Goal: Task Accomplishment & Management: Manage account settings

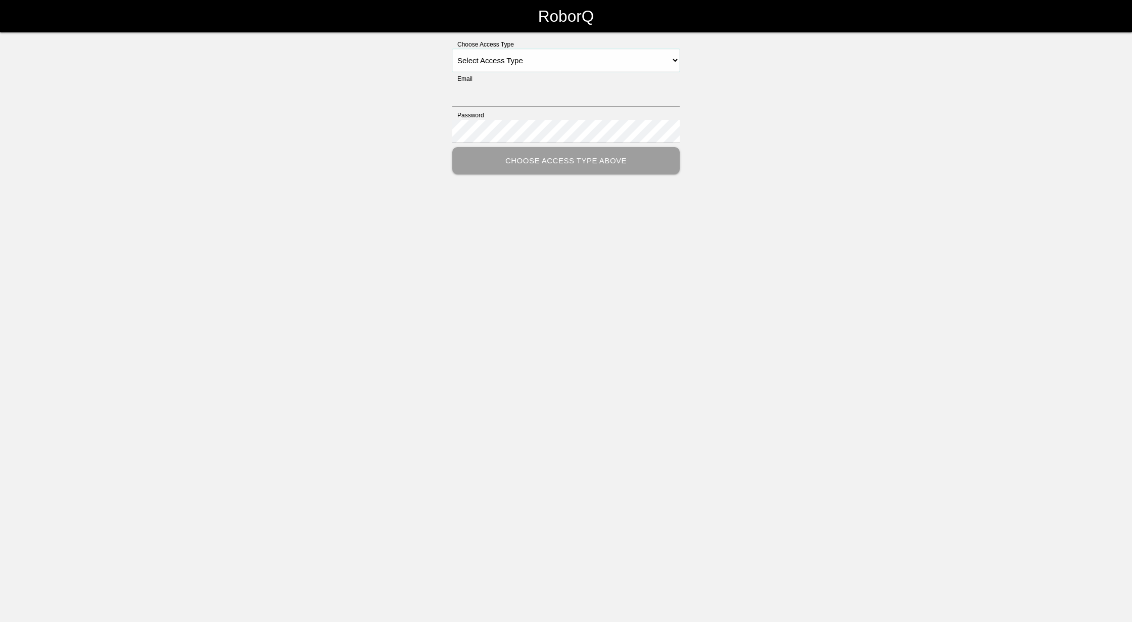
click at [668, 58] on select "Select Access Type Admin Customer Supervisor Worker" at bounding box center [565, 60] width 227 height 23
select select "Supervisor"
click at [452, 49] on select "Select Access Type Admin Customer Supervisor Worker" at bounding box center [565, 60] width 227 height 23
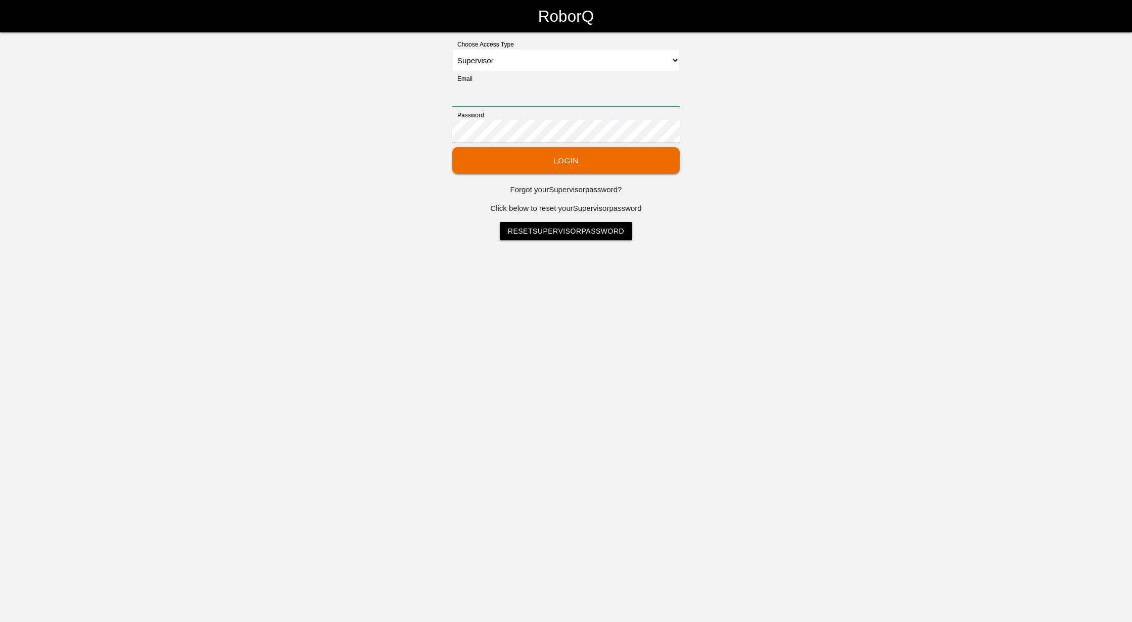
click at [553, 93] on input "Email" at bounding box center [565, 94] width 227 height 23
type input "[EMAIL_ADDRESS][DOMAIN_NAME]"
click at [674, 61] on select "Select Access Type Admin Customer Supervisor Worker" at bounding box center [565, 60] width 227 height 23
click at [452, 49] on select "Select Access Type Admin Customer Supervisor Worker" at bounding box center [565, 60] width 227 height 23
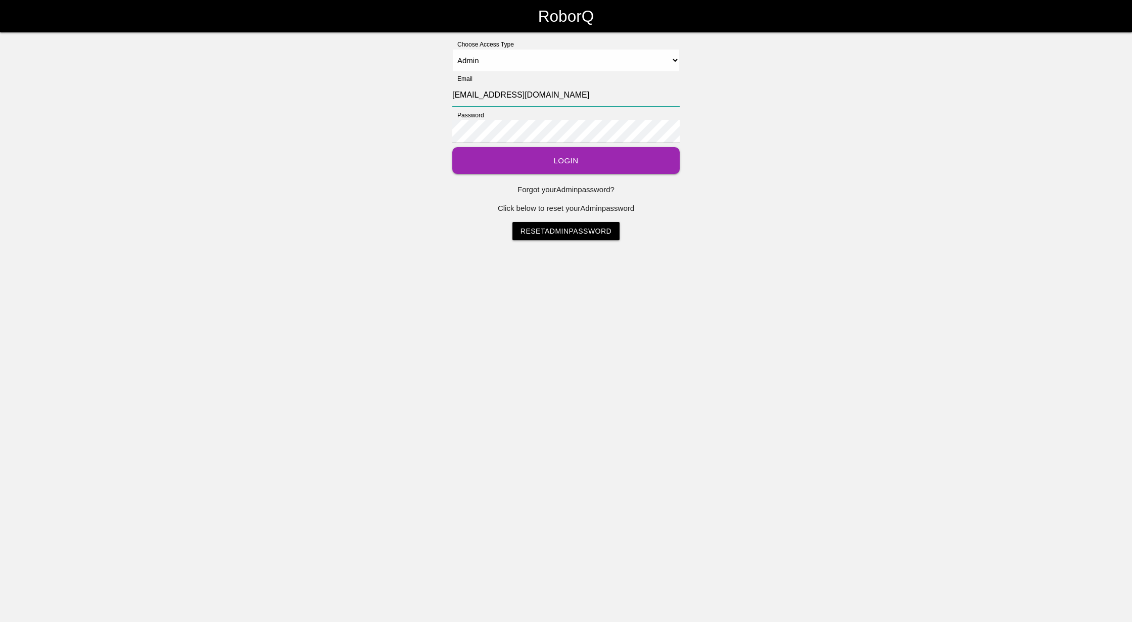
click at [576, 94] on input "[EMAIL_ADDRESS][DOMAIN_NAME]" at bounding box center [565, 94] width 227 height 23
click at [672, 58] on select "Select Access Type Admin Customer Supervisor Worker" at bounding box center [565, 60] width 227 height 23
select select "Supervisor"
click at [452, 49] on select "Select Access Type Admin Customer Supervisor Worker" at bounding box center [565, 60] width 227 height 23
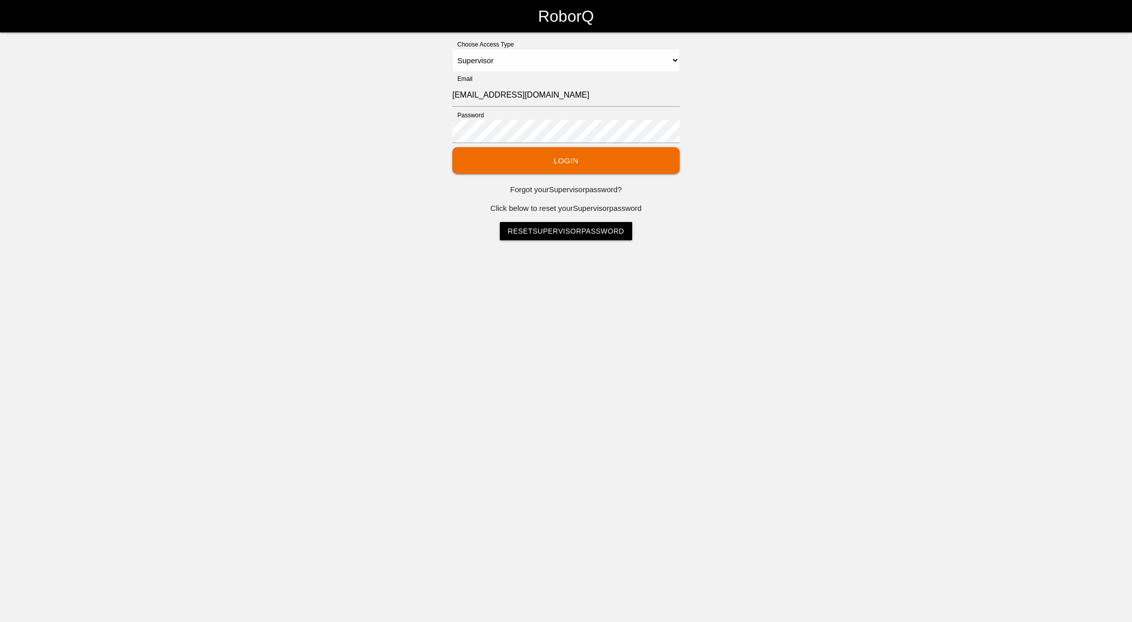
click at [535, 167] on button "Login" at bounding box center [565, 160] width 227 height 27
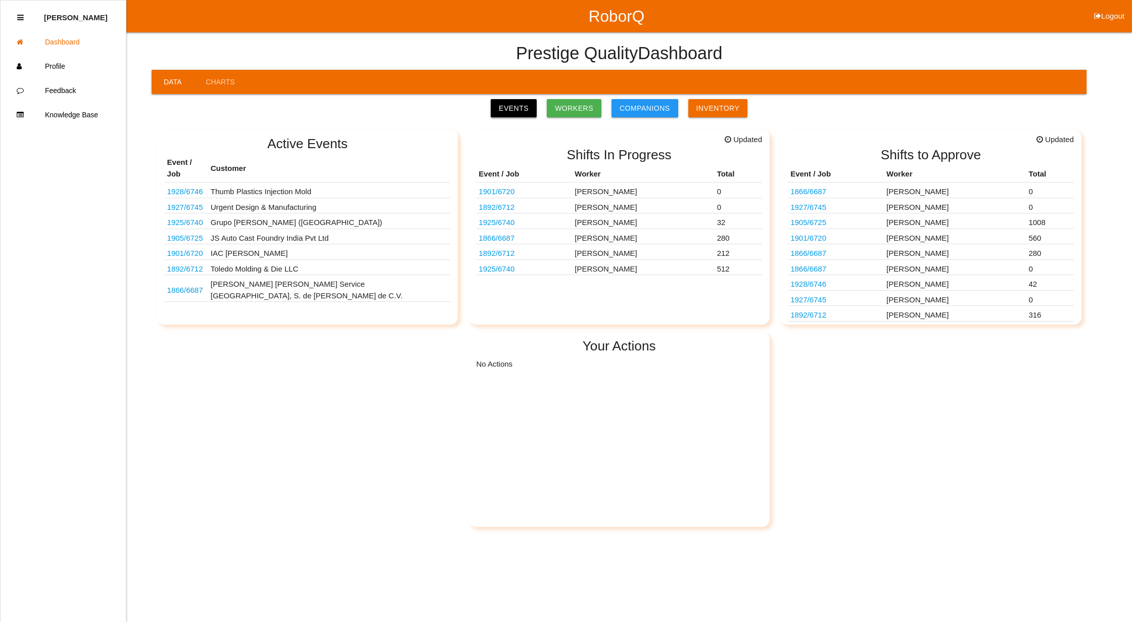
click at [526, 109] on link "Events" at bounding box center [514, 108] width 46 height 18
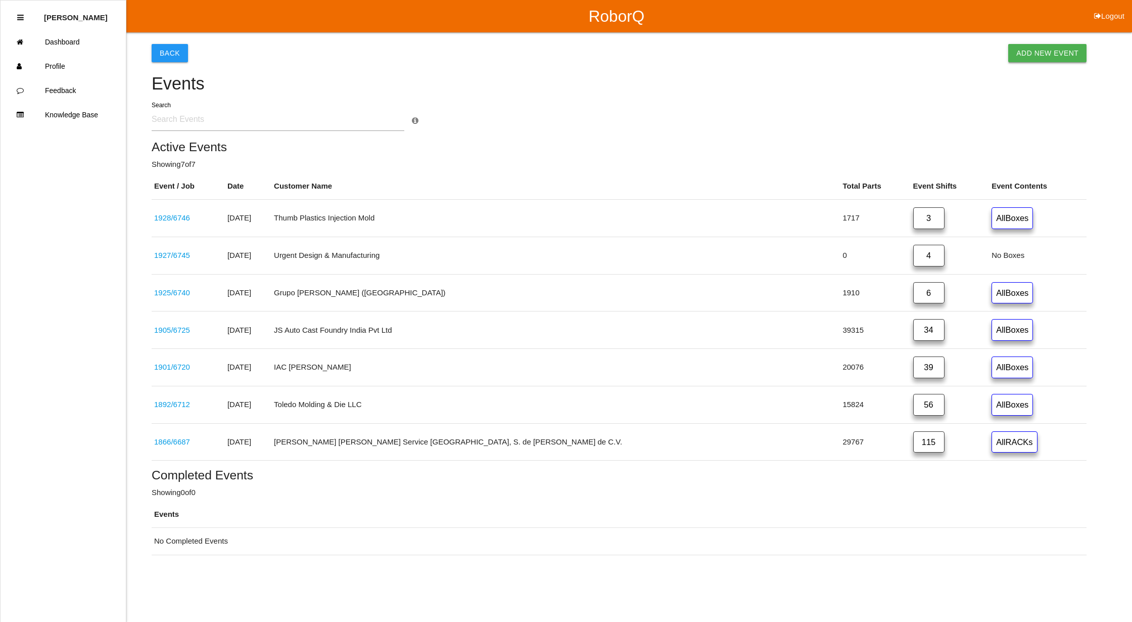
click at [1065, 55] on link "Add New Event" at bounding box center [1048, 53] width 78 height 18
select select "notRequired"
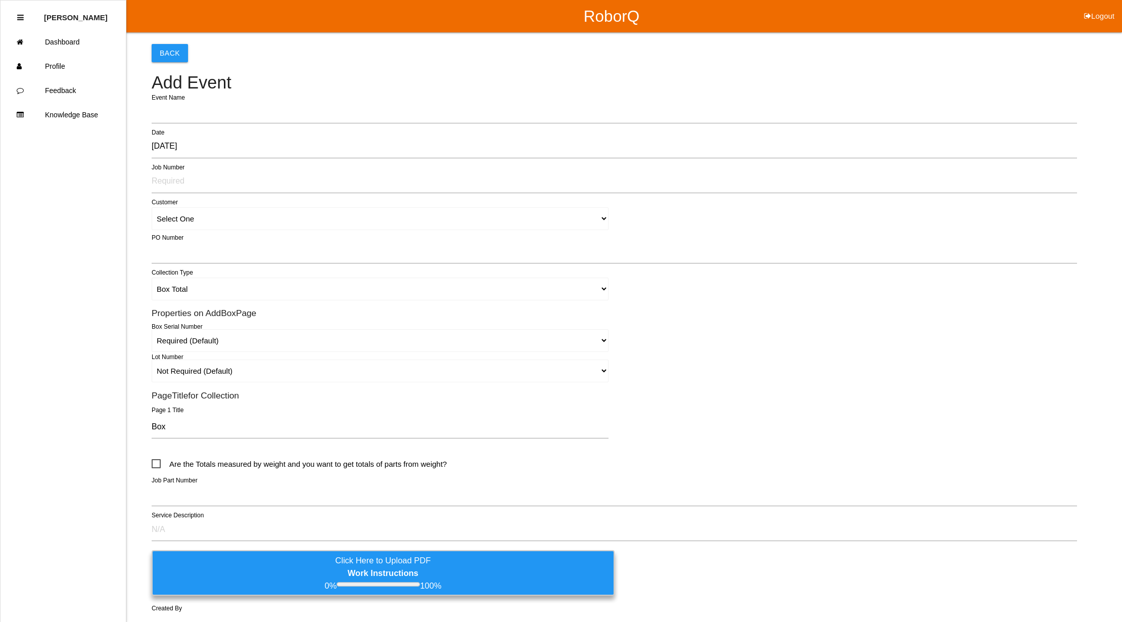
type input "1929"
type input "[PERSON_NAME]"
drag, startPoint x: 168, startPoint y: 147, endPoint x: 173, endPoint y: 146, distance: 5.1
click at [173, 146] on input "[DATE]" at bounding box center [615, 146] width 926 height 23
click at [278, 148] on input "[DATE]" at bounding box center [615, 146] width 926 height 23
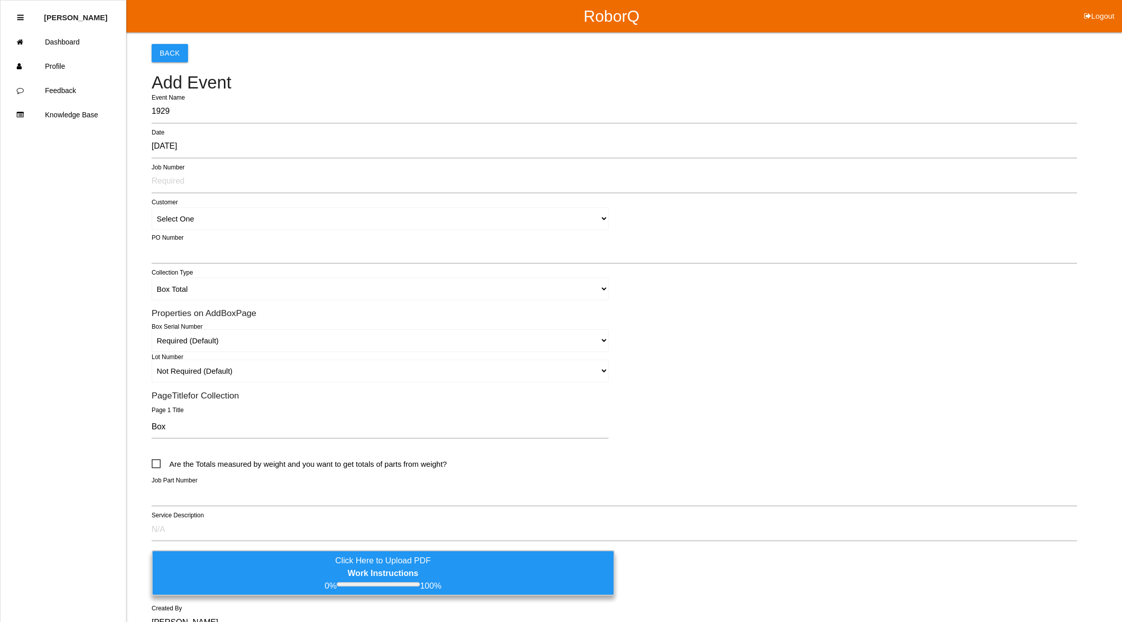
click at [168, 147] on input "[DATE]" at bounding box center [615, 146] width 926 height 23
click at [223, 151] on input "[DATE]" at bounding box center [615, 146] width 926 height 23
click at [166, 147] on input "[DATE]" at bounding box center [615, 146] width 926 height 23
drag, startPoint x: 166, startPoint y: 147, endPoint x: 171, endPoint y: 152, distance: 7.2
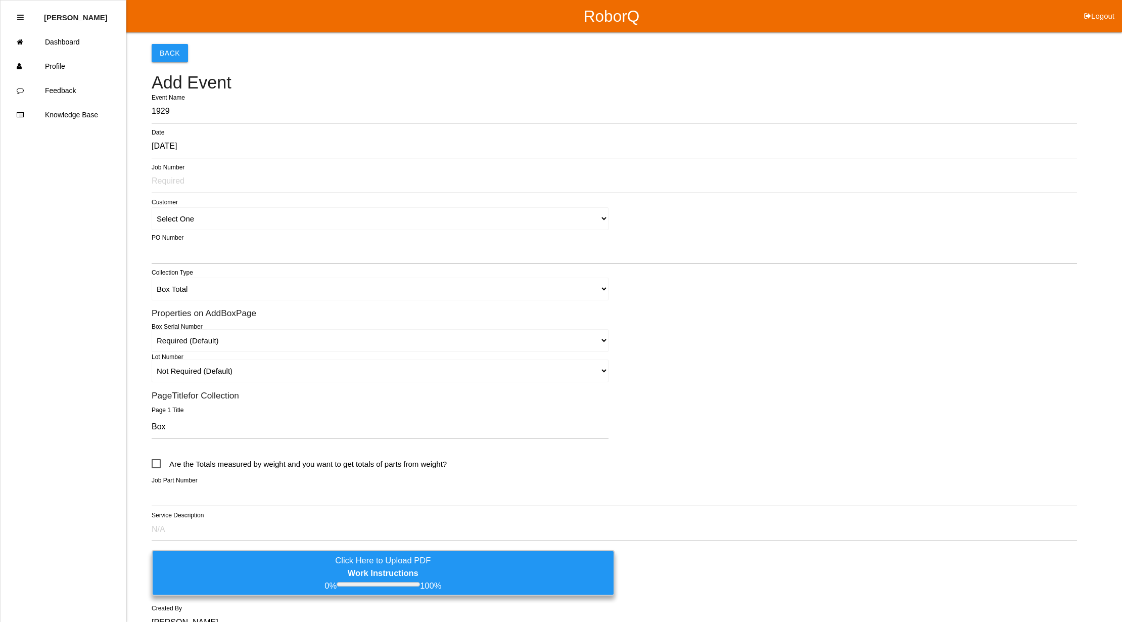
click at [171, 152] on input "[DATE]" at bounding box center [615, 146] width 926 height 23
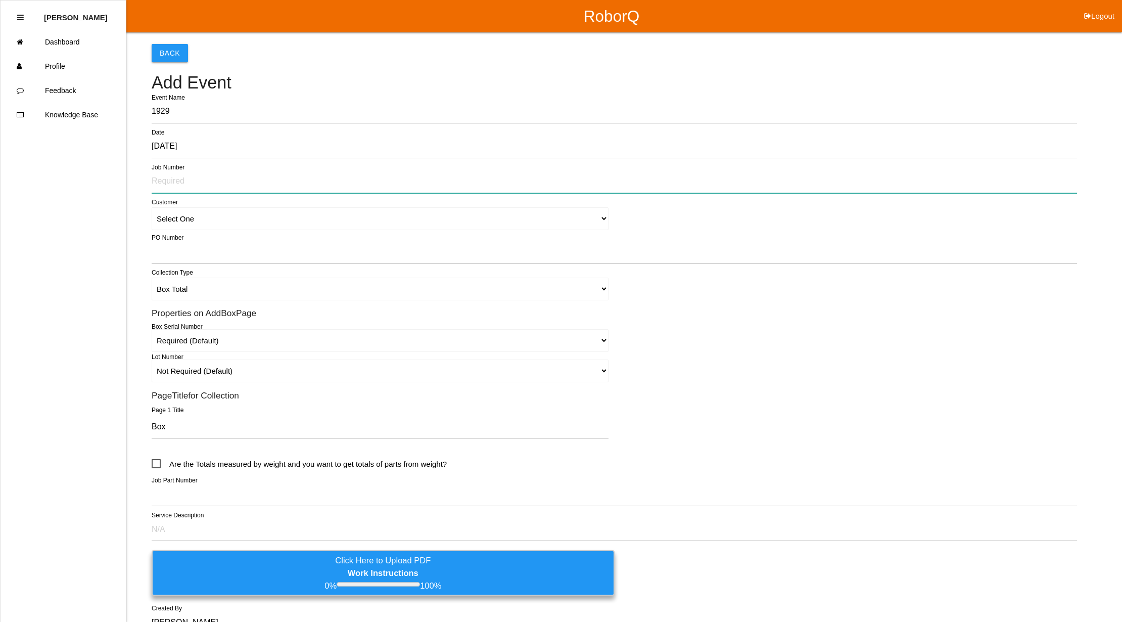
click at [162, 182] on input "text" at bounding box center [615, 181] width 926 height 23
type input "6747"
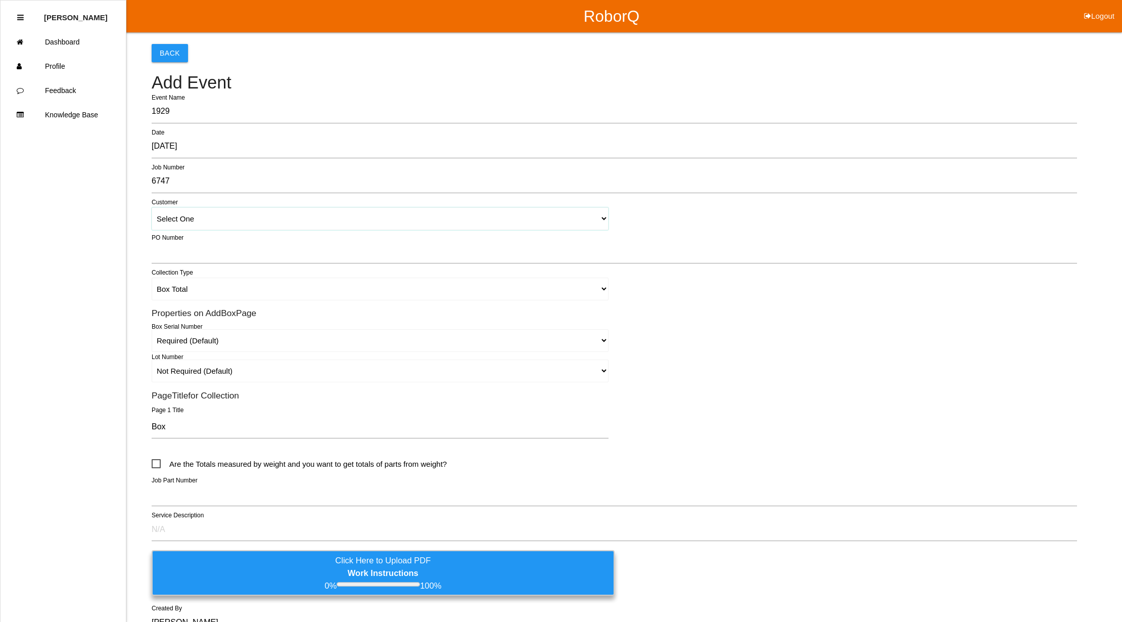
click at [606, 221] on select "Select One [PERSON_NAME] & Co., Inc. [PERSON_NAME] Canada (ARaymond Manufacturi…" at bounding box center [380, 218] width 457 height 23
select select "617c147ffc0366001b356610"
click at [152, 207] on select "Select One [PERSON_NAME] & Co., Inc. [PERSON_NAME] Canada (ARaymond Manufacturi…" at bounding box center [380, 218] width 457 height 23
click at [605, 288] on select "Box Total Ind Parts Yard Purge Full Custom Form Full Custom Form - Serialized C…" at bounding box center [380, 289] width 457 height 23
click at [726, 302] on div "Box Total Ind Parts Yard Purge Full Custom Form Full Custom Form - Serialized C…" at bounding box center [615, 289] width 926 height 28
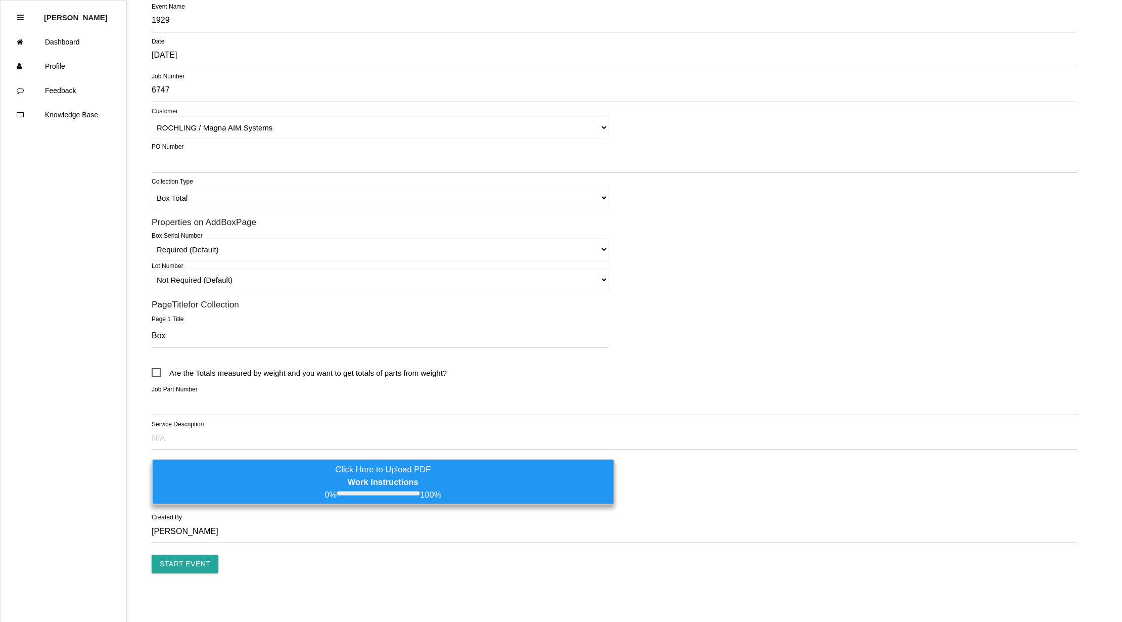
scroll to position [93, 0]
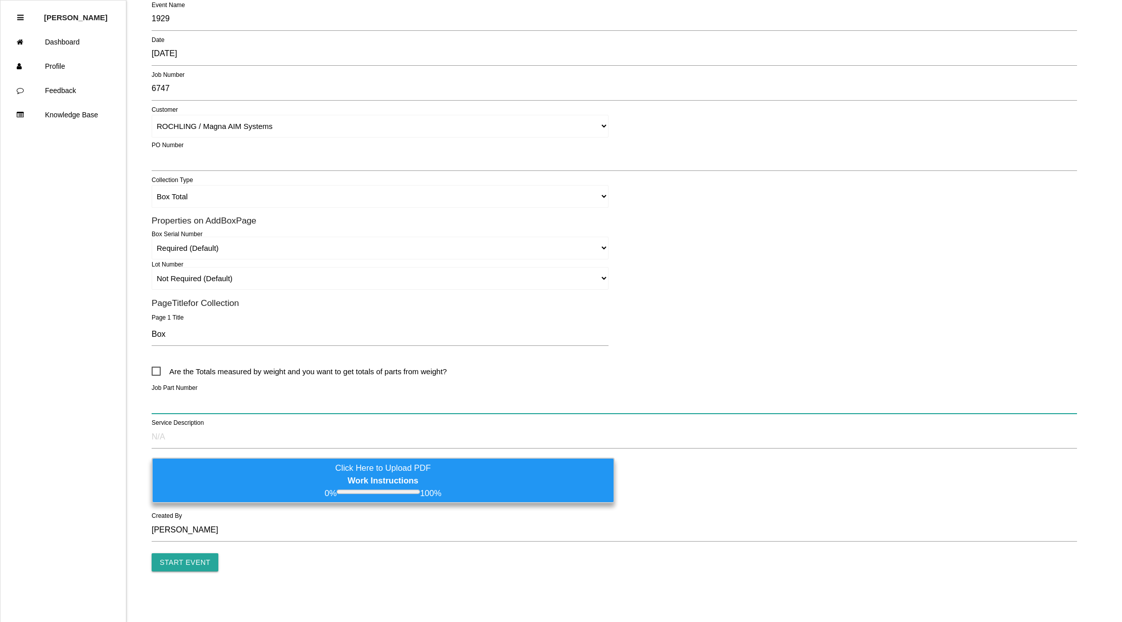
click at [203, 403] on input "text" at bounding box center [615, 401] width 926 height 23
type input "68425775AD"
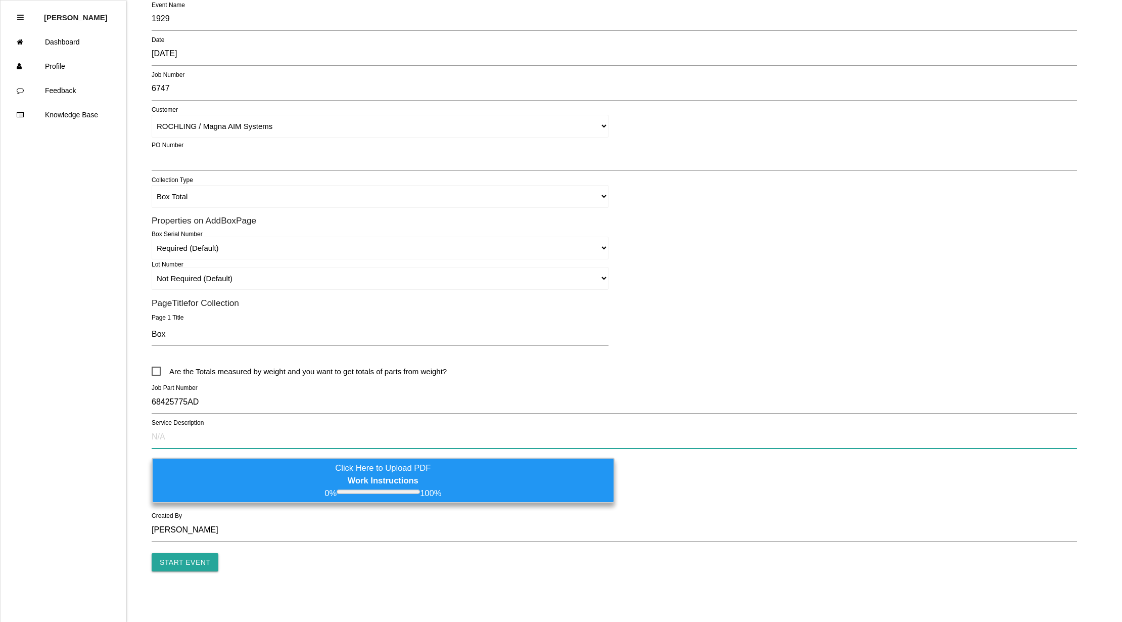
click at [225, 436] on input "text" at bounding box center [615, 436] width 926 height 23
type input "i"
type input "I"
drag, startPoint x: 397, startPoint y: 436, endPoint x: 19, endPoint y: 407, distance: 379.2
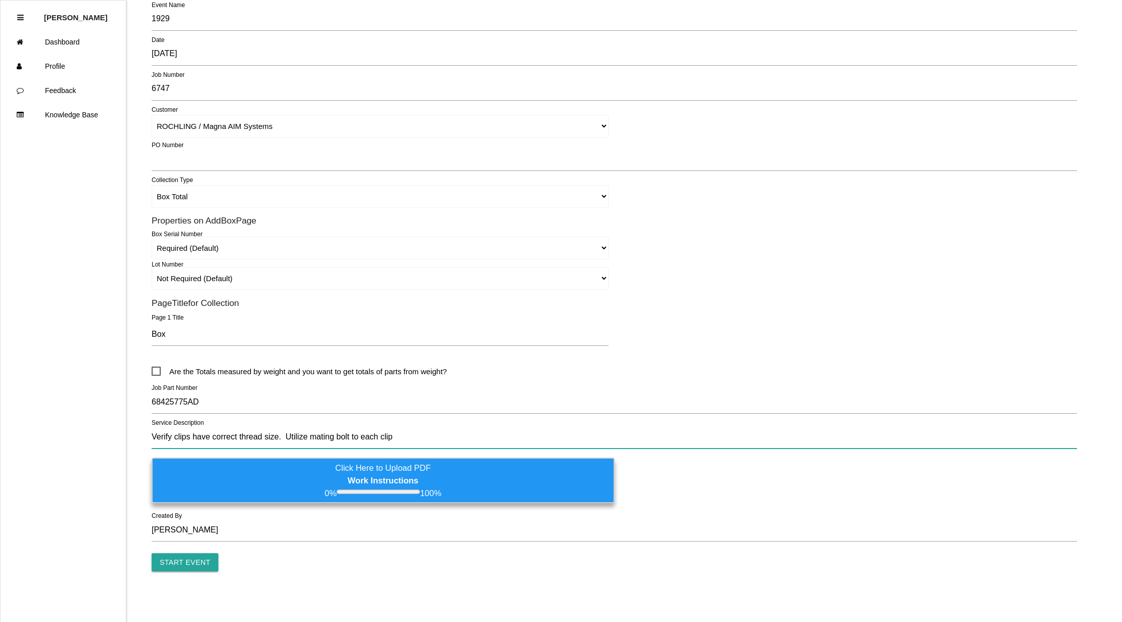
click at [19, 407] on div "RoborQ Logout [PERSON_NAME] Dashboard Profile Feedback Knowledge Base Back Add …" at bounding box center [561, 239] width 1122 height 664
type input "Verify clips have correct thread size. Utilize mating bolt to each clip. Verify…"
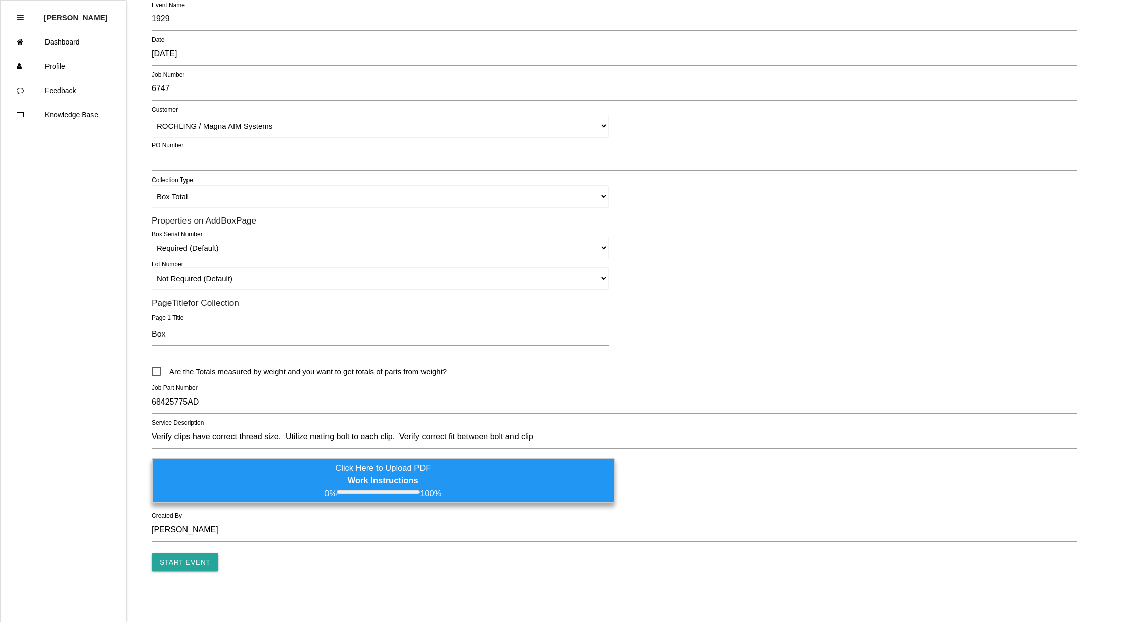
click at [367, 472] on label "Click Here to Upload PDF Work Instructions 0% 100%" at bounding box center [383, 480] width 463 height 45
click at [0, 0] on input "Click Here to Upload PDF Work Instructions 0% 100%" at bounding box center [0, 0] width 0 height 0
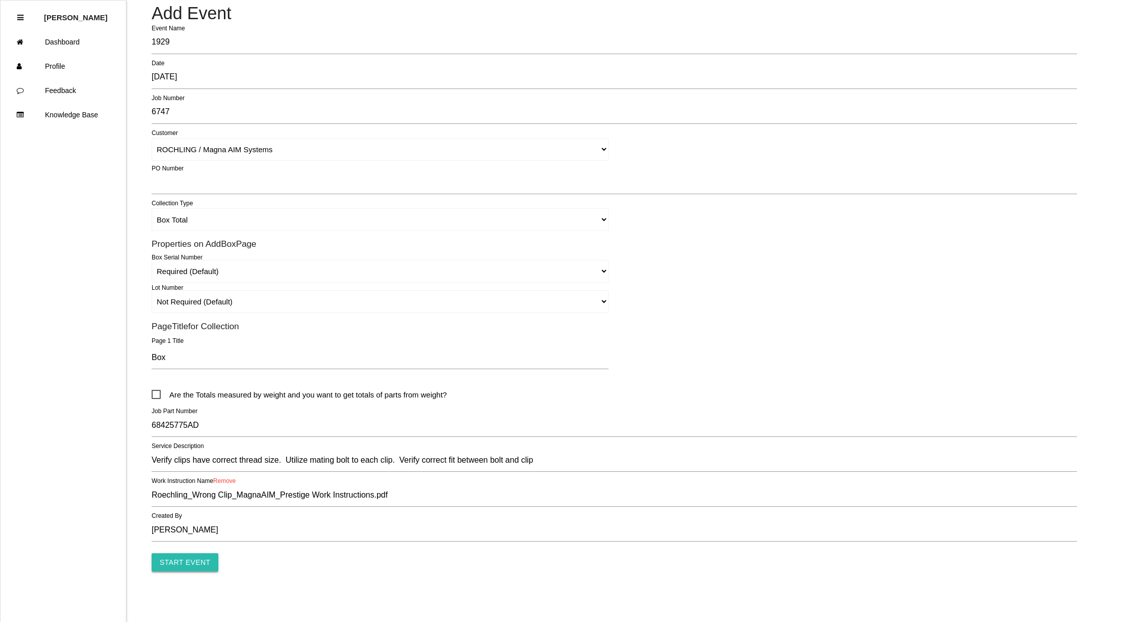
click at [172, 557] on input "Start Event" at bounding box center [185, 562] width 67 height 18
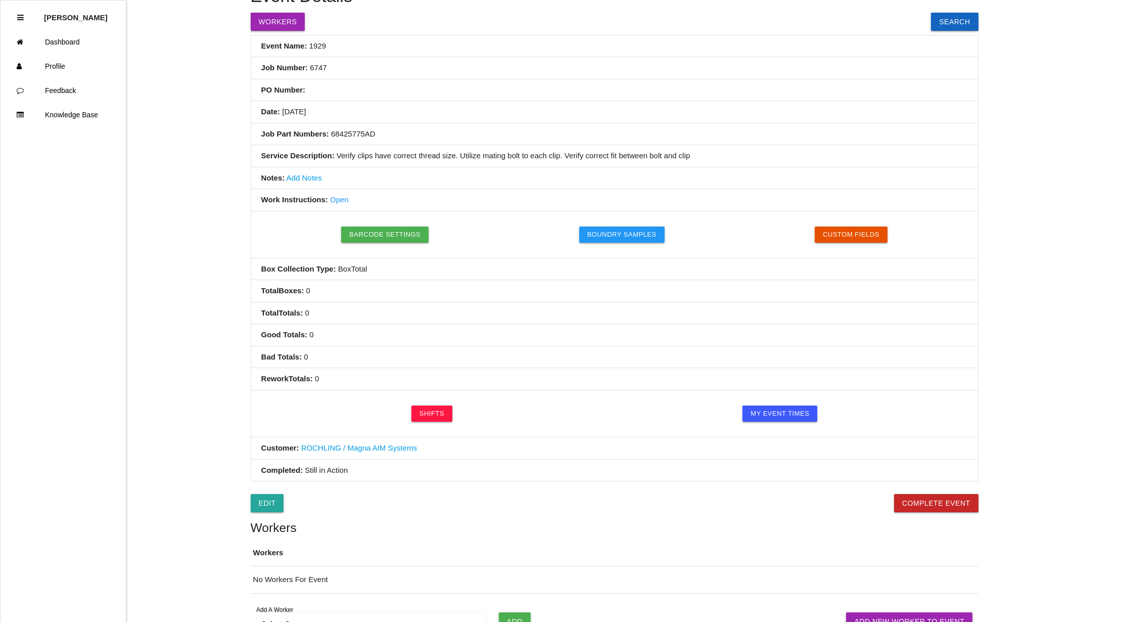
scroll to position [187, 0]
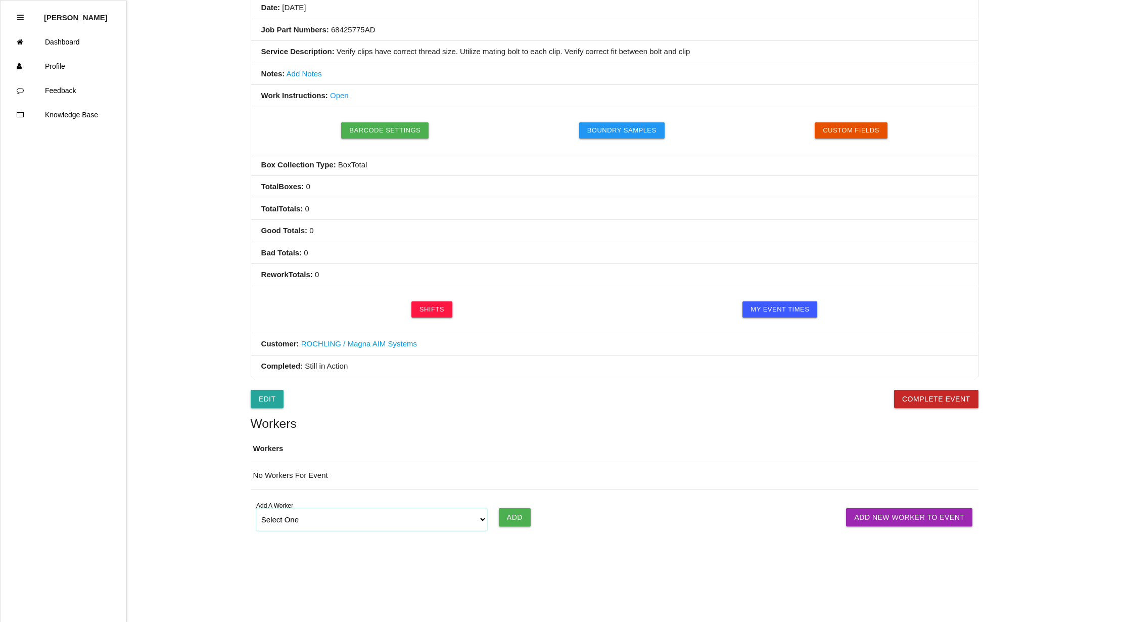
click at [480, 518] on select "Select One [PERSON_NAME] [PERSON_NAME] [PERSON_NAME] [PERSON_NAME] [PERSON_NAME…" at bounding box center [372, 519] width 232 height 23
select select "671f73e34a9cd8000edb5d9f"
click at [256, 508] on select "Select One [PERSON_NAME] [PERSON_NAME] [PERSON_NAME] [PERSON_NAME] [PERSON_NAME…" at bounding box center [372, 519] width 232 height 23
click at [513, 520] on input "Add" at bounding box center [515, 517] width 32 height 18
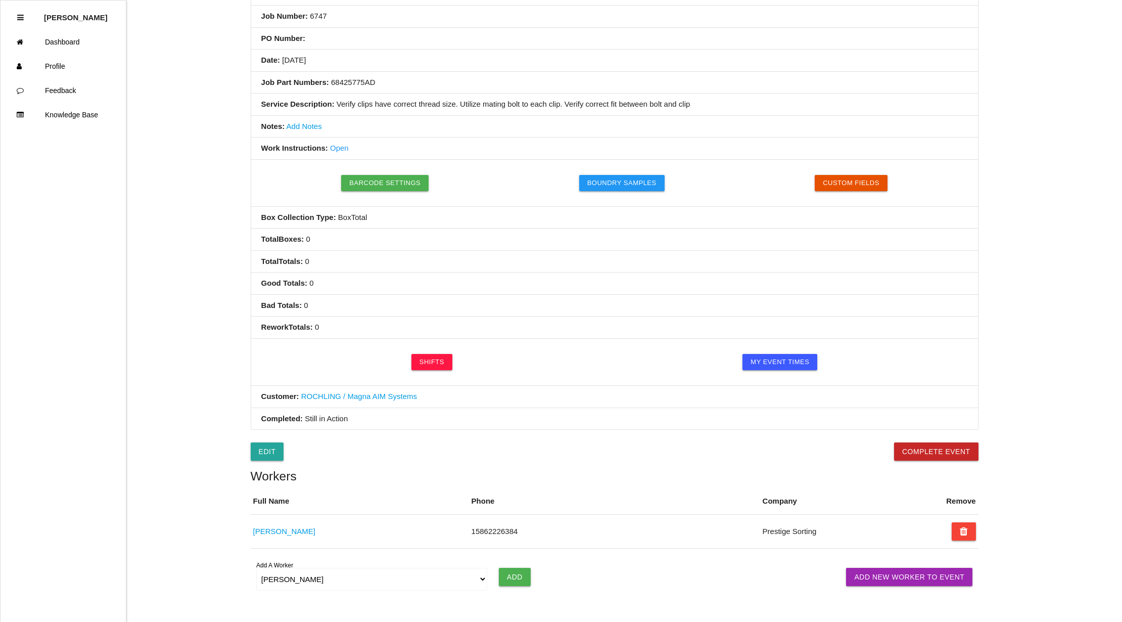
scroll to position [0, 0]
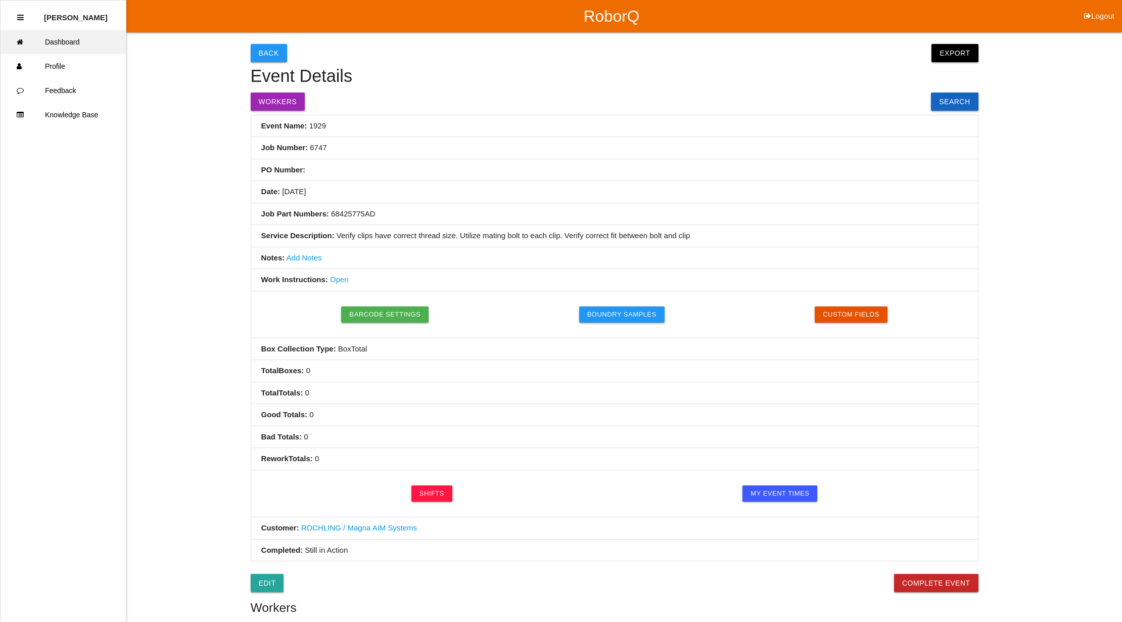
click at [70, 38] on link "Dashboard" at bounding box center [63, 42] width 125 height 24
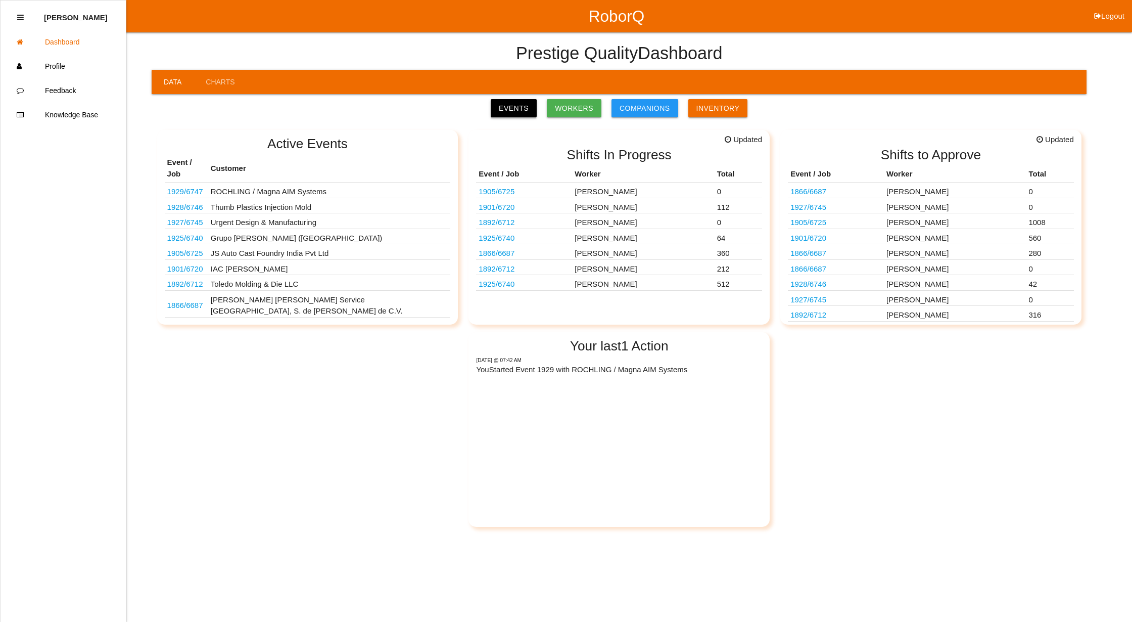
click at [517, 112] on link "Events" at bounding box center [514, 108] width 46 height 18
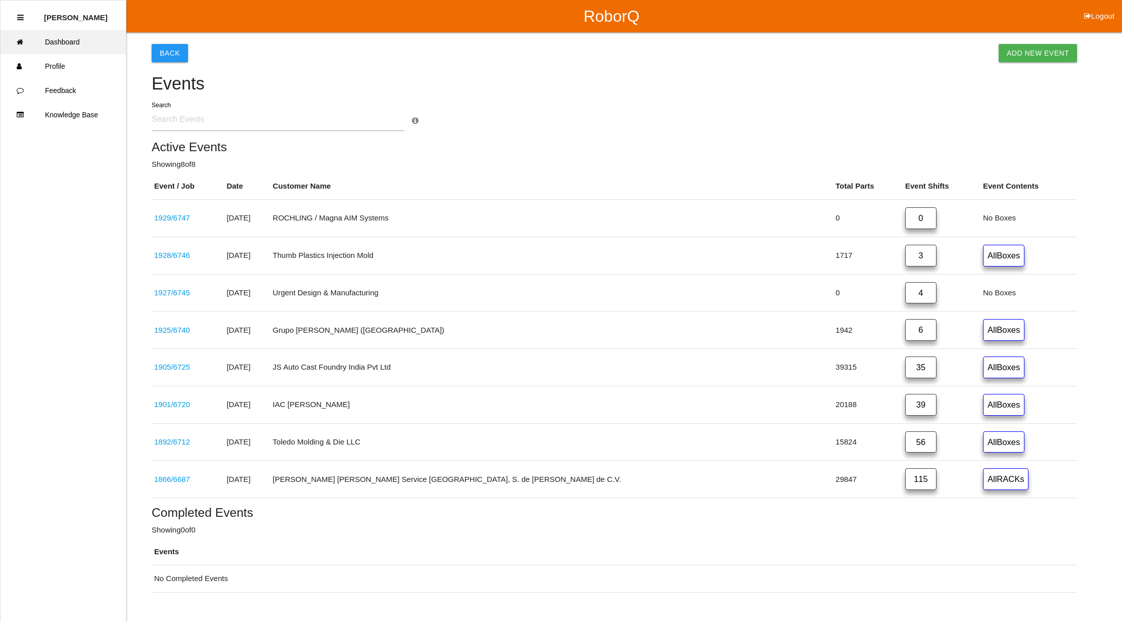
click at [73, 38] on link "Dashboard" at bounding box center [63, 42] width 125 height 24
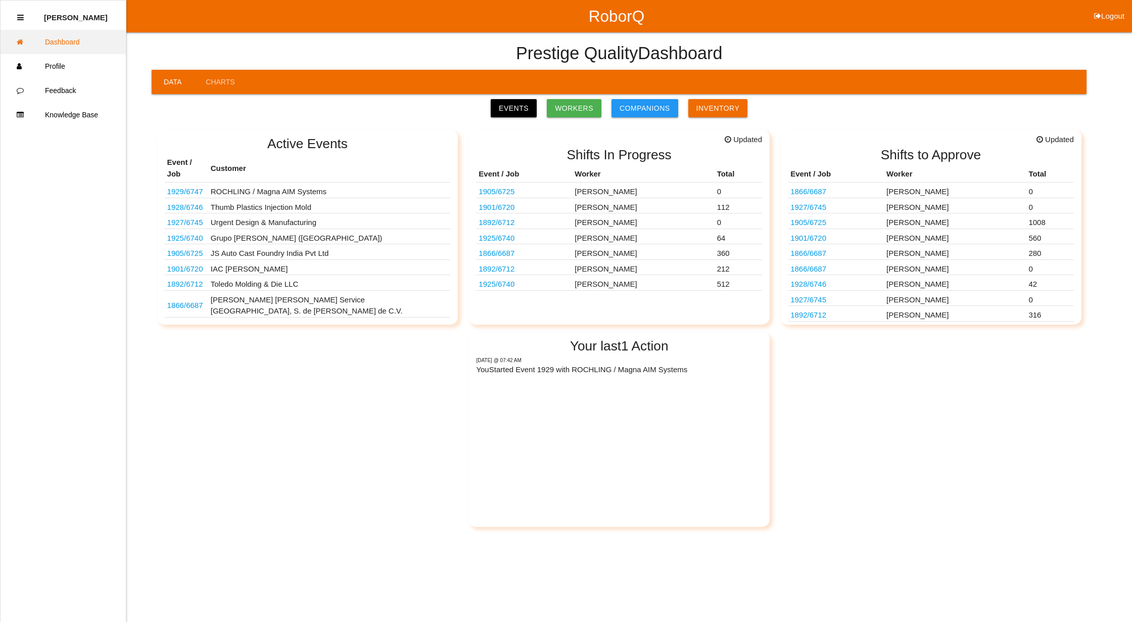
click at [62, 43] on link "Dashboard" at bounding box center [63, 42] width 125 height 24
click at [525, 108] on link "Events" at bounding box center [514, 108] width 46 height 18
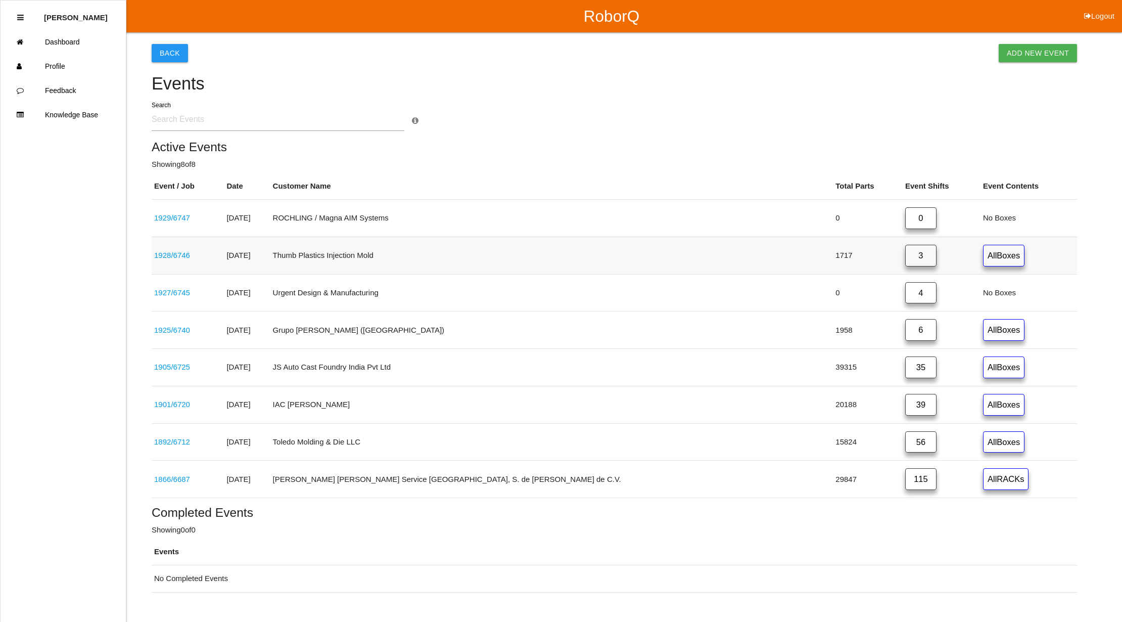
click at [905, 256] on link "3" at bounding box center [920, 256] width 31 height 22
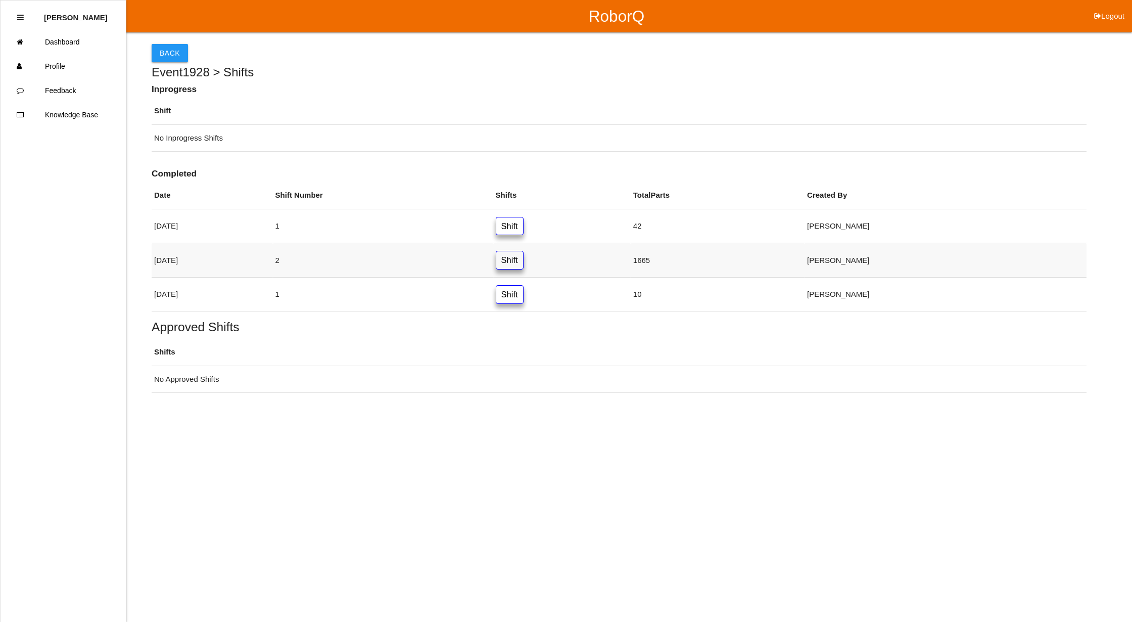
click at [524, 257] on link "Shift" at bounding box center [510, 260] width 28 height 19
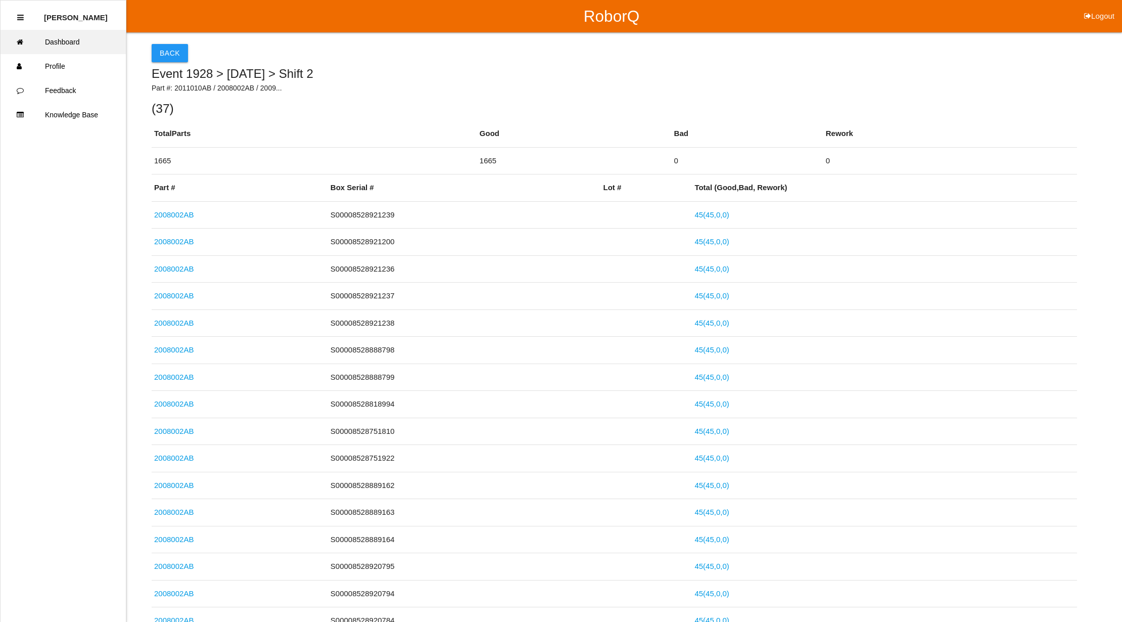
click at [85, 42] on link "Dashboard" at bounding box center [63, 42] width 125 height 24
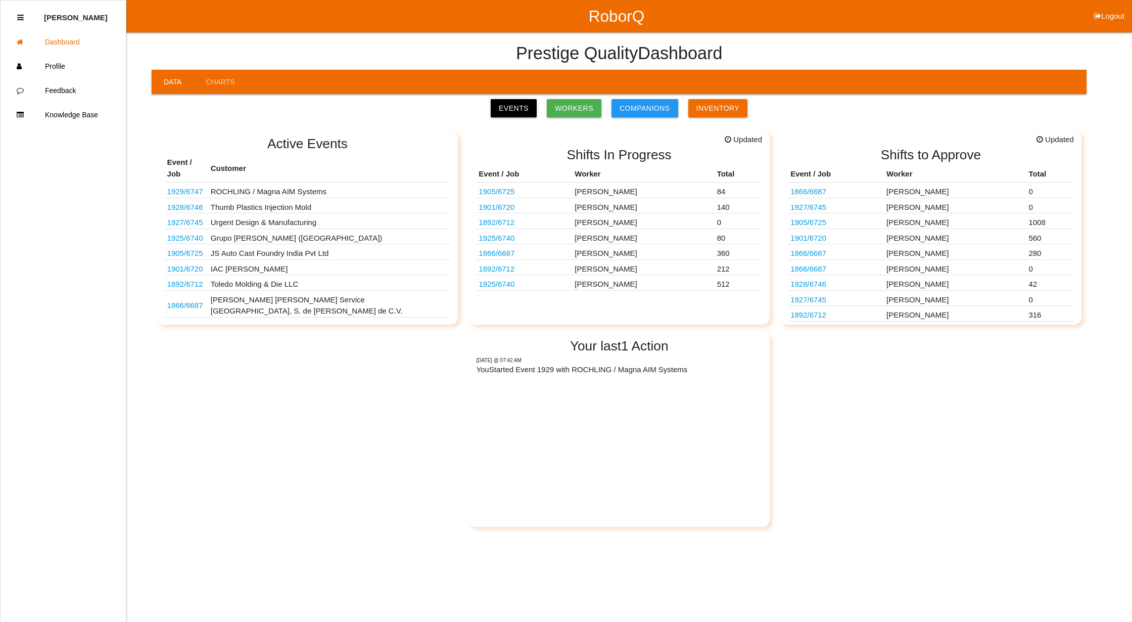
click at [191, 187] on link "1929 / 6747" at bounding box center [185, 191] width 36 height 9
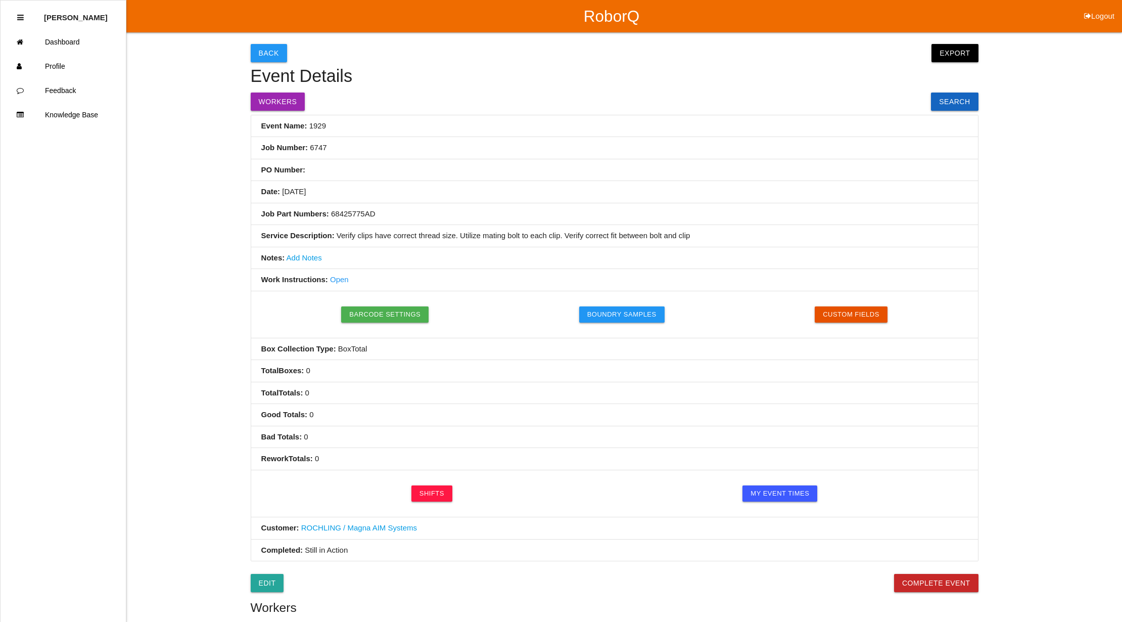
click at [860, 316] on button "Custom Fields" at bounding box center [851, 314] width 73 height 16
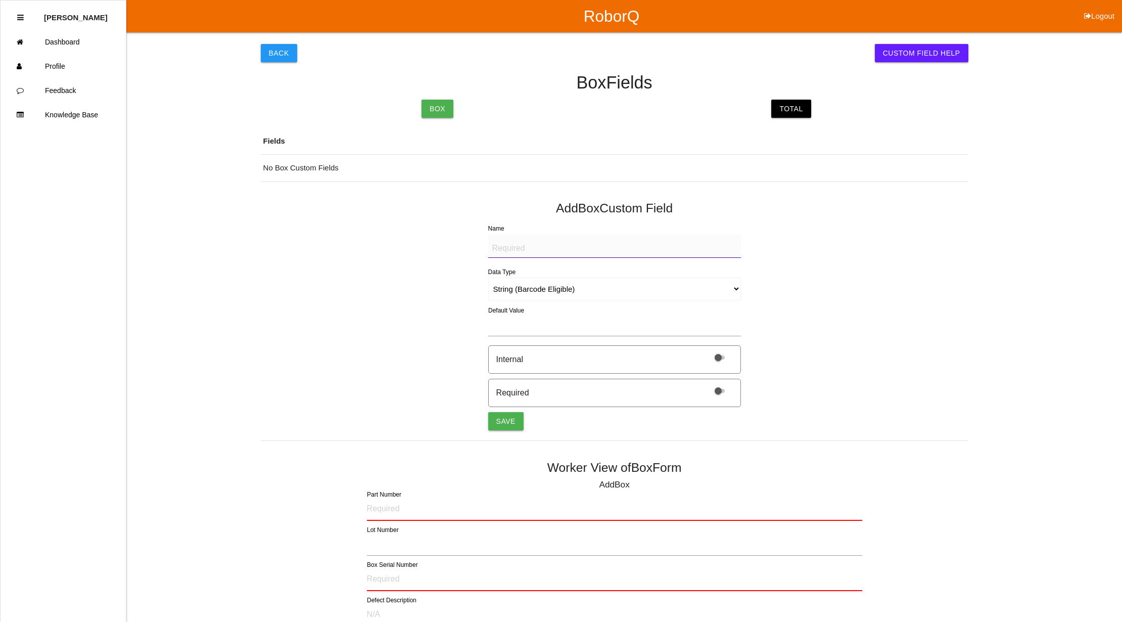
click at [627, 251] on textarea "Name" at bounding box center [614, 246] width 253 height 24
type textarea "Mfg Date"
click at [624, 290] on select "String (Barcode Eligible) Number Instructions True/False Select One of Many Sel…" at bounding box center [614, 289] width 253 height 23
select select "date"
click at [488, 278] on select "String (Barcode Eligible) Number Instructions True/False Select One of Many Sel…" at bounding box center [614, 289] width 253 height 23
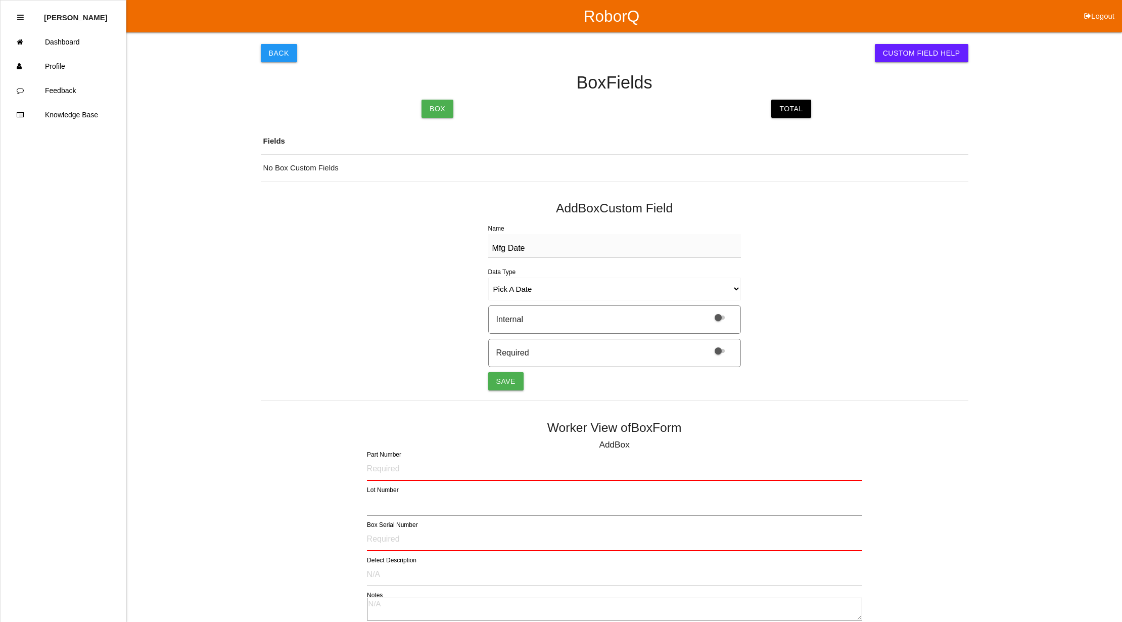
click at [716, 352] on span at bounding box center [720, 351] width 10 height 4
click at [707, 344] on input "checkbox" at bounding box center [707, 344] width 0 height 0
click at [506, 382] on button "Save" at bounding box center [505, 381] width 35 height 18
select select "string"
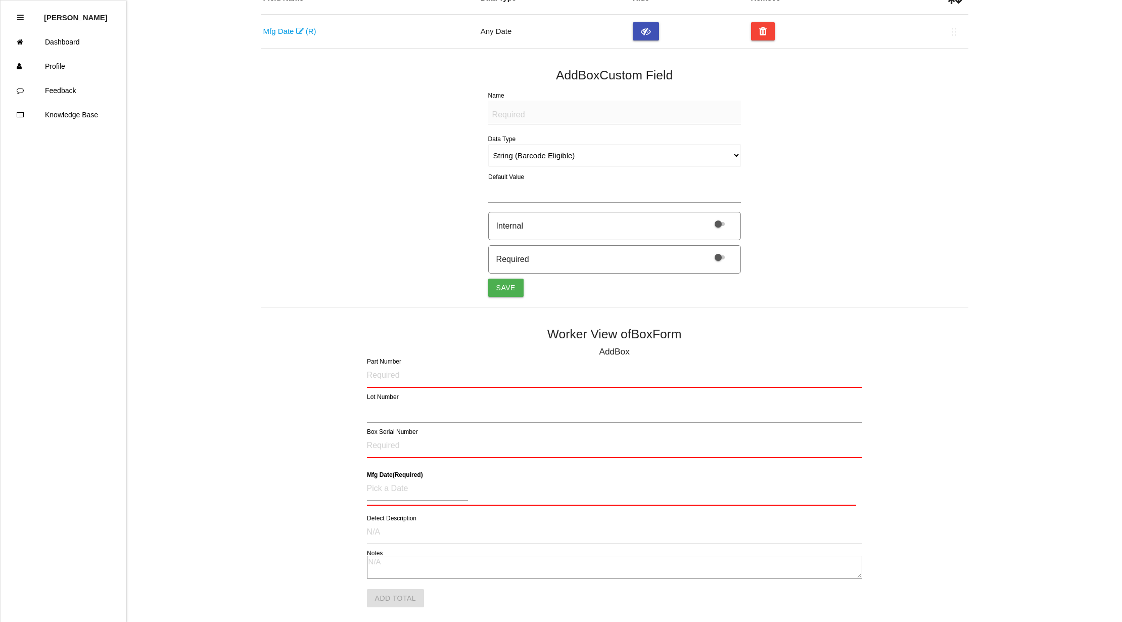
scroll to position [156, 0]
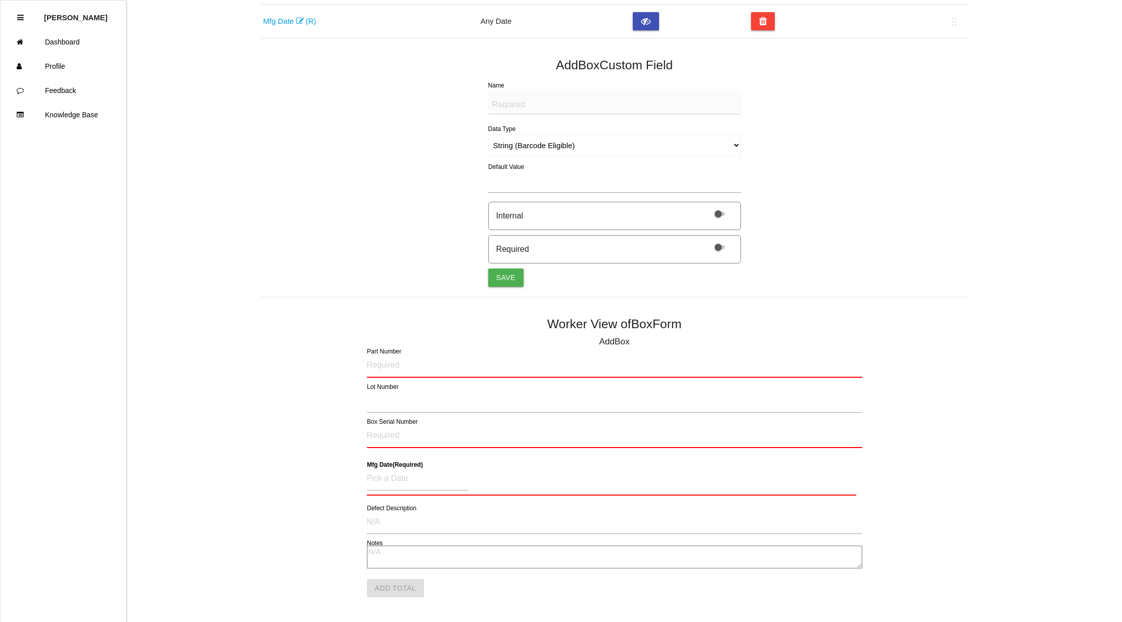
click at [534, 102] on textarea "Name" at bounding box center [614, 102] width 253 height 24
type textarea "Quantity"
click at [528, 152] on select "String (Barcode Eligible) Number Instructions True/False Select One of Many Sel…" at bounding box center [614, 145] width 253 height 23
select select "number"
click at [488, 134] on select "String (Barcode Eligible) Number Instructions True/False Select One of Many Sel…" at bounding box center [614, 145] width 253 height 23
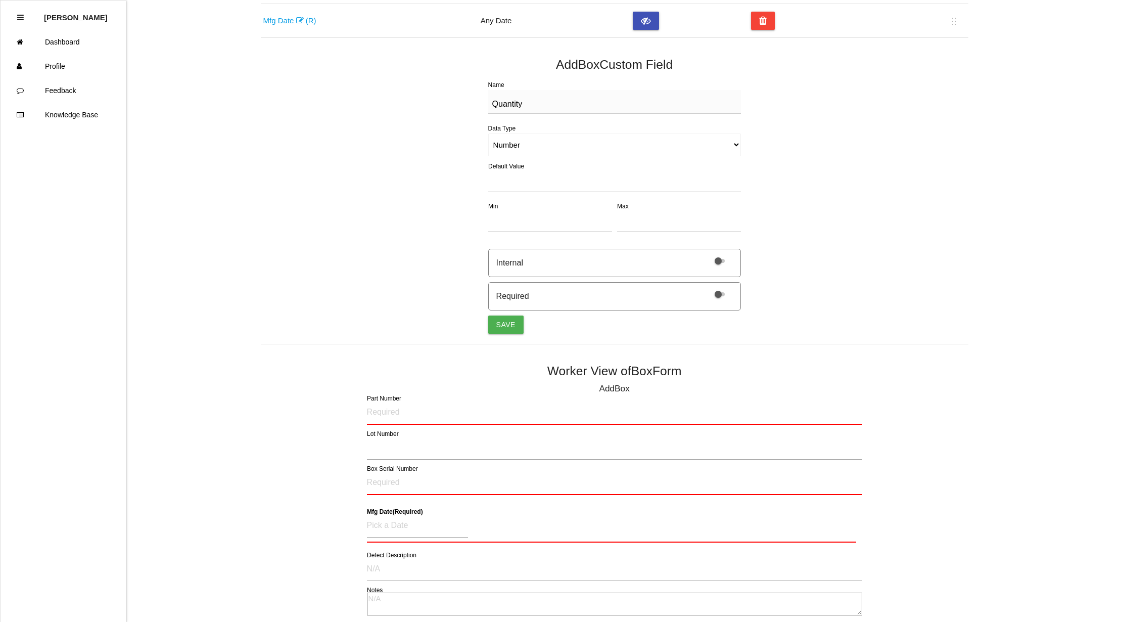
click at [720, 294] on span at bounding box center [720, 294] width 10 height 4
click at [707, 288] on input "checkbox" at bounding box center [707, 288] width 0 height 0
click at [502, 327] on button "Save" at bounding box center [505, 324] width 35 height 18
select select "string"
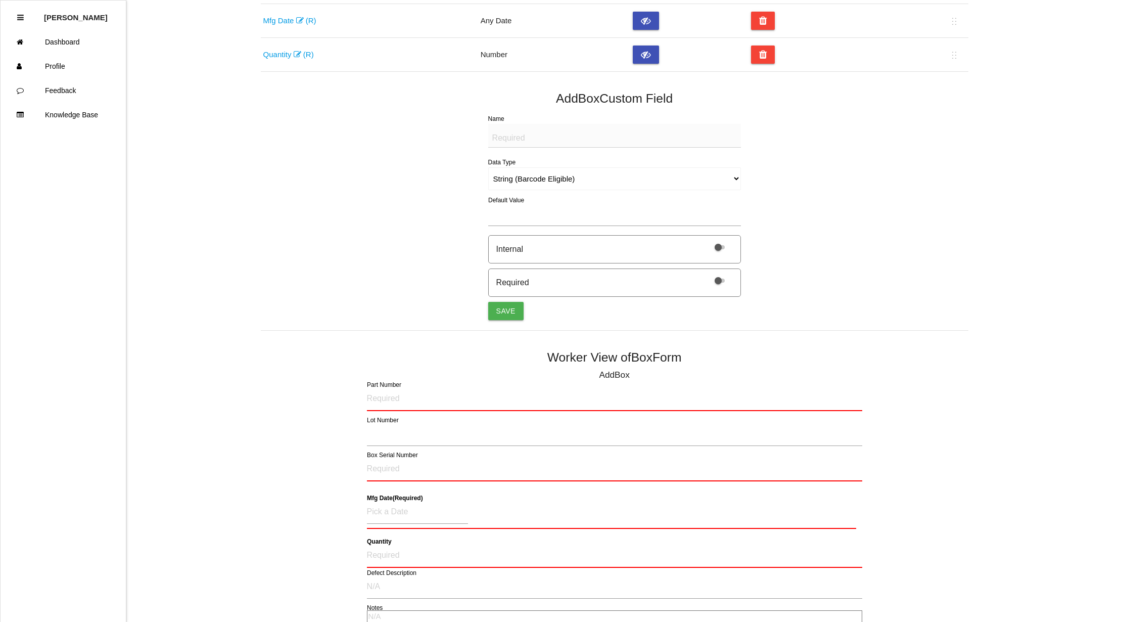
click at [572, 136] on textarea "Name" at bounding box center [614, 136] width 253 height 24
type textarea "LABEL (IMAGE)"
click at [595, 181] on select "String (Barcode Eligible) Number Instructions True/False Select One of Many Sel…" at bounding box center [614, 178] width 253 height 23
select select "imageCF"
click at [488, 168] on select "String (Barcode Eligible) Number Instructions True/False Select One of Many Sel…" at bounding box center [614, 178] width 253 height 23
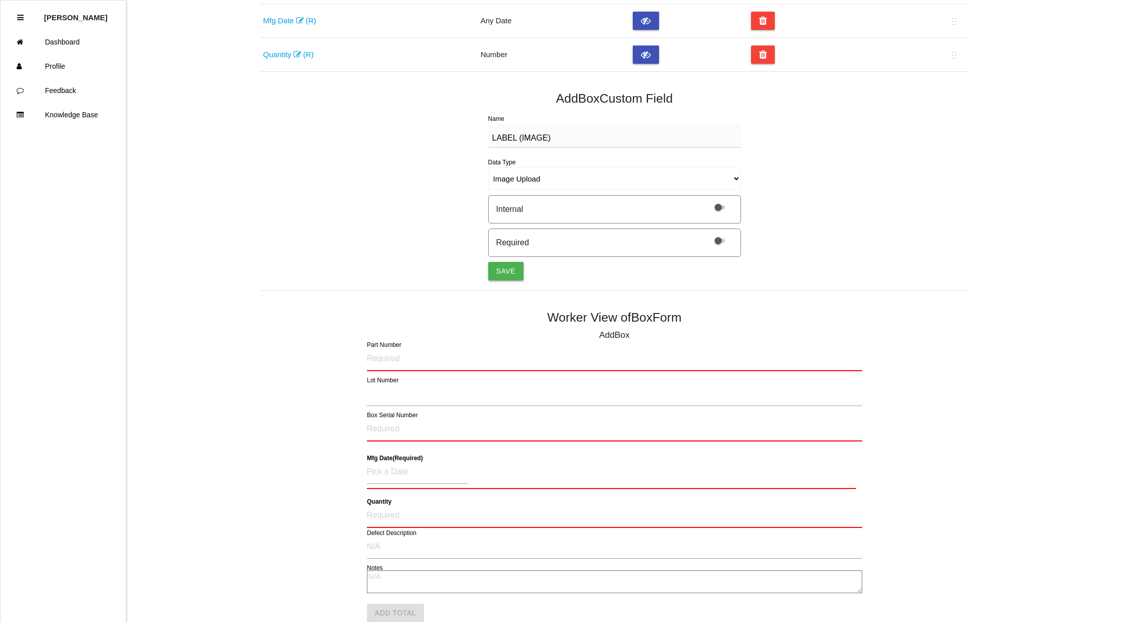
click at [503, 265] on button "Save" at bounding box center [505, 271] width 35 height 18
select select "string"
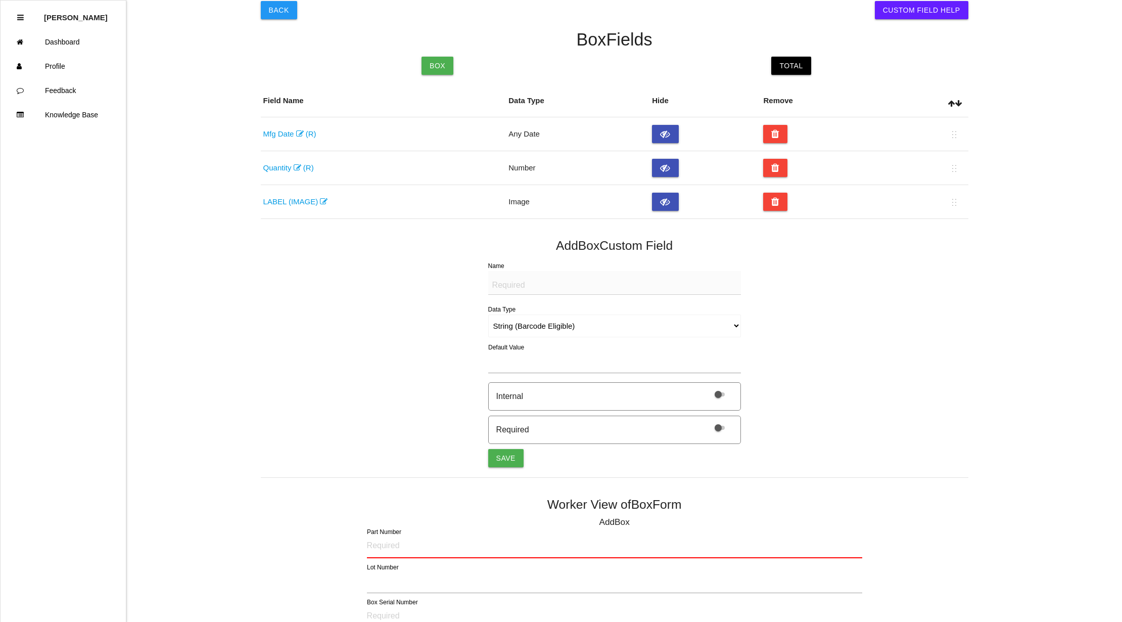
scroll to position [0, 0]
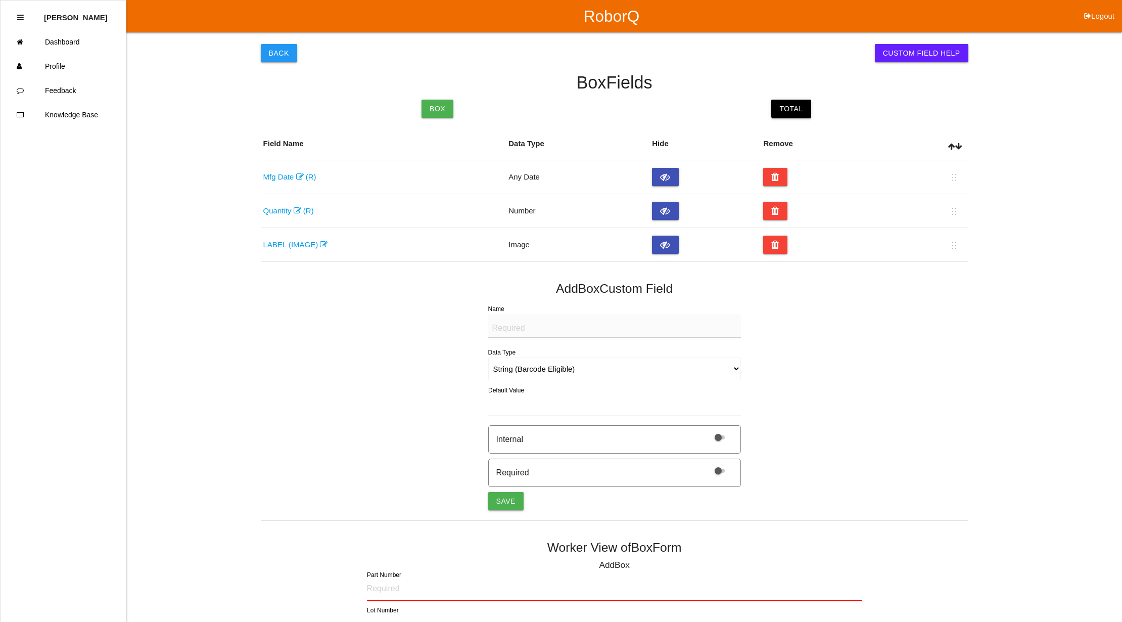
click at [799, 112] on link "Total" at bounding box center [790, 109] width 39 height 18
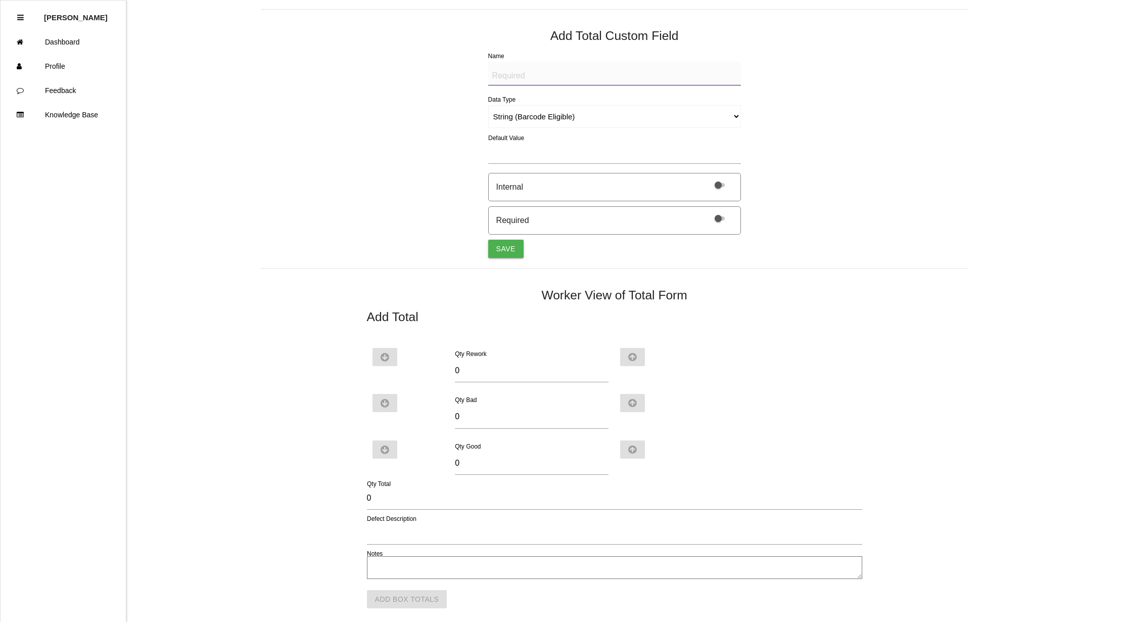
scroll to position [185, 0]
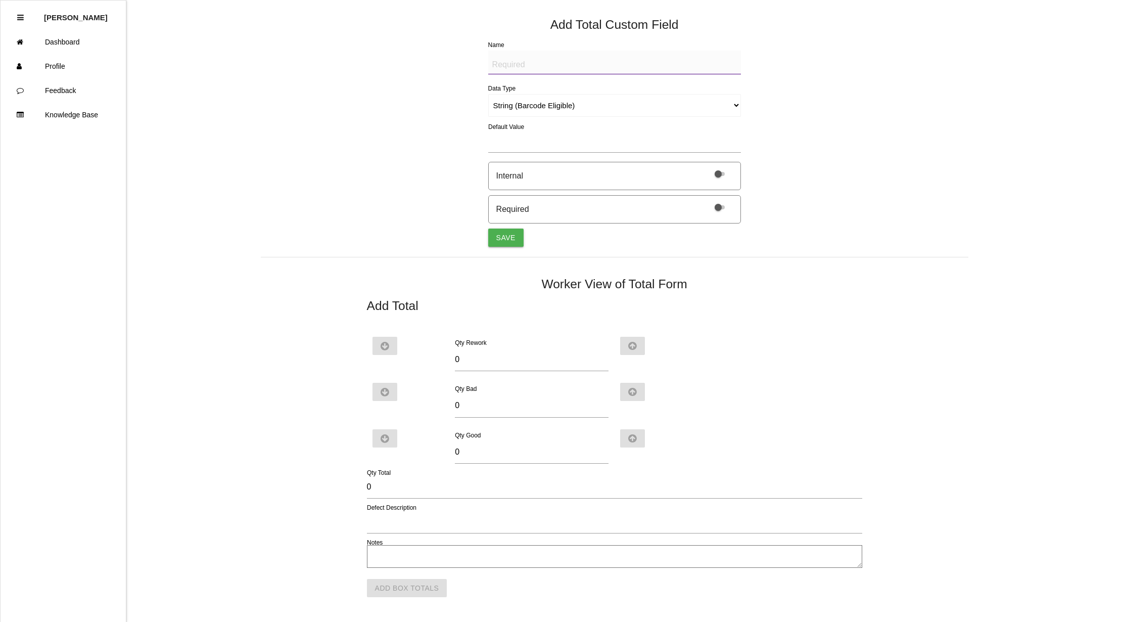
click at [613, 59] on textarea "Name" at bounding box center [614, 63] width 253 height 24
type textarea "A"
drag, startPoint x: 565, startPoint y: 63, endPoint x: 399, endPoint y: 61, distance: 166.3
click at [399, 61] on div "Back Custom Field Help Total Fields Box Total Fields No Total Custom Fields Add…" at bounding box center [615, 210] width 708 height 722
type textarea "BAD PART (IMAGE)"
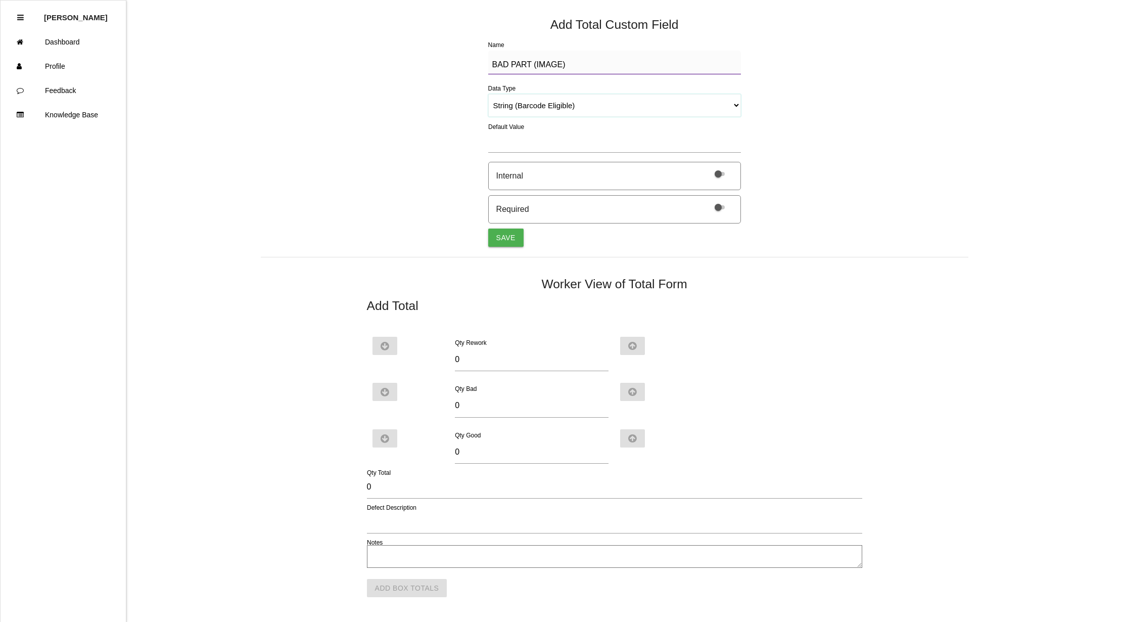
click at [735, 105] on select "String (Barcode Eligible) Number Instructions True/False Select One of Many Sel…" at bounding box center [614, 105] width 253 height 23
select select "imageCF"
click at [488, 117] on select "String (Barcode Eligible) Number Instructions True/False Select One of Many Sel…" at bounding box center [614, 105] width 253 height 23
click at [505, 236] on button "Save" at bounding box center [505, 238] width 35 height 18
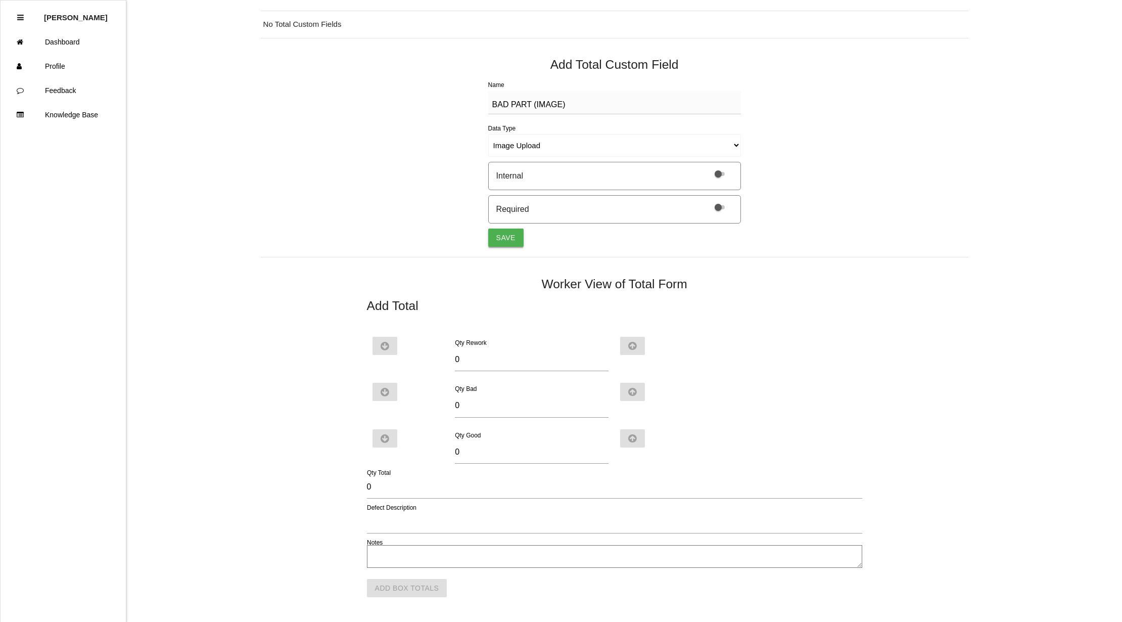
select select "string"
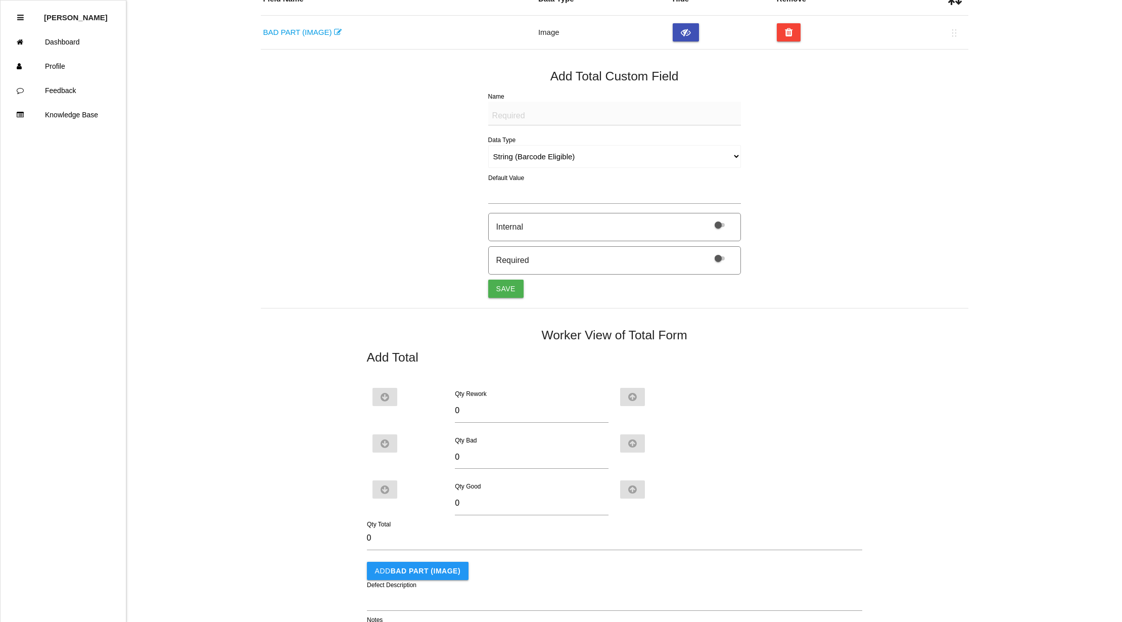
scroll to position [148, 0]
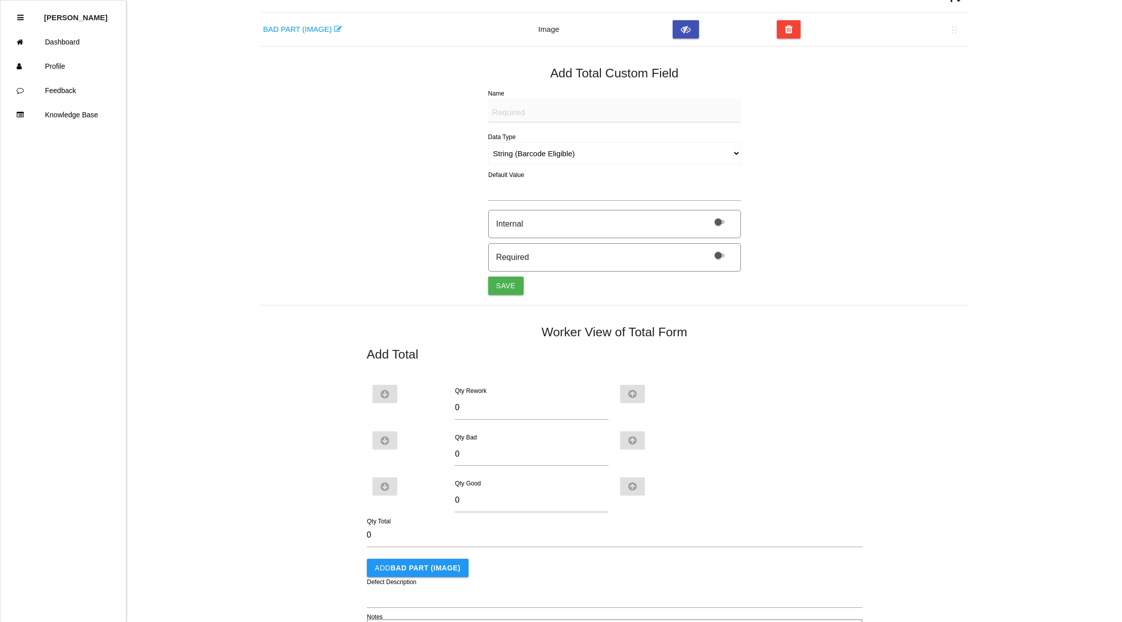
click at [520, 106] on textarea "Name" at bounding box center [614, 111] width 253 height 24
paste textarea "BAD PART (IMAGE)"
type textarea "BAD PART (IMAGE)"
click at [704, 155] on select "String (Barcode Eligible) Number Instructions True/False Select One of Many Sel…" at bounding box center [614, 153] width 253 height 23
select select "imageCF"
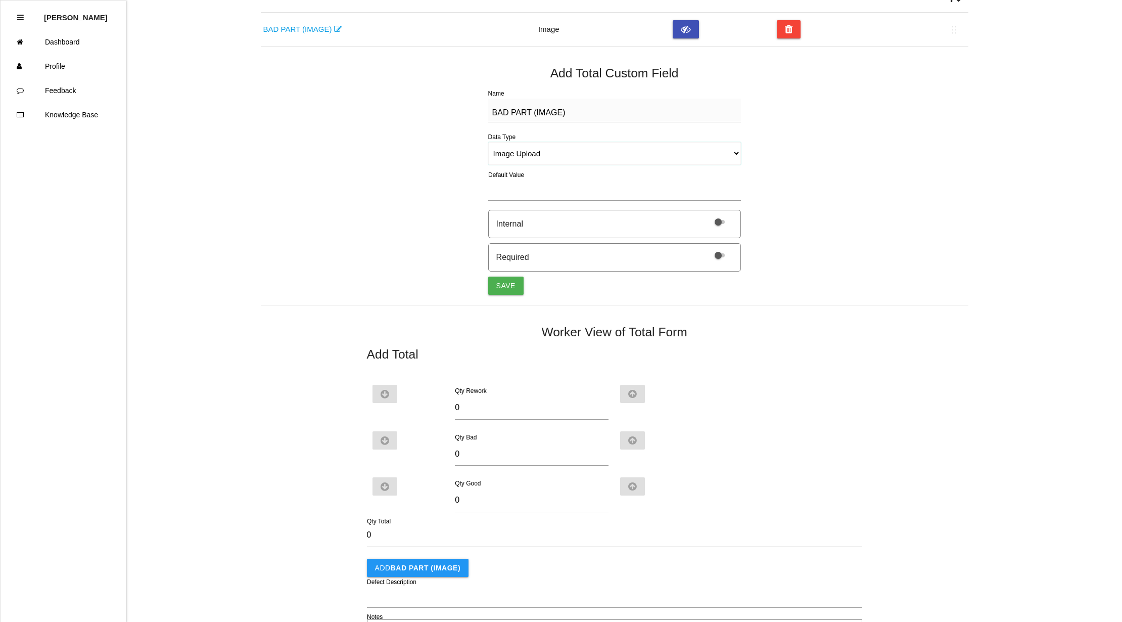
click at [488, 143] on select "String (Barcode Eligible) Number Instructions True/False Select One of Many Sel…" at bounding box center [614, 153] width 253 height 23
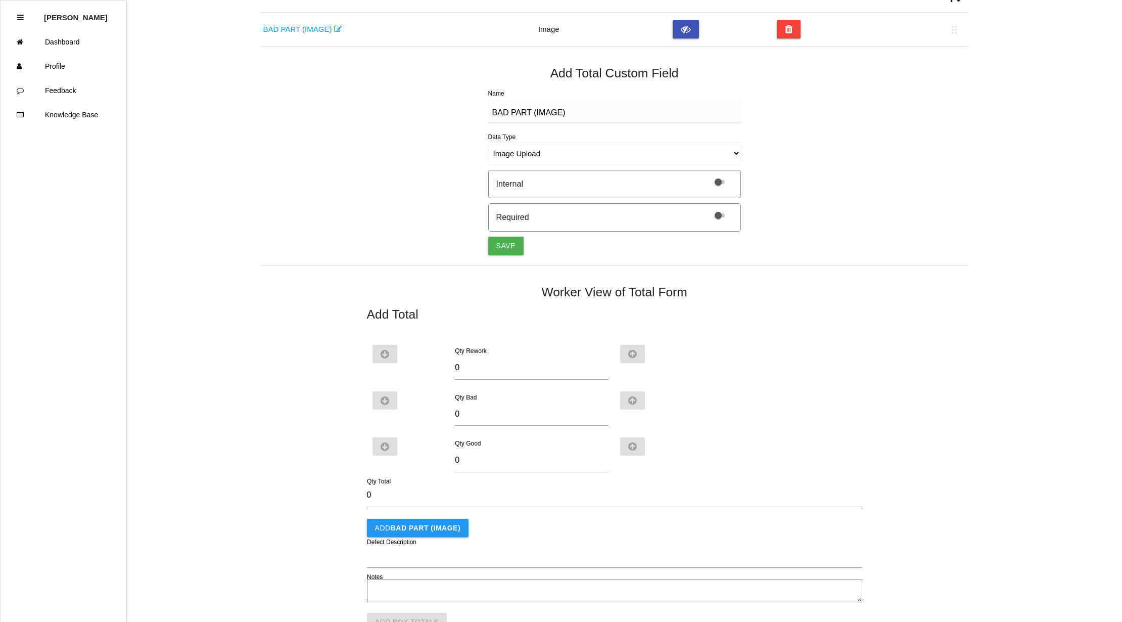
drag, startPoint x: 508, startPoint y: 251, endPoint x: 516, endPoint y: 221, distance: 30.4
click at [509, 251] on button "Save" at bounding box center [505, 246] width 35 height 18
select select "string"
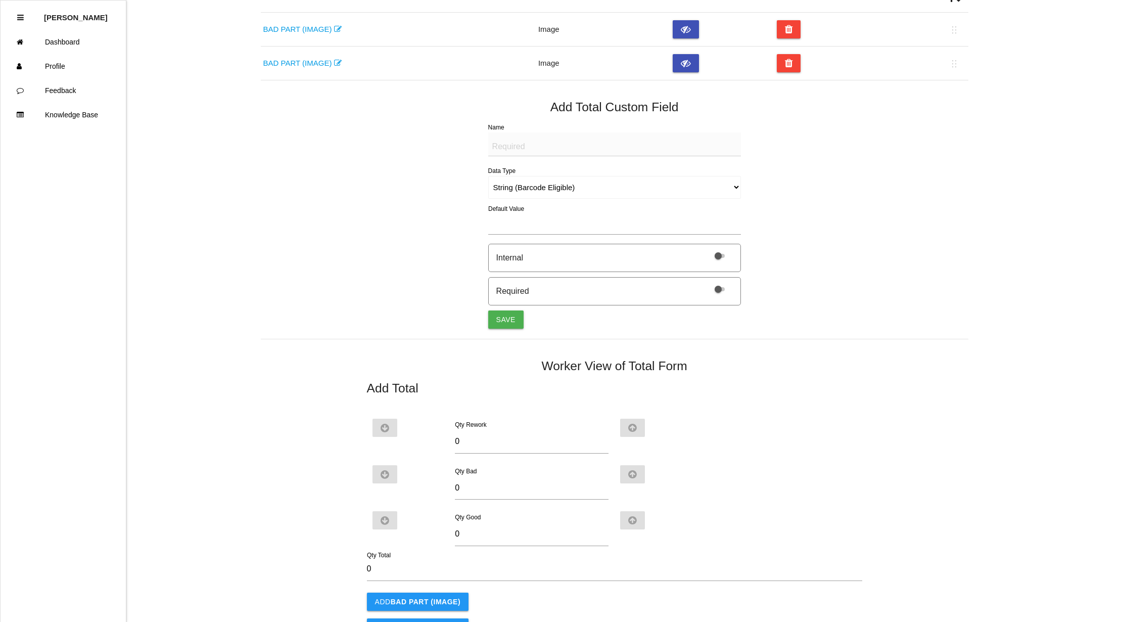
click at [521, 148] on textarea "Name" at bounding box center [614, 144] width 253 height 24
paste textarea "BAD PART (IMAGE)"
type textarea "BAD PART (IMAGE)"
click at [692, 185] on select "String (Barcode Eligible) Number Instructions True/False Select One of Many Sel…" at bounding box center [614, 187] width 253 height 23
select select "imageCF"
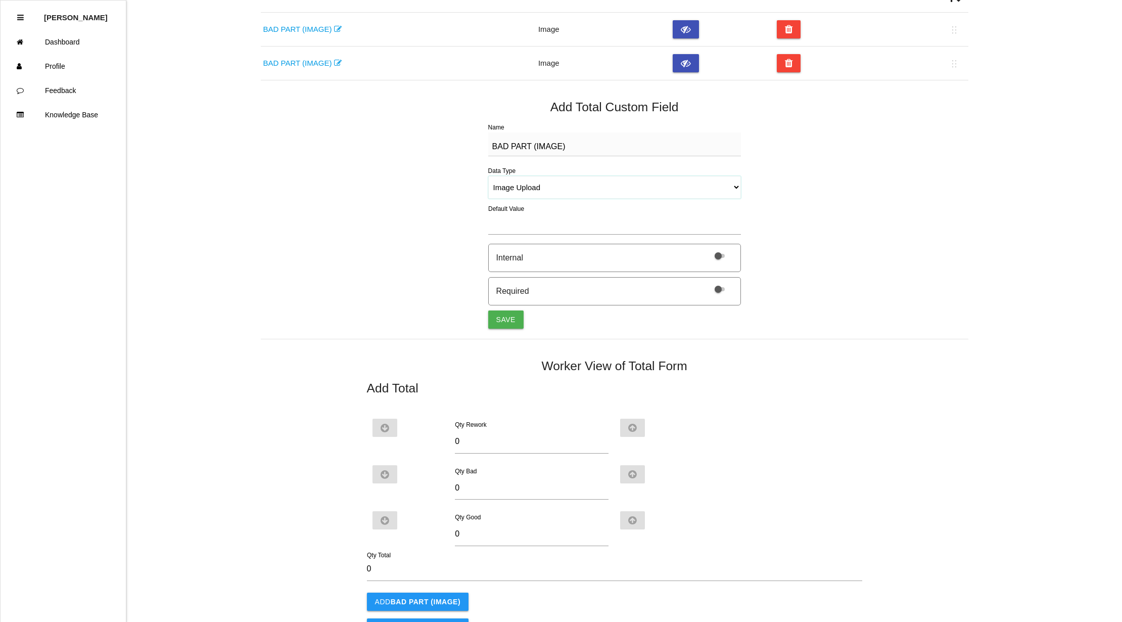
click at [488, 176] on select "String (Barcode Eligible) Number Instructions True/False Select One of Many Sel…" at bounding box center [614, 187] width 253 height 23
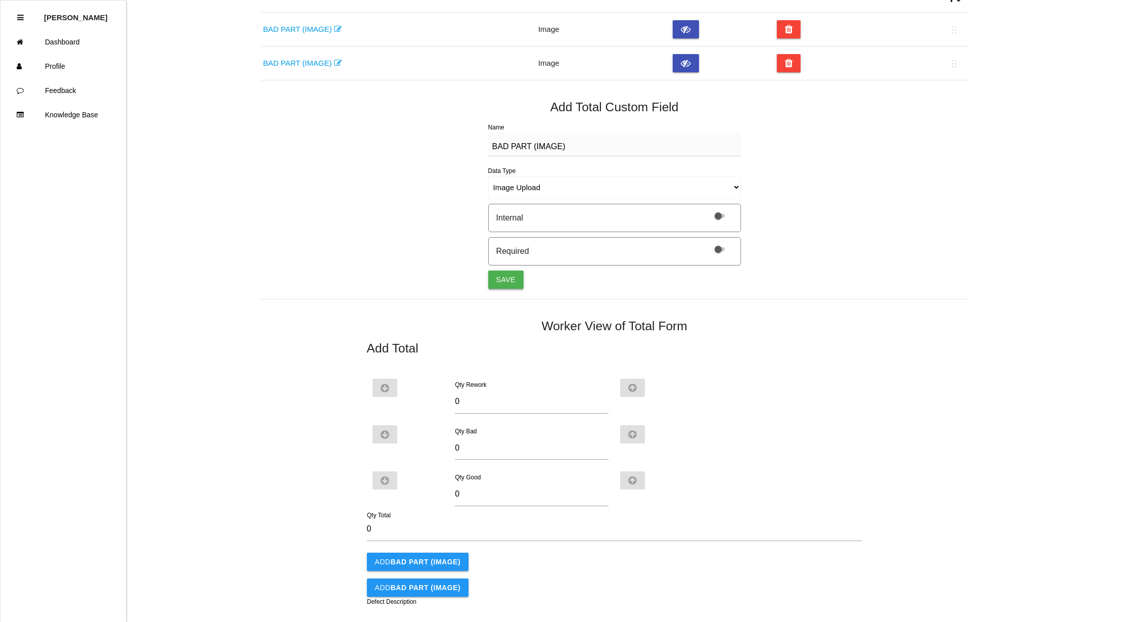
click at [512, 282] on button "Save" at bounding box center [505, 279] width 35 height 18
select select "string"
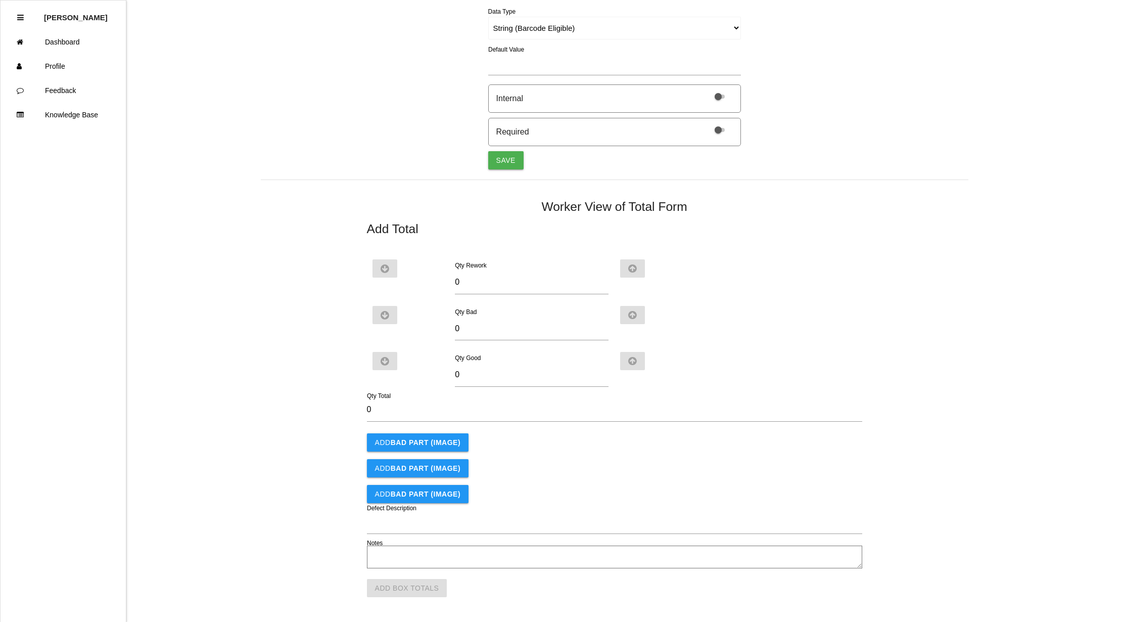
scroll to position [0, 0]
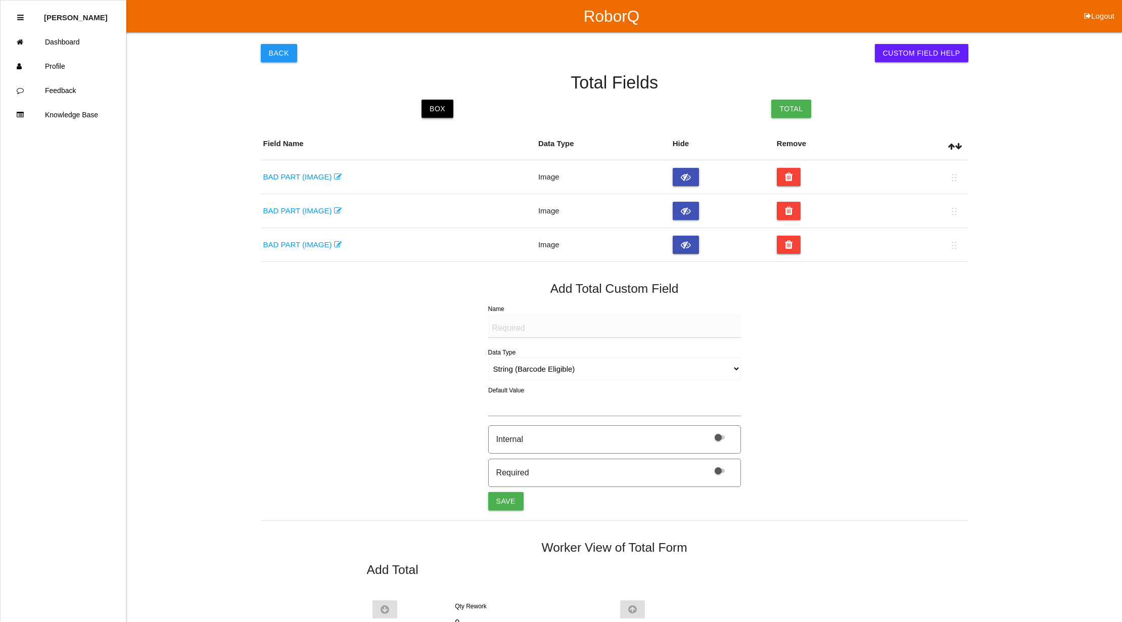
click at [437, 102] on link "Box" at bounding box center [438, 109] width 32 height 18
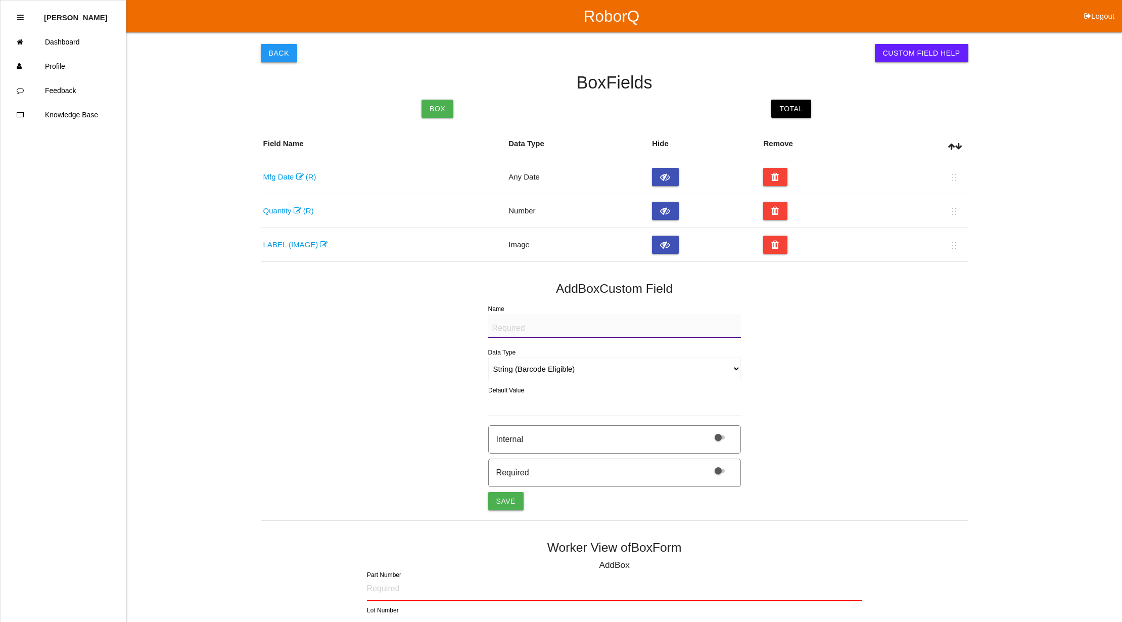
click at [284, 47] on button "Back" at bounding box center [279, 53] width 36 height 18
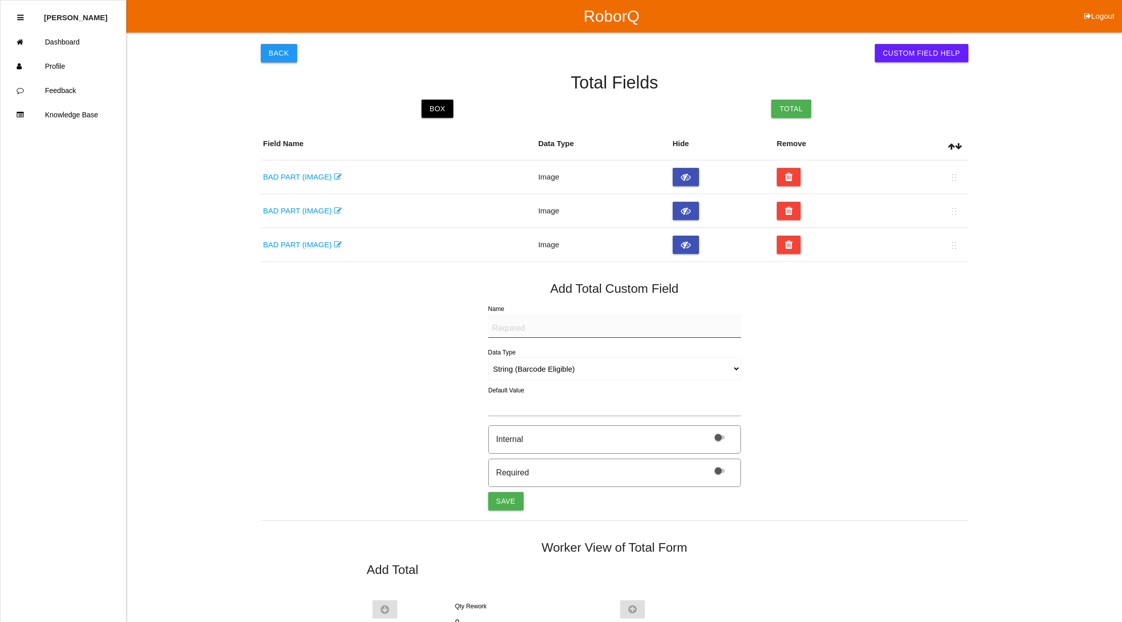
click at [283, 49] on button "Back" at bounding box center [279, 53] width 36 height 18
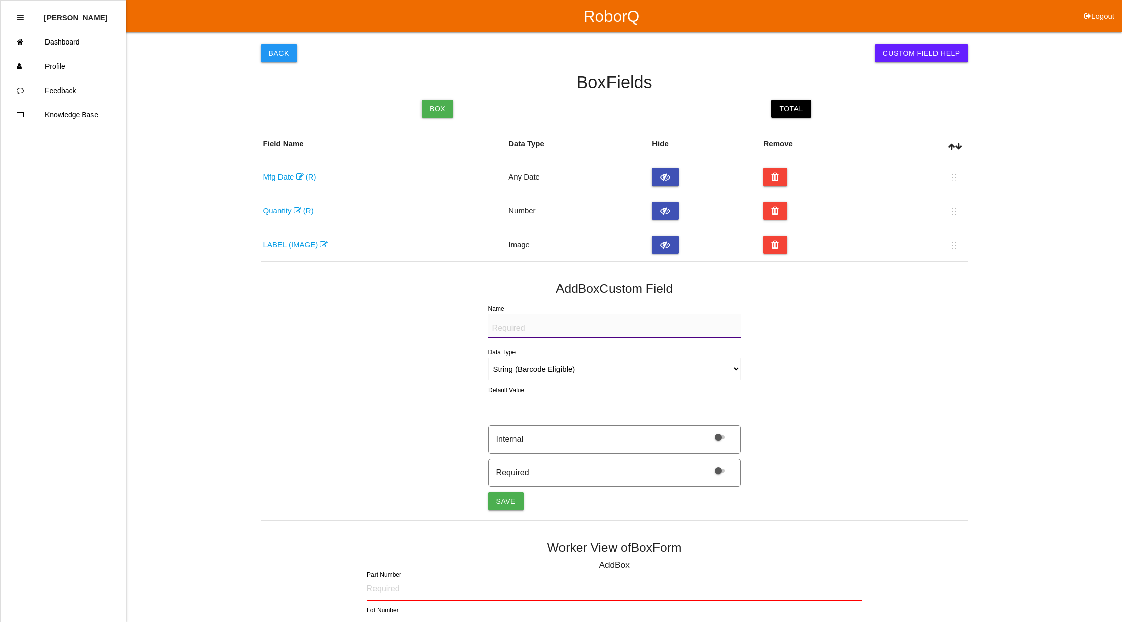
click at [283, 49] on button "Back" at bounding box center [279, 53] width 36 height 18
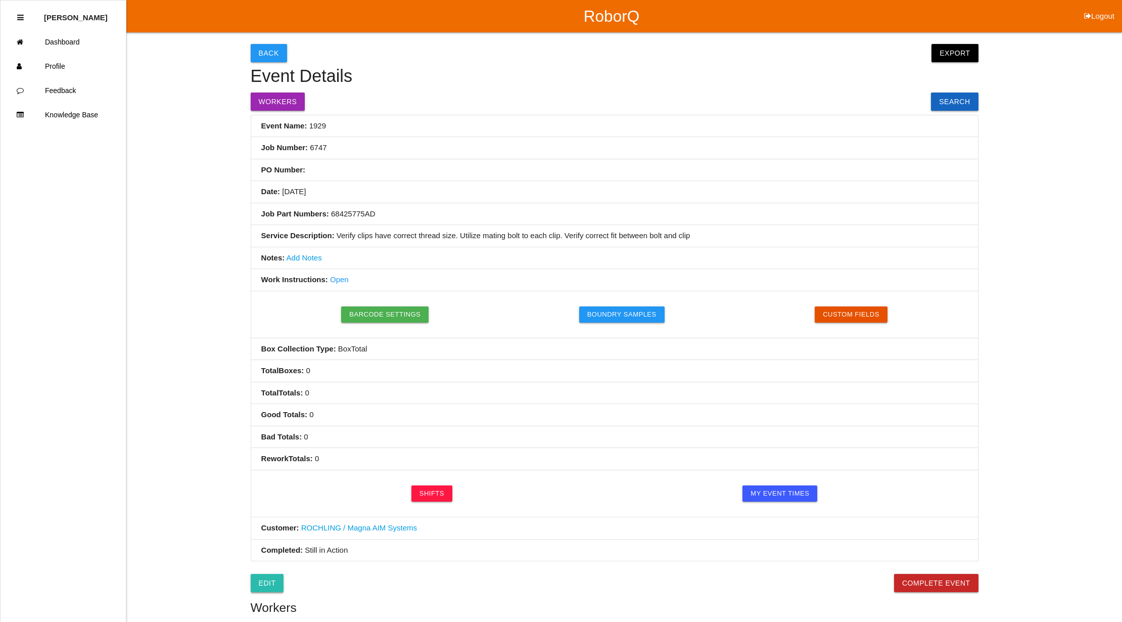
click at [258, 580] on link "Edit" at bounding box center [267, 583] width 33 height 18
select select "notRequired"
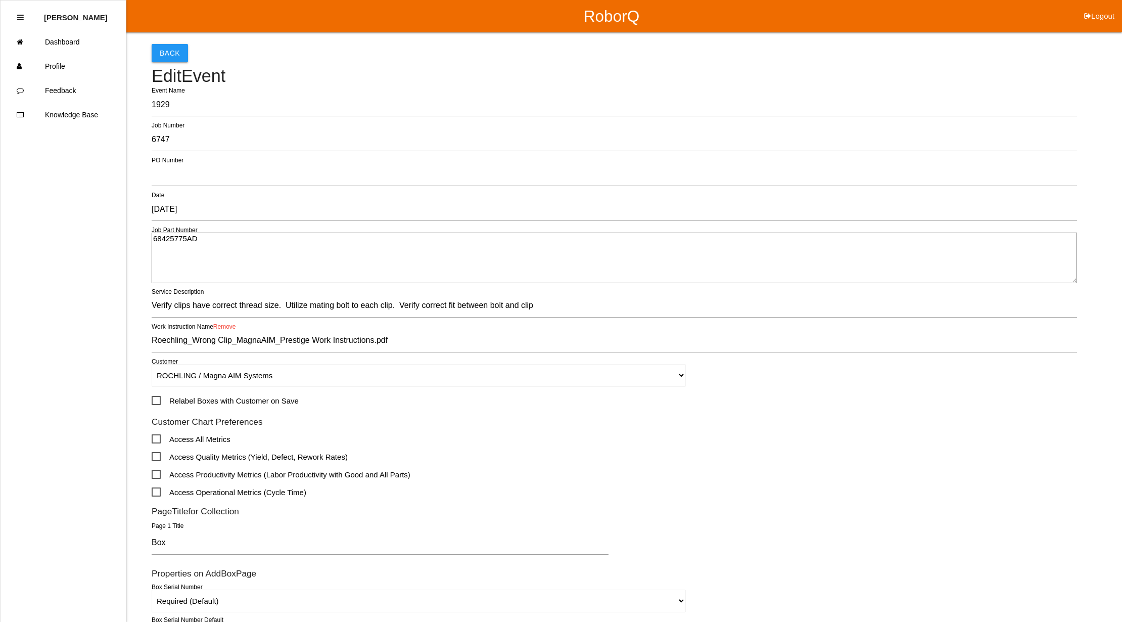
click at [226, 329] on link "Remove" at bounding box center [224, 326] width 23 height 7
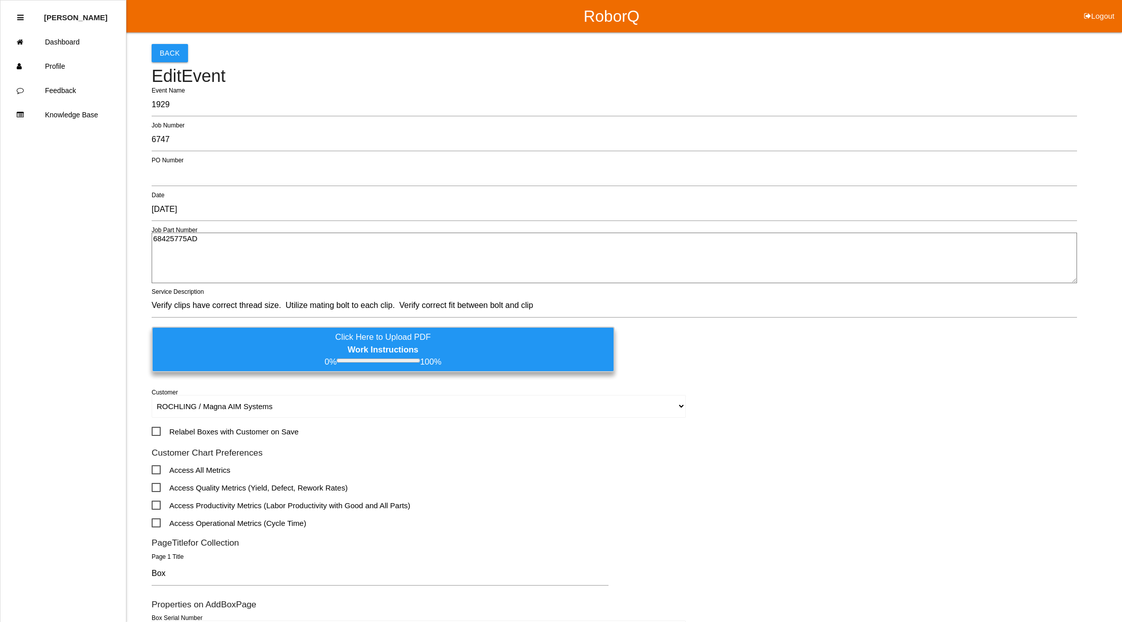
click at [226, 338] on label "Click Here to Upload PDF Work Instructions 0% 100%" at bounding box center [383, 349] width 463 height 45
click at [0, 0] on input "Click Here to Upload PDF Work Instructions 0% 100%" at bounding box center [0, 0] width 0 height 0
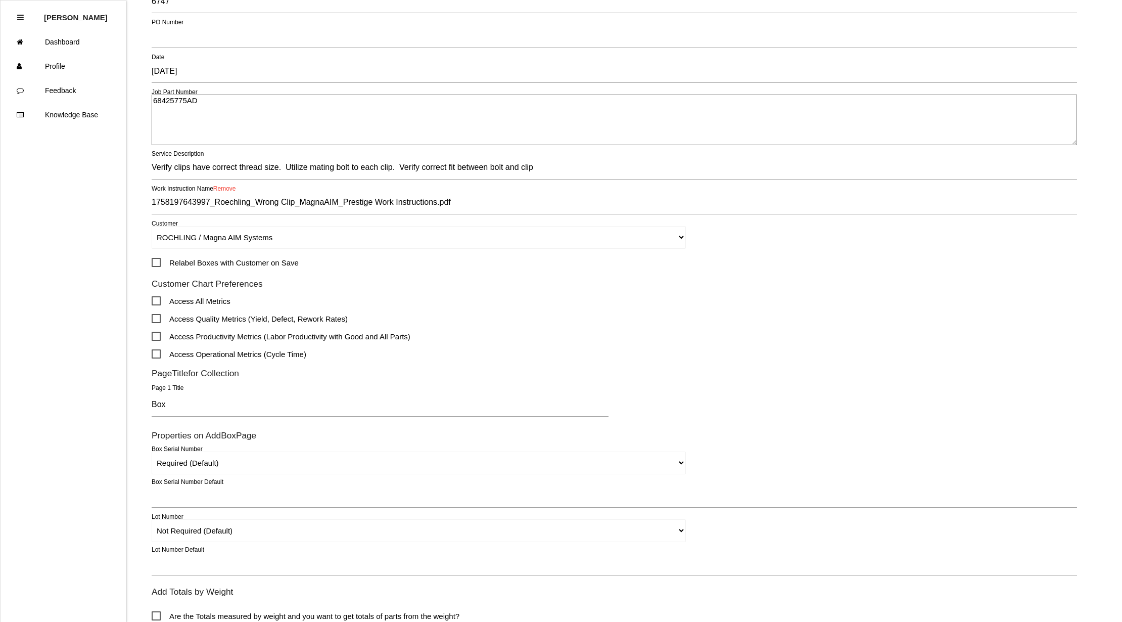
scroll to position [267, 0]
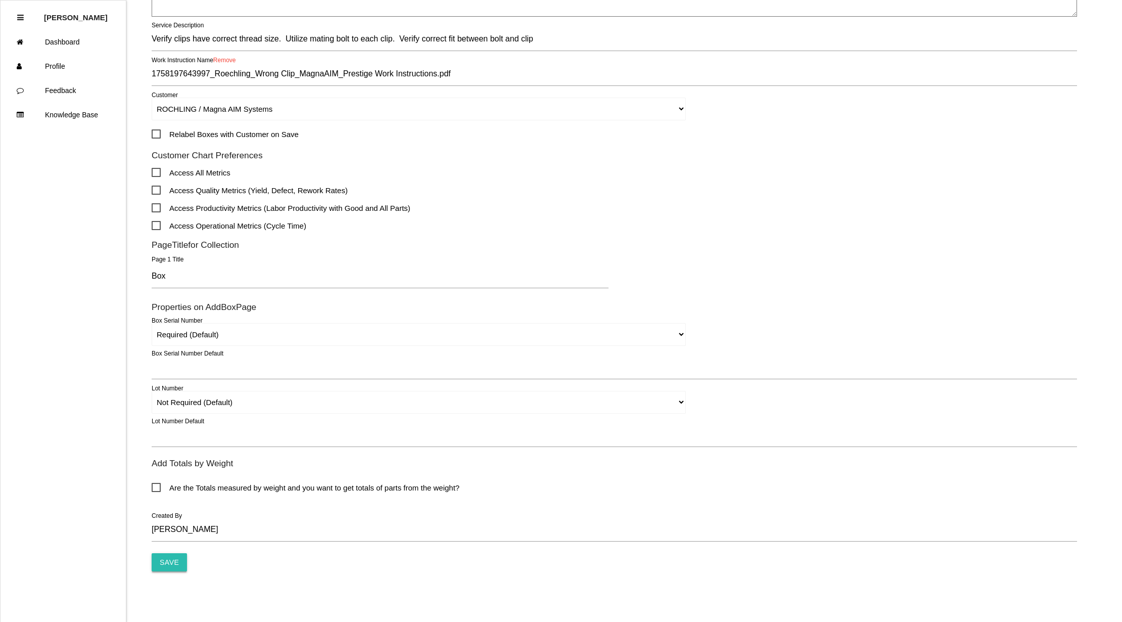
click at [167, 563] on input "Save" at bounding box center [169, 562] width 35 height 18
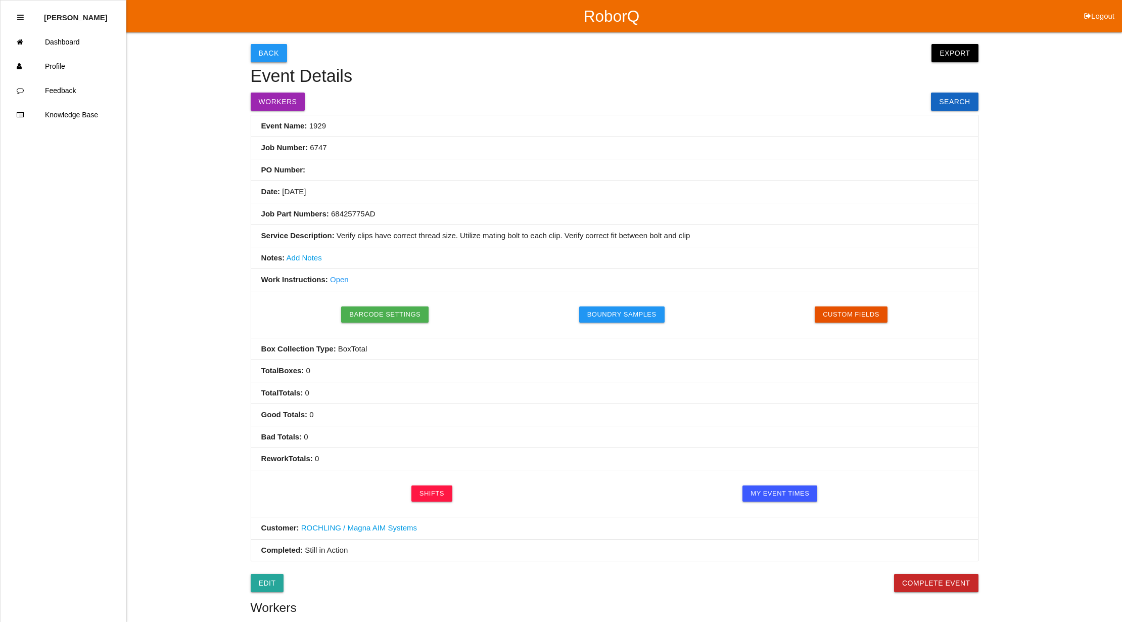
click at [271, 51] on button "Back" at bounding box center [269, 53] width 36 height 18
click at [263, 53] on button "Back" at bounding box center [269, 53] width 36 height 18
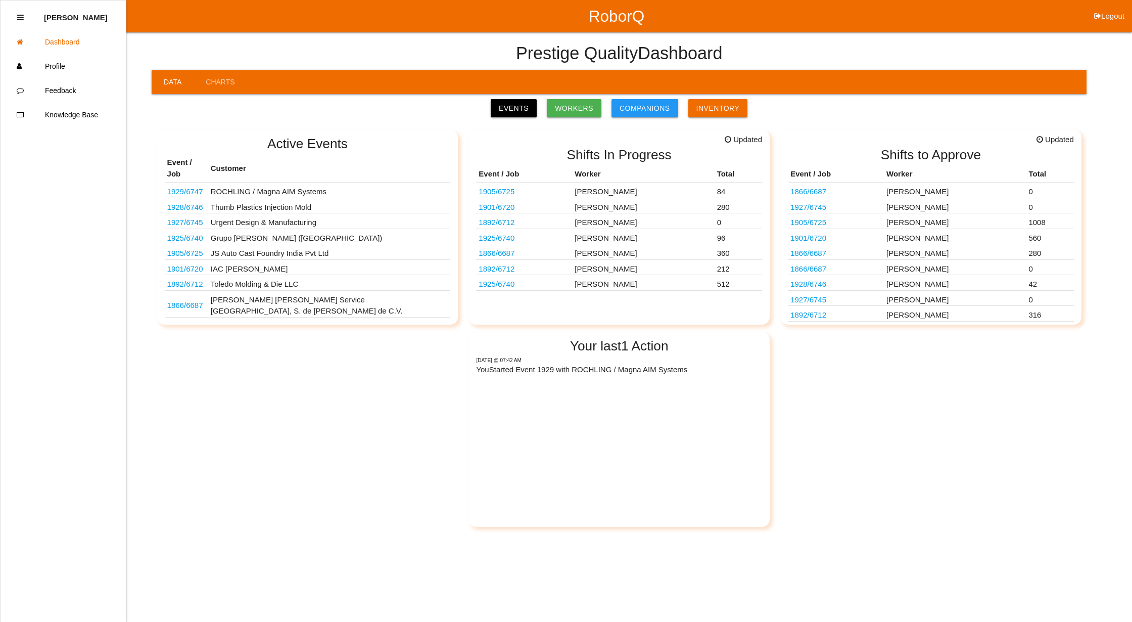
click at [193, 187] on link "1929 / 6747" at bounding box center [185, 191] width 36 height 9
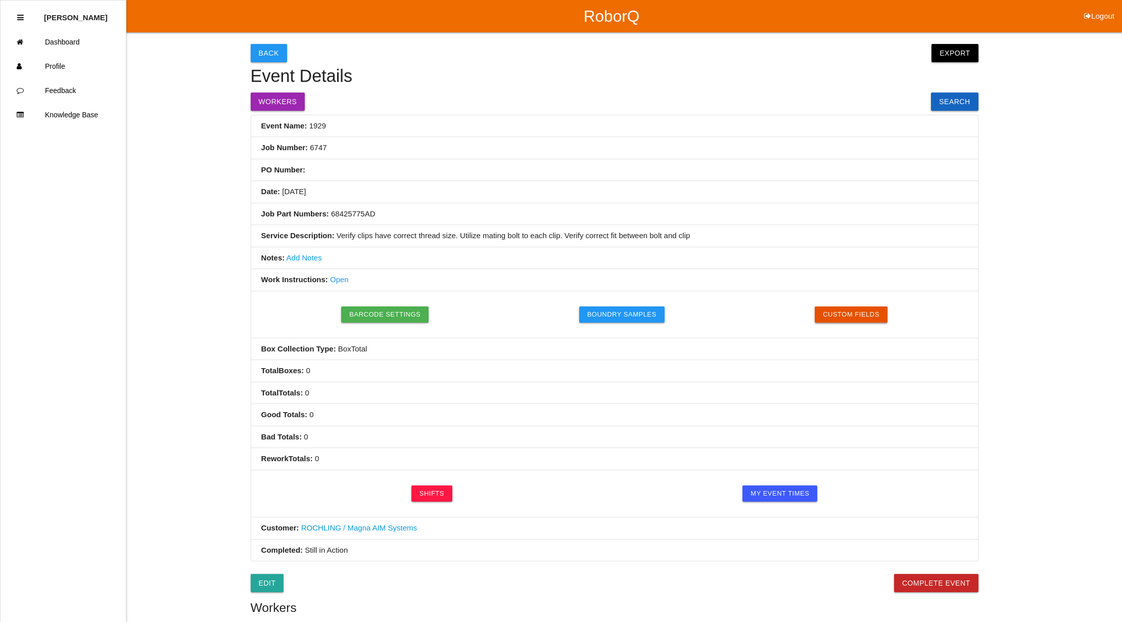
click at [840, 313] on button "Custom Fields" at bounding box center [851, 314] width 73 height 16
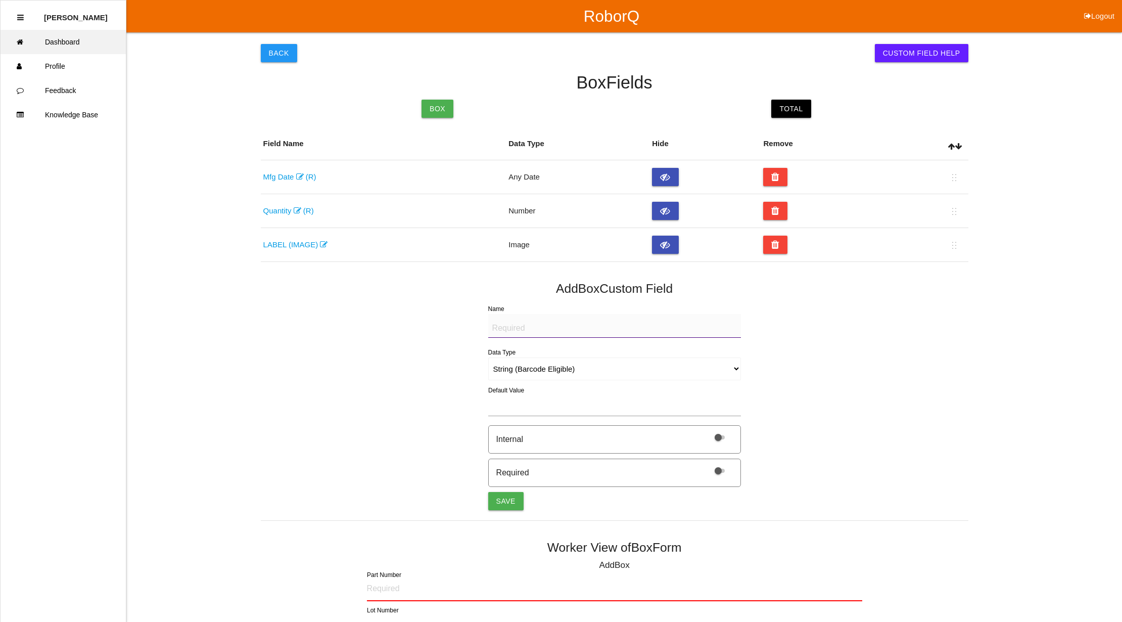
click at [77, 42] on link "Dashboard" at bounding box center [63, 42] width 125 height 24
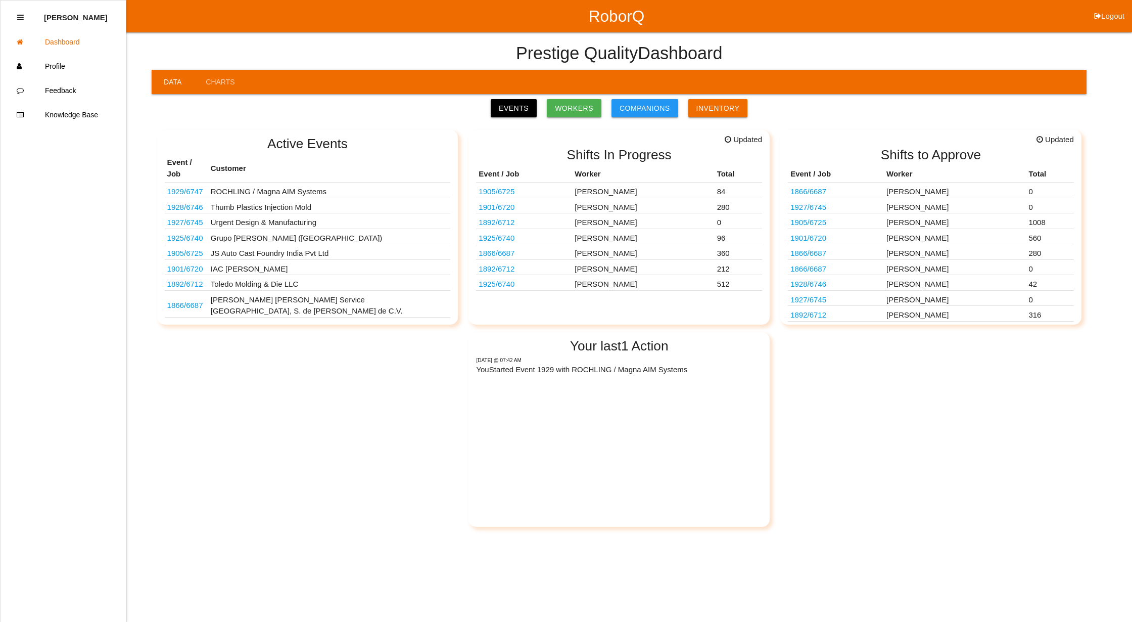
click at [183, 203] on link "1928 / 6746" at bounding box center [185, 207] width 36 height 9
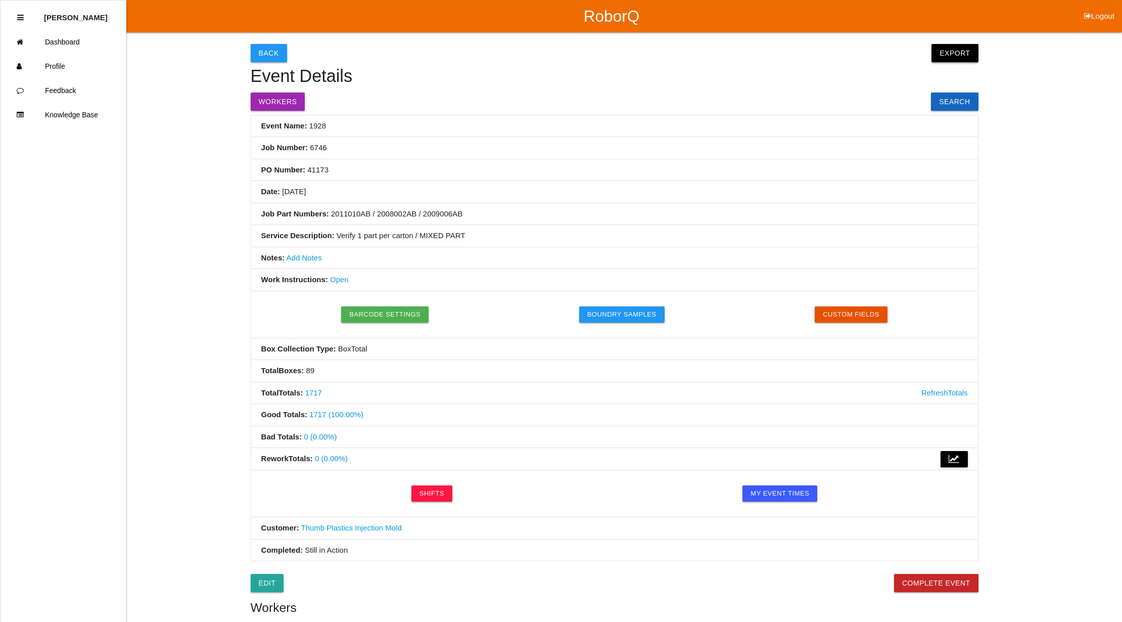
click at [955, 55] on button "Export" at bounding box center [955, 53] width 47 height 18
click at [955, 55] on link "Export Excel" at bounding box center [946, 55] width 58 height 23
click at [84, 41] on link "Dashboard" at bounding box center [63, 42] width 125 height 24
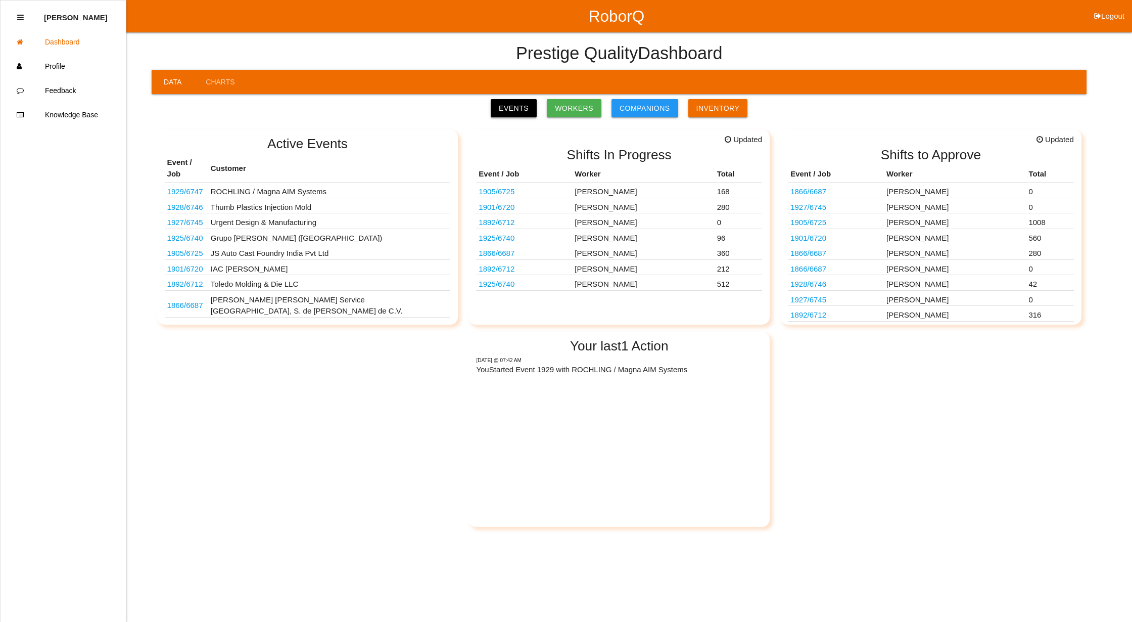
click at [510, 104] on link "Events" at bounding box center [514, 108] width 46 height 18
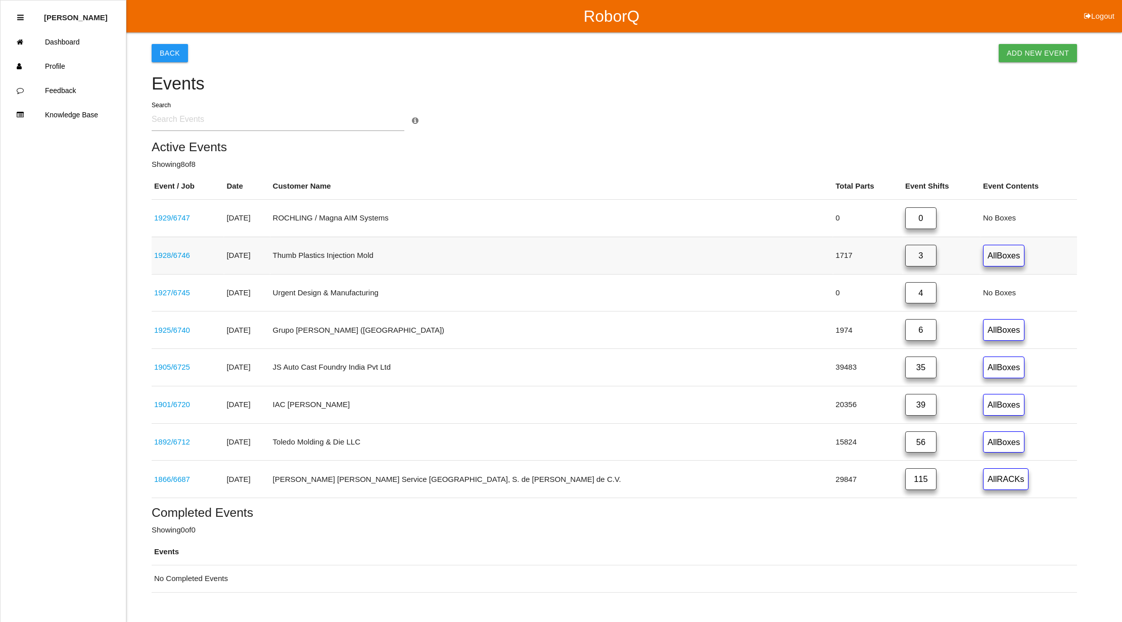
click at [905, 253] on link "3" at bounding box center [920, 256] width 31 height 22
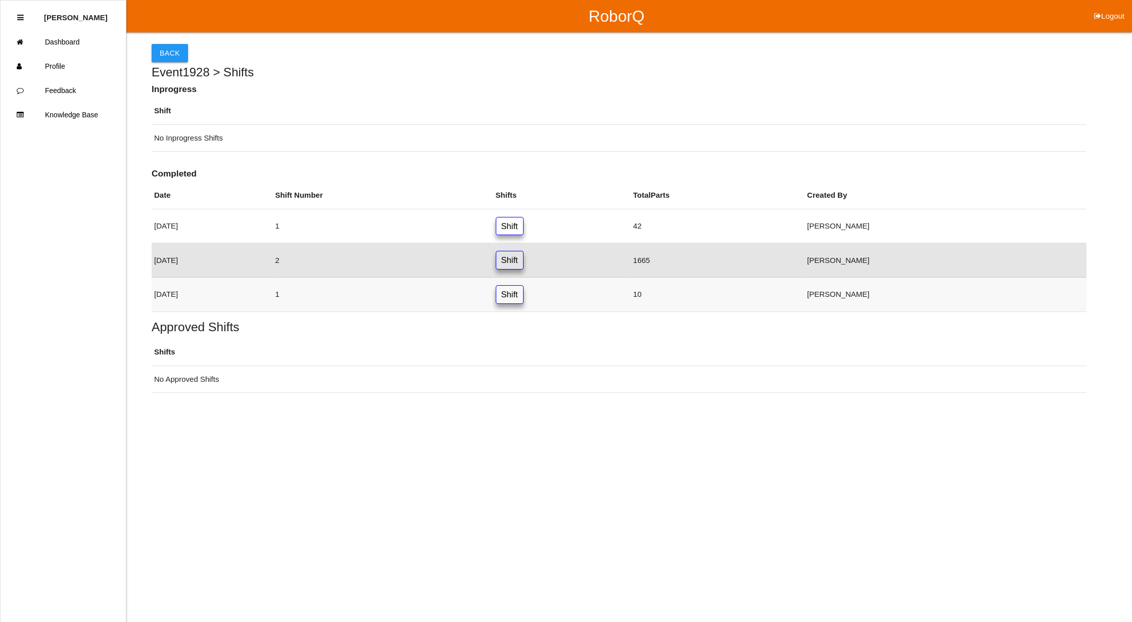
click at [524, 298] on link "Shift" at bounding box center [510, 294] width 28 height 19
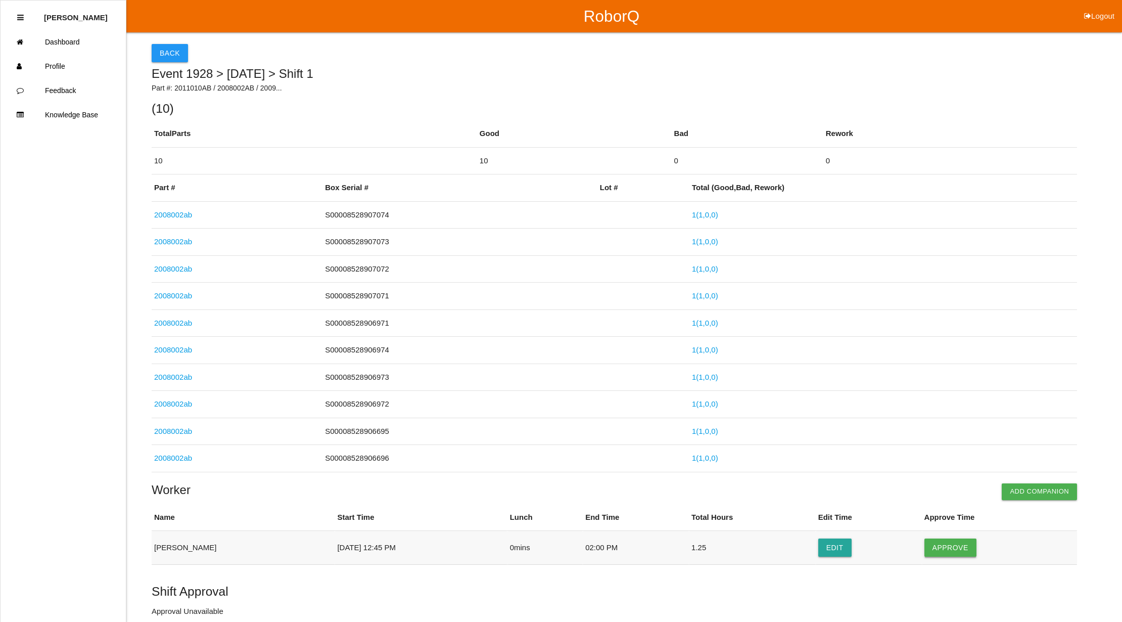
click at [965, 552] on button "Approve" at bounding box center [951, 547] width 52 height 18
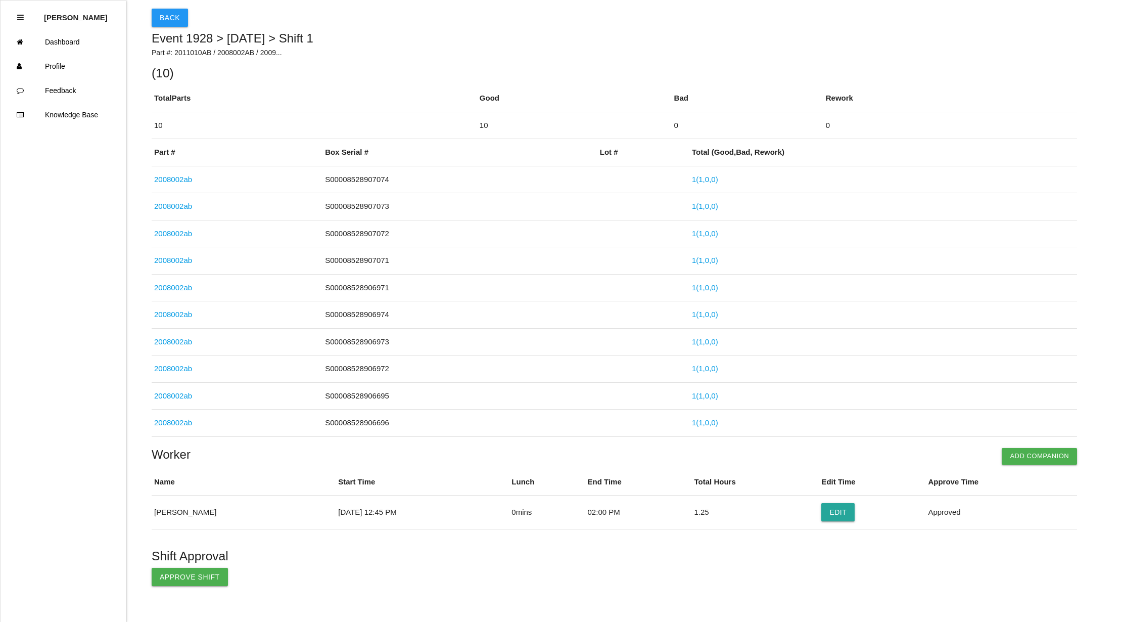
scroll to position [52, 0]
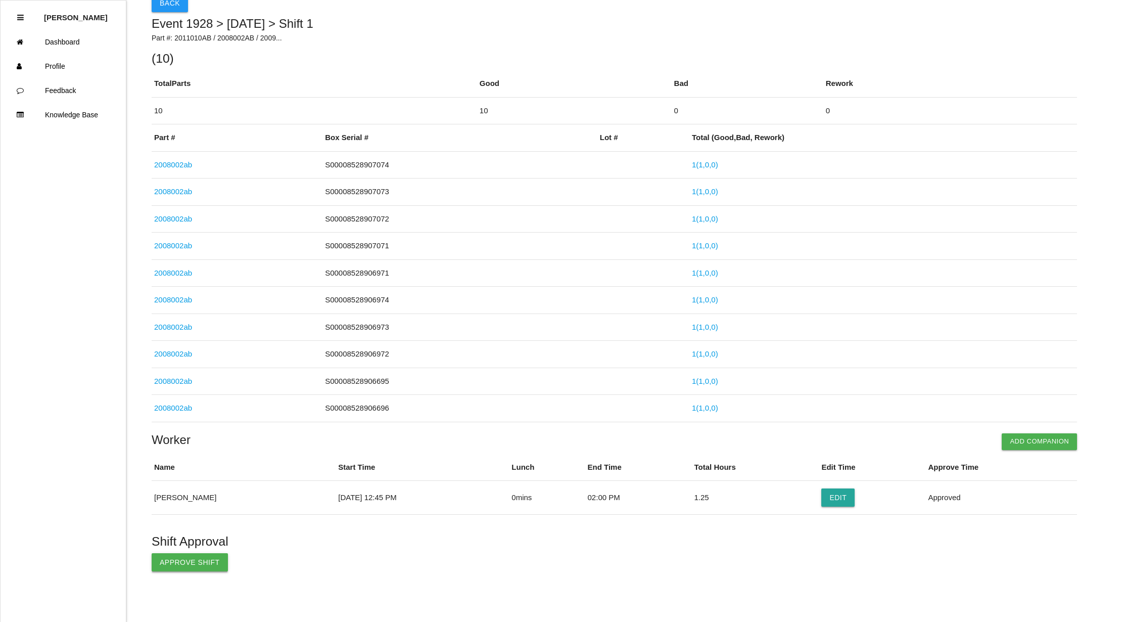
click at [195, 561] on button "Approve Shift" at bounding box center [190, 562] width 76 height 18
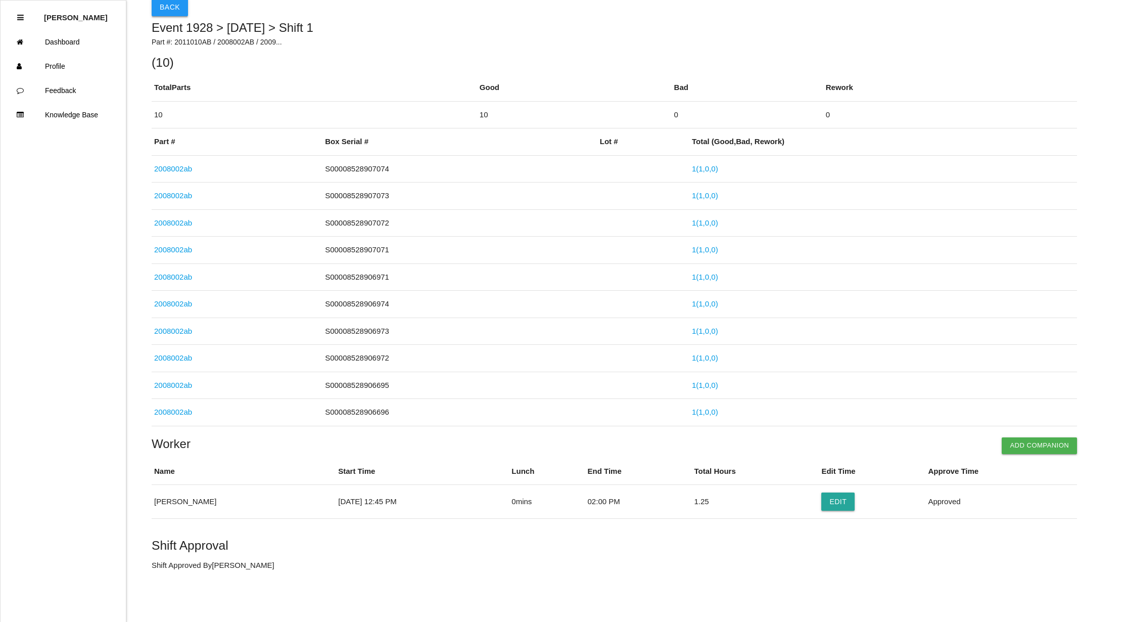
click at [164, 4] on button "Back" at bounding box center [170, 7] width 36 height 18
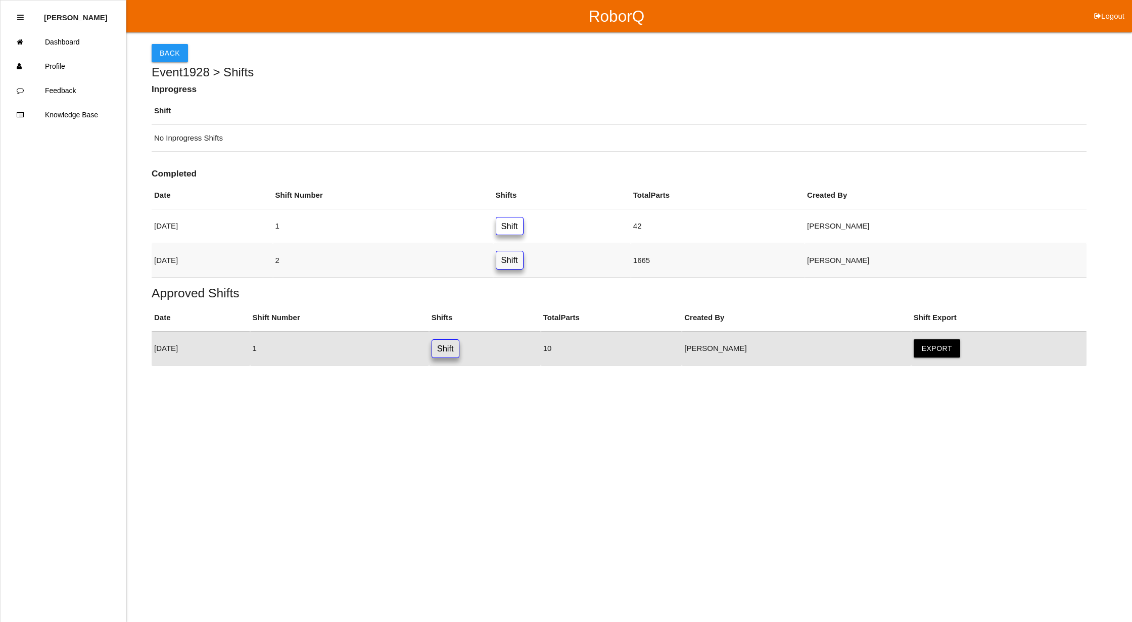
click at [524, 261] on link "Shift" at bounding box center [510, 260] width 28 height 19
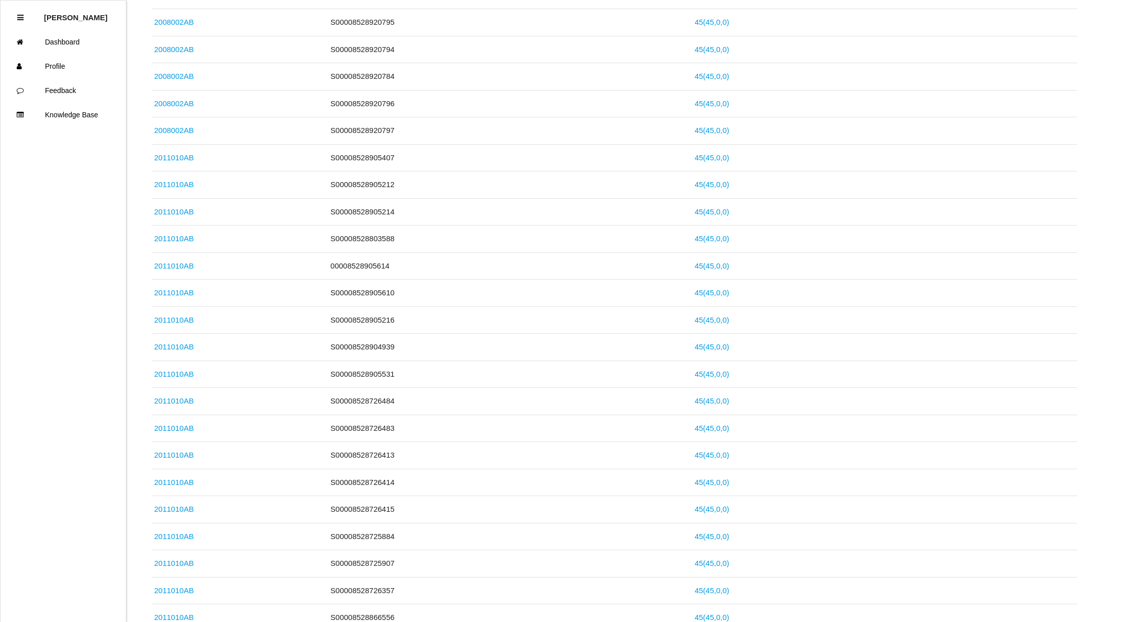
scroll to position [725, 0]
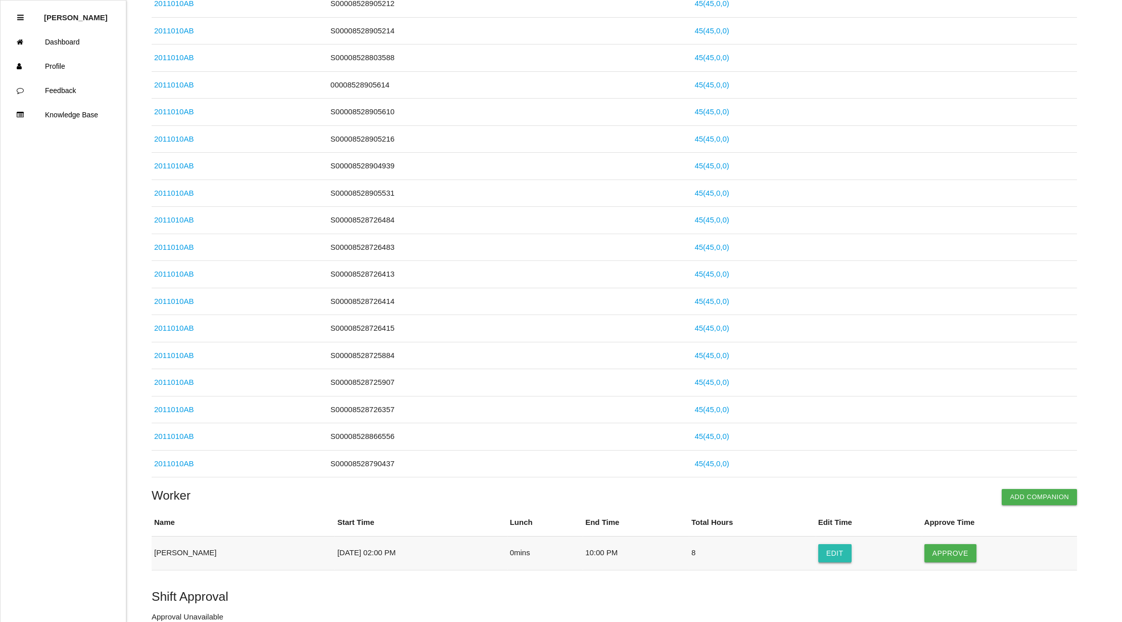
click at [835, 560] on button "Edit" at bounding box center [834, 553] width 33 height 18
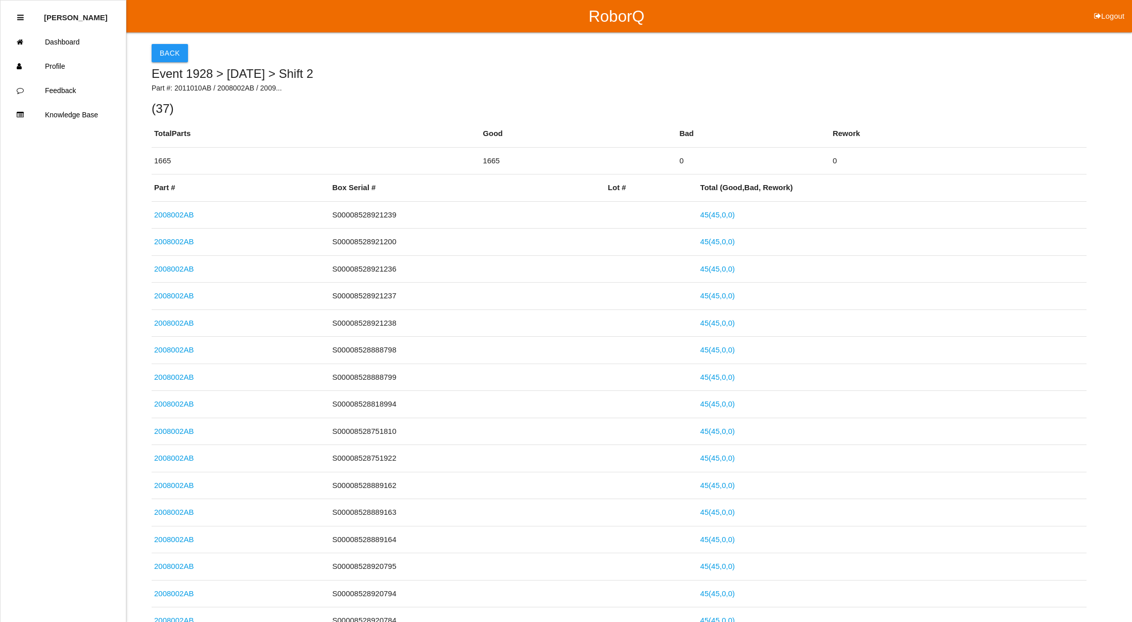
select select "2"
select select "10"
select select "2"
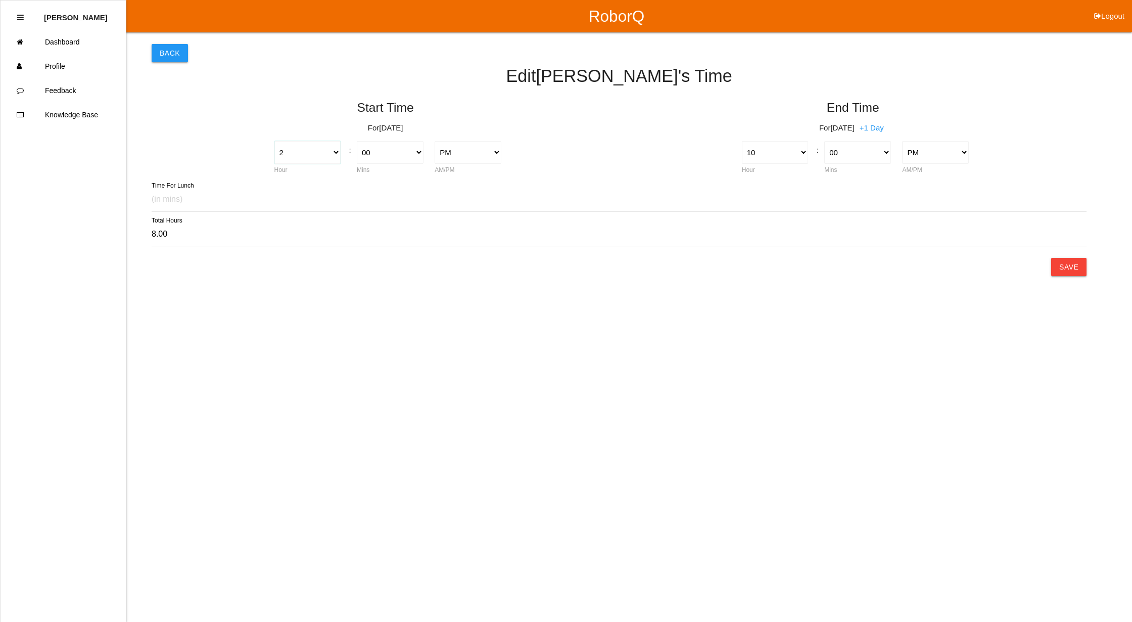
click at [333, 152] on select "1 2 3 4 5 6 7 8 9 10 11 12" at bounding box center [308, 152] width 67 height 23
select select "5"
click at [275, 141] on select "1 2 3 4 5 6 7 8 9 10 11 12" at bounding box center [308, 152] width 67 height 23
type input "5.00"
click at [804, 155] on select "1 2 3 4 5 6 7 8 9 10 11 12" at bounding box center [775, 152] width 67 height 23
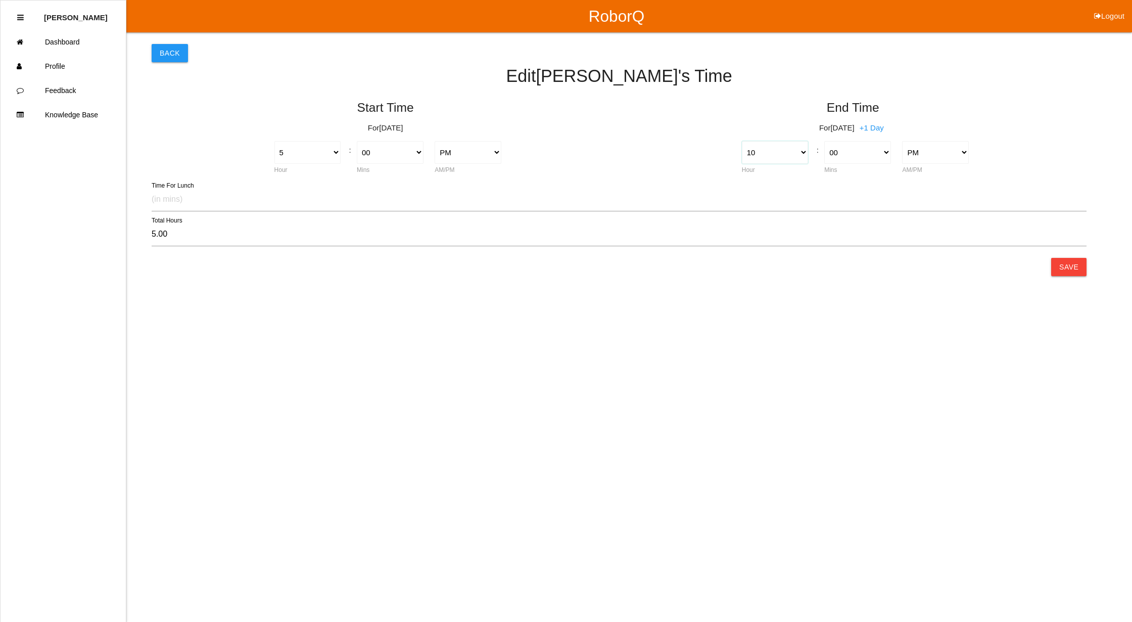
select select "9"
click at [742, 141] on select "1 2 3 4 5 6 7 8 9 10 11 12" at bounding box center [775, 152] width 67 height 23
type input "4.00"
click at [1079, 267] on button "Save" at bounding box center [1069, 267] width 35 height 18
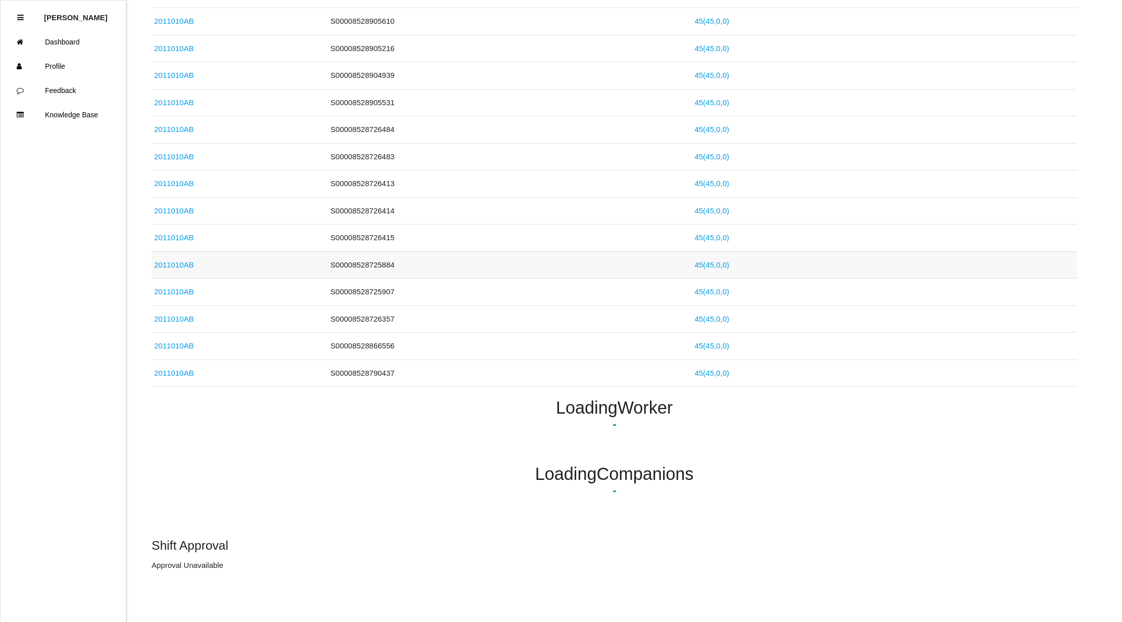
scroll to position [783, 0]
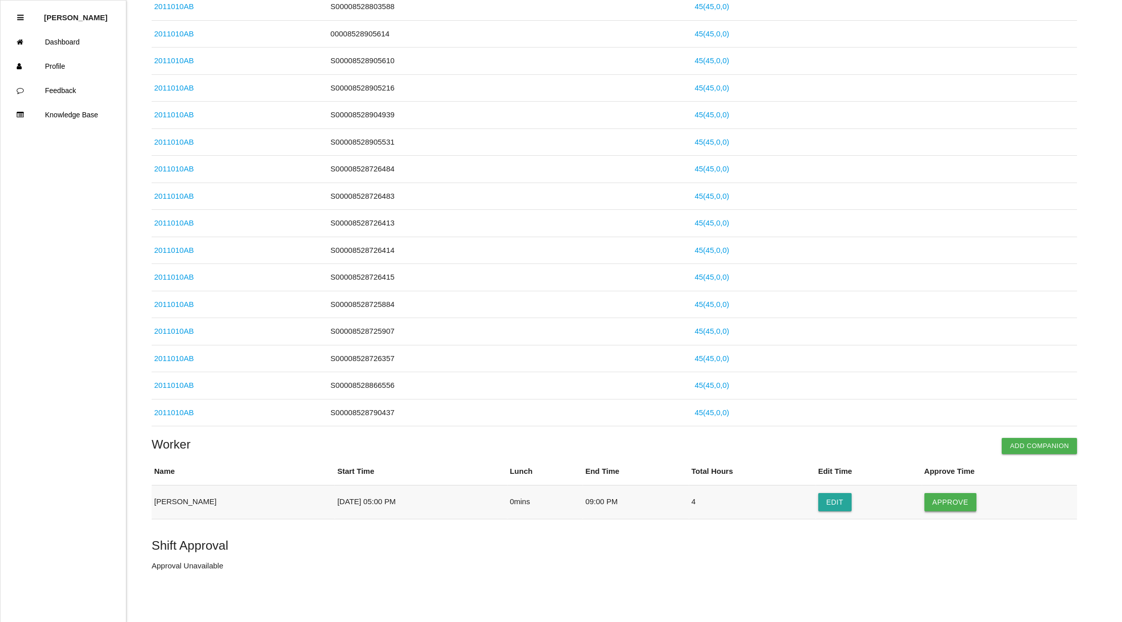
click at [949, 504] on button "Approve" at bounding box center [951, 502] width 52 height 18
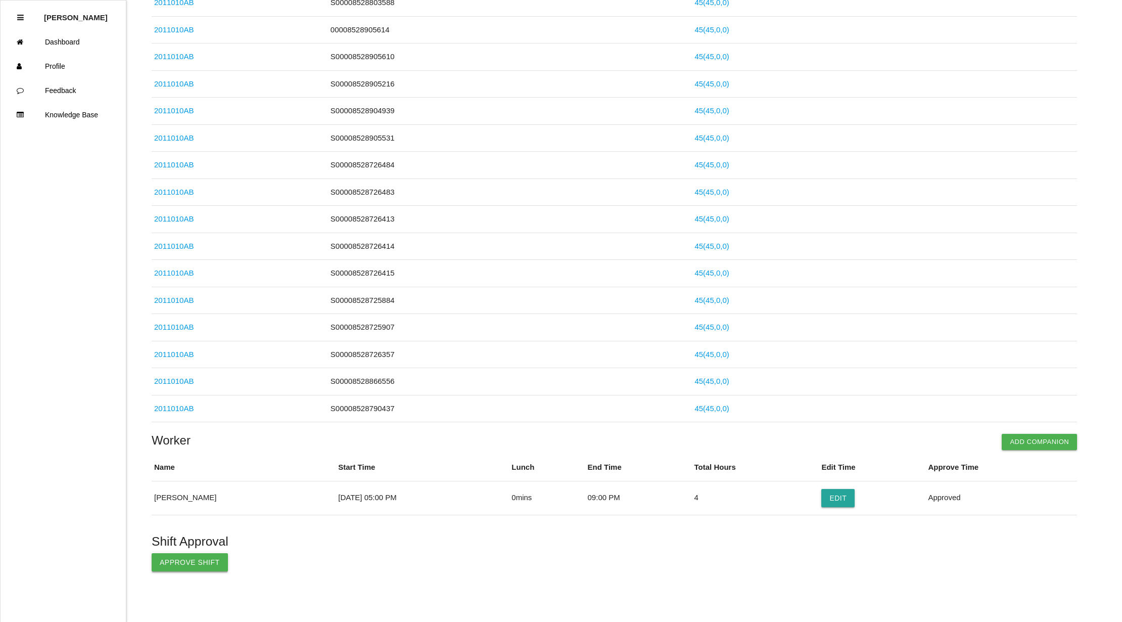
click at [183, 568] on button "Approve Shift" at bounding box center [190, 562] width 76 height 18
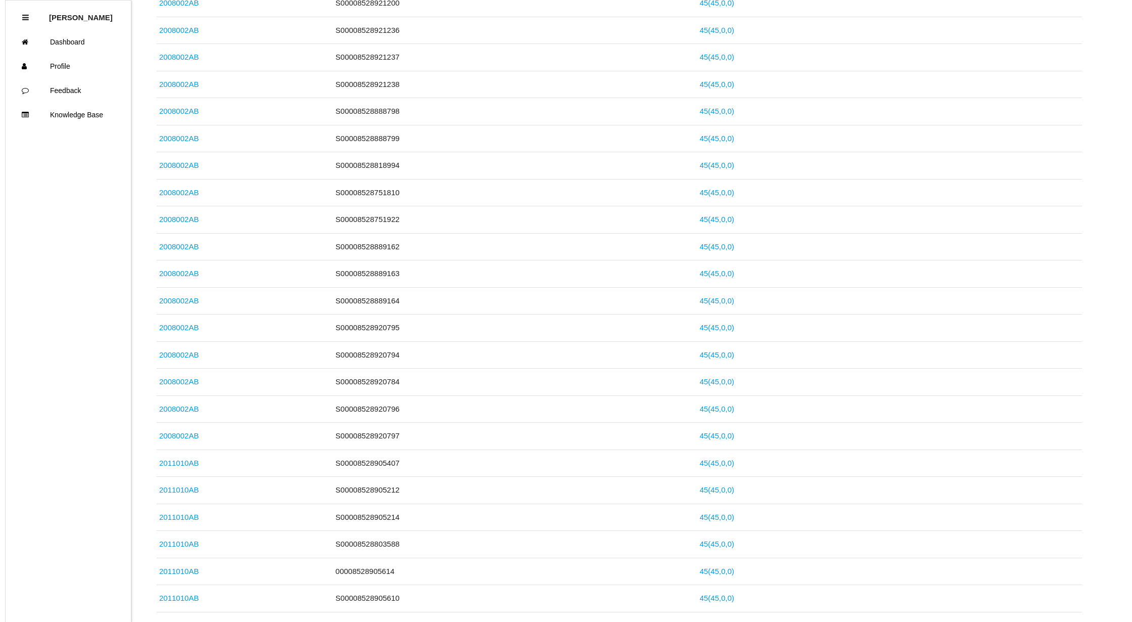
scroll to position [0, 0]
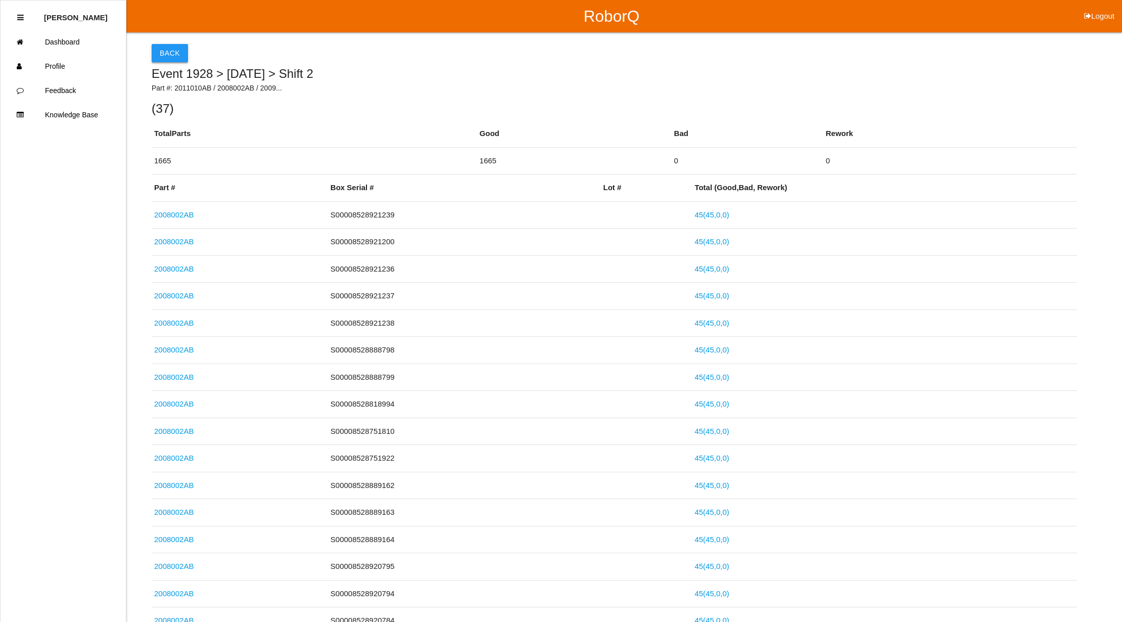
click at [162, 45] on button "Back" at bounding box center [170, 53] width 36 height 18
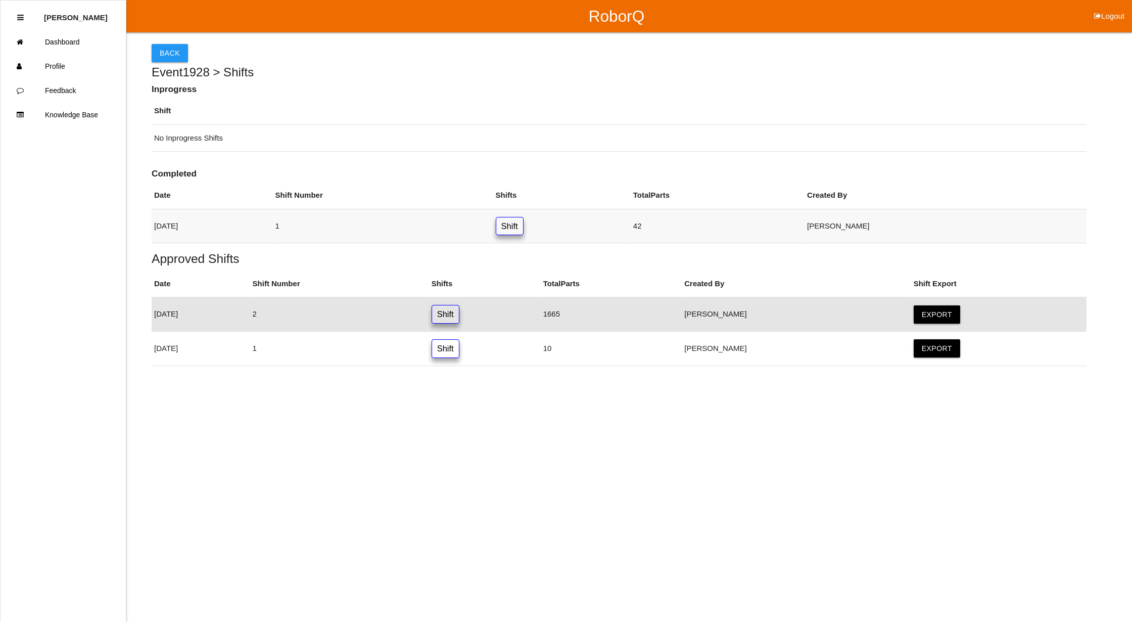
click at [524, 223] on link "Shift" at bounding box center [510, 226] width 28 height 19
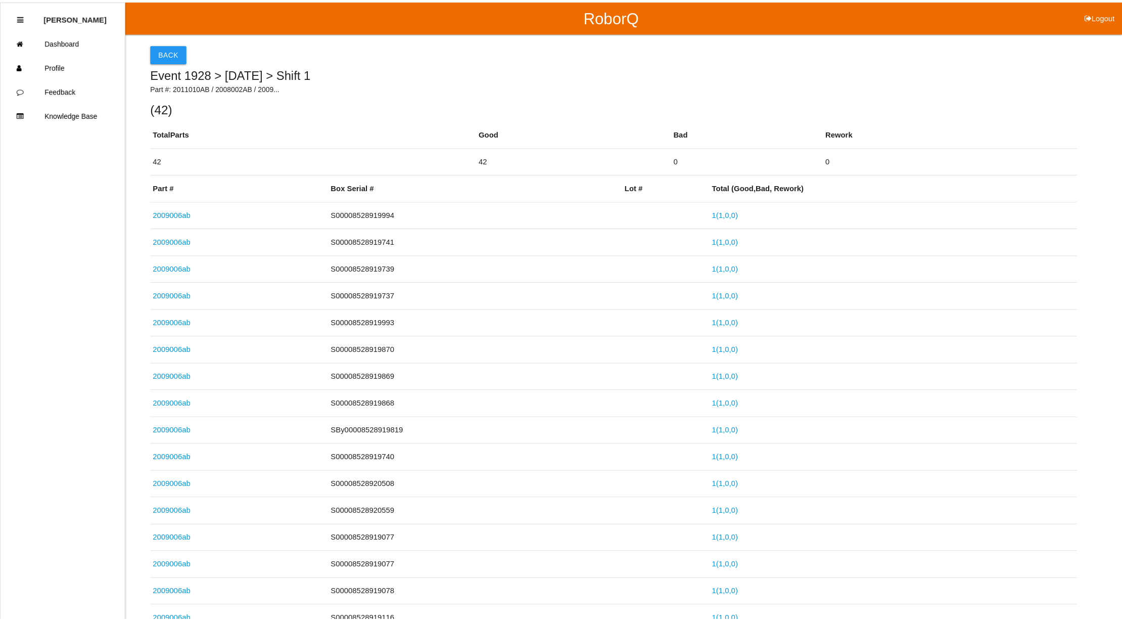
scroll to position [919, 0]
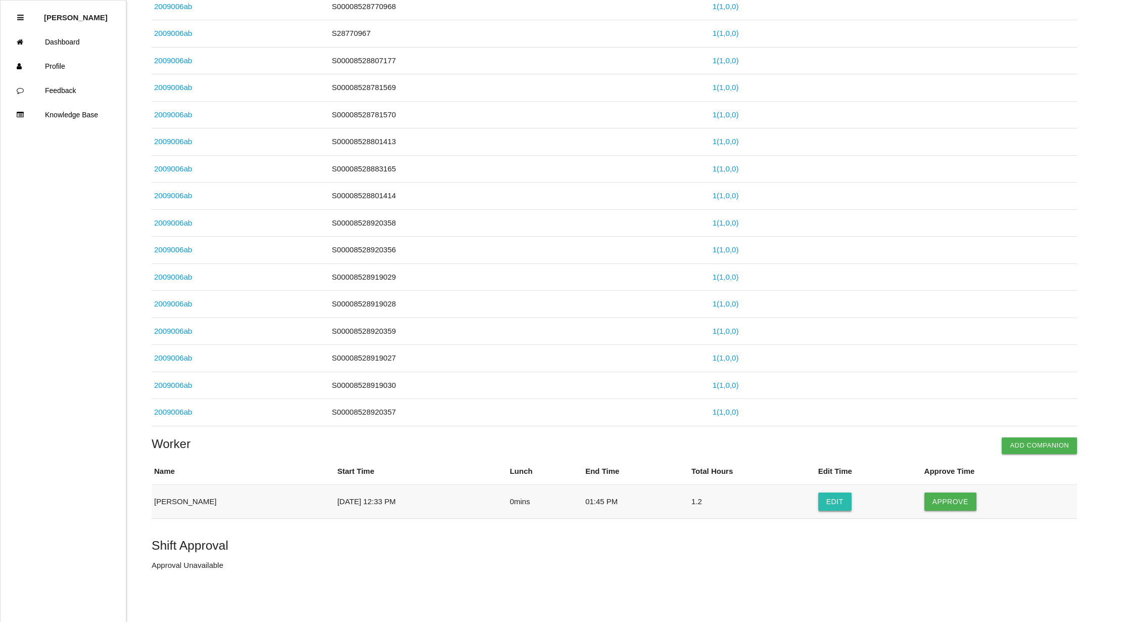
click at [844, 494] on button "Edit" at bounding box center [834, 501] width 33 height 18
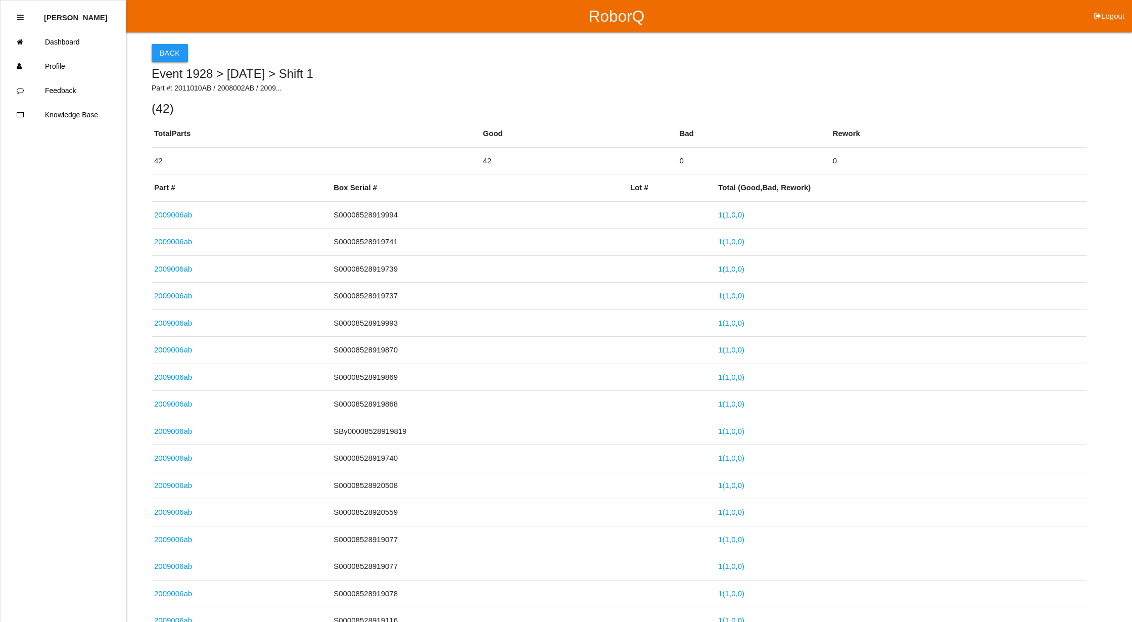
select select "12"
select select "33"
select select "2"
select select "45"
select select "2"
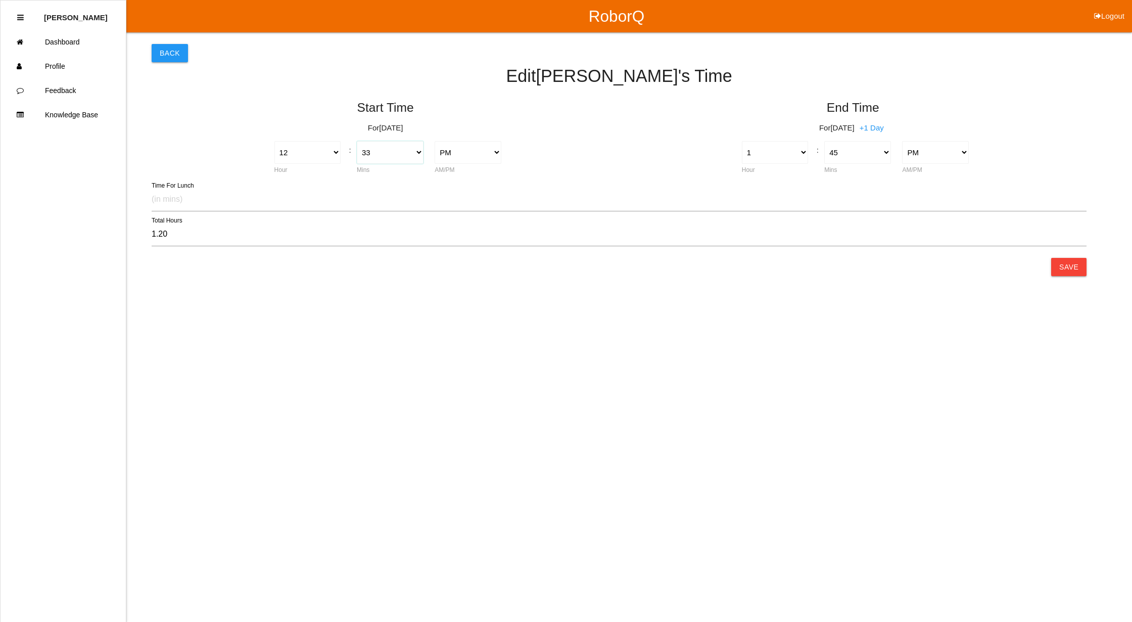
click at [419, 152] on select "00 01 02 03 04 05 06 07 08 09 10 11 12 13 14 15 16 17 18 19 20 21 22 23 24 25 2…" at bounding box center [390, 152] width 67 height 23
select select "30"
click at [357, 141] on select "00 01 02 03 04 05 06 07 08 09 10 11 12 13 14 15 16 17 18 19 20 21 22 23 24 25 2…" at bounding box center [390, 152] width 67 height 23
type input "1.25"
click at [1062, 266] on button "Save" at bounding box center [1069, 267] width 35 height 18
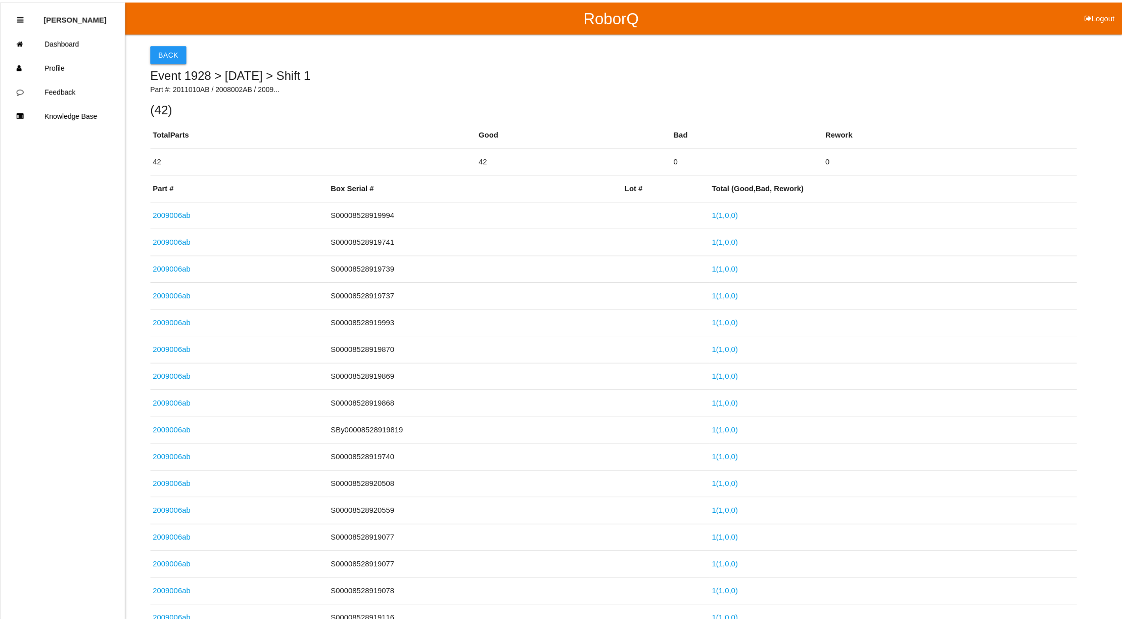
scroll to position [919, 0]
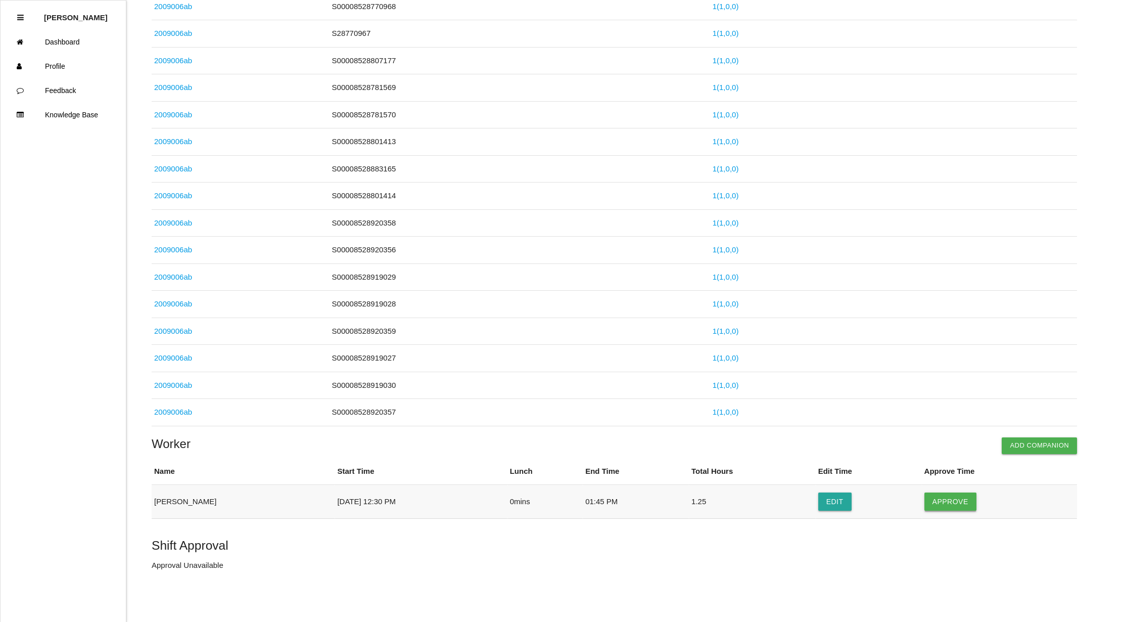
click at [944, 498] on button "Approve" at bounding box center [951, 501] width 52 height 18
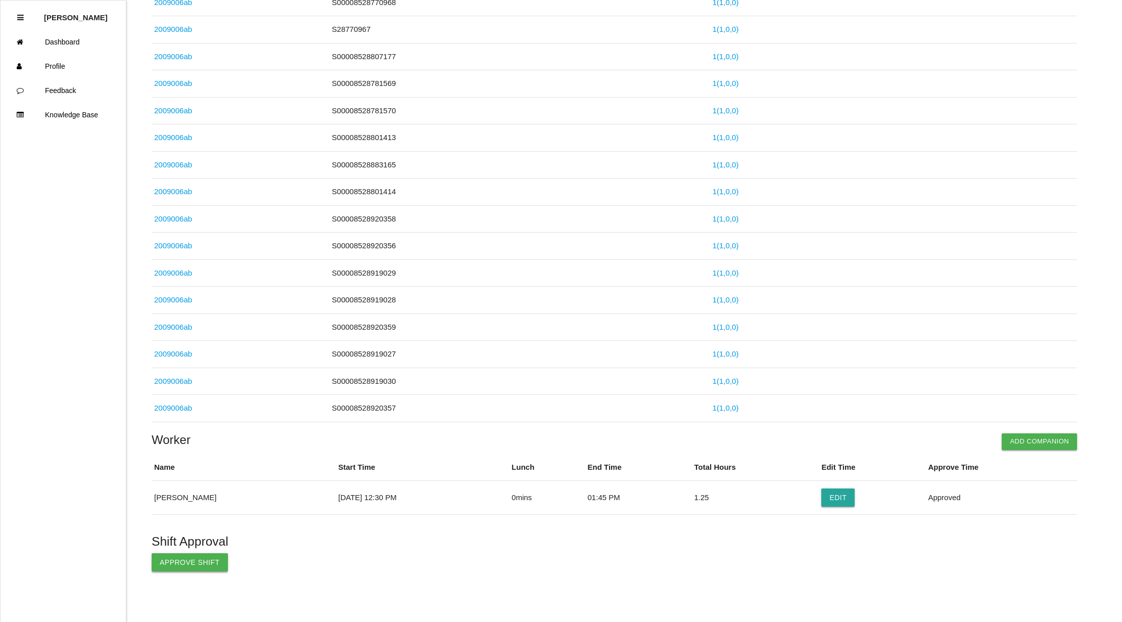
click at [176, 564] on button "Approve Shift" at bounding box center [190, 562] width 76 height 18
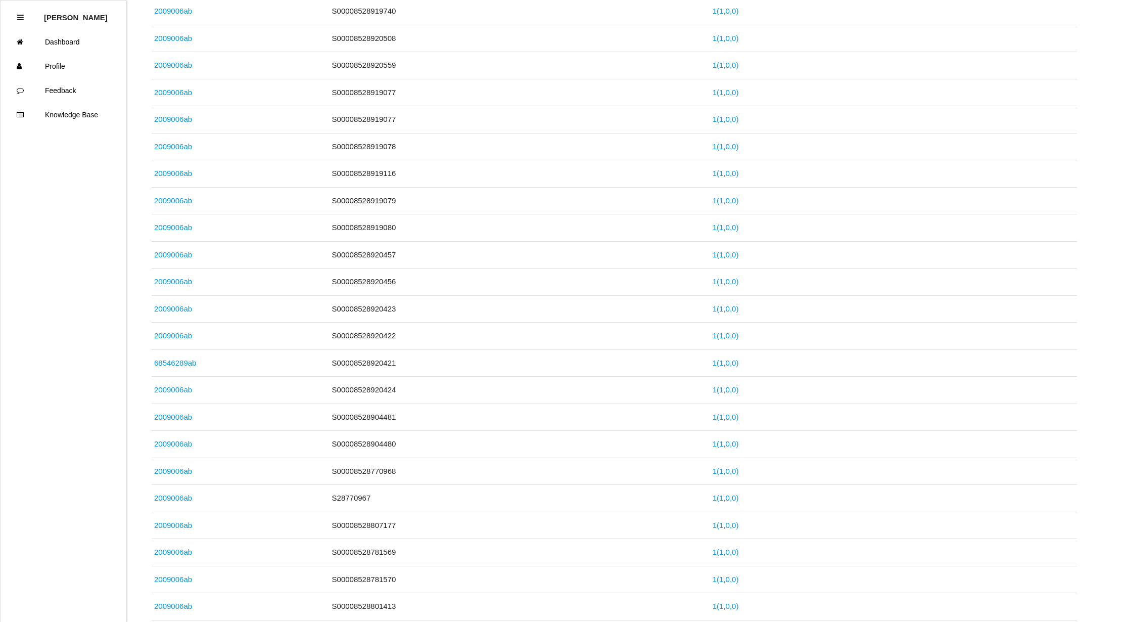
scroll to position [0, 0]
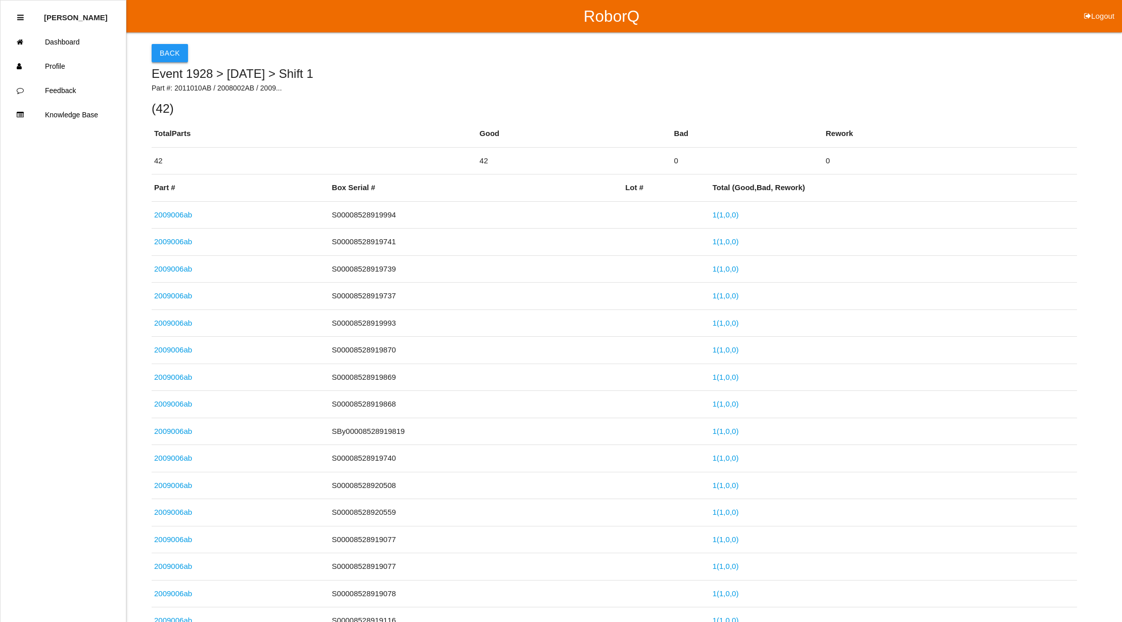
click at [172, 51] on button "Back" at bounding box center [170, 53] width 36 height 18
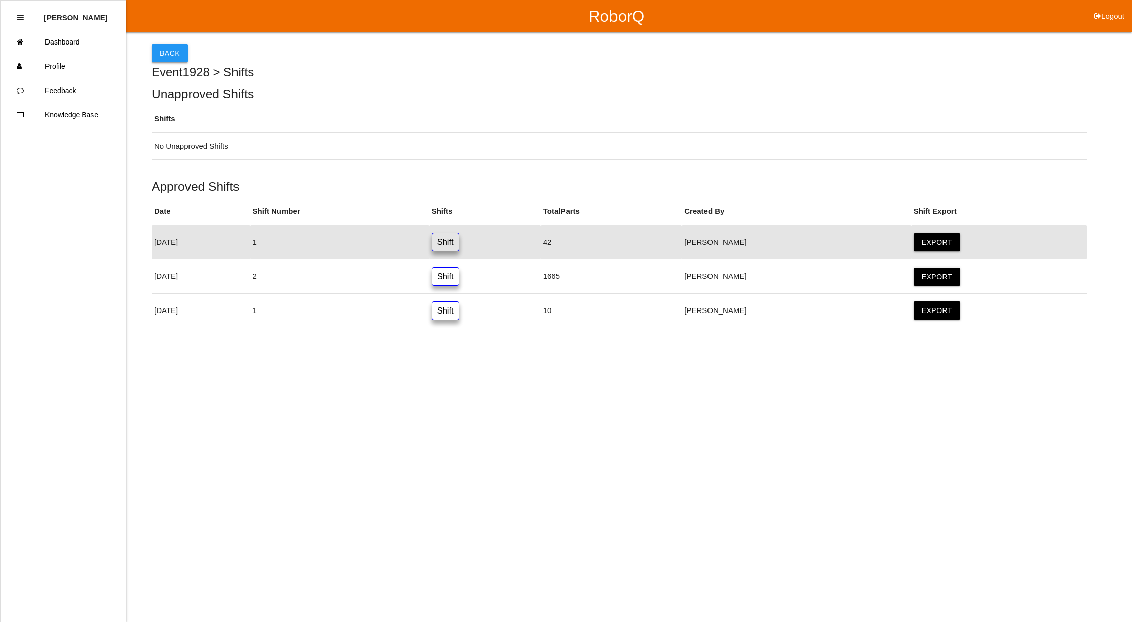
click at [164, 48] on button "Back" at bounding box center [170, 53] width 36 height 18
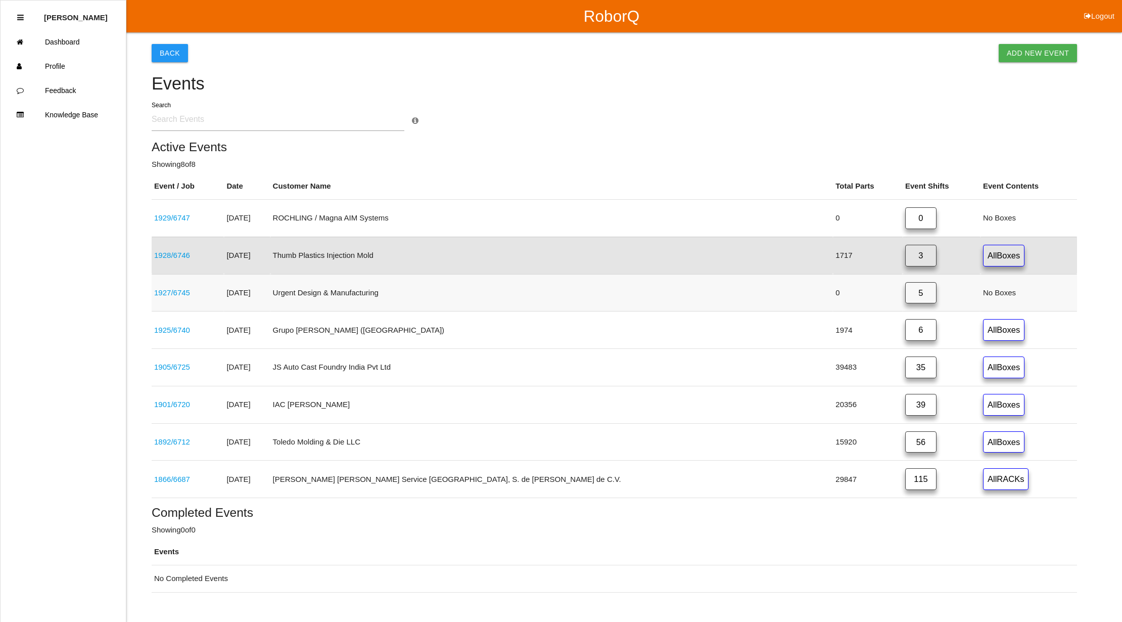
click at [905, 289] on link "5" at bounding box center [920, 293] width 31 height 22
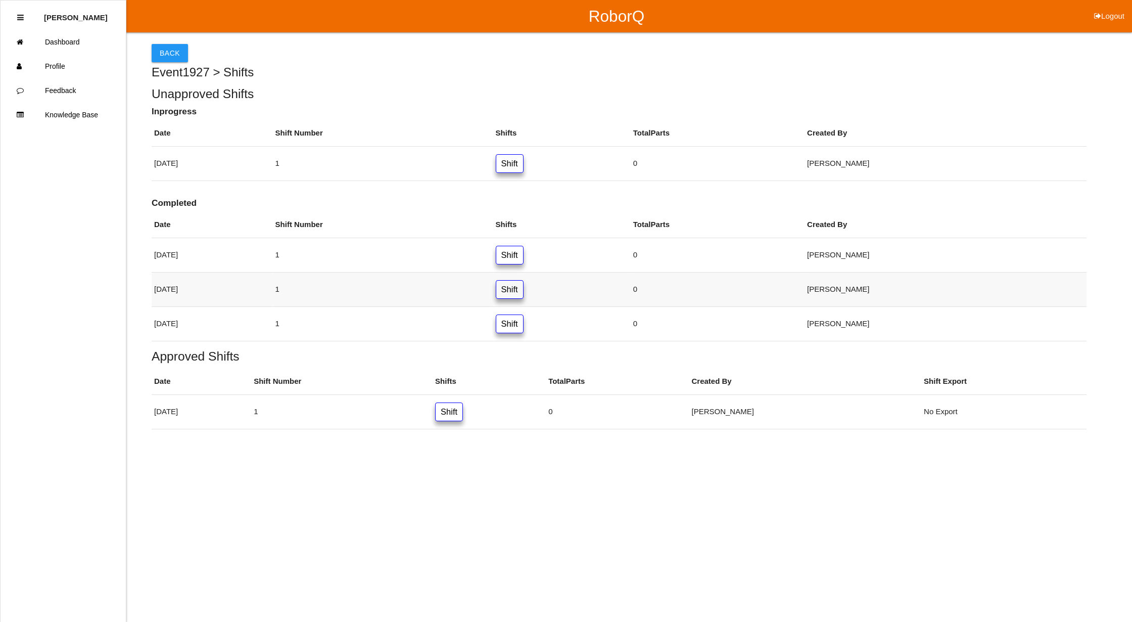
click at [524, 288] on link "Shift" at bounding box center [510, 289] width 28 height 19
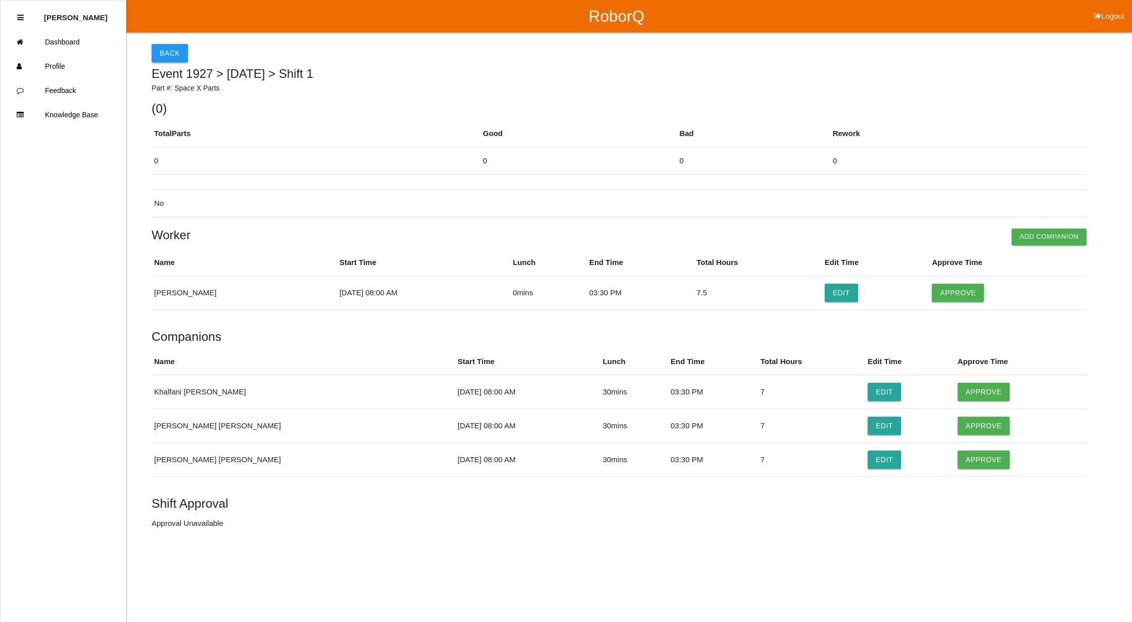
click at [163, 50] on button "Back" at bounding box center [170, 53] width 36 height 18
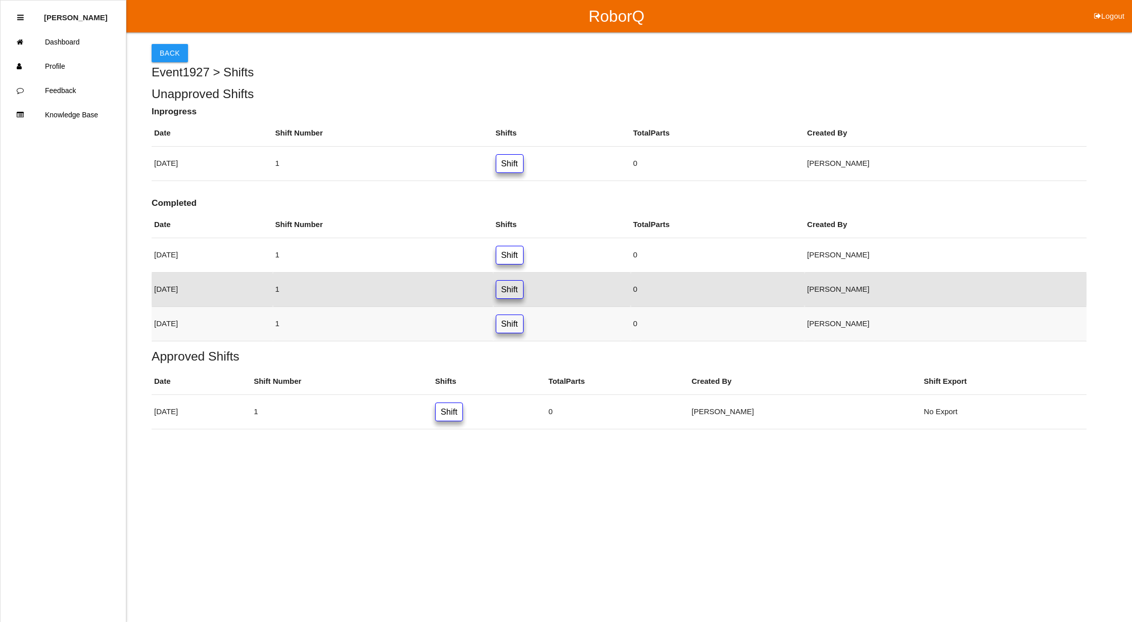
click at [524, 327] on link "Shift" at bounding box center [510, 323] width 28 height 19
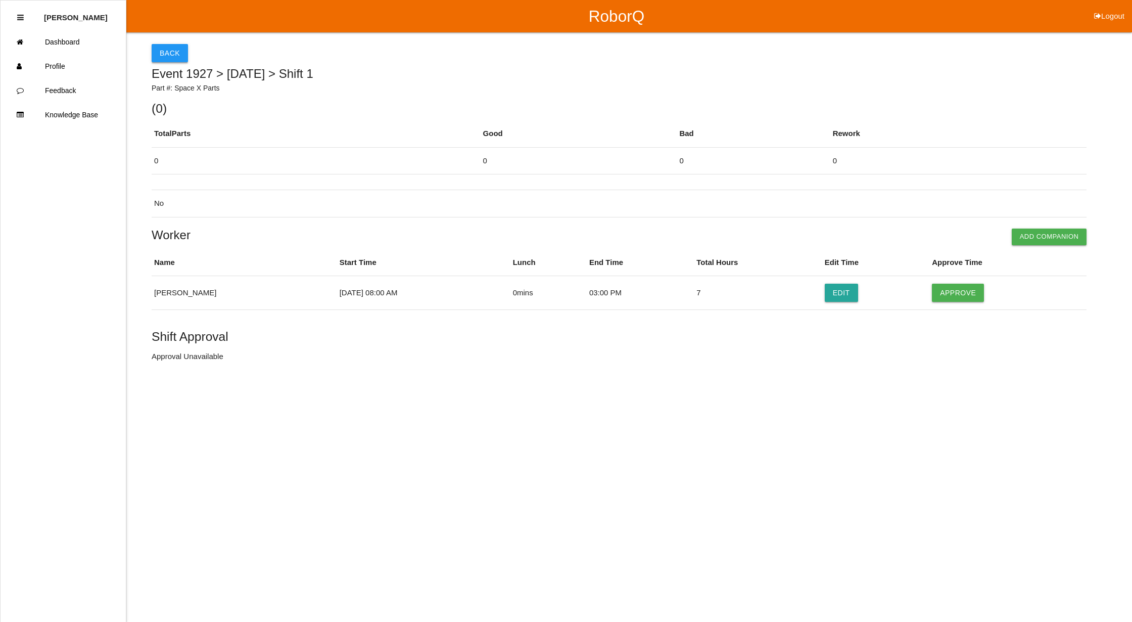
click at [166, 55] on button "Back" at bounding box center [170, 53] width 36 height 18
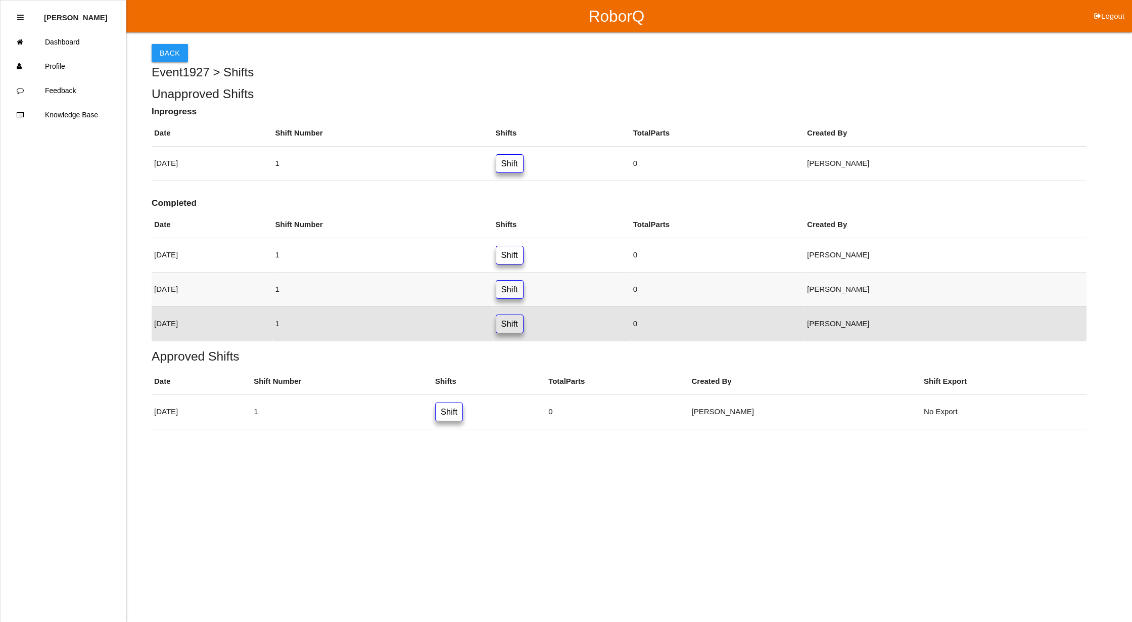
click at [524, 294] on link "Shift" at bounding box center [510, 289] width 28 height 19
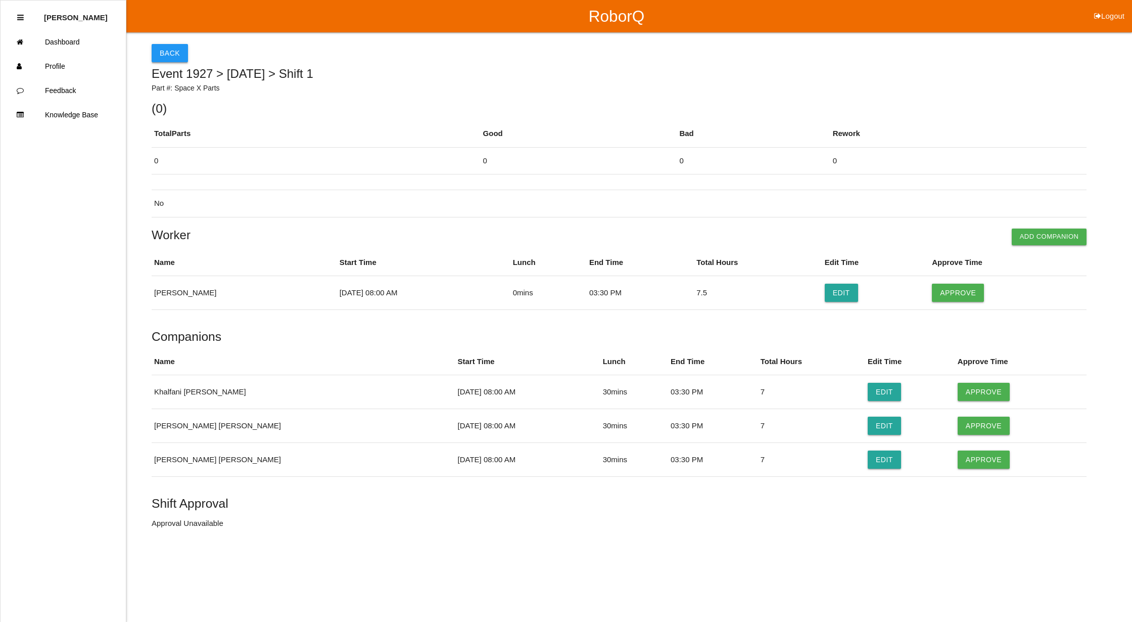
click at [176, 57] on button "Back" at bounding box center [170, 53] width 36 height 18
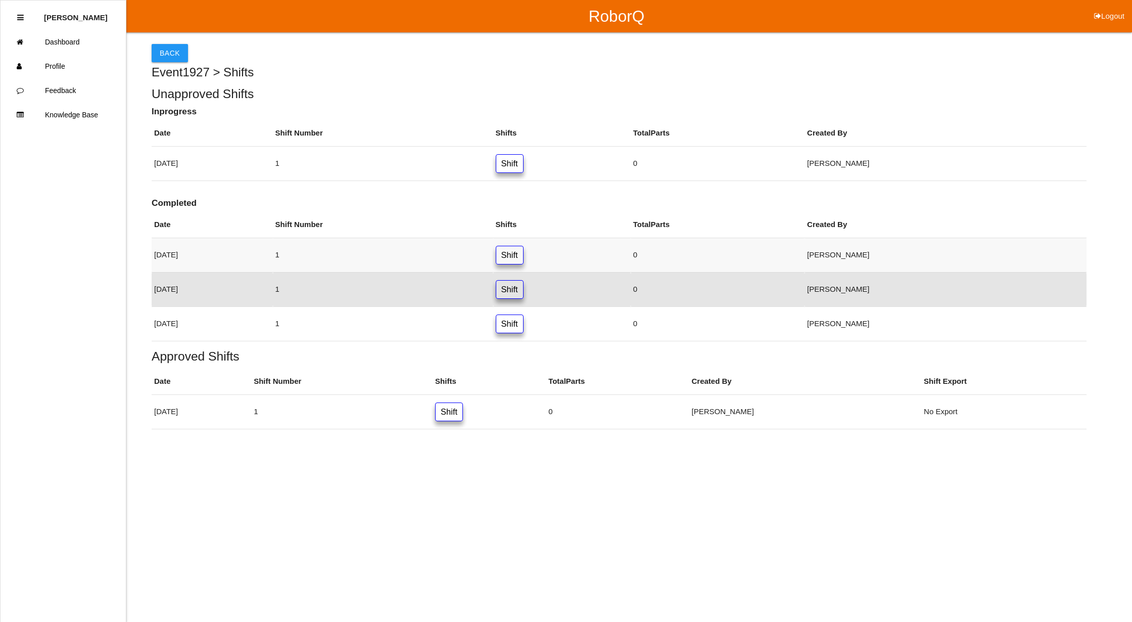
click at [524, 255] on link "Shift" at bounding box center [510, 255] width 28 height 19
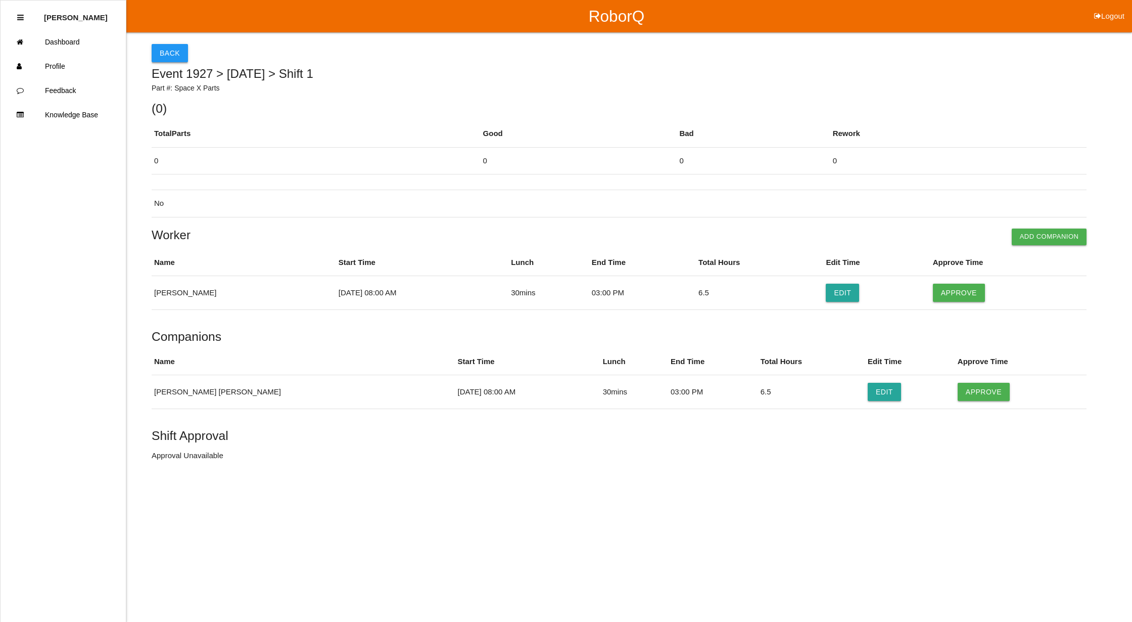
click at [179, 47] on button "Back" at bounding box center [170, 53] width 36 height 18
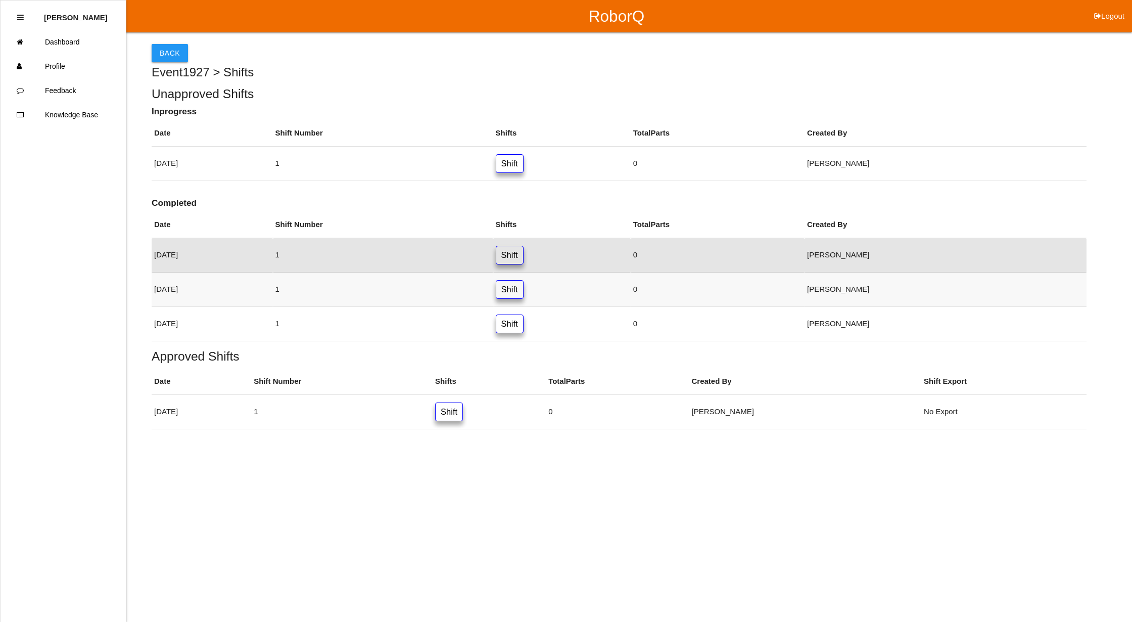
click at [524, 290] on link "Shift" at bounding box center [510, 289] width 28 height 19
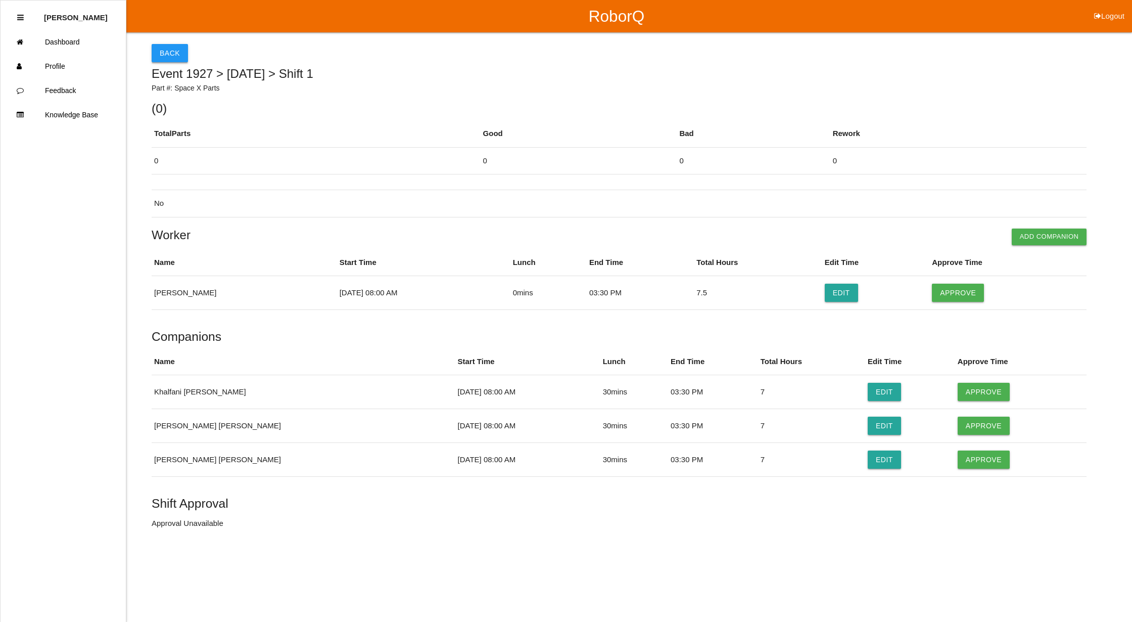
click at [158, 49] on button "Back" at bounding box center [170, 53] width 36 height 18
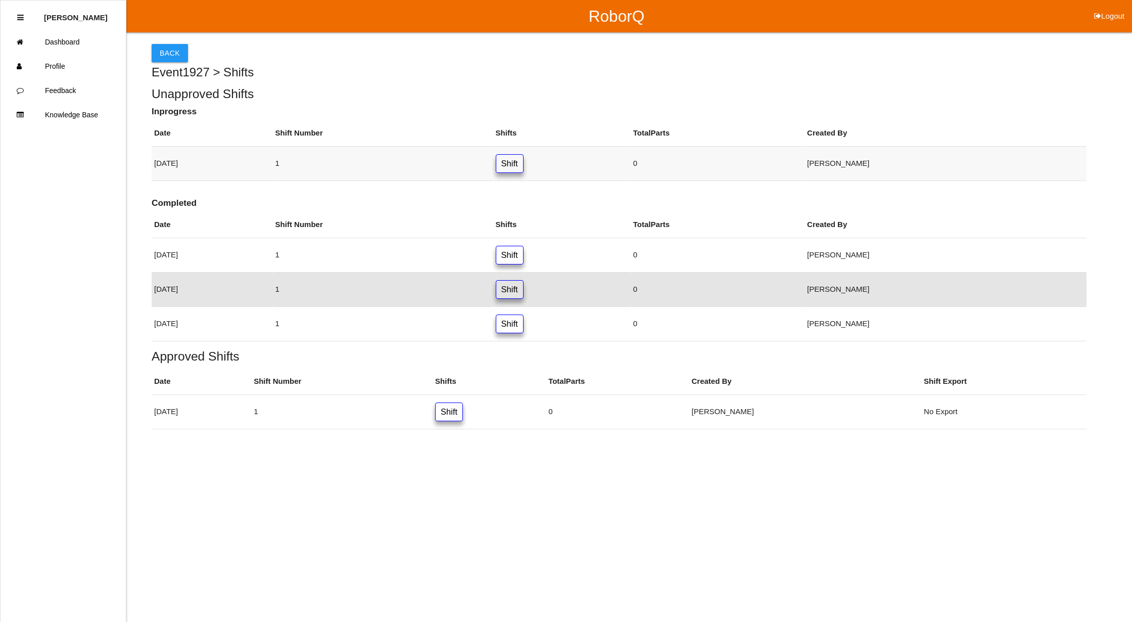
click at [524, 166] on link "Shift" at bounding box center [510, 163] width 28 height 19
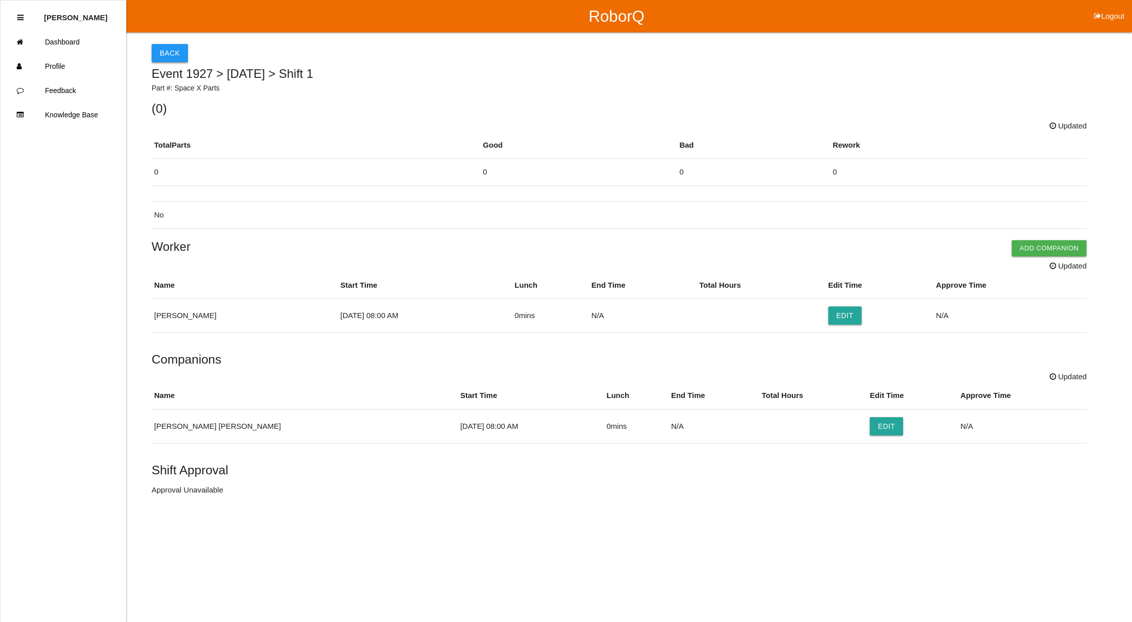
click at [160, 47] on button "Back" at bounding box center [170, 53] width 36 height 18
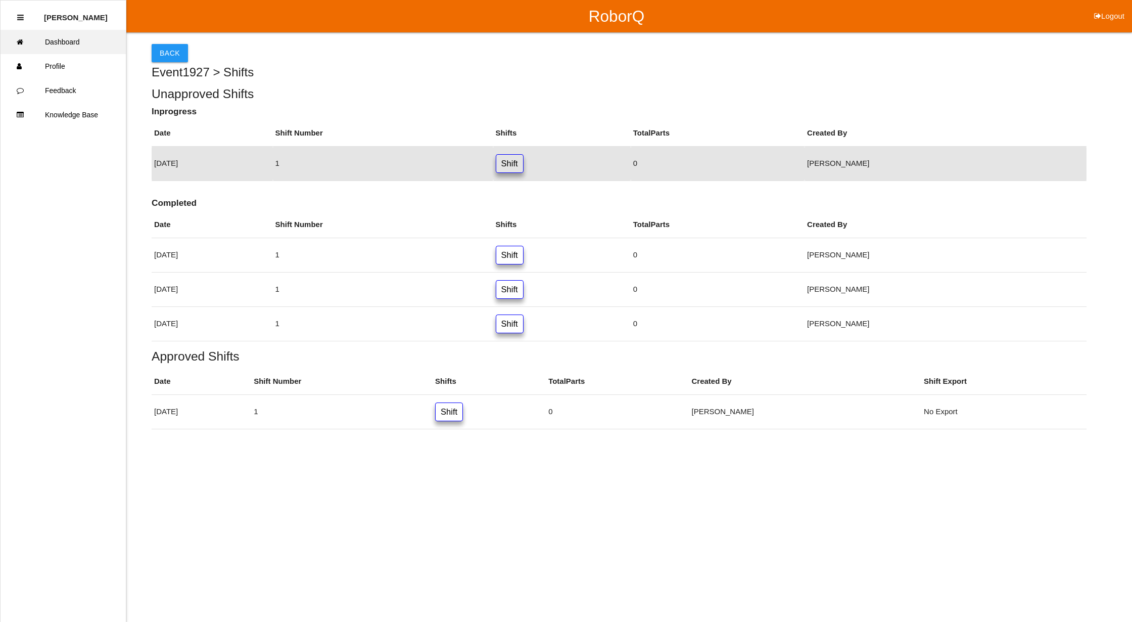
click at [67, 37] on link "Dashboard" at bounding box center [63, 42] width 125 height 24
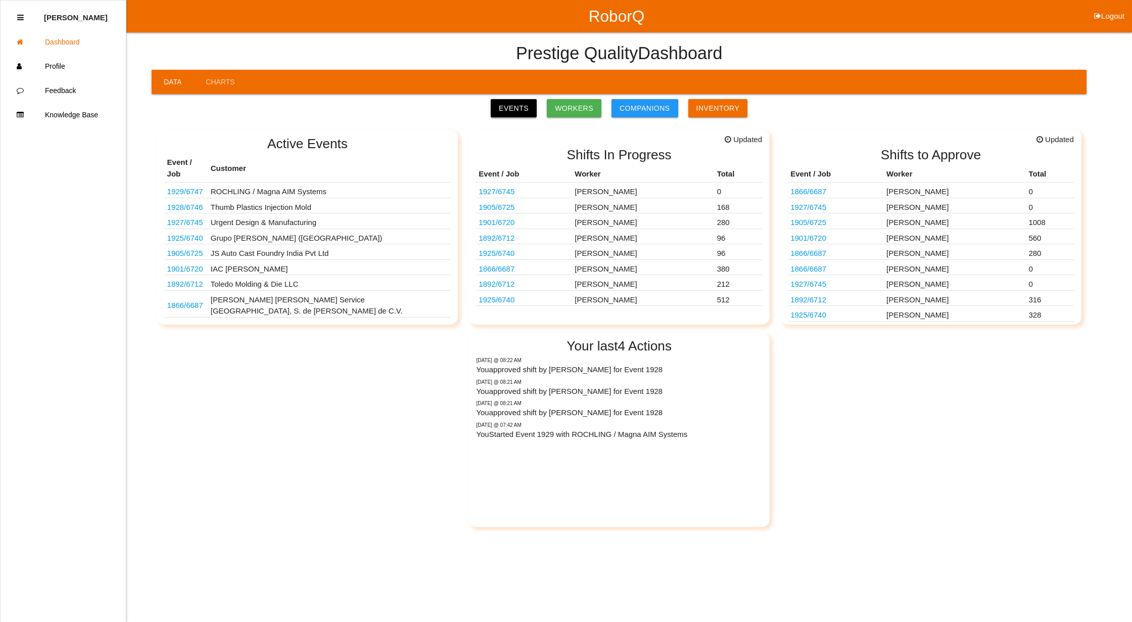
click at [516, 111] on link "Events" at bounding box center [514, 108] width 46 height 18
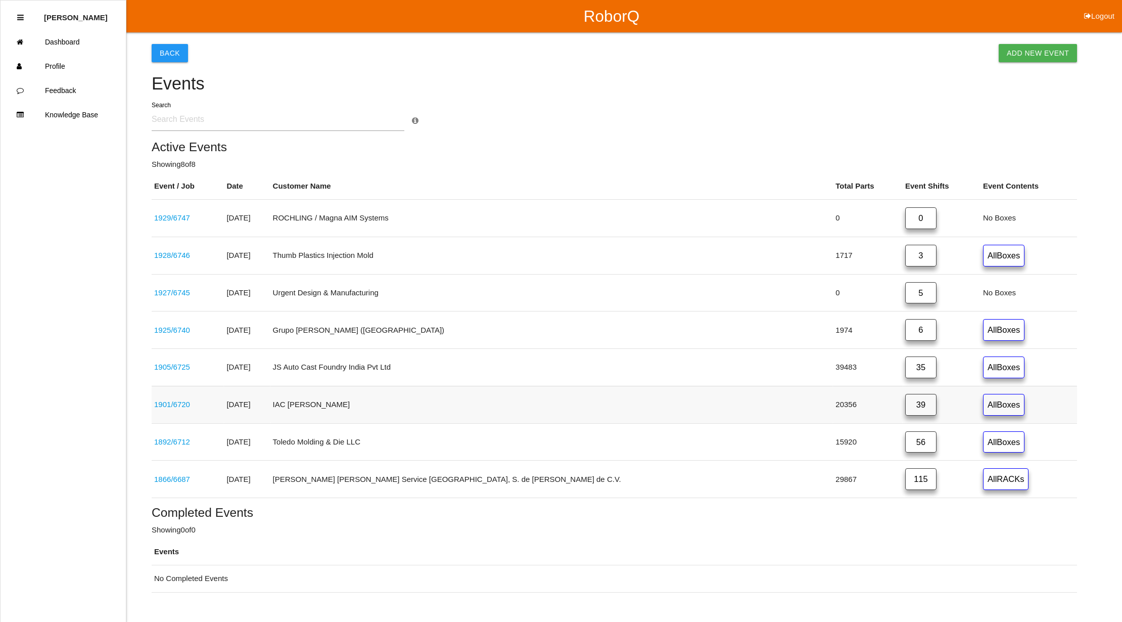
click at [176, 408] on link "1901 / 6720" at bounding box center [172, 404] width 36 height 9
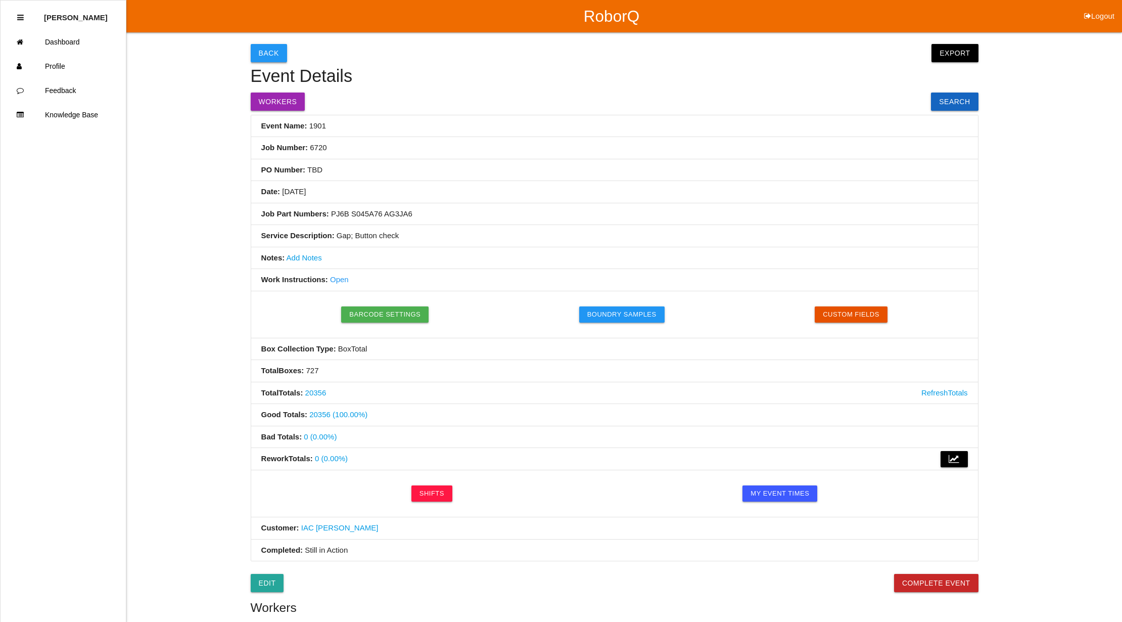
click at [270, 49] on button "Back" at bounding box center [269, 53] width 36 height 18
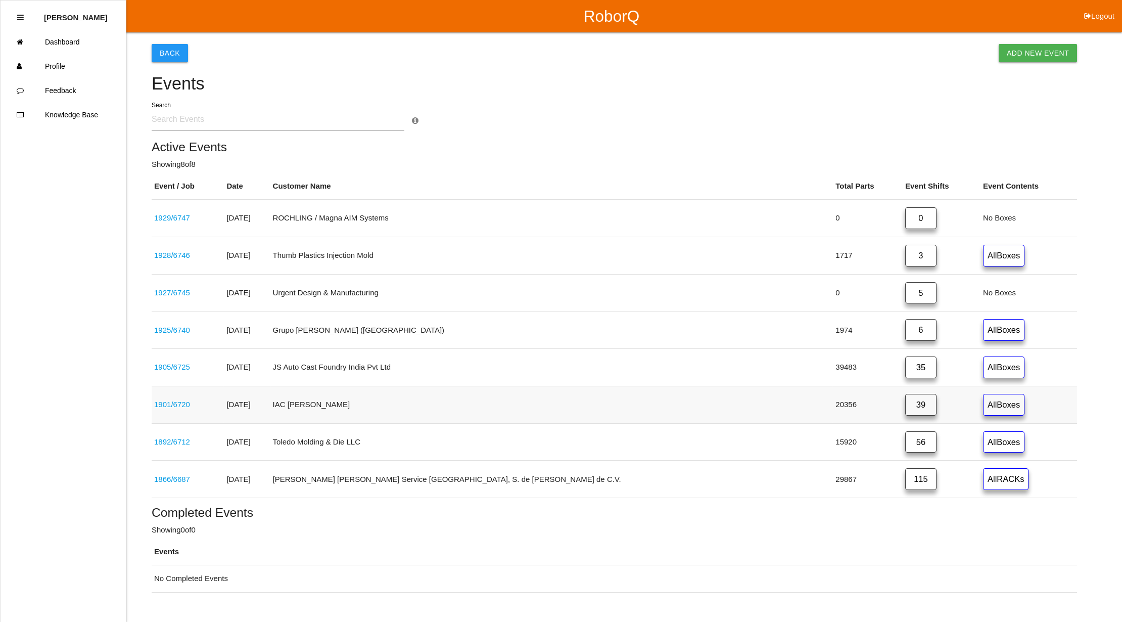
click at [905, 398] on link "39" at bounding box center [920, 405] width 31 height 22
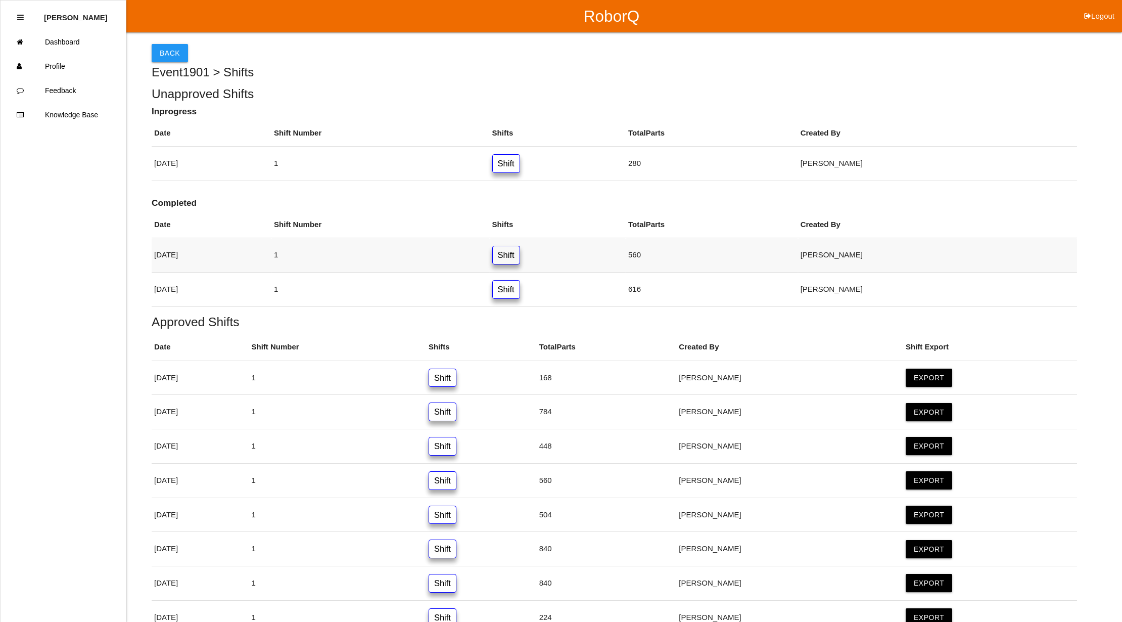
click at [520, 250] on link "Shift" at bounding box center [506, 255] width 28 height 19
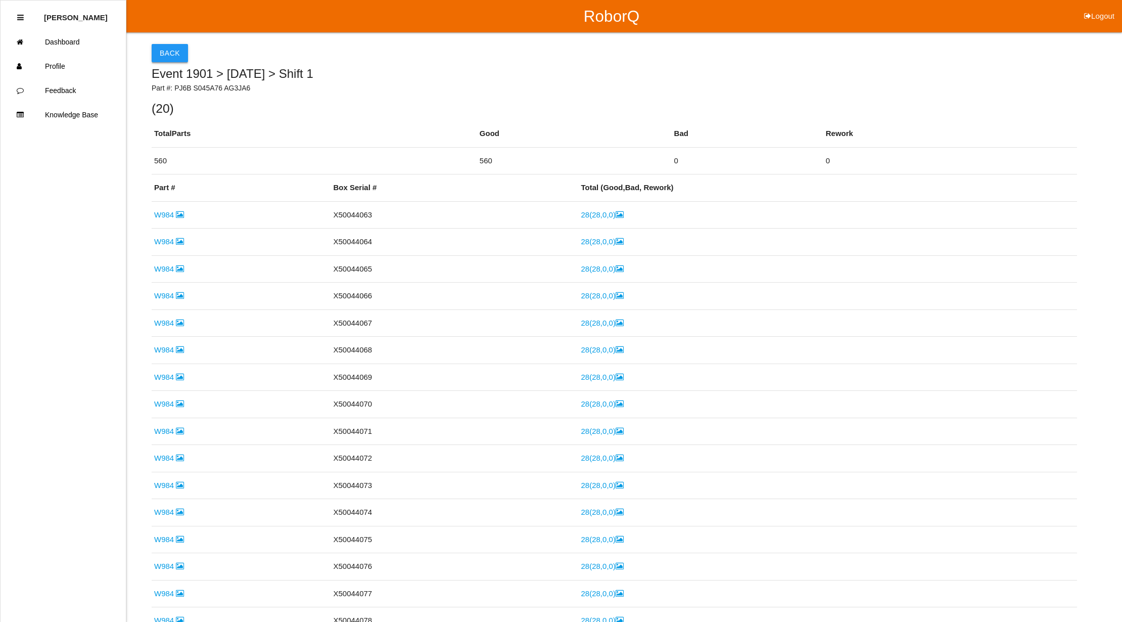
click at [159, 53] on button "Back" at bounding box center [170, 53] width 36 height 18
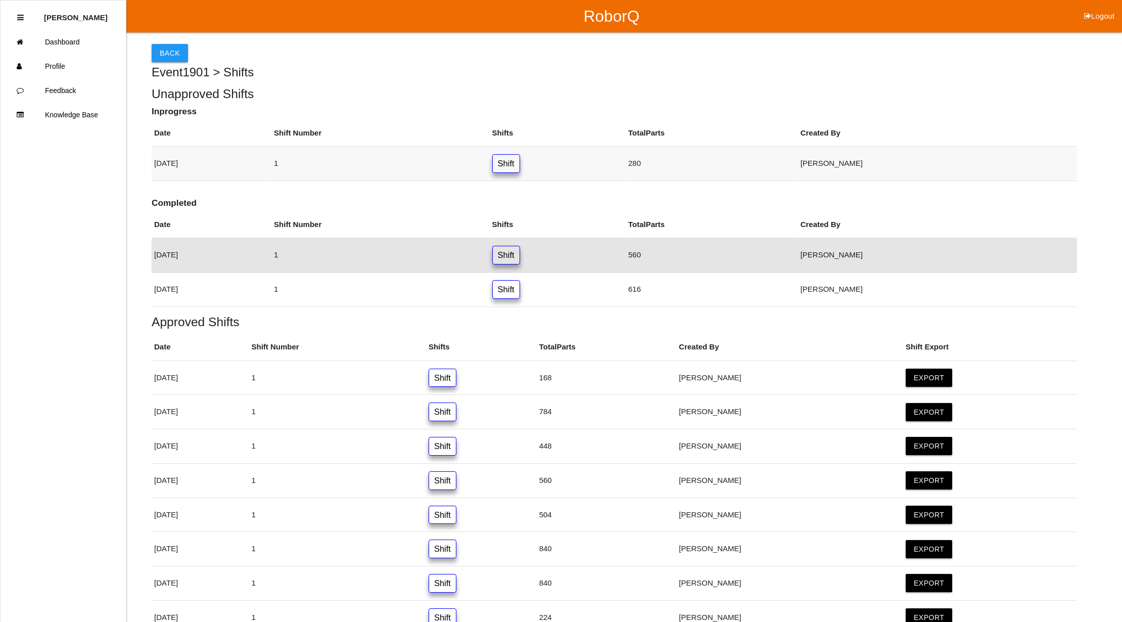
click at [520, 163] on link "Shift" at bounding box center [506, 163] width 28 height 19
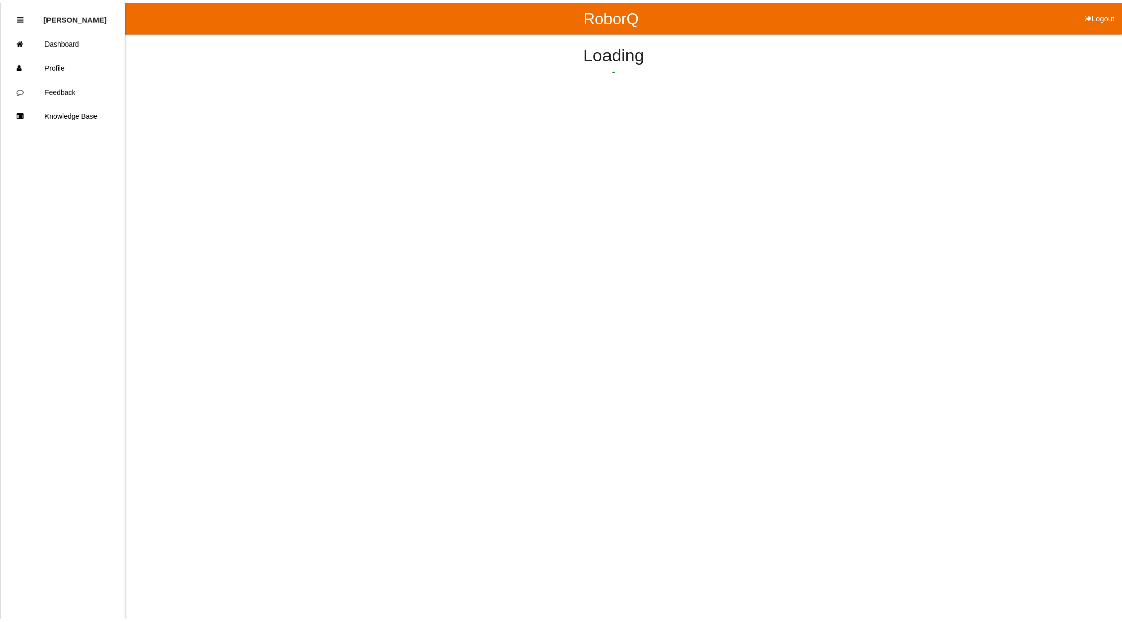
scroll to position [71, 0]
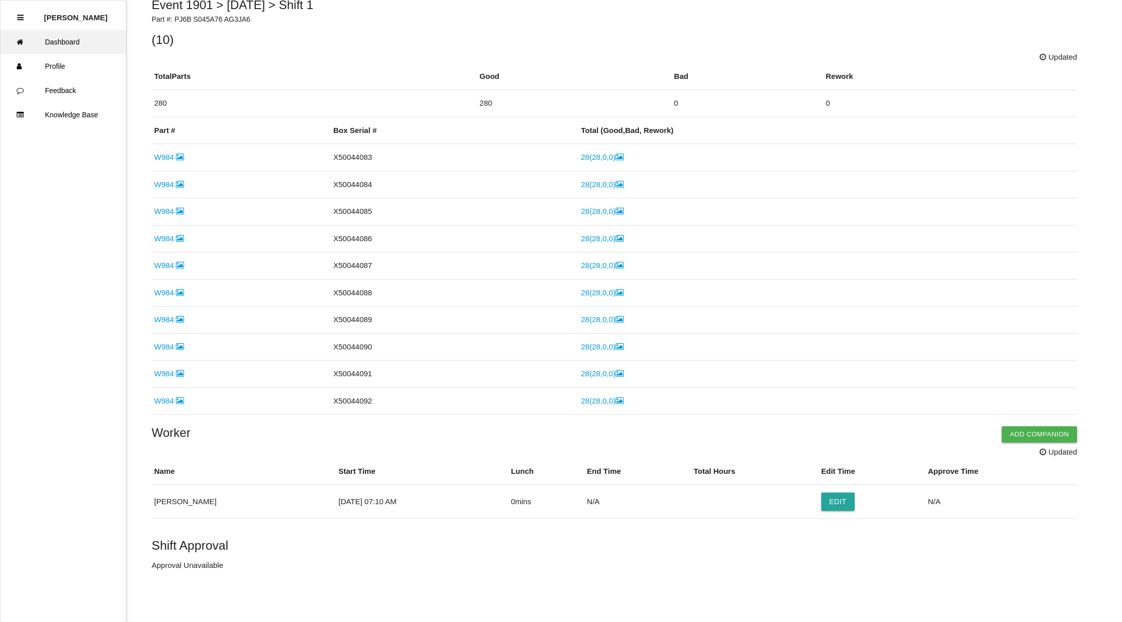
click at [83, 39] on link "Dashboard" at bounding box center [63, 42] width 125 height 24
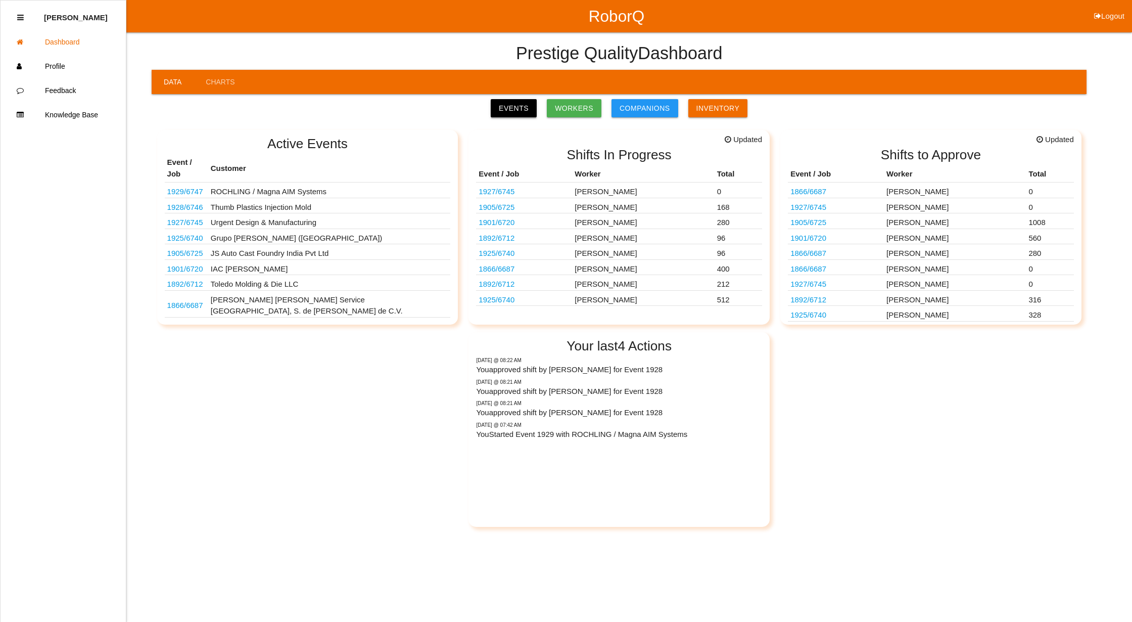
click at [516, 114] on link "Events" at bounding box center [514, 108] width 46 height 18
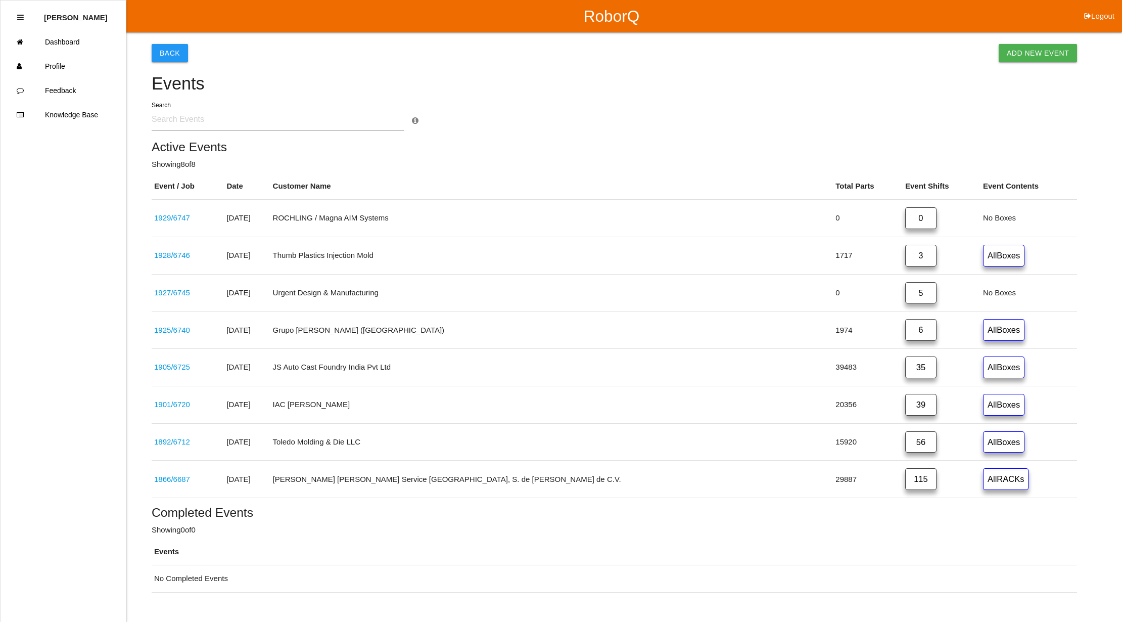
click at [905, 482] on link "115" at bounding box center [920, 479] width 31 height 22
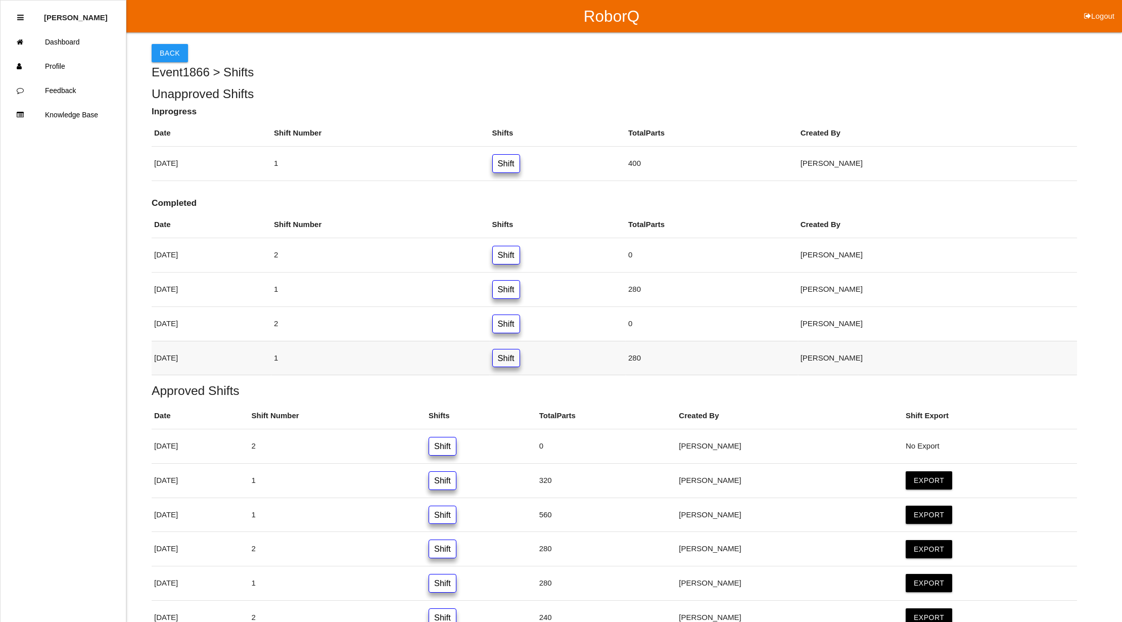
click at [520, 354] on link "Shift" at bounding box center [506, 358] width 28 height 19
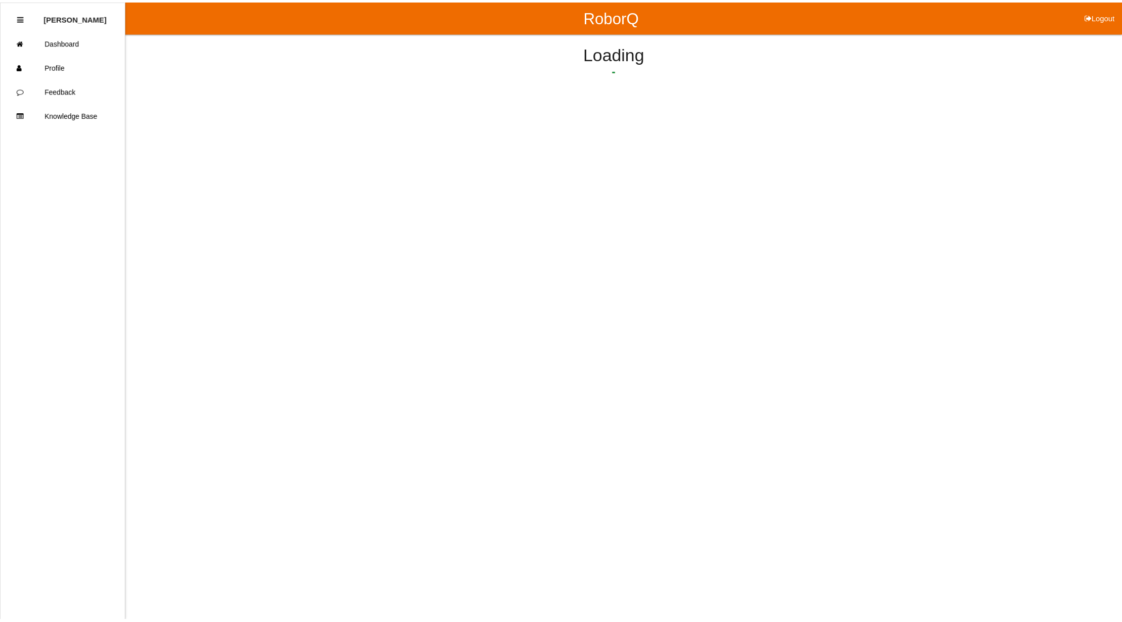
scroll to position [157, 0]
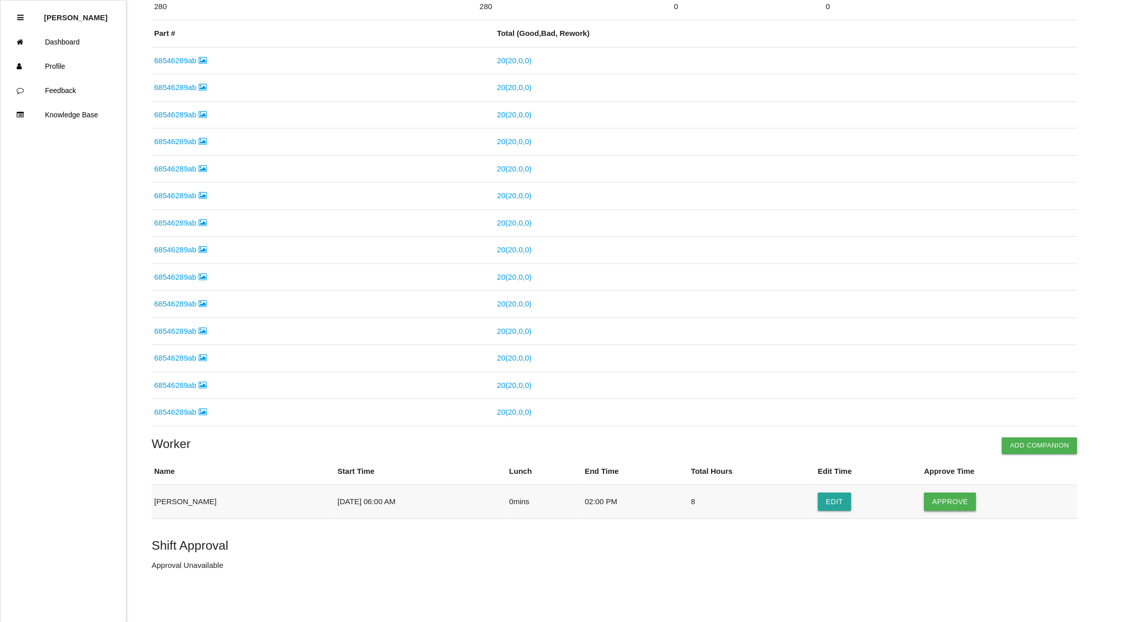
click at [960, 500] on button "Approve" at bounding box center [950, 501] width 52 height 18
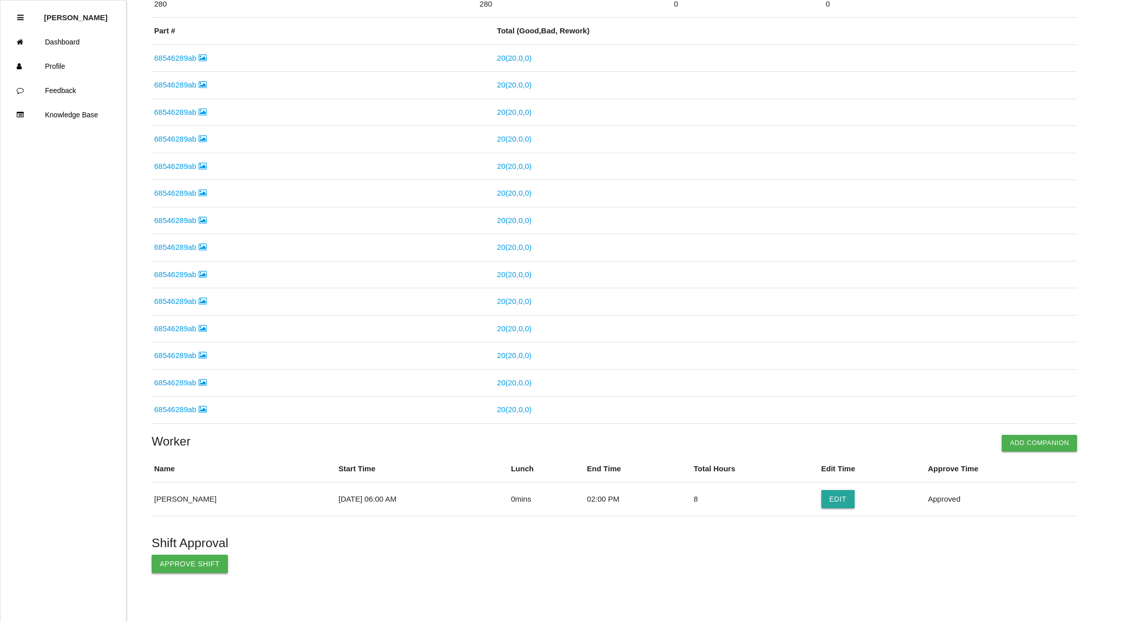
click at [170, 569] on button "Approve Shift" at bounding box center [190, 564] width 76 height 18
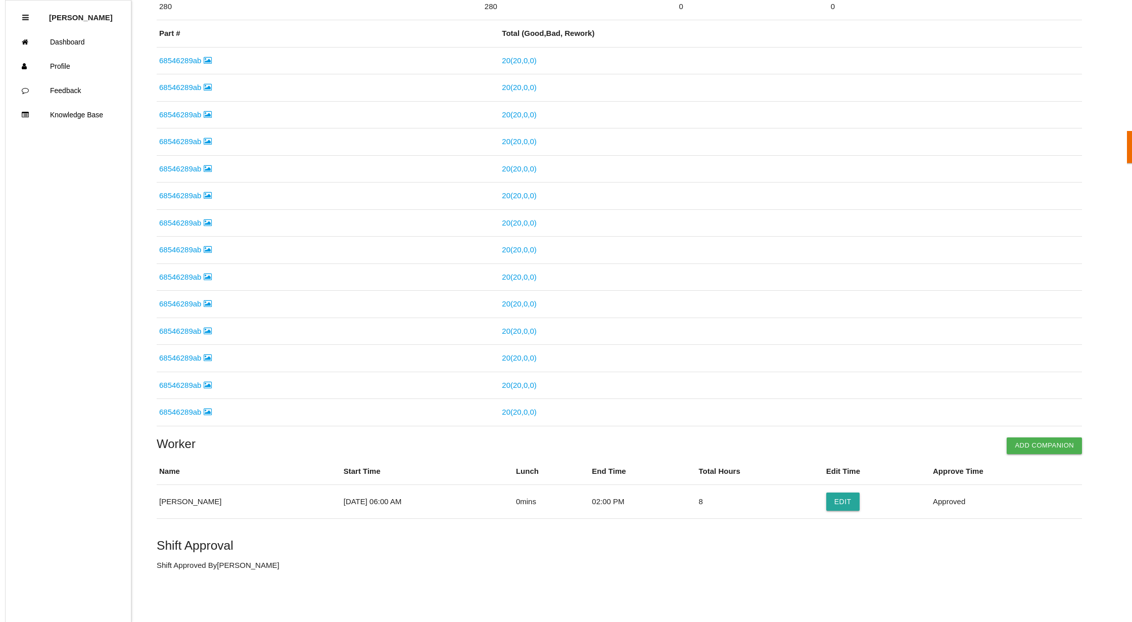
scroll to position [0, 0]
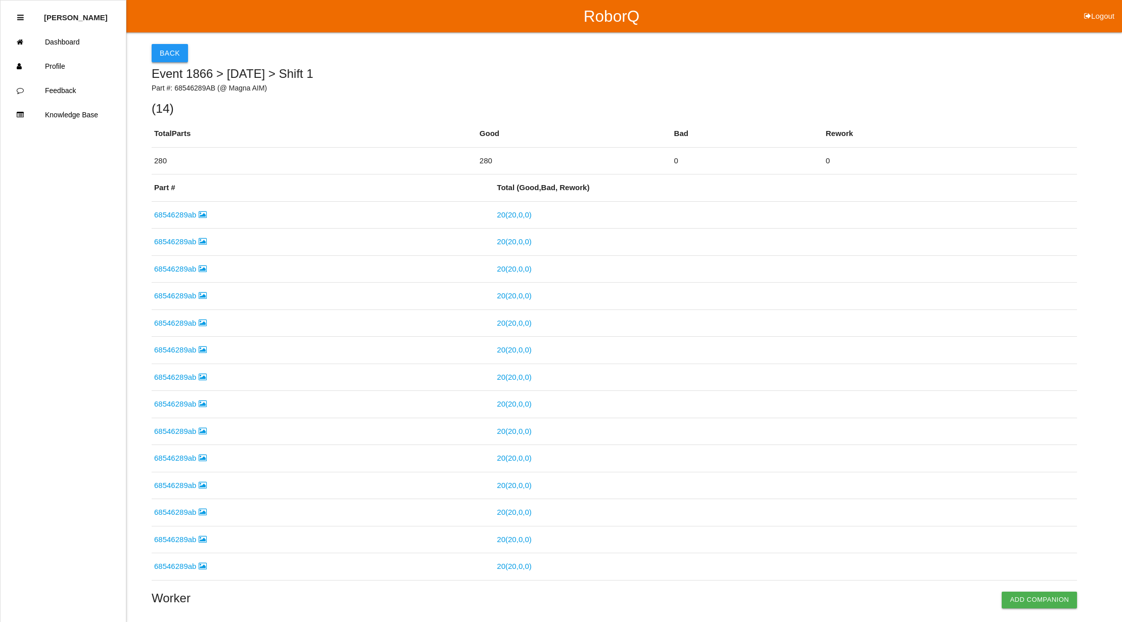
click at [160, 49] on button "Back" at bounding box center [170, 53] width 36 height 18
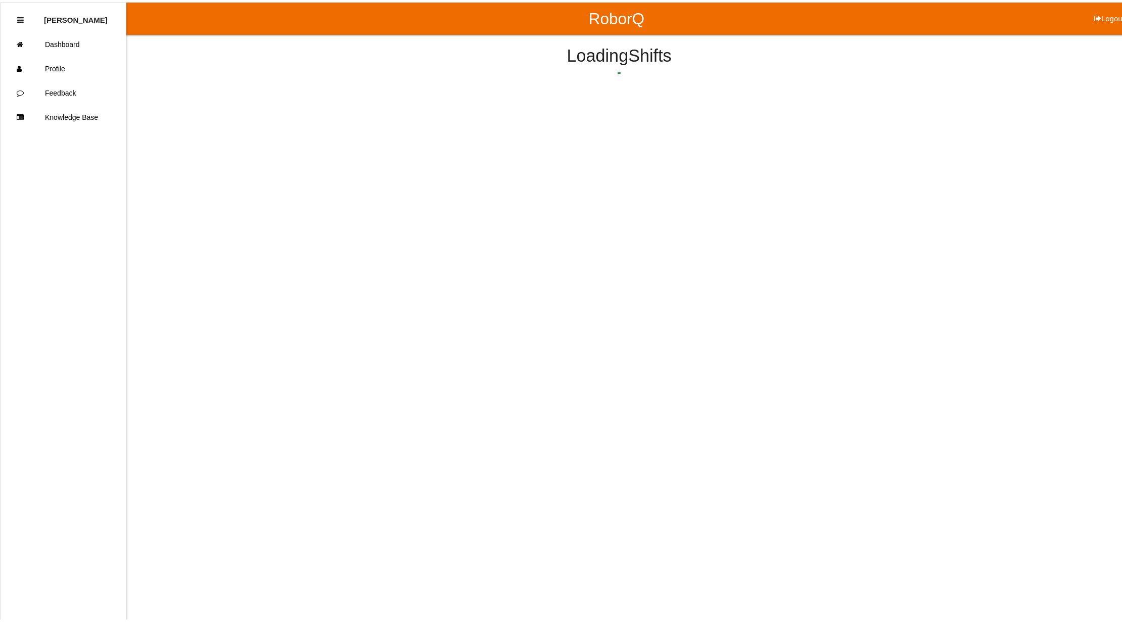
scroll to position [104, 0]
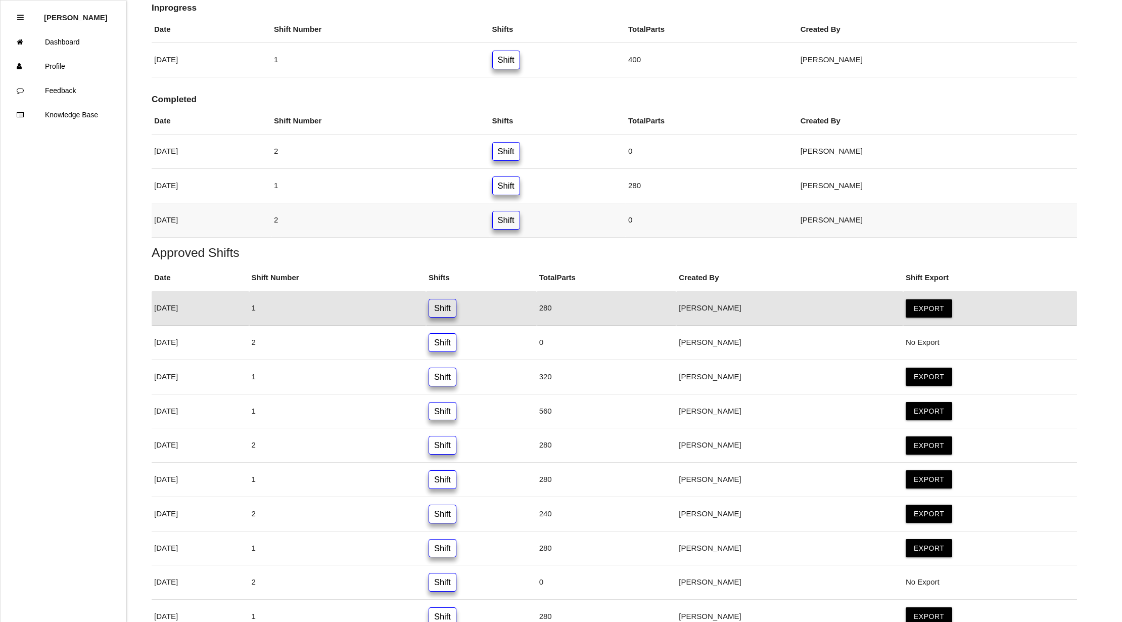
click at [520, 223] on link "Shift" at bounding box center [506, 220] width 28 height 19
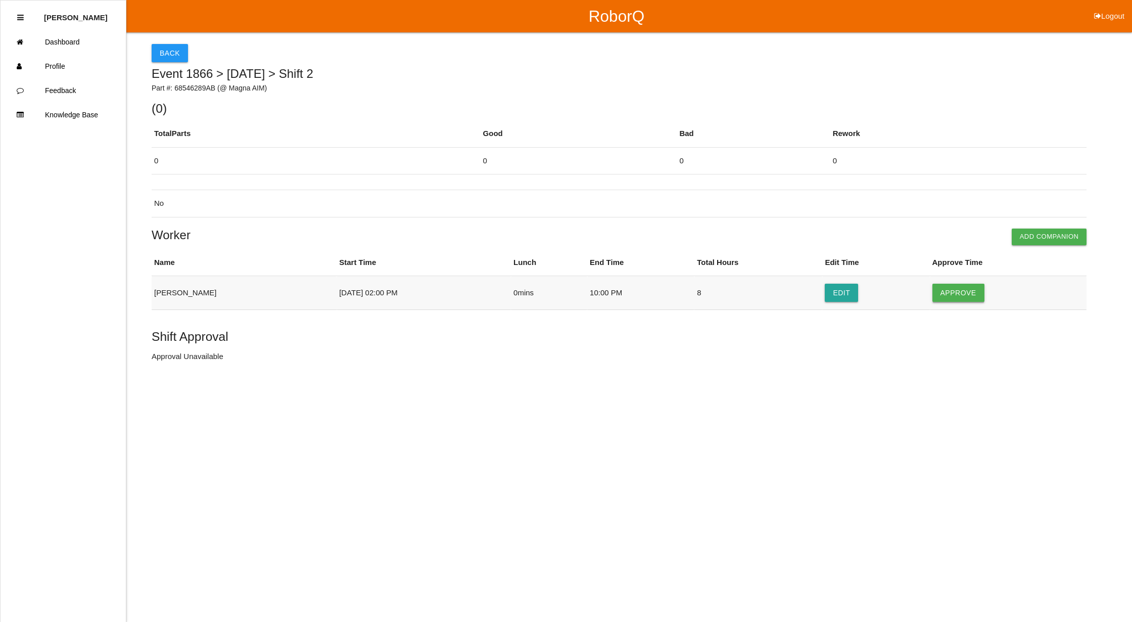
click at [966, 284] on button "Approve" at bounding box center [959, 293] width 52 height 18
click at [198, 356] on button "Approve Shift" at bounding box center [190, 357] width 76 height 18
click at [174, 55] on button "Back" at bounding box center [170, 53] width 36 height 18
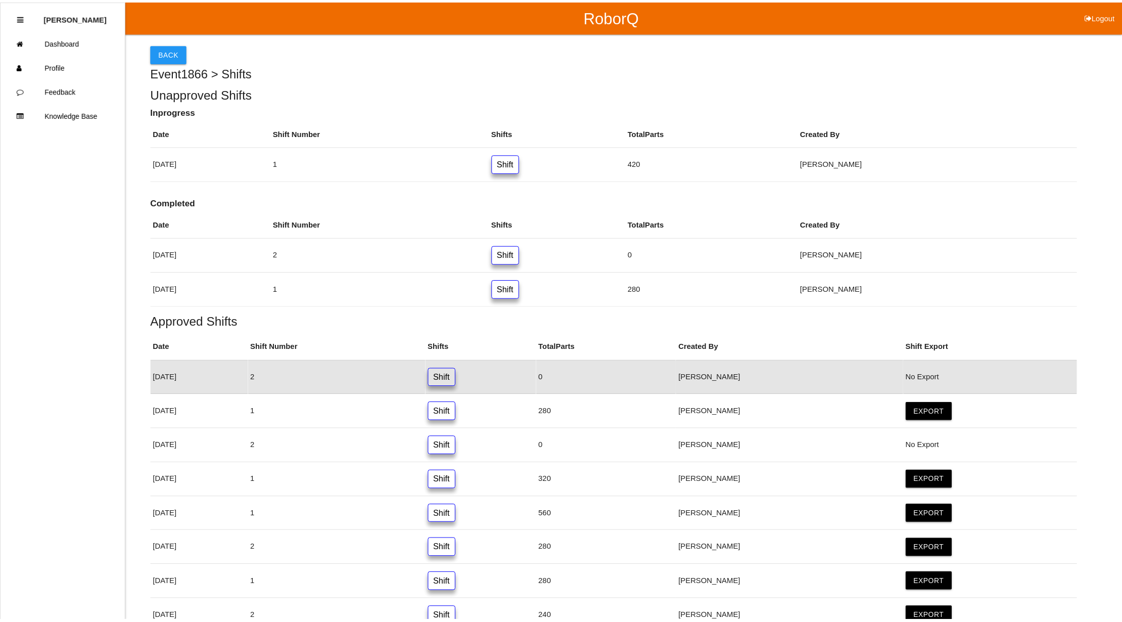
scroll to position [69, 0]
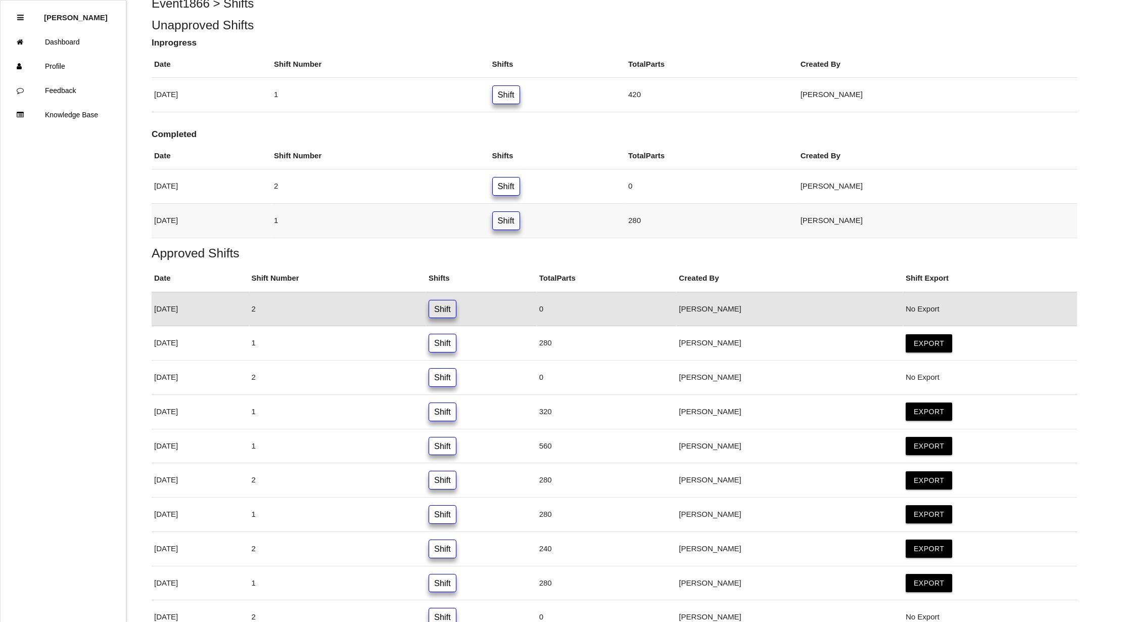
click at [520, 217] on link "Shift" at bounding box center [506, 220] width 28 height 19
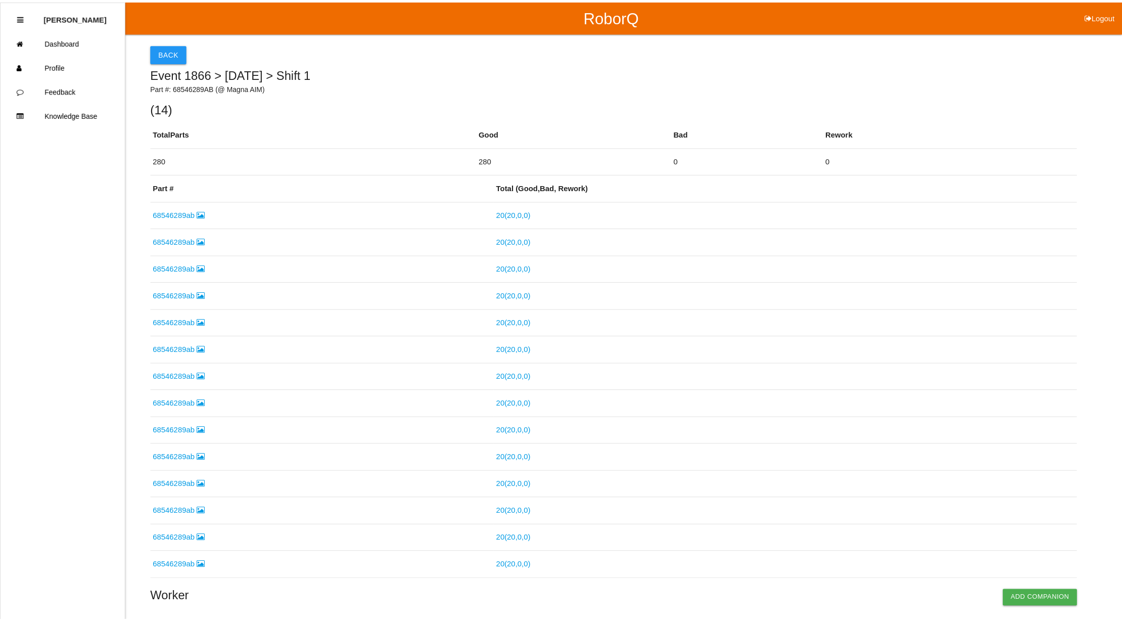
scroll to position [157, 0]
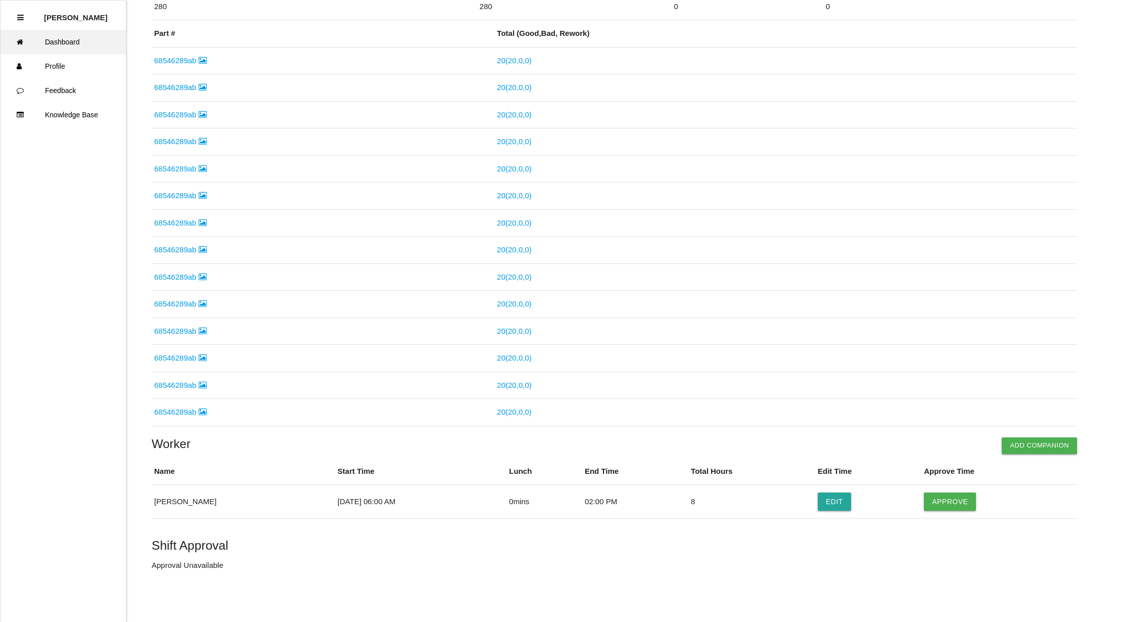
click at [58, 42] on link "Dashboard" at bounding box center [63, 42] width 125 height 24
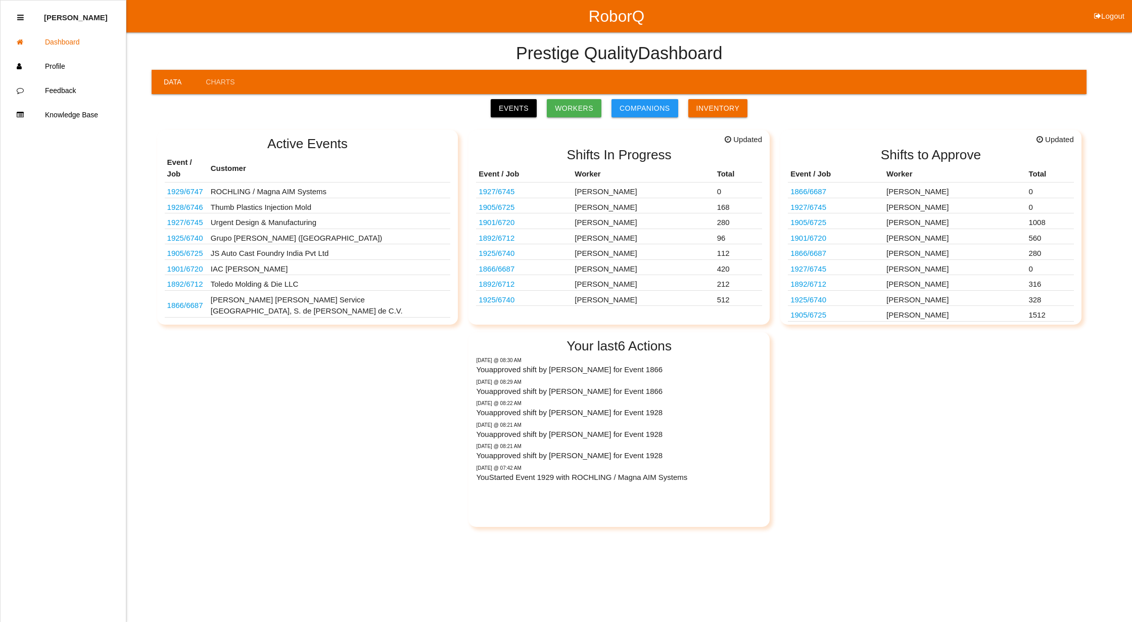
click at [196, 187] on link "1929 / 6747" at bounding box center [185, 191] width 36 height 9
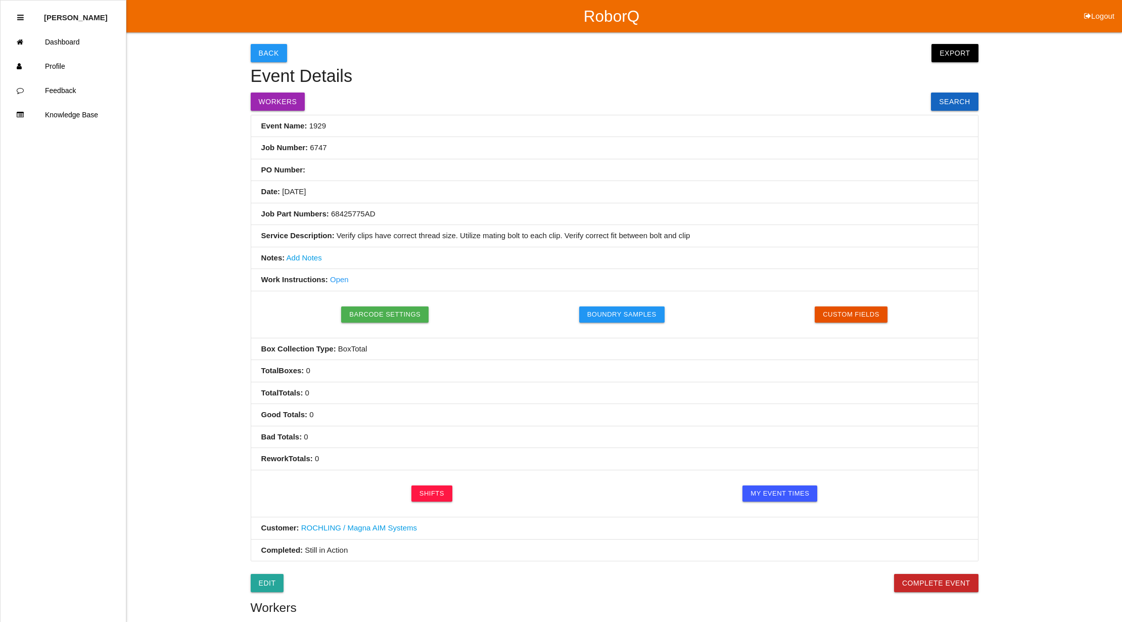
scroll to position [194, 0]
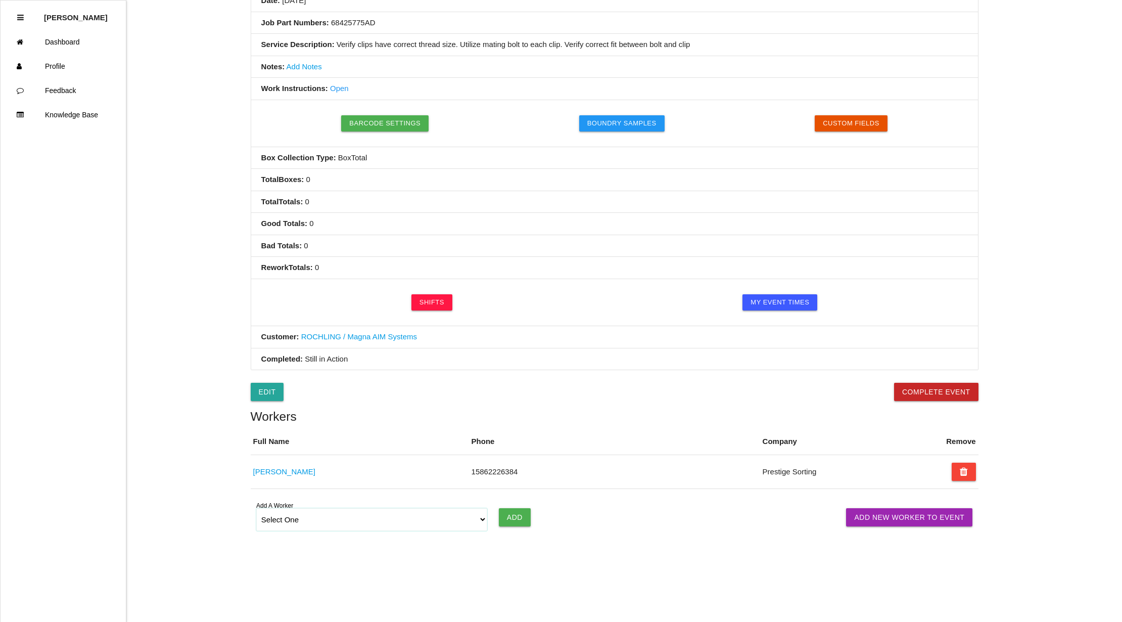
click at [478, 518] on select "Select One [PERSON_NAME] [PERSON_NAME] [PERSON_NAME] [PERSON_NAME] [PERSON_NAME…" at bounding box center [372, 519] width 232 height 23
select select "5fb8fcb2f2a26700121c4497"
click at [256, 508] on select "Select One [PERSON_NAME] [PERSON_NAME] [PERSON_NAME] [PERSON_NAME] [PERSON_NAME…" at bounding box center [372, 519] width 232 height 23
click at [518, 516] on input "Add" at bounding box center [515, 517] width 32 height 18
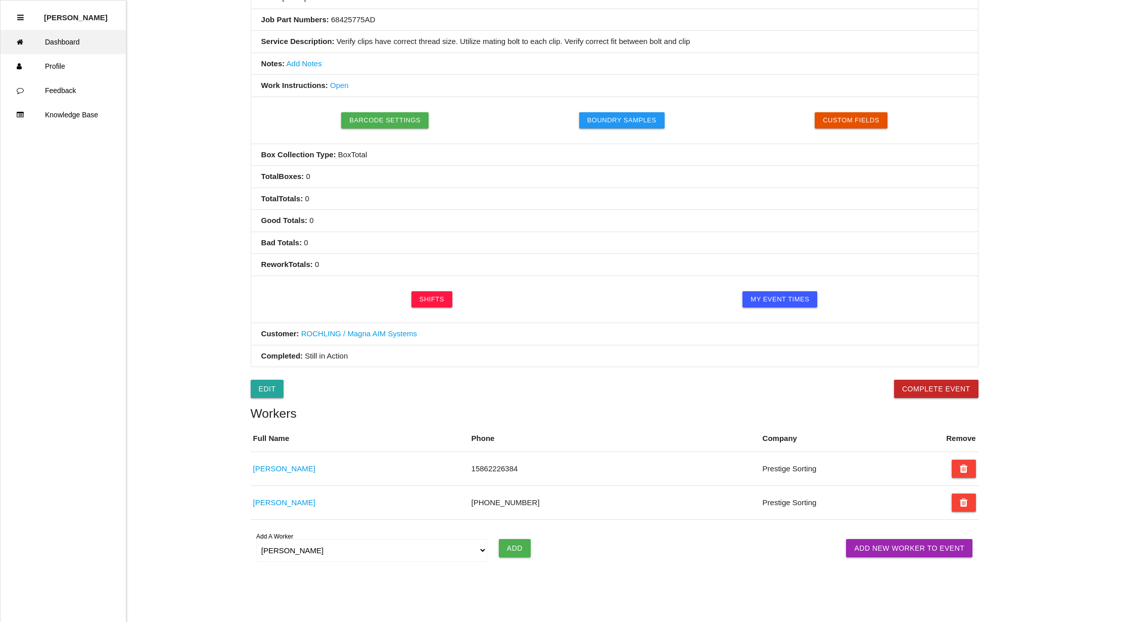
click at [69, 37] on link "Dashboard" at bounding box center [63, 42] width 125 height 24
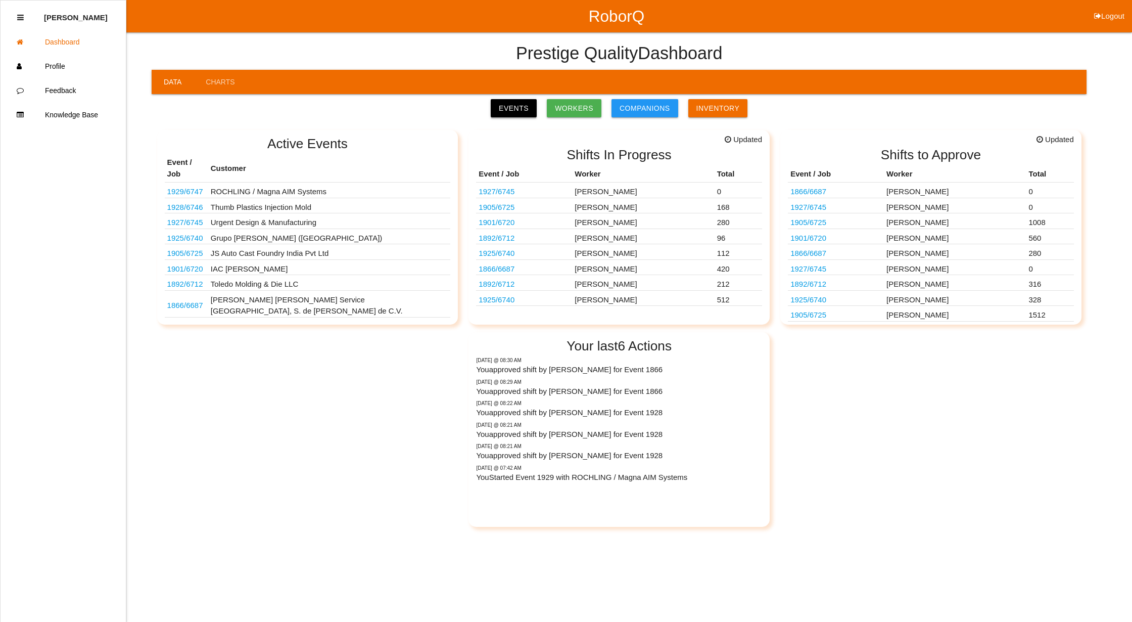
click at [522, 107] on link "Events" at bounding box center [514, 108] width 46 height 18
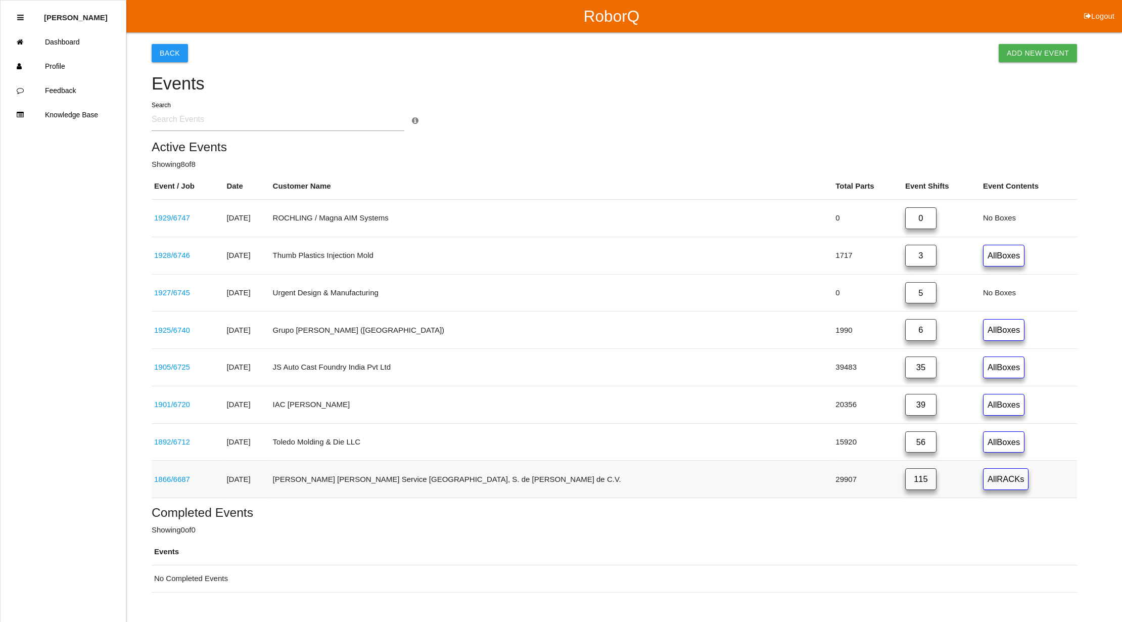
click at [905, 478] on link "115" at bounding box center [920, 479] width 31 height 22
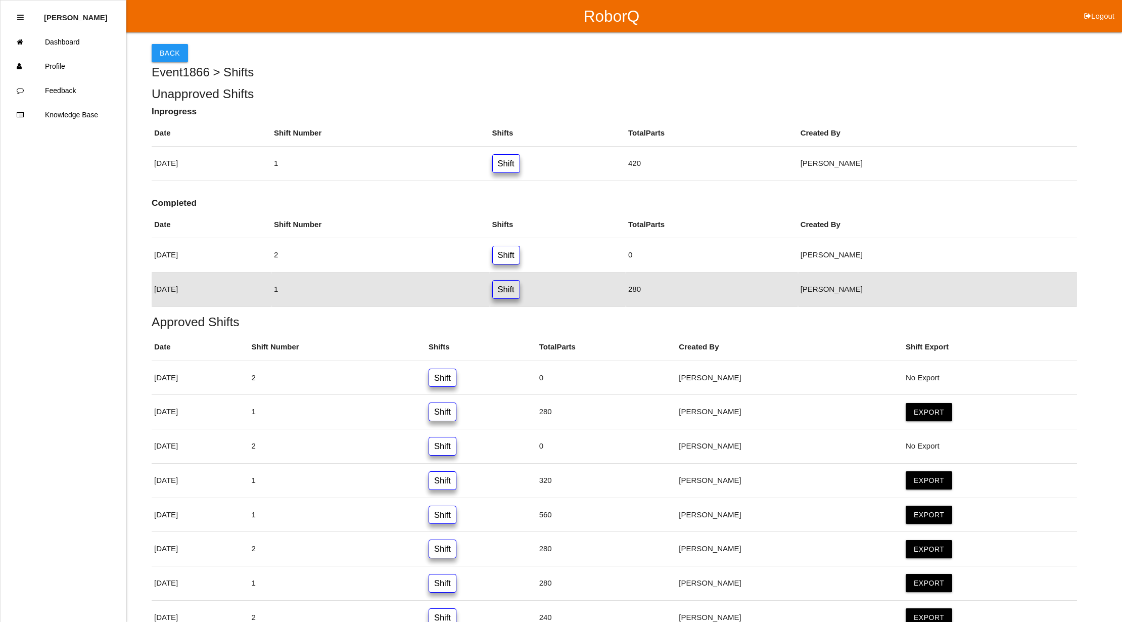
click at [520, 292] on link "Shift" at bounding box center [506, 289] width 28 height 19
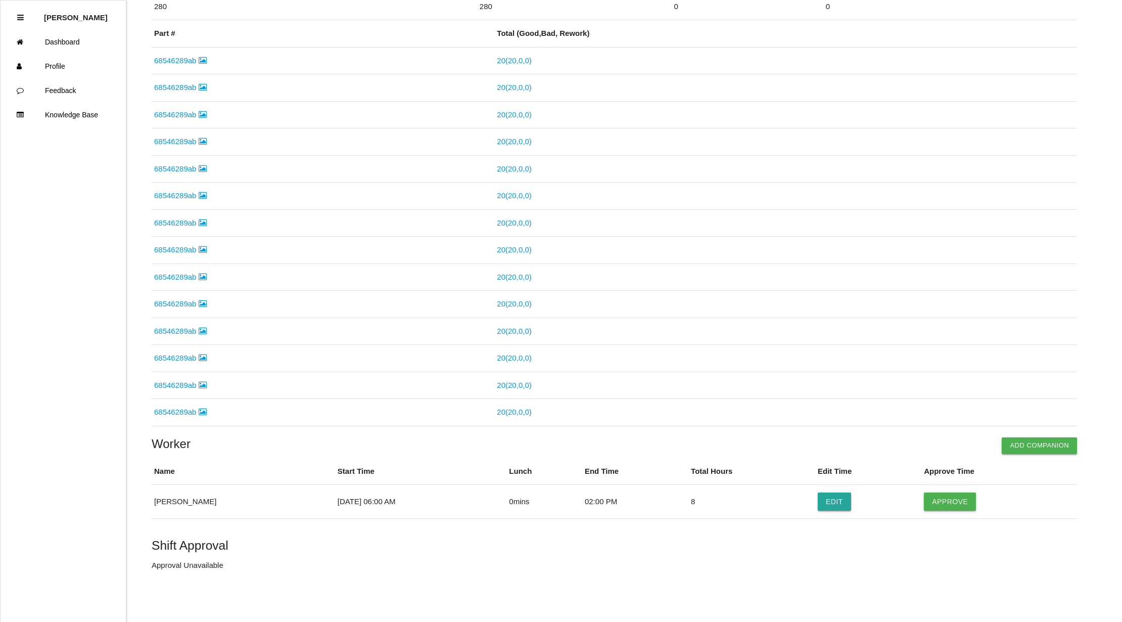
scroll to position [157, 0]
click at [948, 492] on button "Approve" at bounding box center [950, 501] width 52 height 18
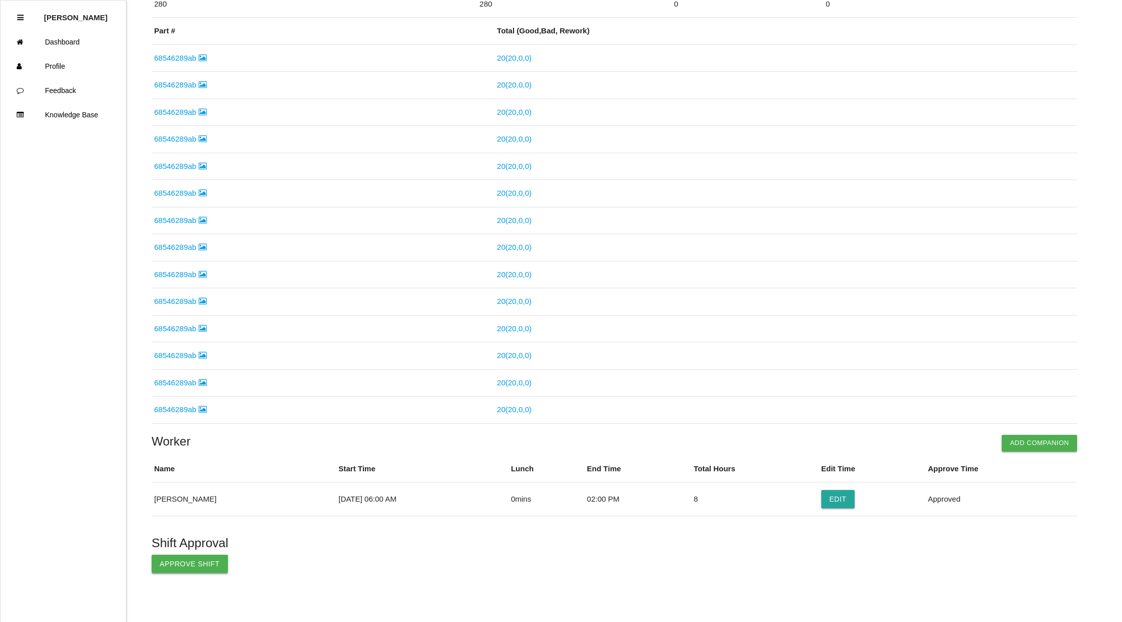
click at [180, 562] on button "Approve Shift" at bounding box center [190, 564] width 76 height 18
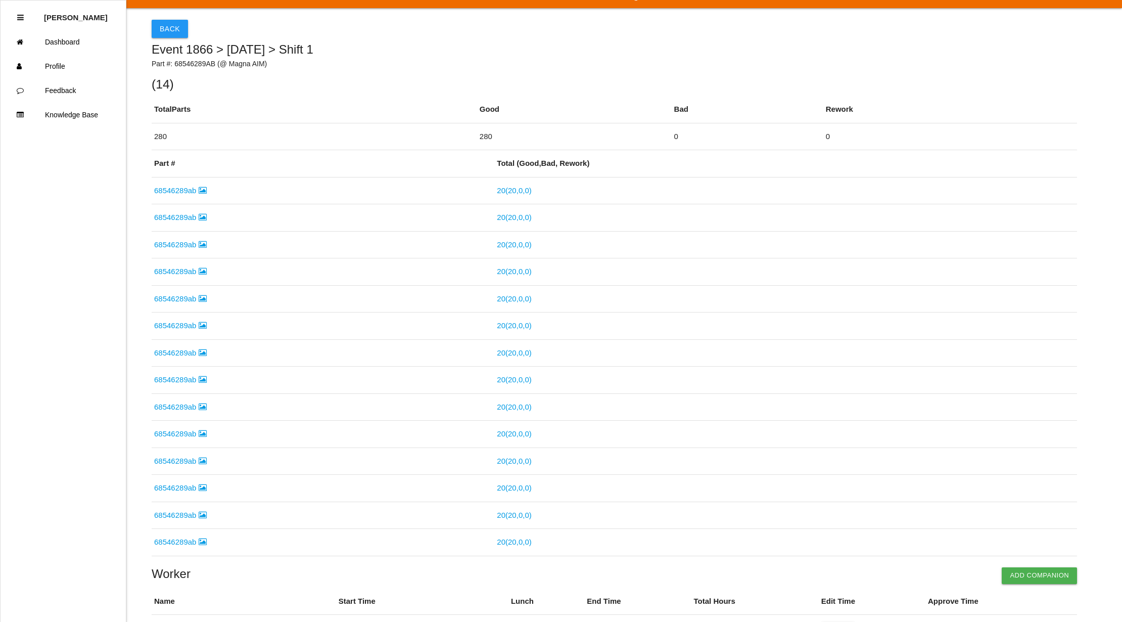
scroll to position [0, 0]
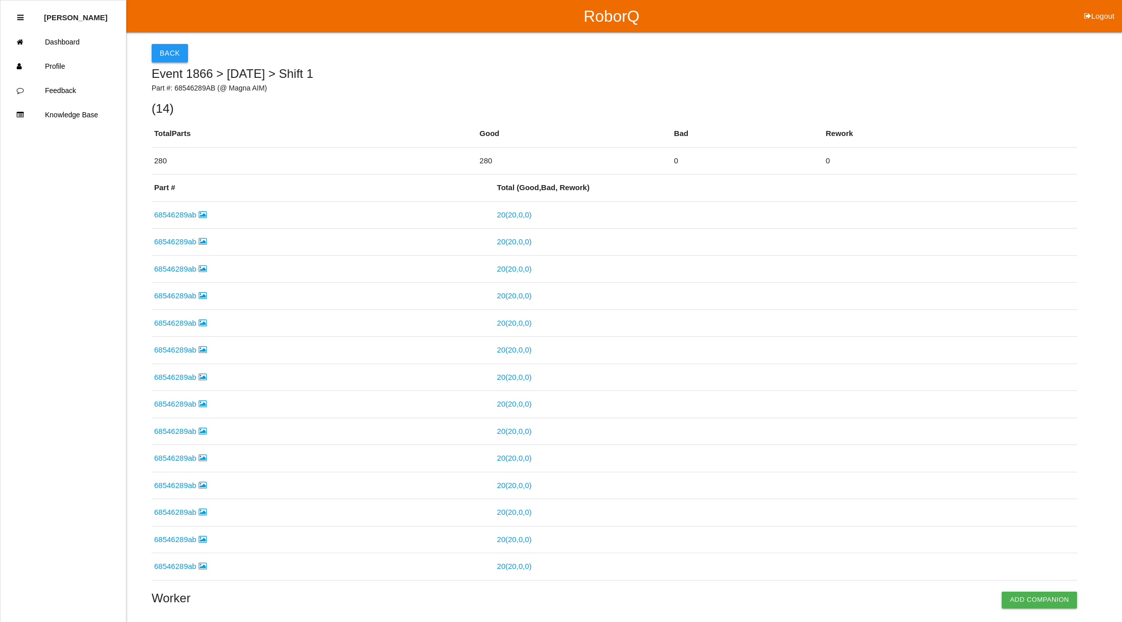
click at [160, 51] on button "Back" at bounding box center [170, 53] width 36 height 18
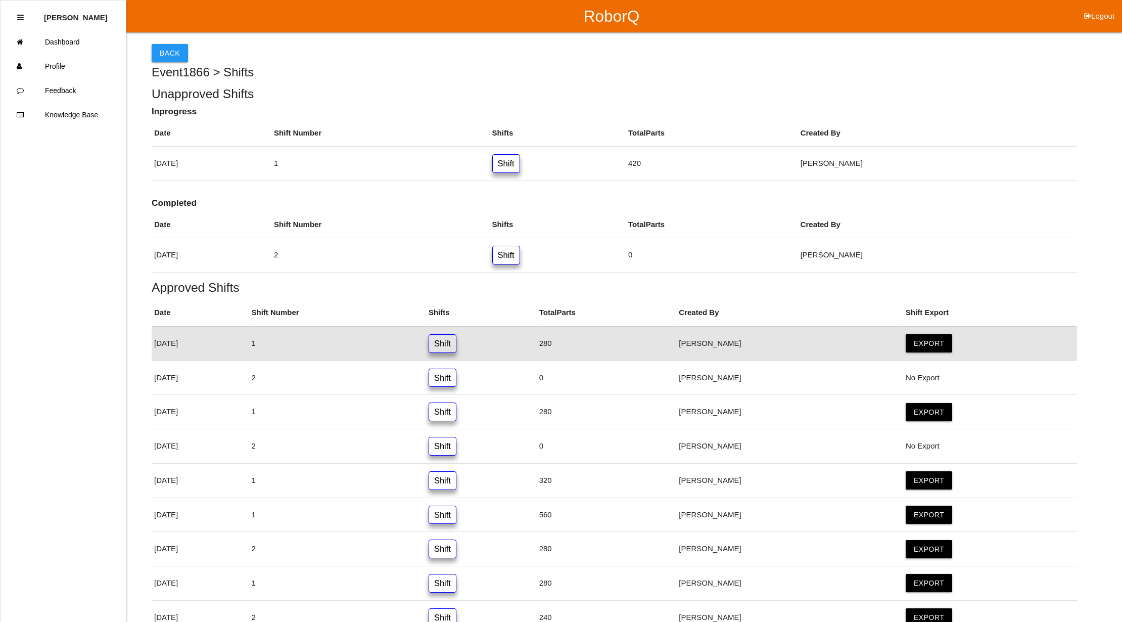
scroll to position [33, 0]
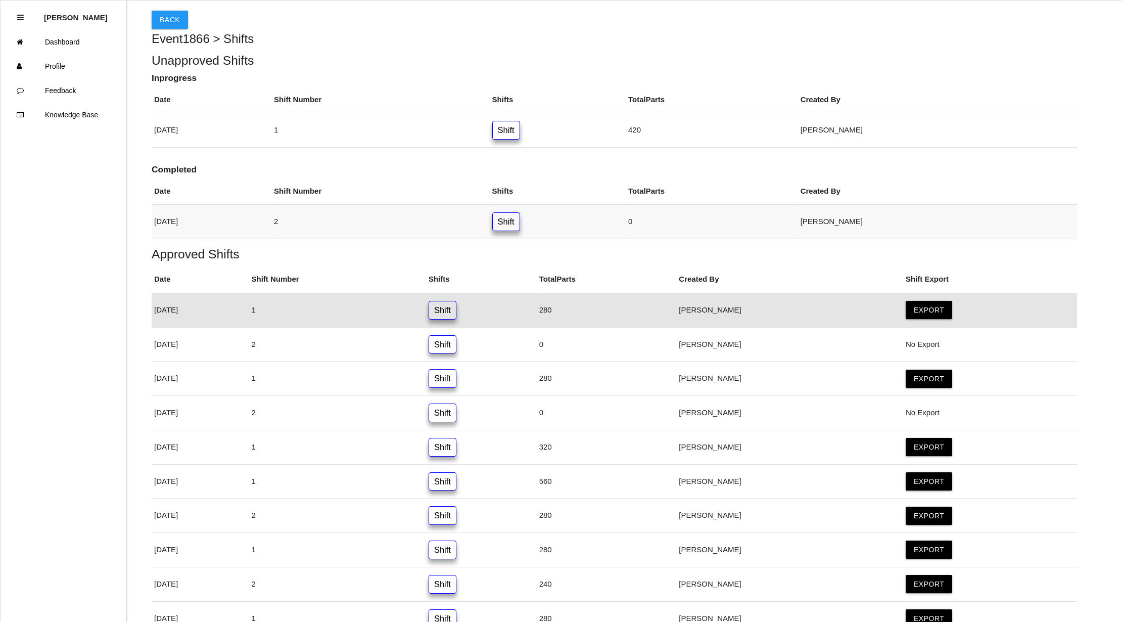
click at [520, 219] on link "Shift" at bounding box center [506, 221] width 28 height 19
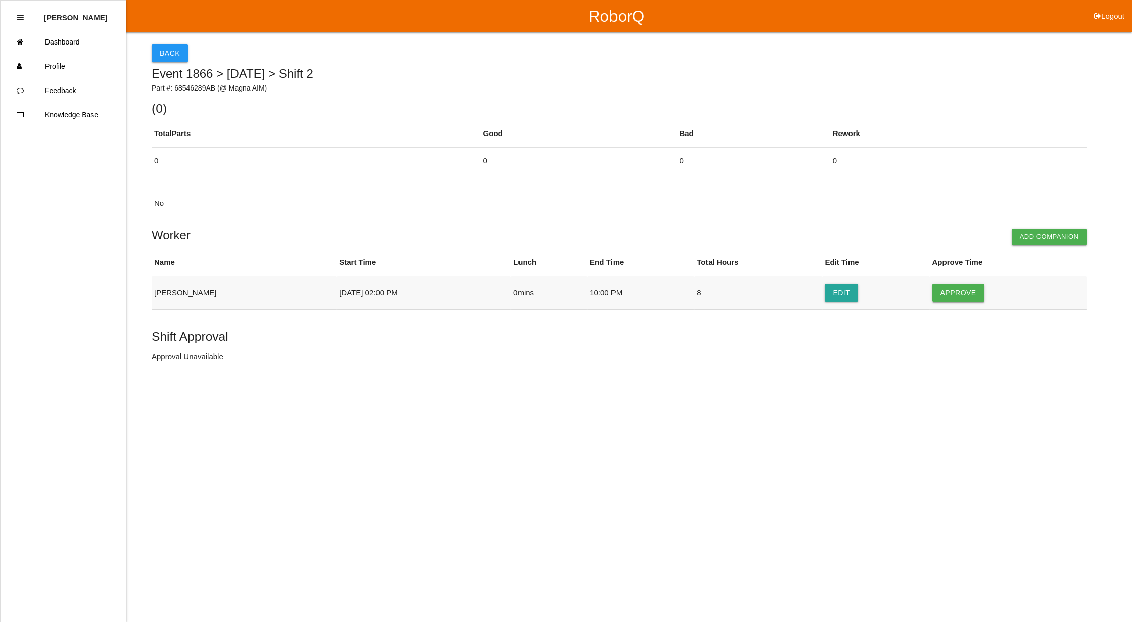
click at [971, 291] on button "Approve" at bounding box center [959, 293] width 52 height 18
click at [180, 361] on button "Approve Shift" at bounding box center [190, 357] width 76 height 18
click at [174, 51] on button "Back" at bounding box center [170, 53] width 36 height 18
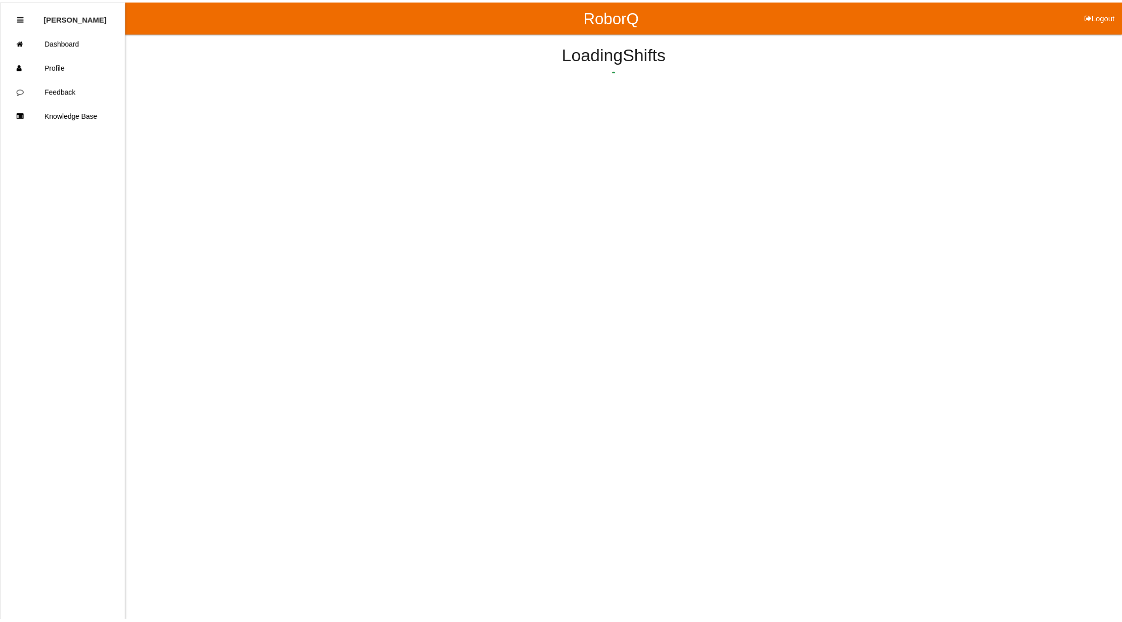
scroll to position [26, 0]
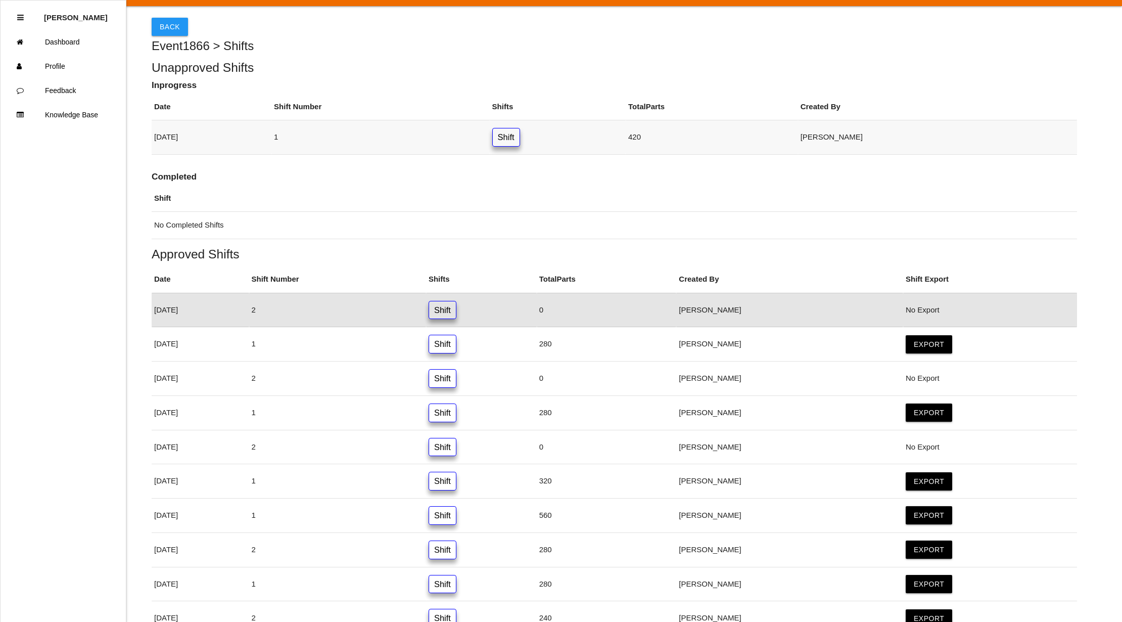
click at [520, 129] on link "Shift" at bounding box center [506, 137] width 28 height 19
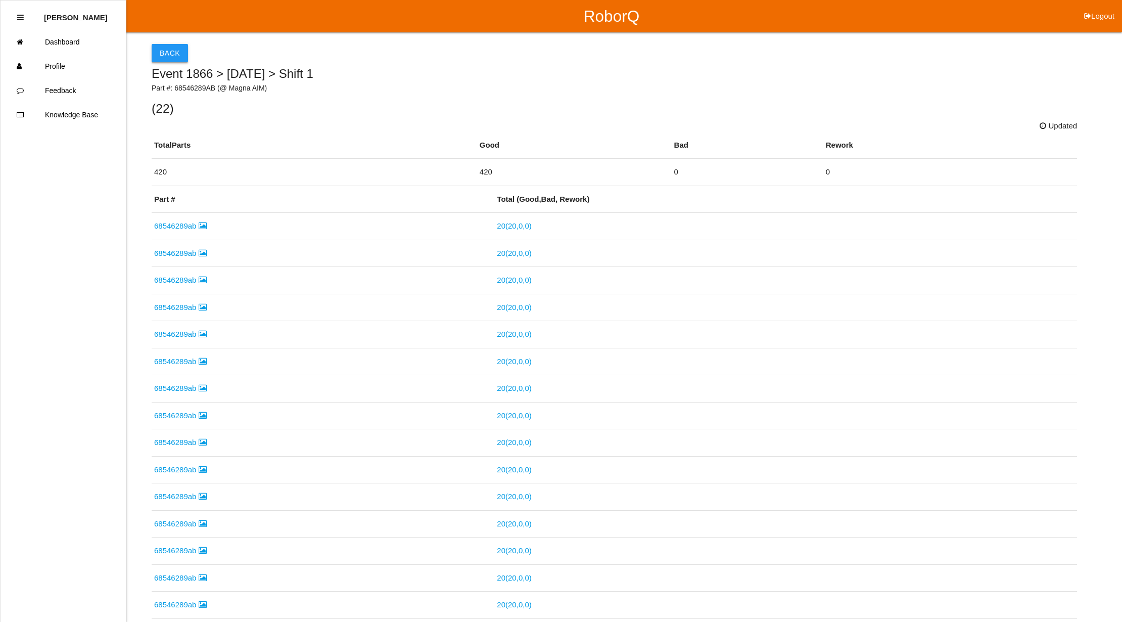
click at [180, 57] on button "Back" at bounding box center [170, 53] width 36 height 18
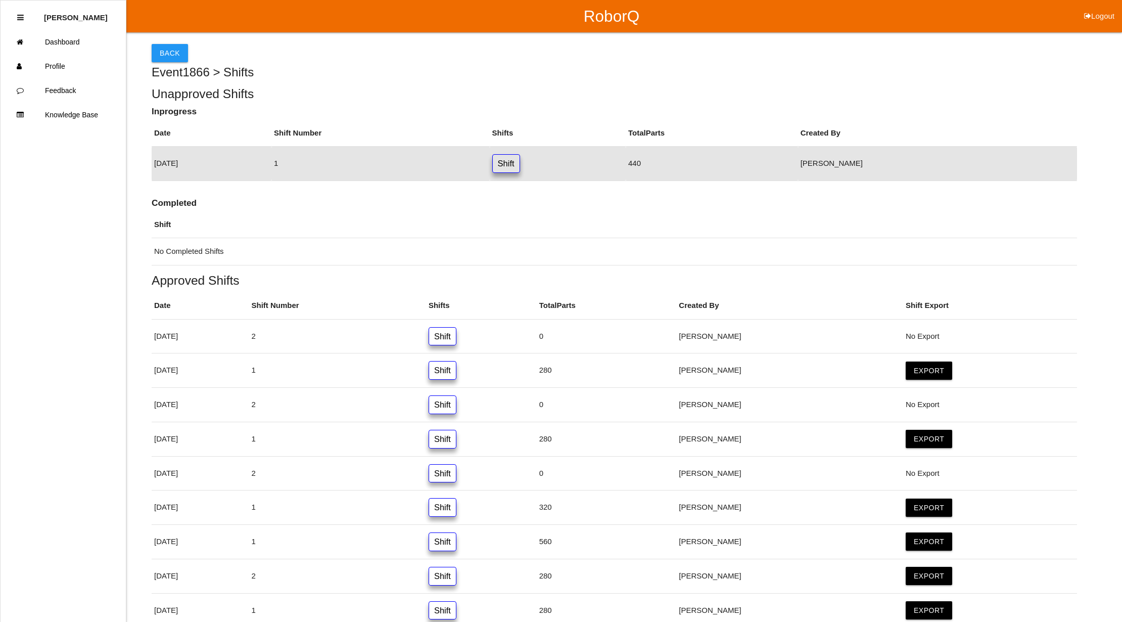
click at [180, 57] on button "Back" at bounding box center [170, 53] width 36 height 18
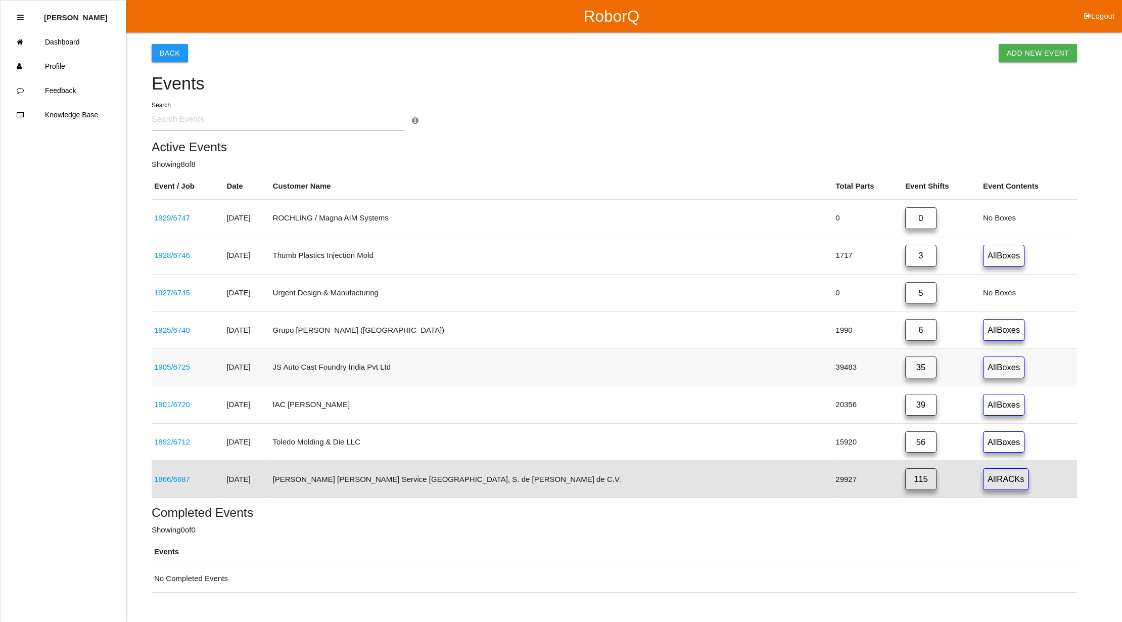
click at [905, 365] on link "35" at bounding box center [920, 367] width 31 height 22
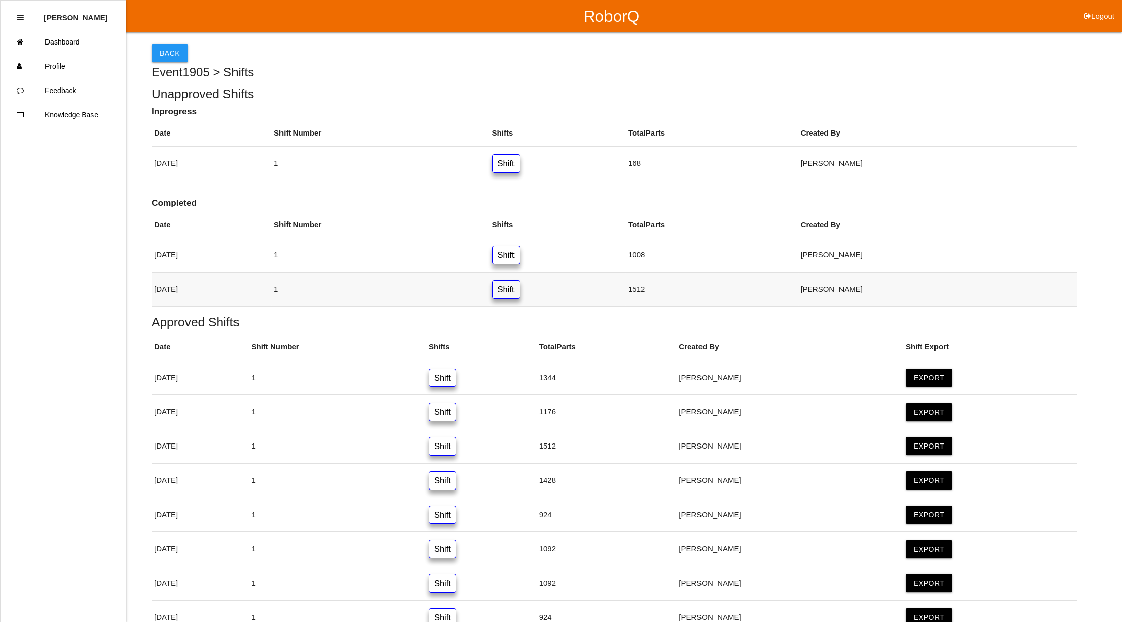
click at [520, 289] on link "Shift" at bounding box center [506, 289] width 28 height 19
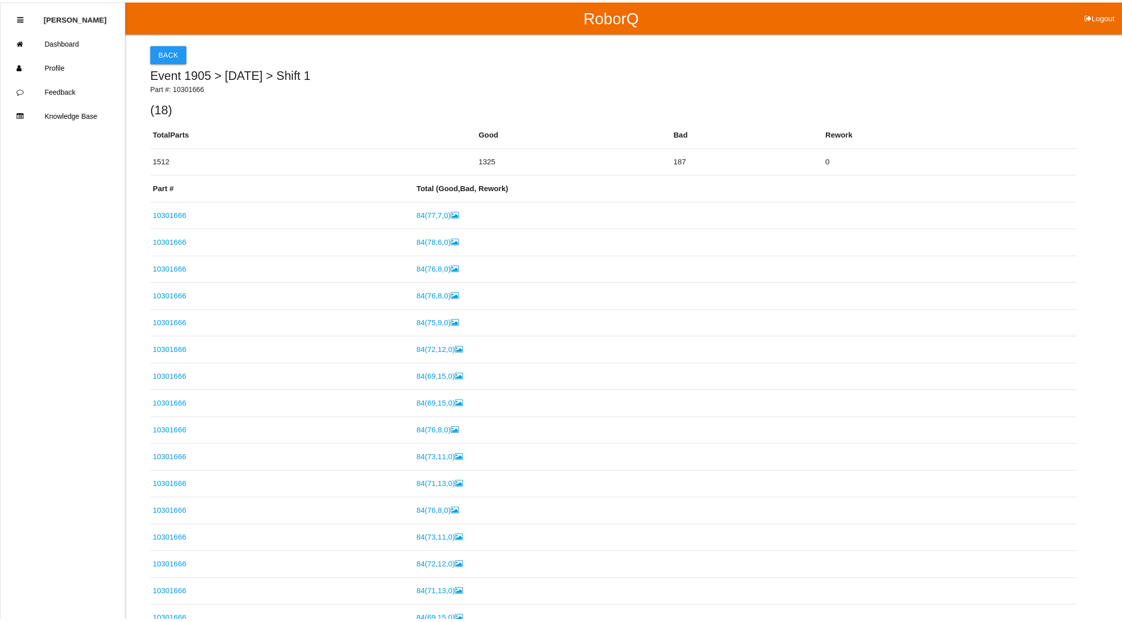
scroll to position [265, 0]
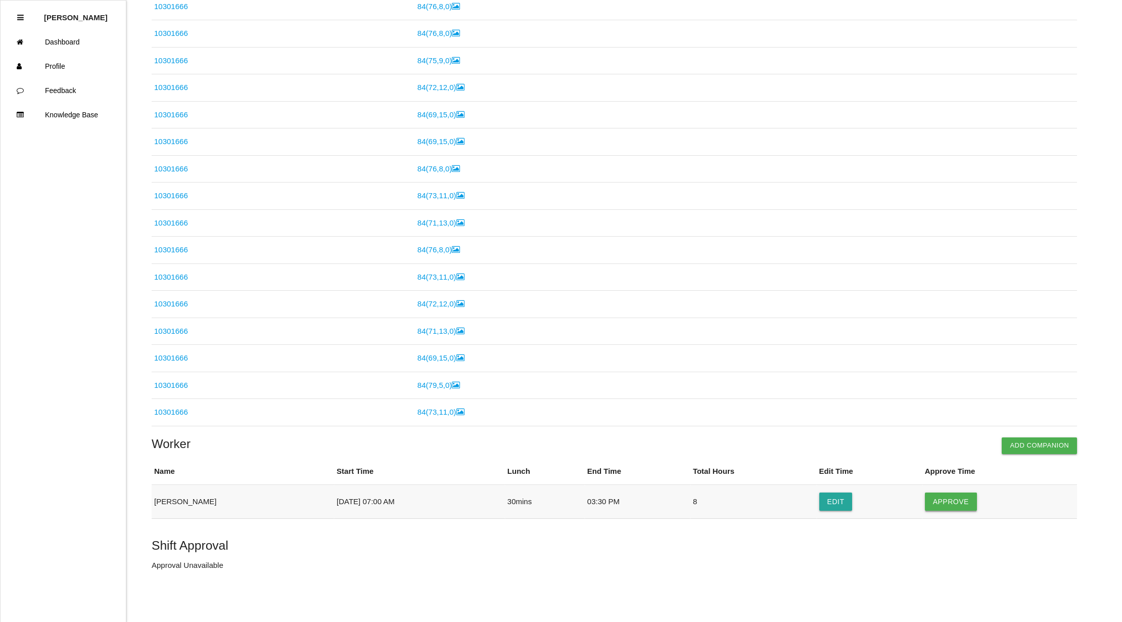
click at [957, 503] on button "Approve" at bounding box center [951, 501] width 52 height 18
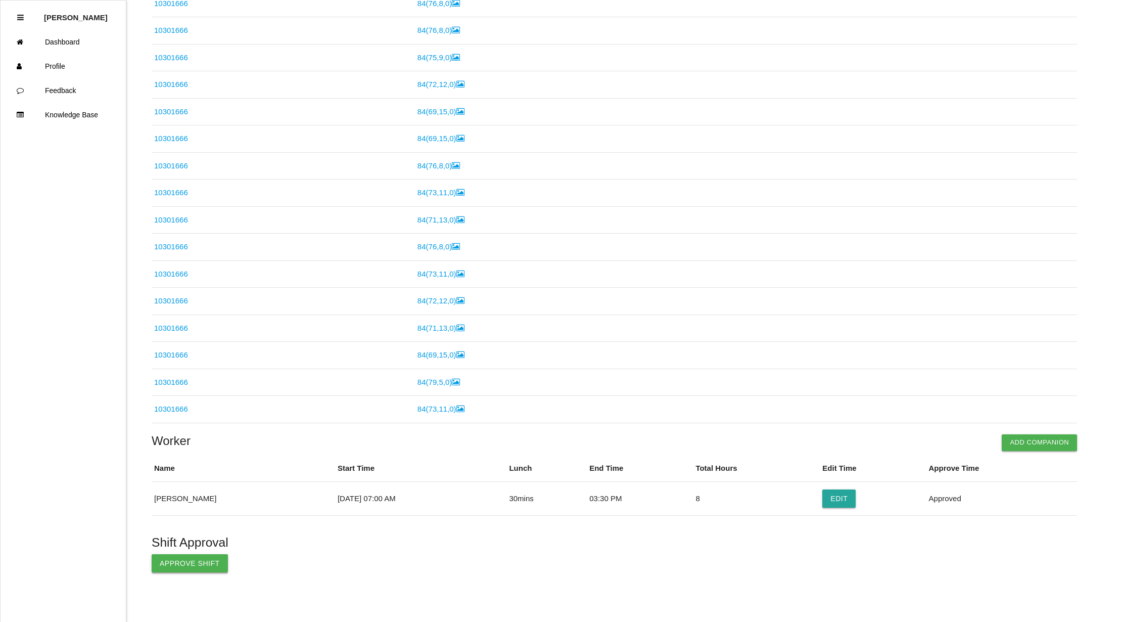
click at [175, 567] on button "Approve Shift" at bounding box center [190, 563] width 76 height 18
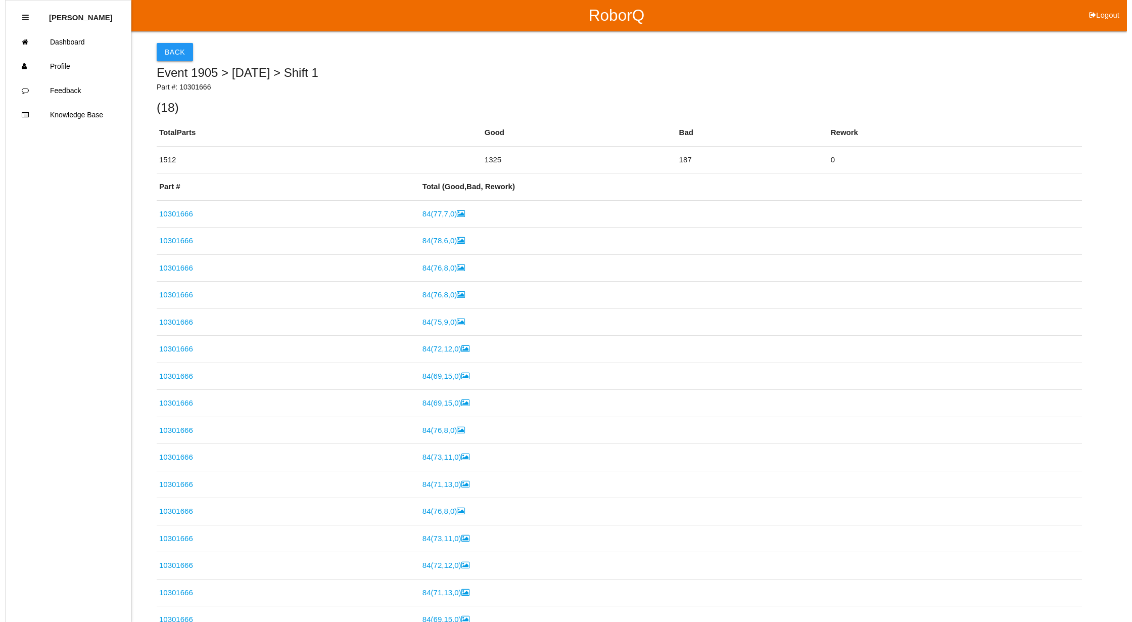
scroll to position [0, 0]
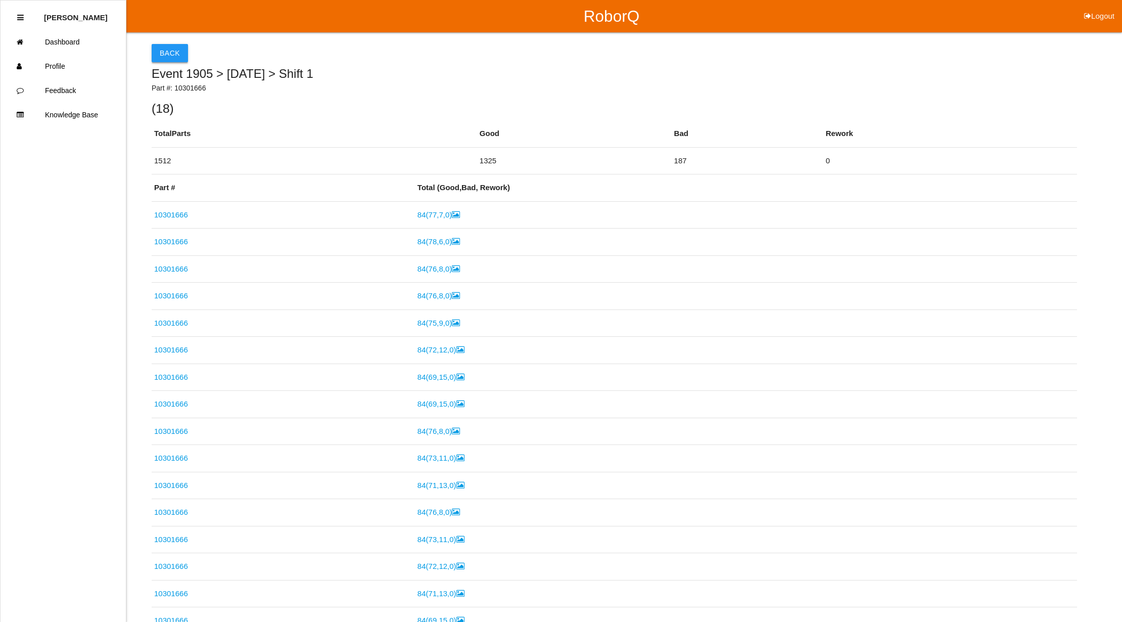
click at [168, 47] on button "Back" at bounding box center [170, 53] width 36 height 18
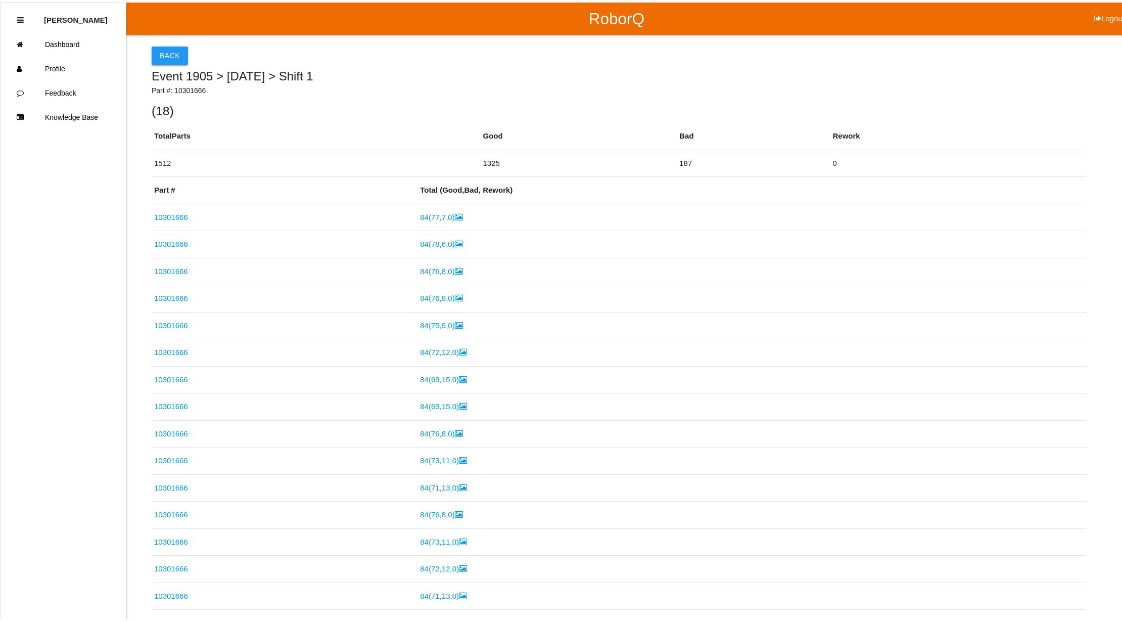
scroll to position [33, 0]
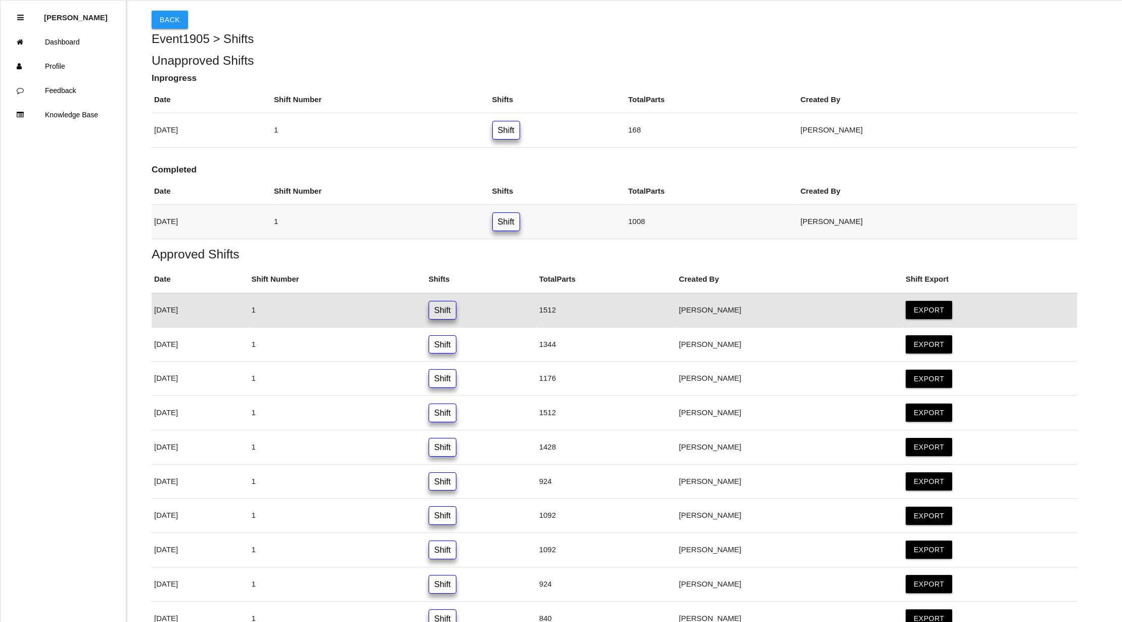
click at [520, 221] on link "Shift" at bounding box center [506, 221] width 28 height 19
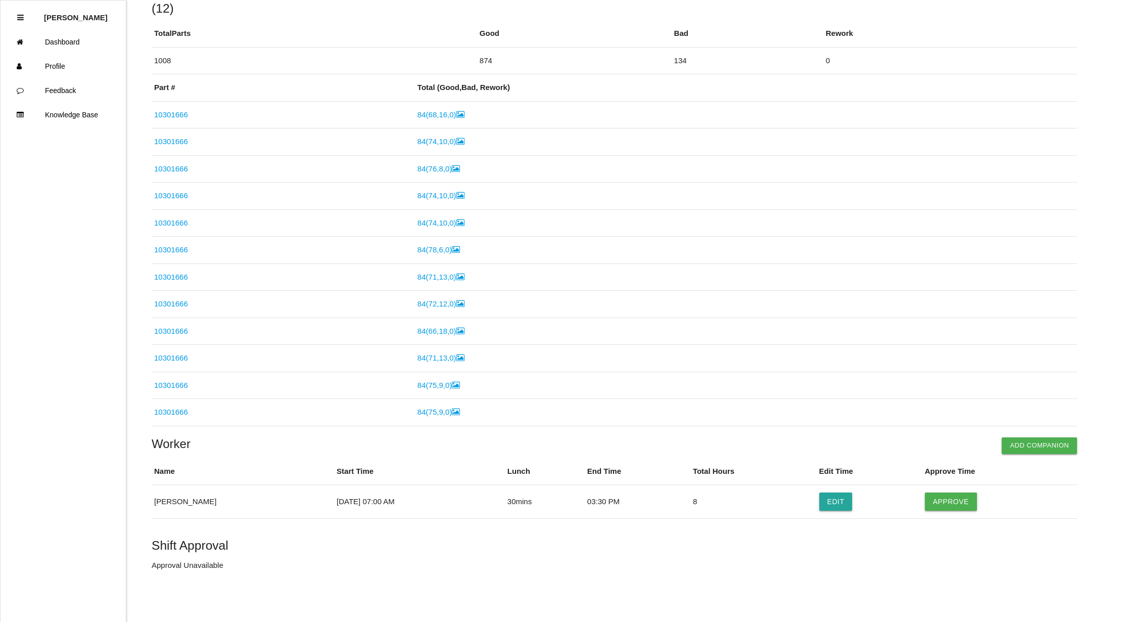
scroll to position [102, 0]
click at [965, 506] on button "Approve" at bounding box center [951, 501] width 52 height 18
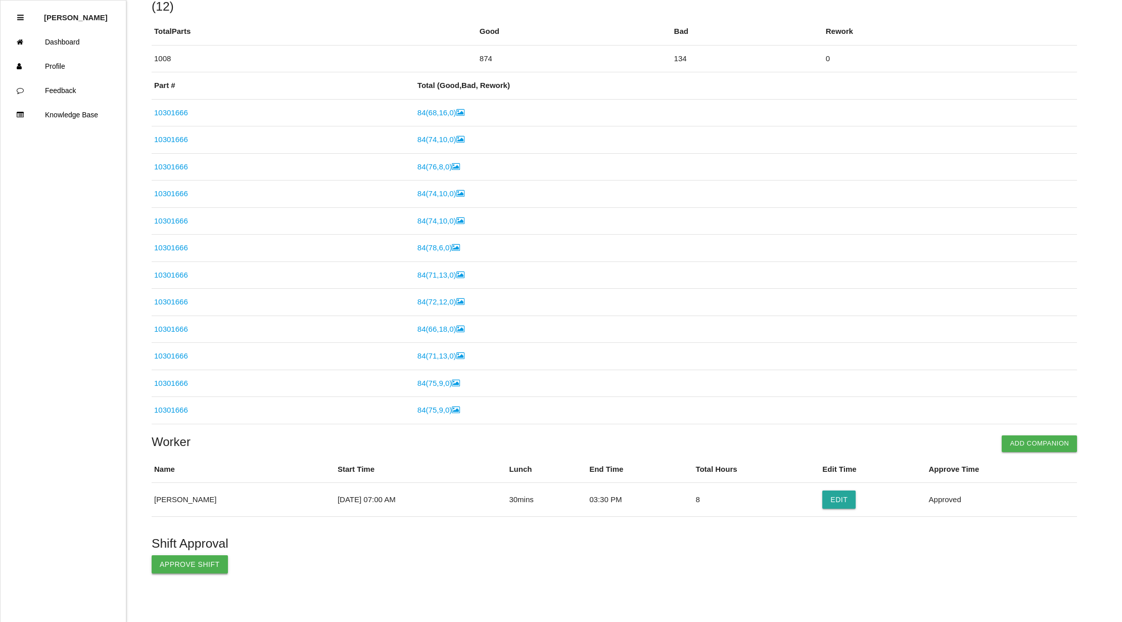
click at [187, 567] on button "Approve Shift" at bounding box center [190, 564] width 76 height 18
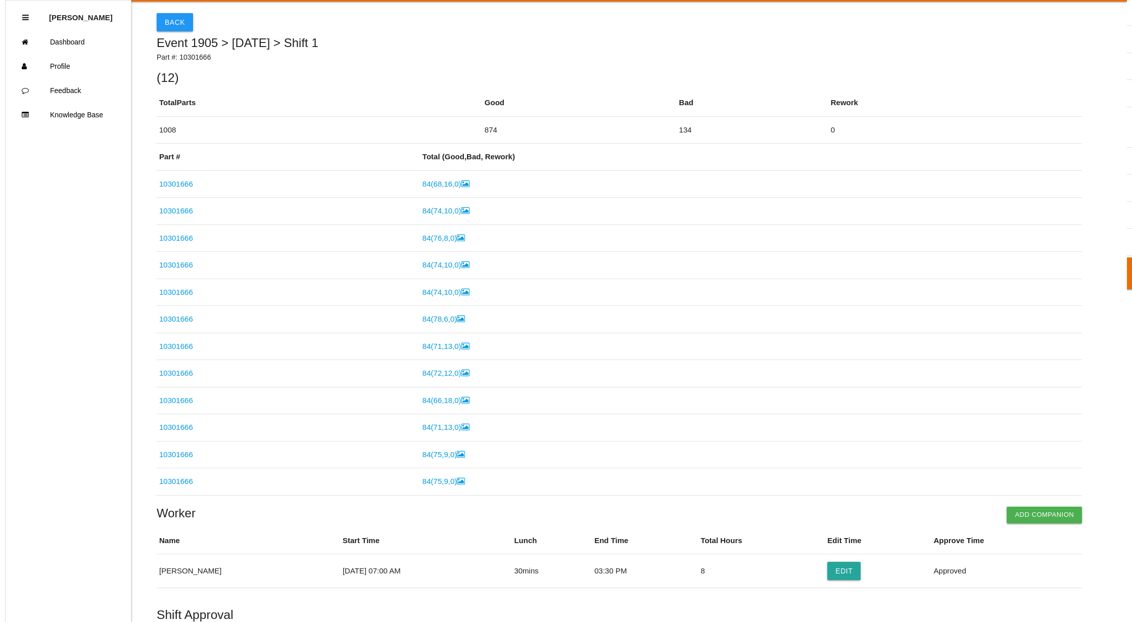
scroll to position [0, 0]
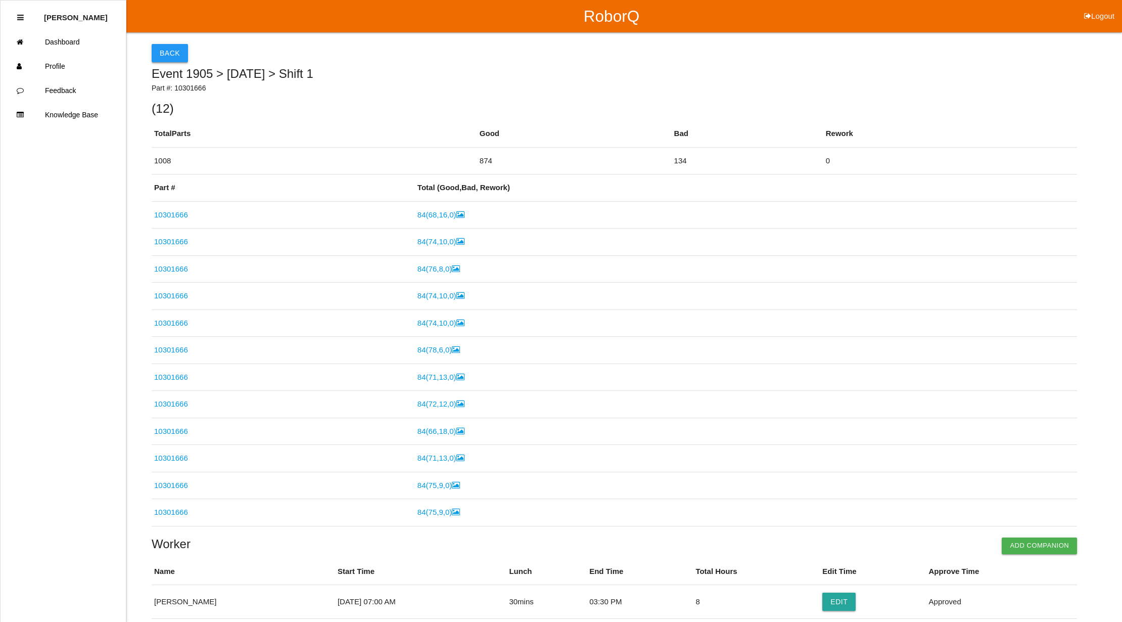
click at [163, 45] on button "Back" at bounding box center [170, 53] width 36 height 18
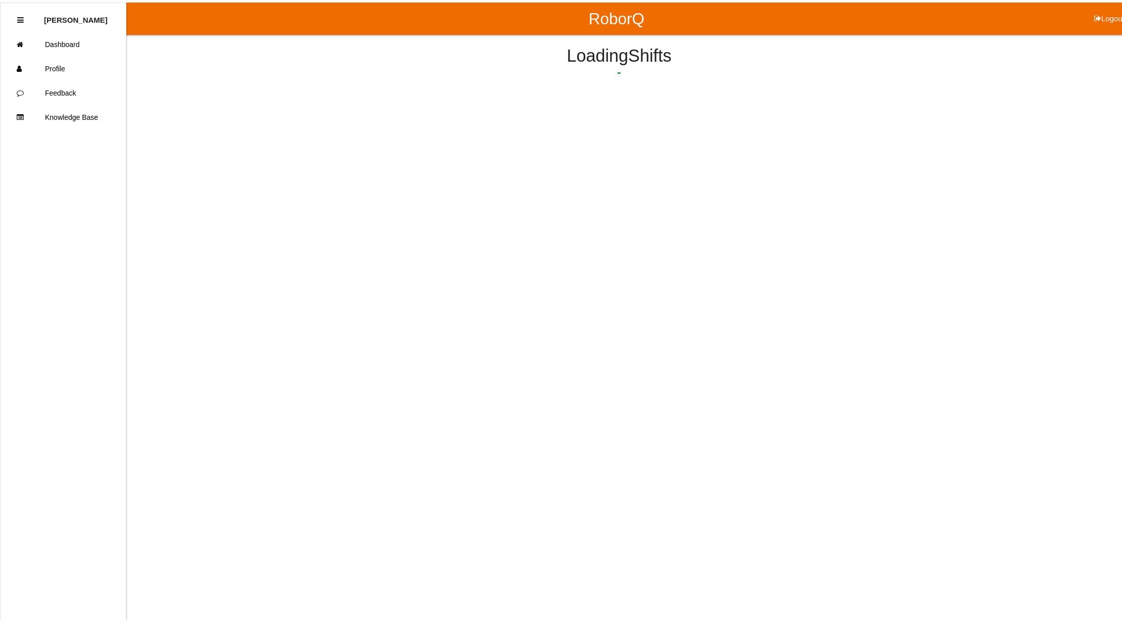
scroll to position [26, 0]
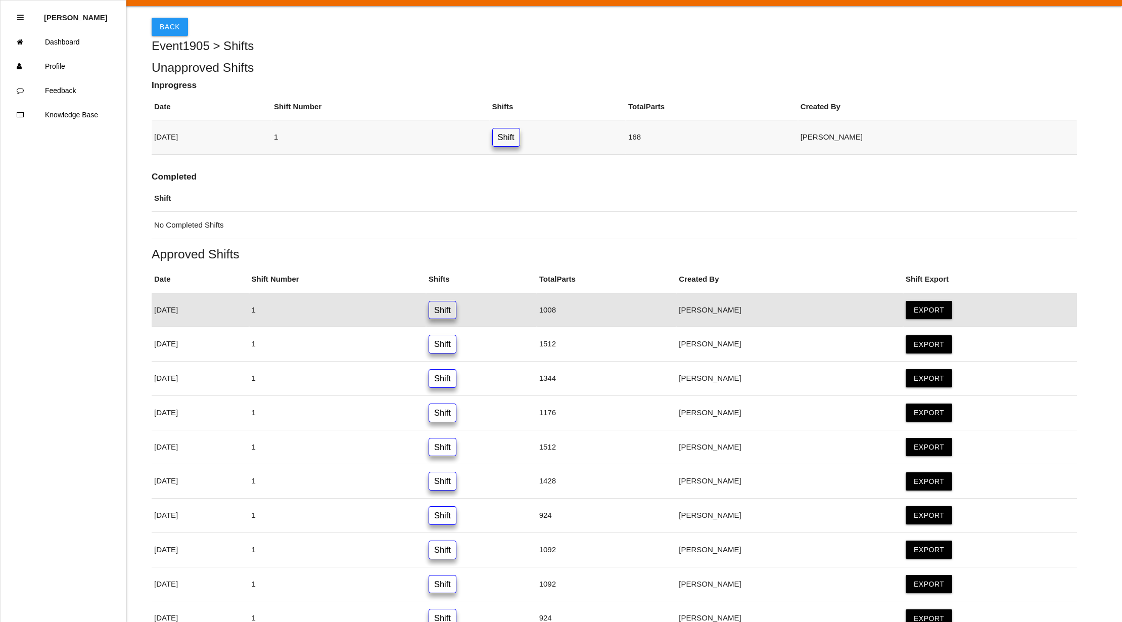
click at [520, 138] on link "Shift" at bounding box center [506, 137] width 28 height 19
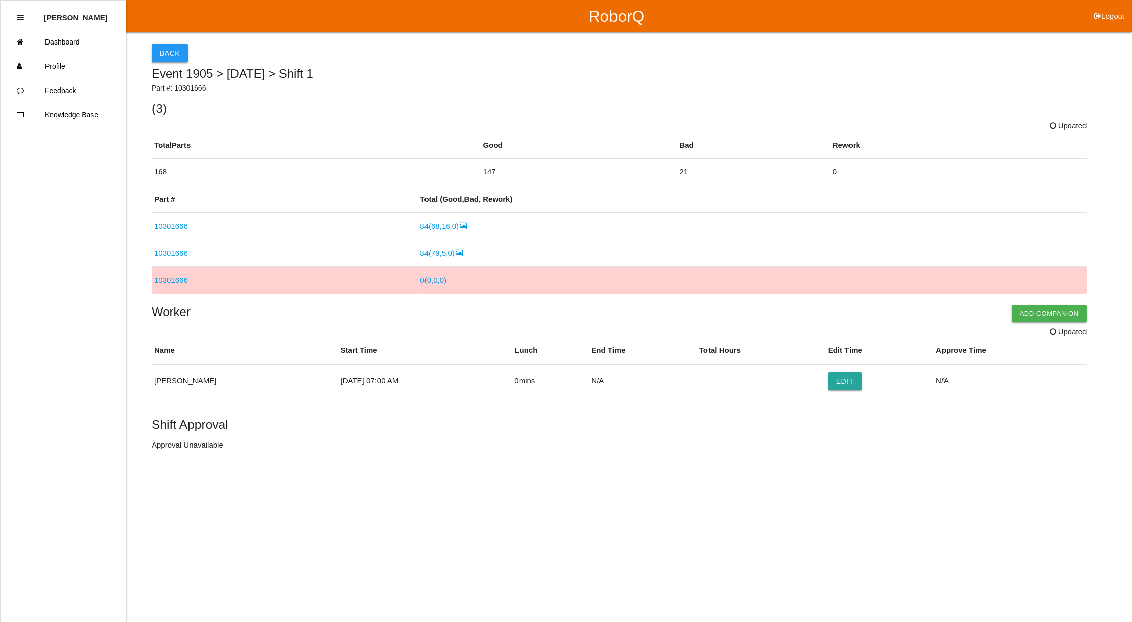
click at [169, 48] on button "Back" at bounding box center [170, 53] width 36 height 18
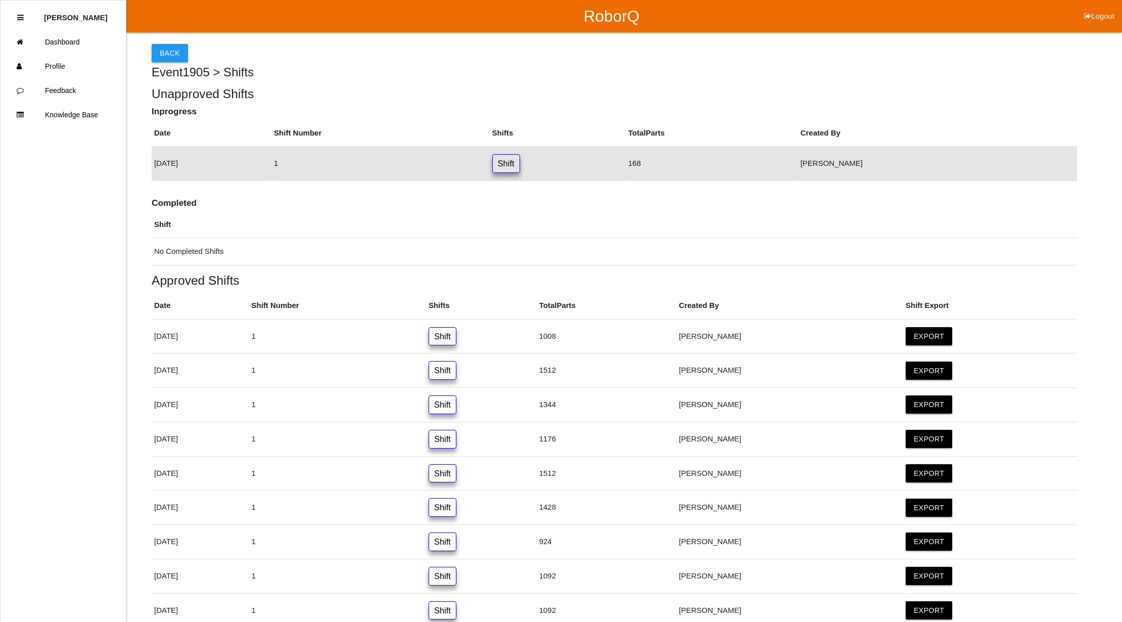
click at [169, 48] on button "Back" at bounding box center [170, 53] width 36 height 18
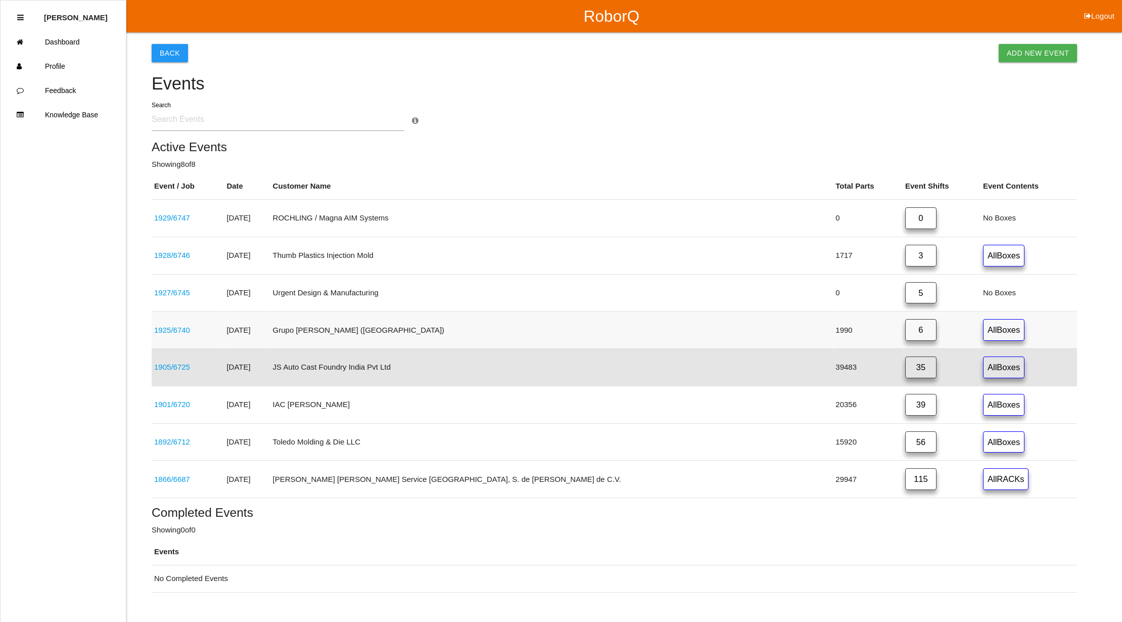
click at [905, 334] on link "6" at bounding box center [920, 330] width 31 height 22
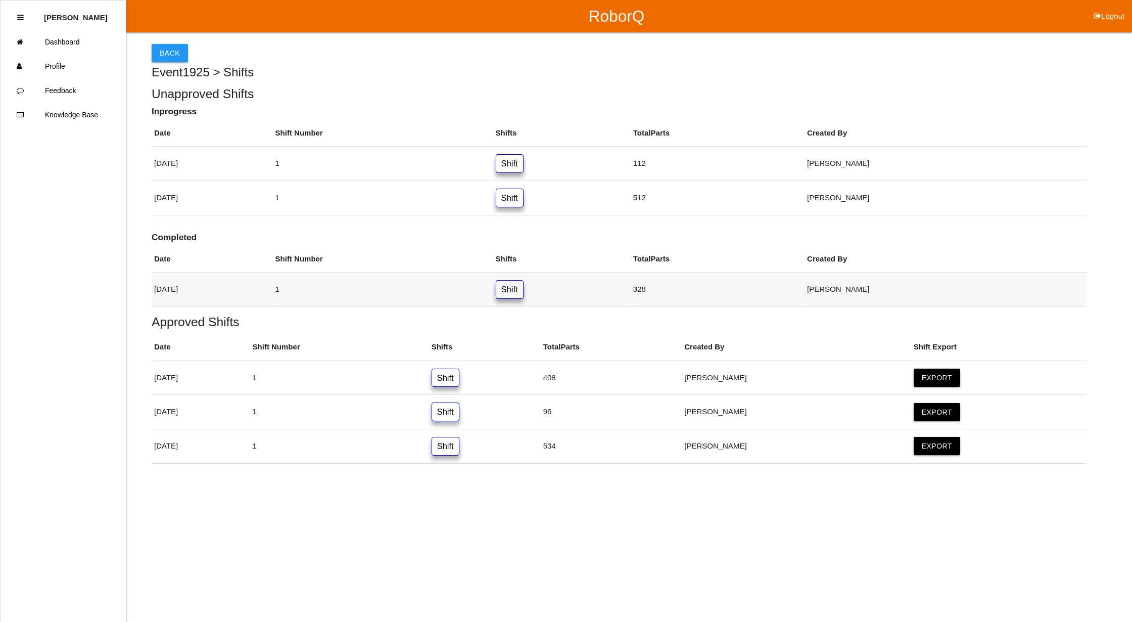
click at [524, 292] on link "Shift" at bounding box center [510, 289] width 28 height 19
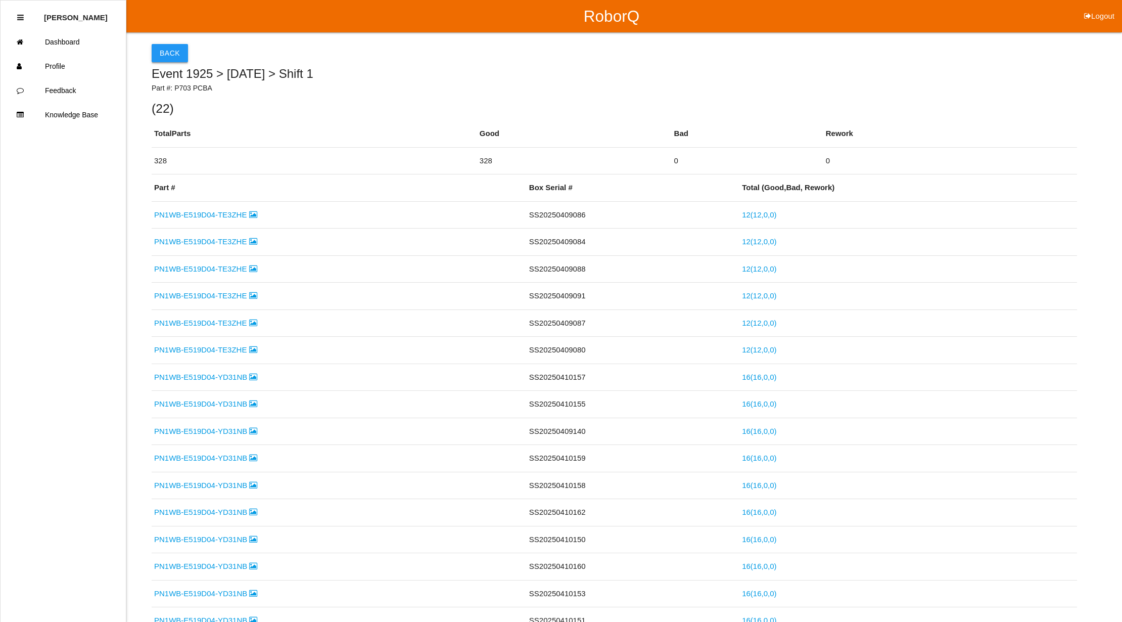
click at [176, 45] on button "Back" at bounding box center [170, 53] width 36 height 18
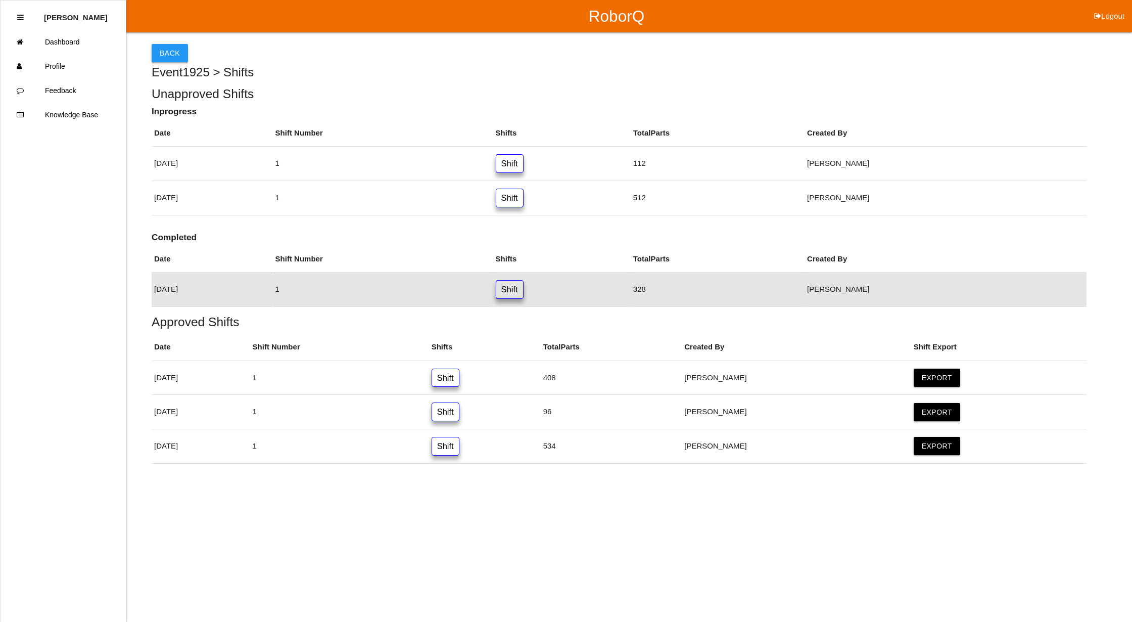
click at [176, 45] on button "Back" at bounding box center [170, 53] width 36 height 18
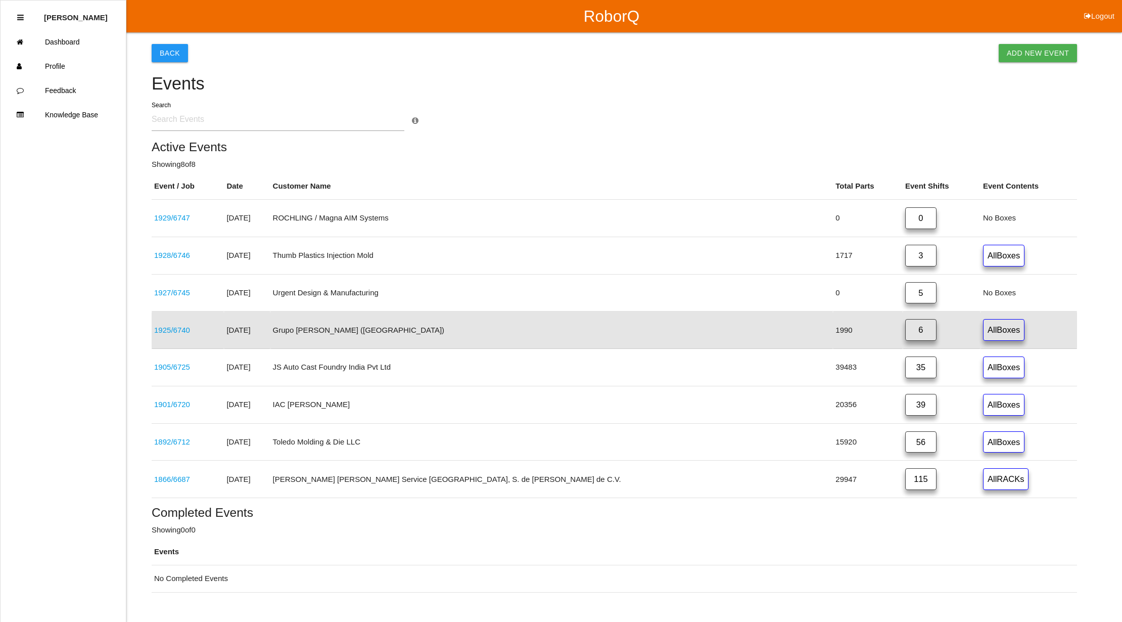
click at [905, 335] on link "6" at bounding box center [920, 330] width 31 height 22
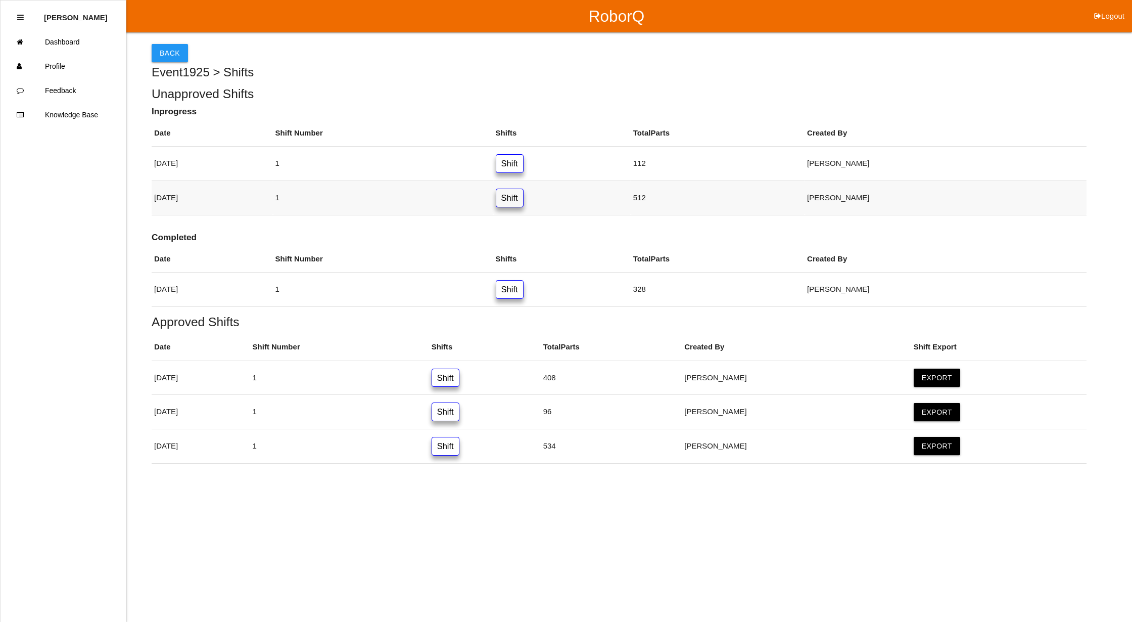
click at [524, 198] on link "Shift" at bounding box center [510, 198] width 28 height 19
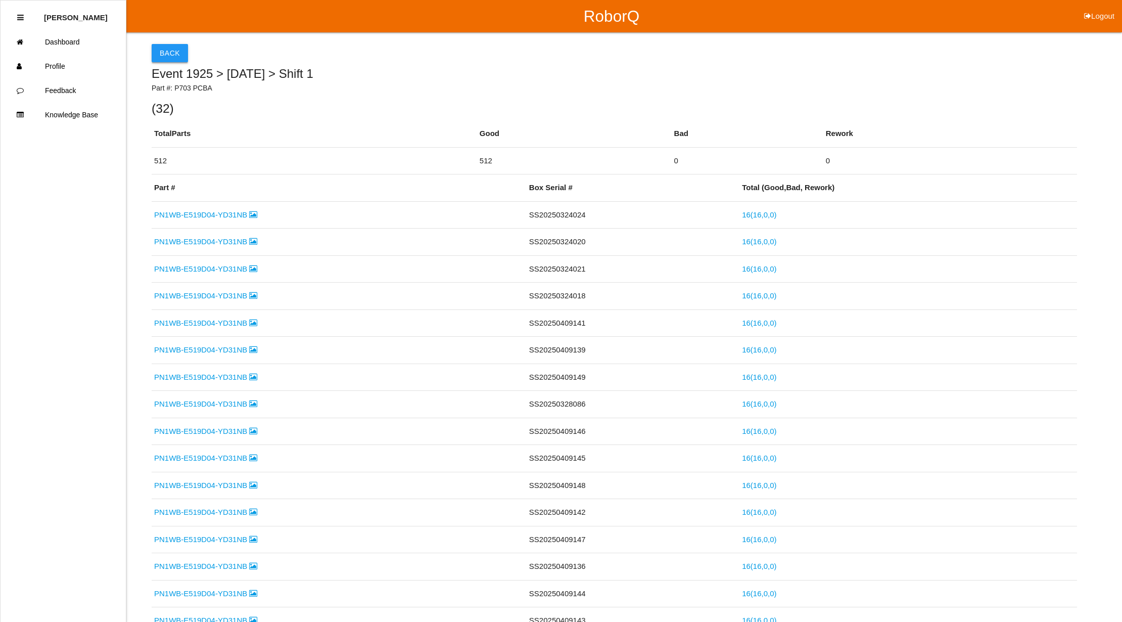
click at [157, 47] on button "Back" at bounding box center [170, 53] width 36 height 18
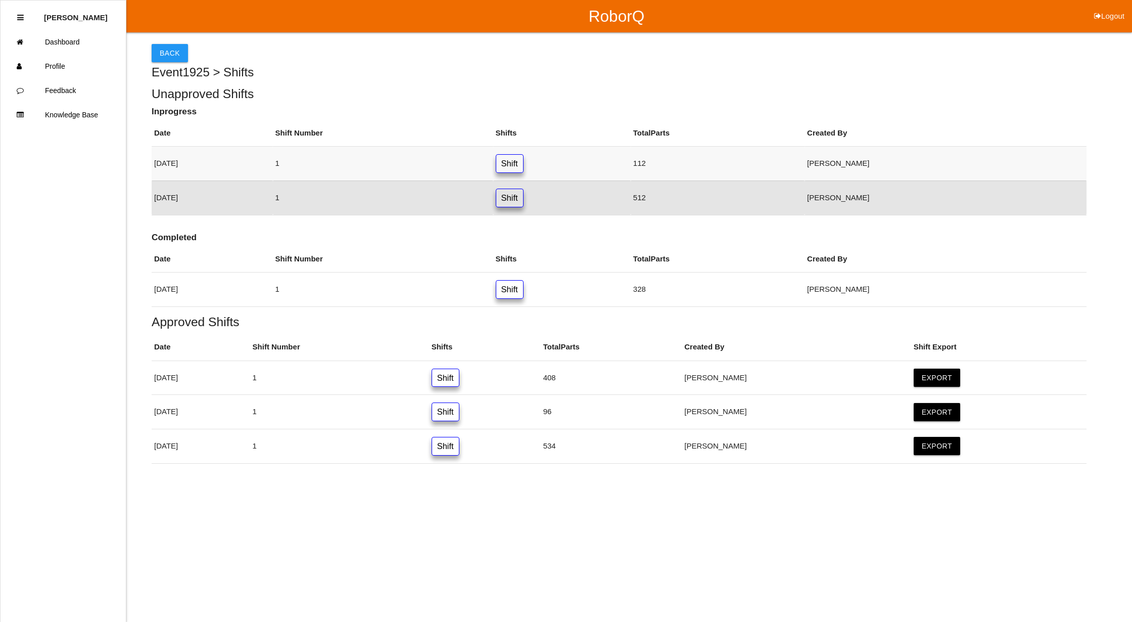
click at [524, 162] on link "Shift" at bounding box center [510, 163] width 28 height 19
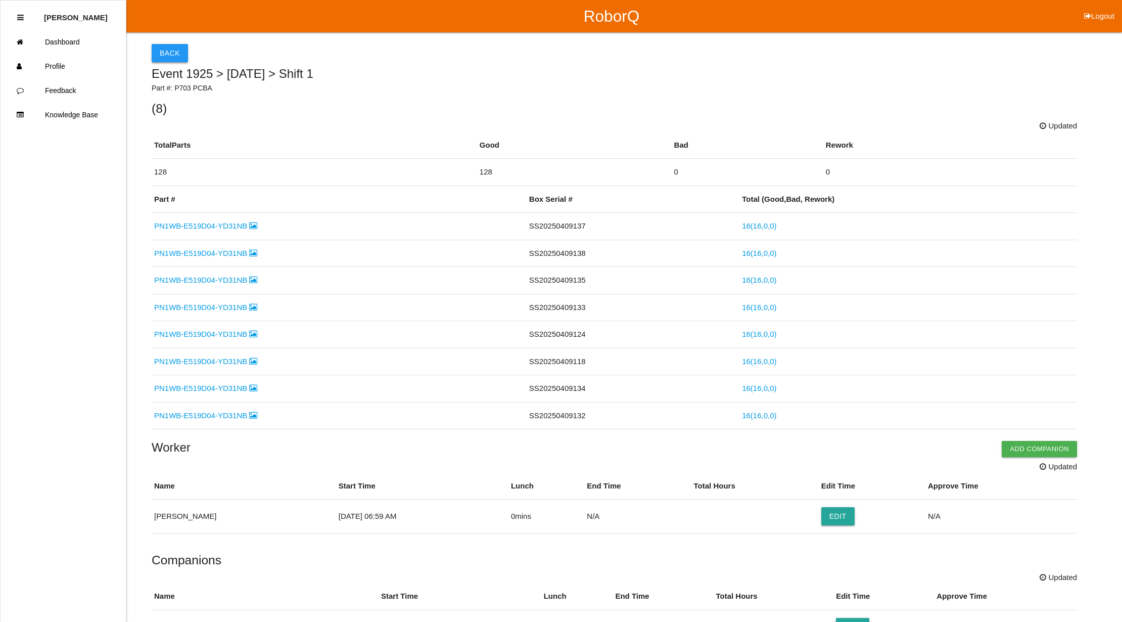
click at [167, 49] on button "Back" at bounding box center [170, 53] width 36 height 18
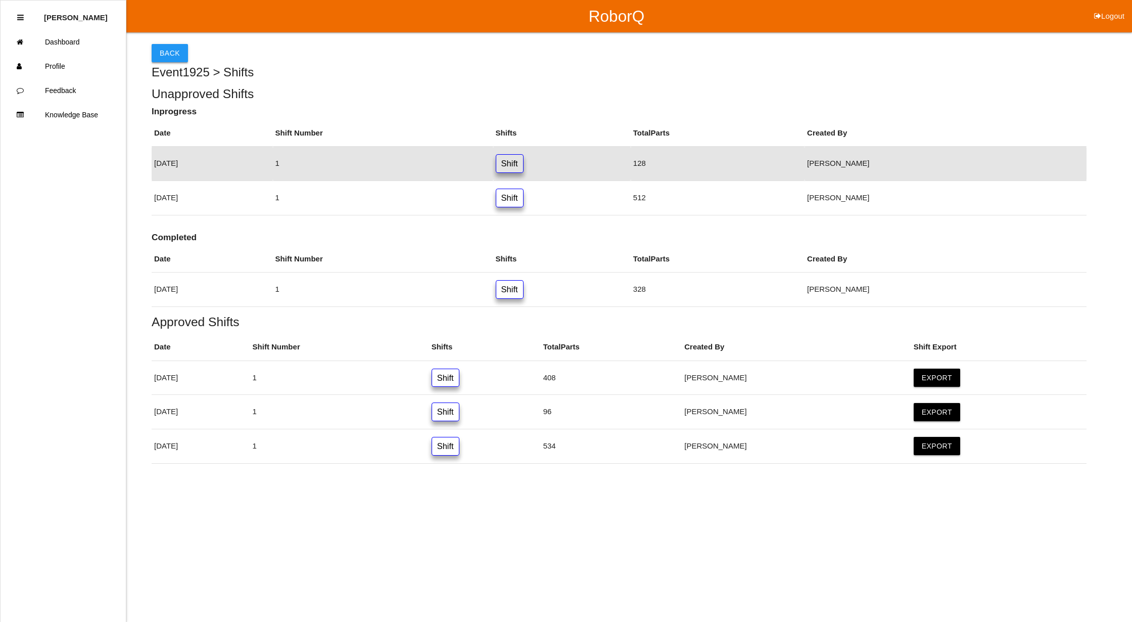
click at [167, 49] on button "Back" at bounding box center [170, 53] width 36 height 18
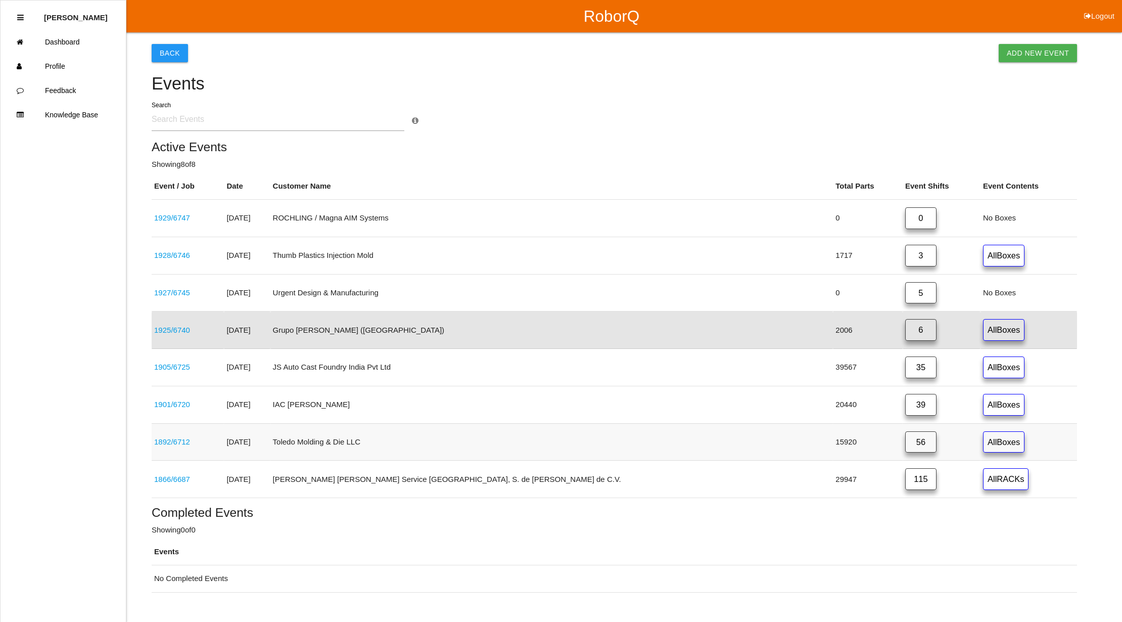
click at [905, 447] on link "56" at bounding box center [920, 442] width 31 height 22
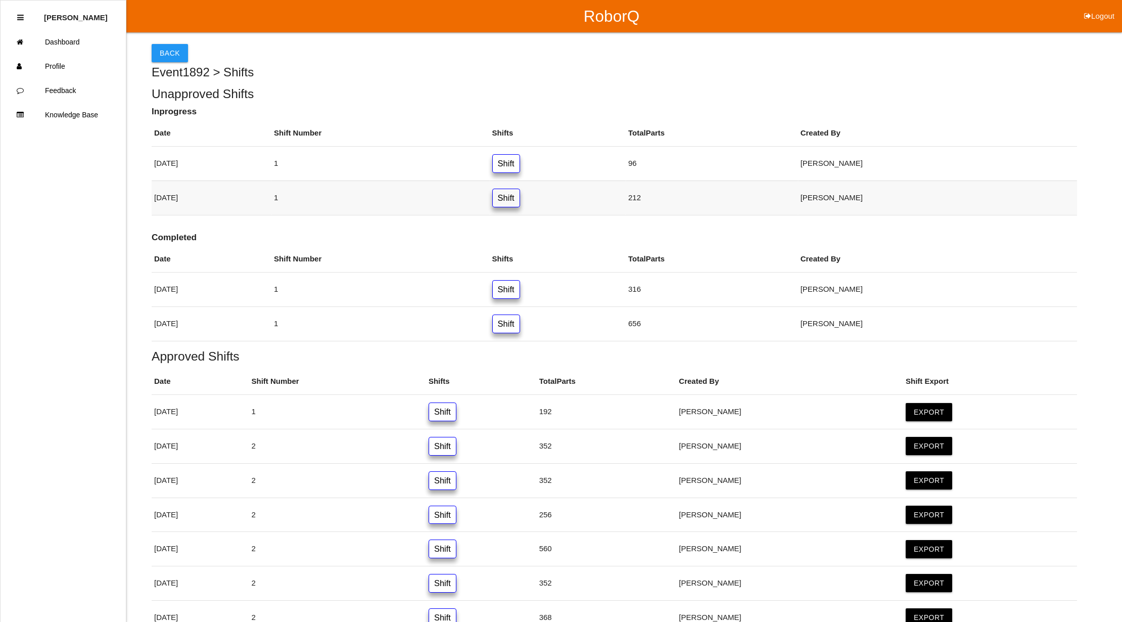
click at [520, 199] on link "Shift" at bounding box center [506, 198] width 28 height 19
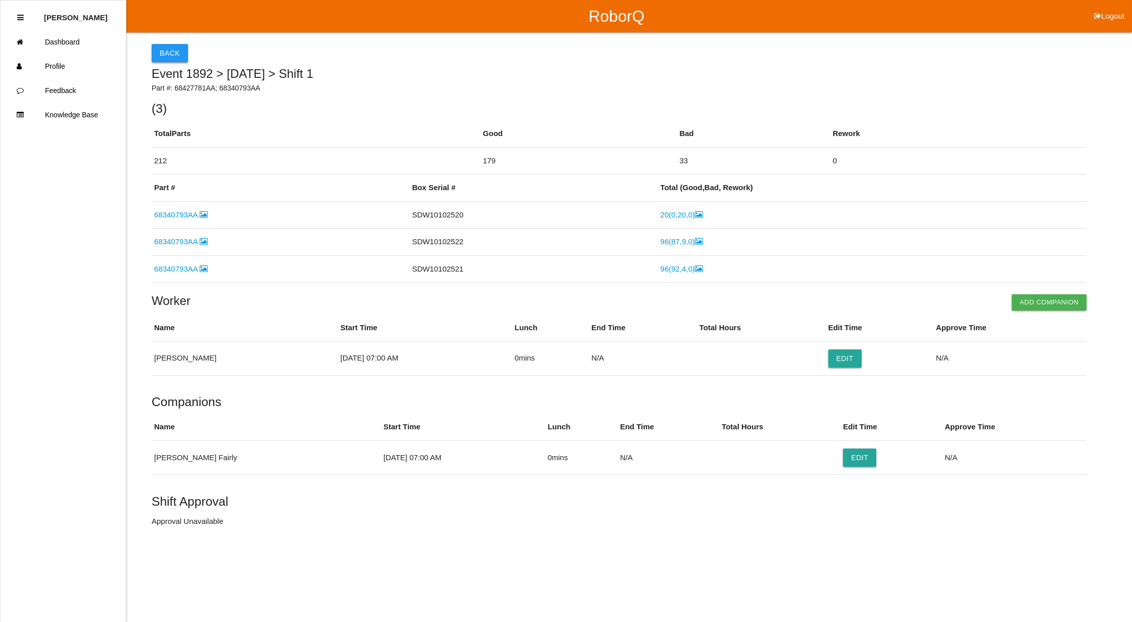
click at [170, 54] on button "Back" at bounding box center [170, 53] width 36 height 18
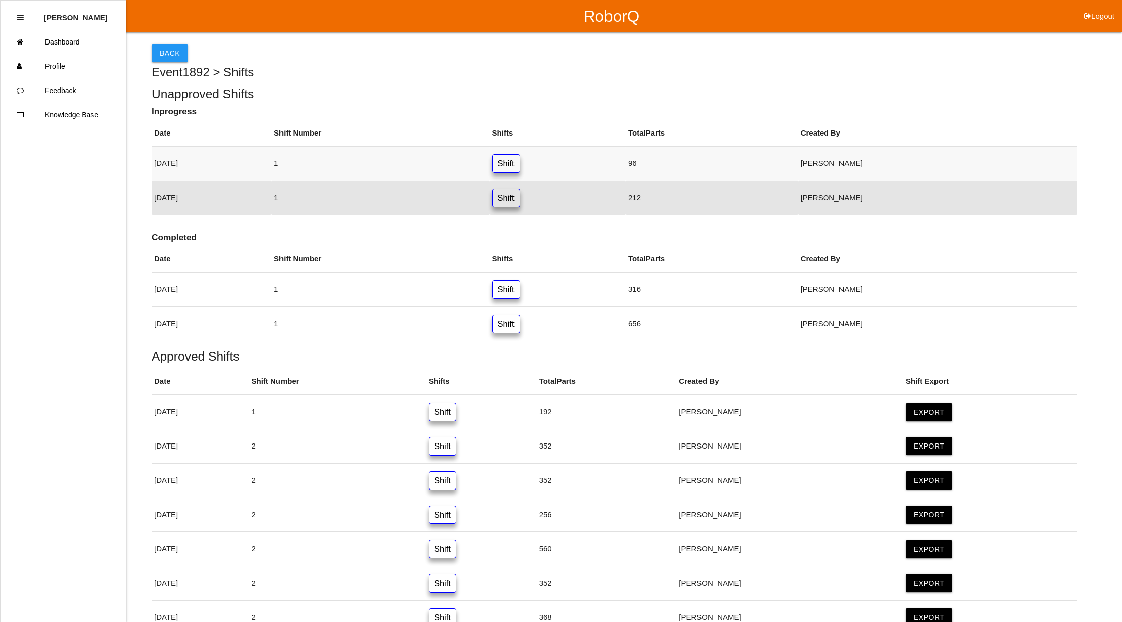
click at [520, 160] on link "Shift" at bounding box center [506, 163] width 28 height 19
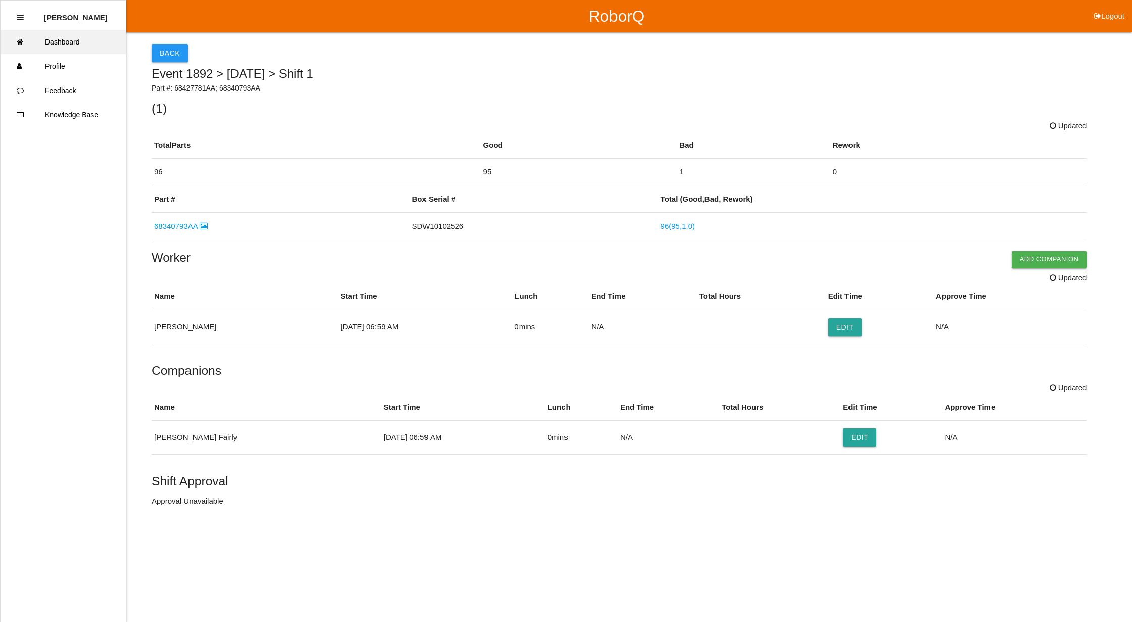
click at [77, 43] on link "Dashboard" at bounding box center [63, 42] width 125 height 24
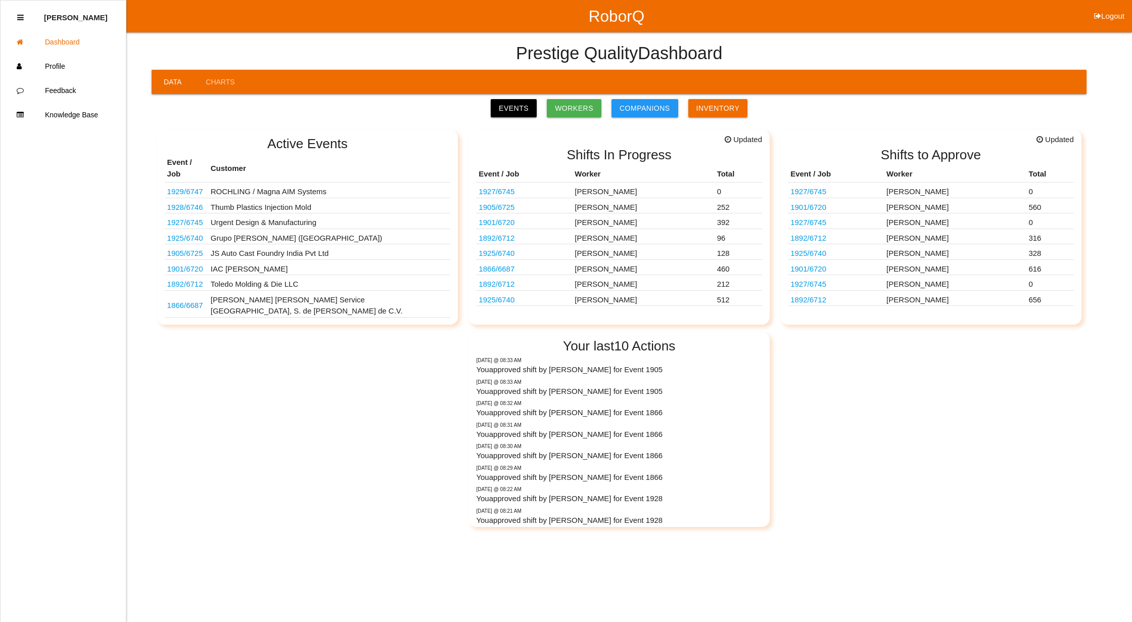
click at [175, 187] on link "1929 / 6747" at bounding box center [185, 191] width 36 height 9
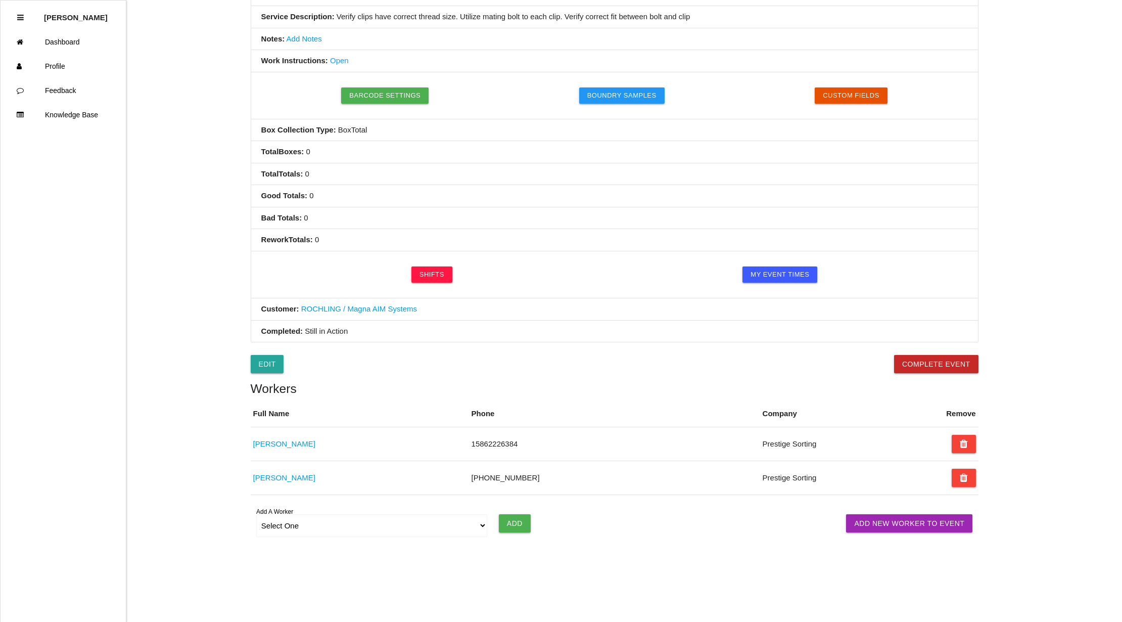
scroll to position [229, 0]
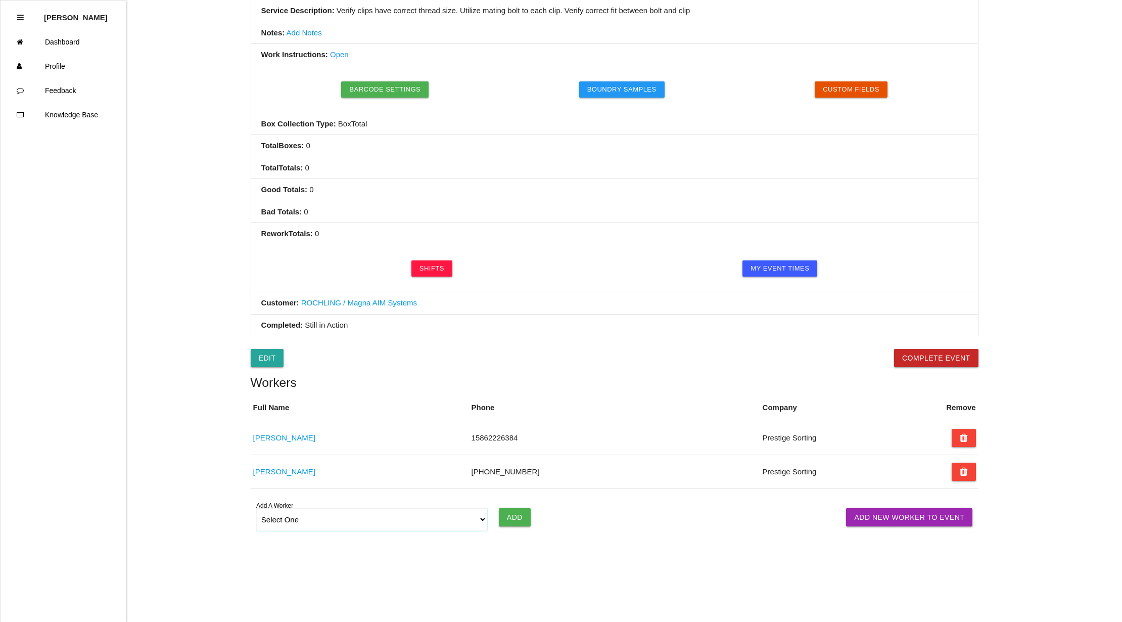
click at [480, 522] on select "Select One [PERSON_NAME] [PERSON_NAME] [PERSON_NAME] [PERSON_NAME] [PERSON_NAME…" at bounding box center [372, 519] width 232 height 23
select select "5f77858b1afedb0012ee5ca3"
click at [256, 508] on select "Select One [PERSON_NAME] [PERSON_NAME] [PERSON_NAME] [PERSON_NAME] [PERSON_NAME…" at bounding box center [372, 519] width 232 height 23
click at [512, 517] on input "Add" at bounding box center [515, 517] width 32 height 18
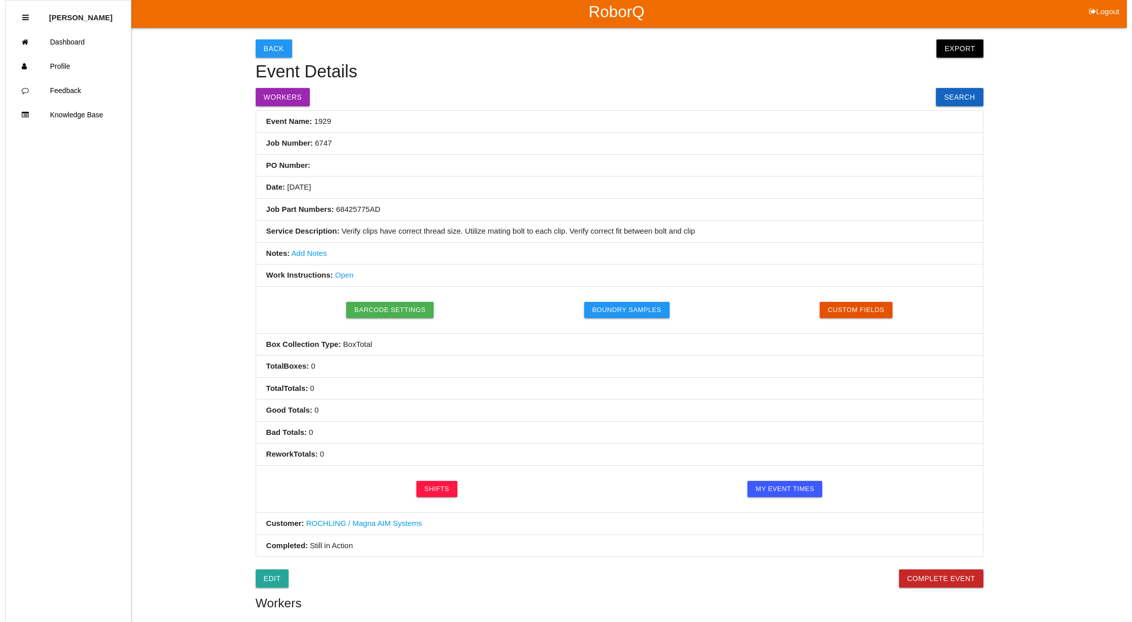
scroll to position [0, 0]
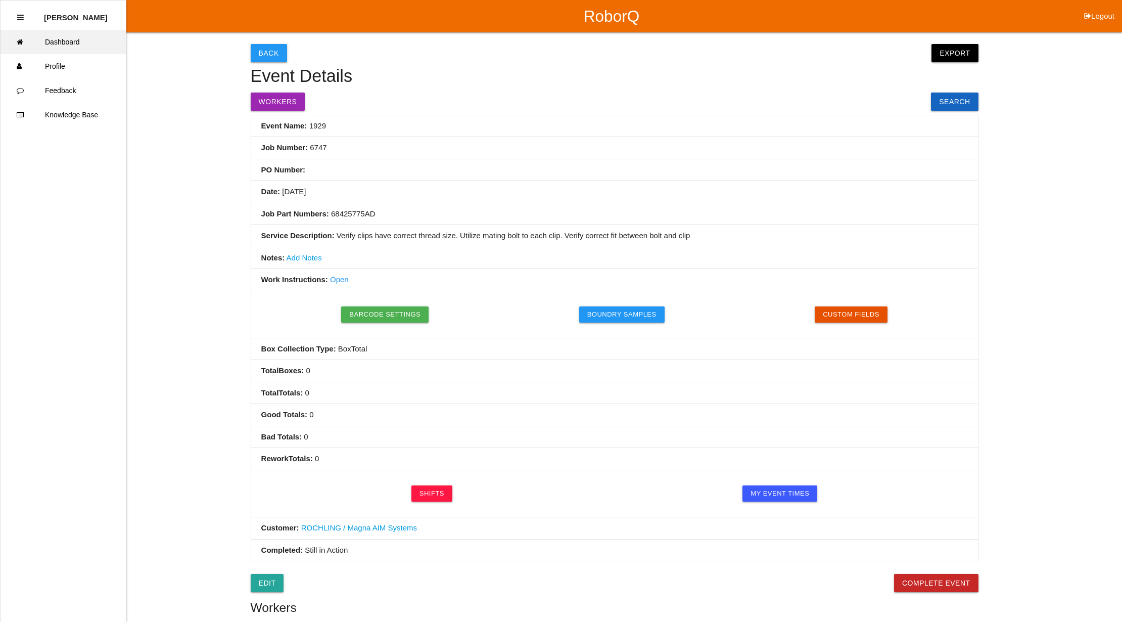
click at [81, 48] on link "Dashboard" at bounding box center [63, 42] width 125 height 24
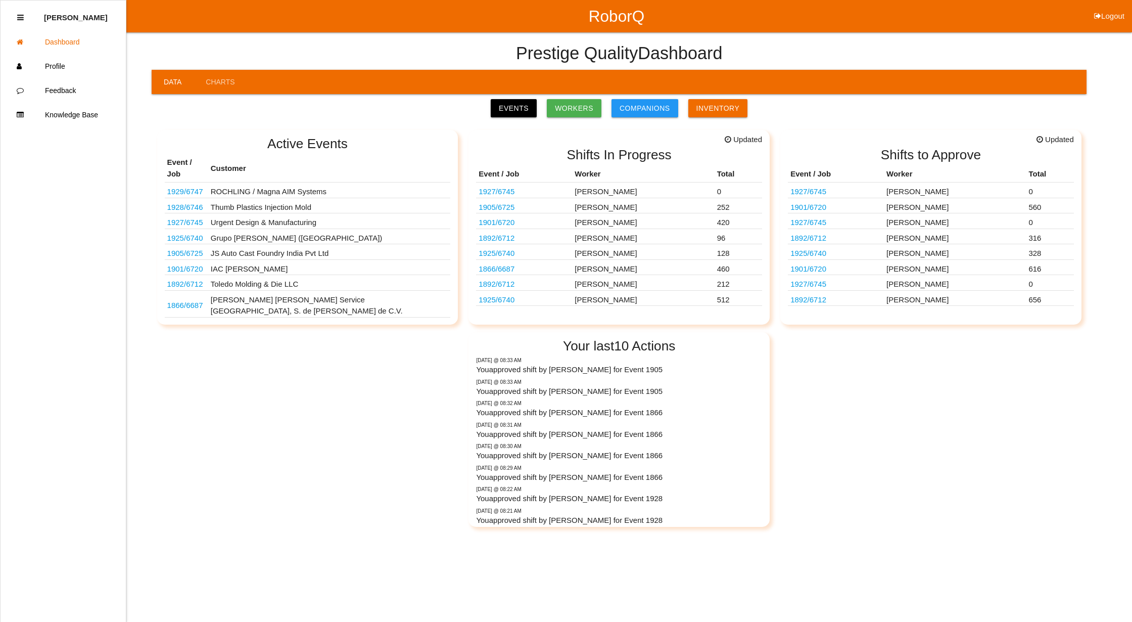
click at [177, 280] on link "1892 / 6712" at bounding box center [185, 284] width 36 height 9
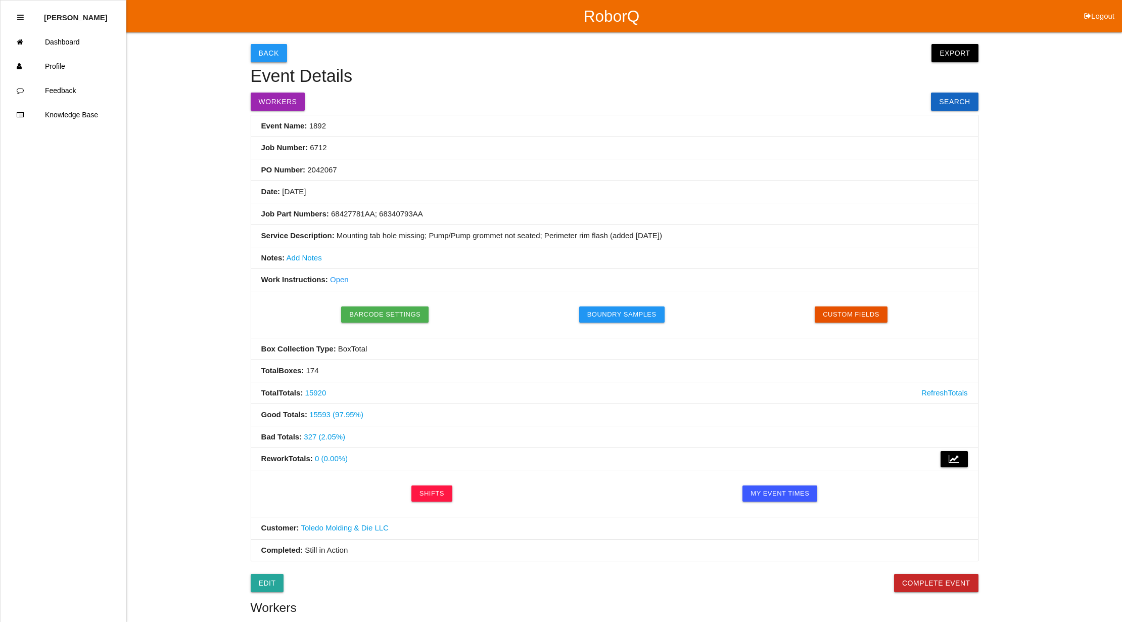
click at [260, 49] on button "Back" at bounding box center [269, 53] width 36 height 18
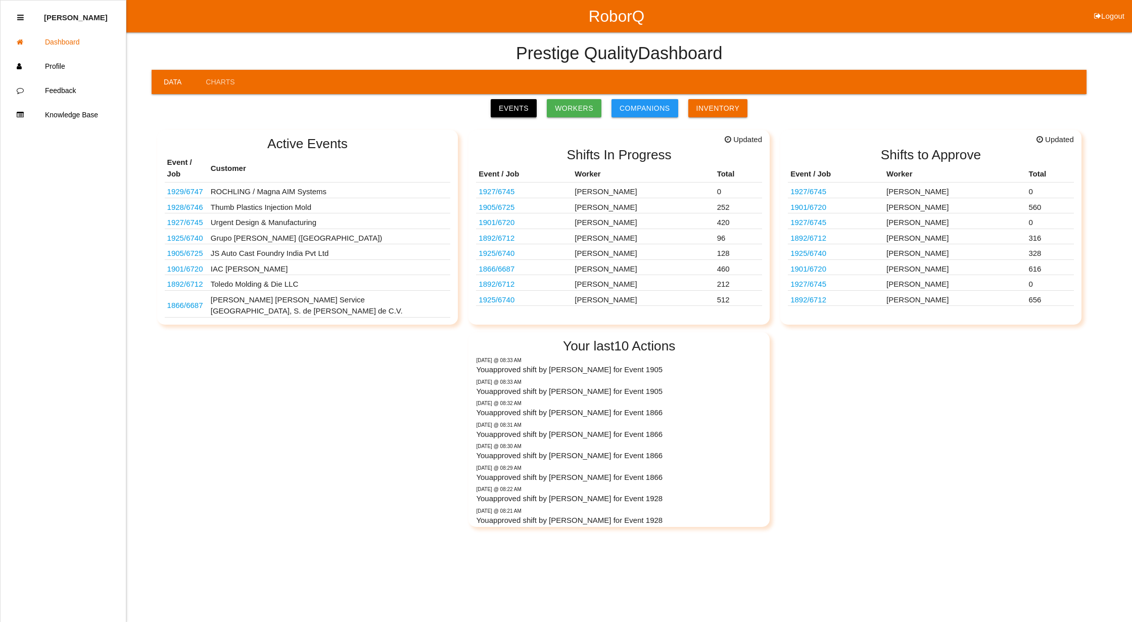
click at [514, 108] on link "Events" at bounding box center [514, 108] width 46 height 18
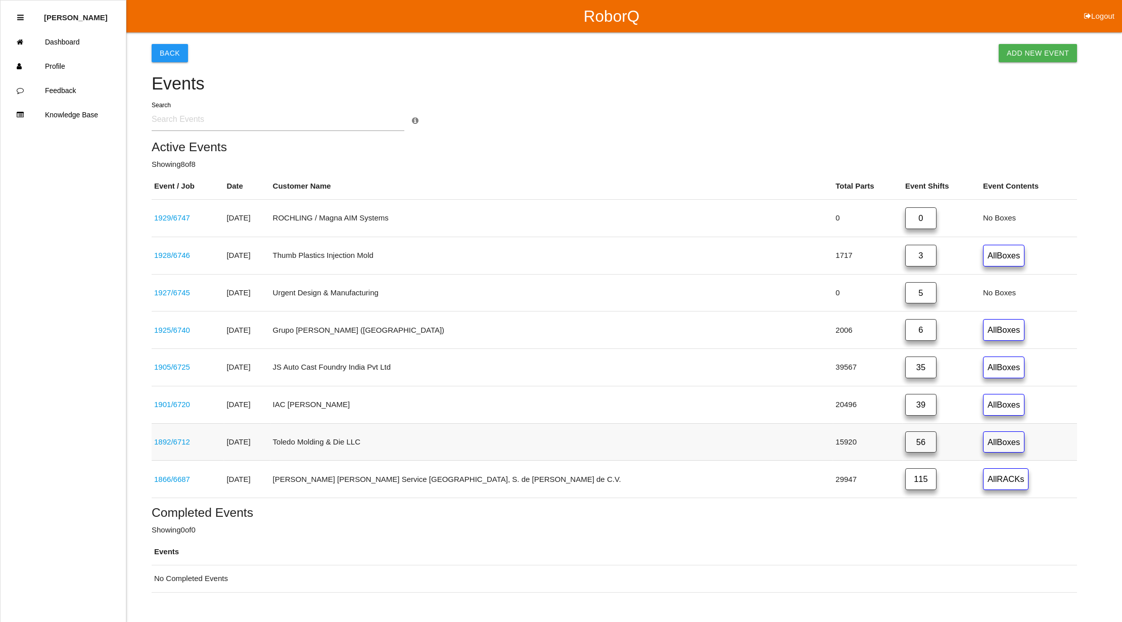
click at [905, 443] on link "56" at bounding box center [920, 442] width 31 height 22
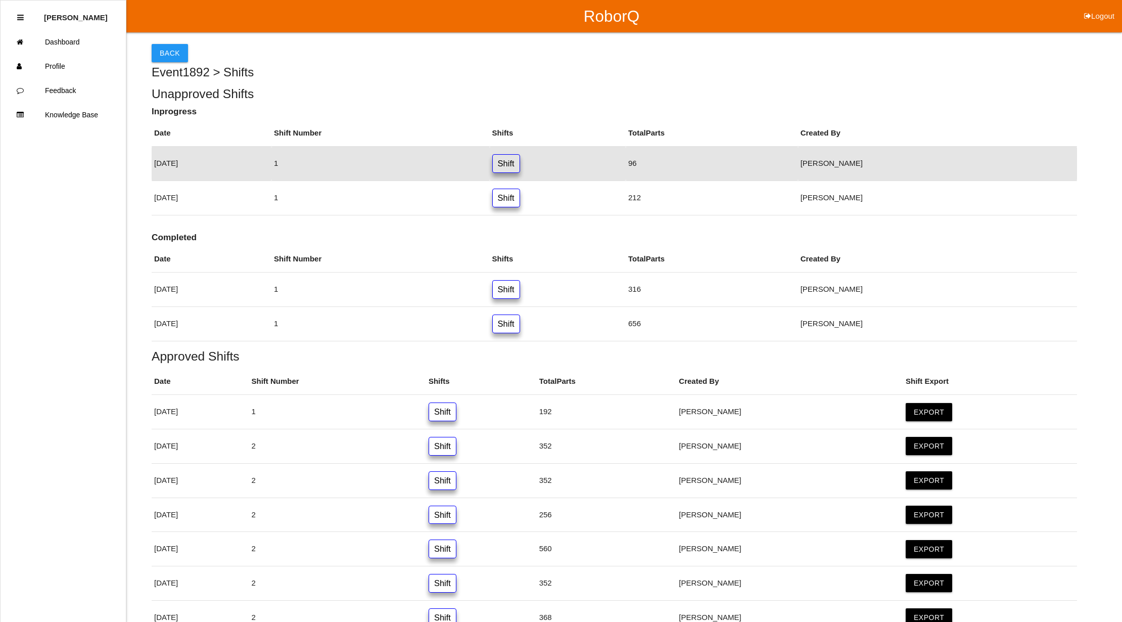
click at [520, 163] on link "Shift" at bounding box center [506, 163] width 28 height 19
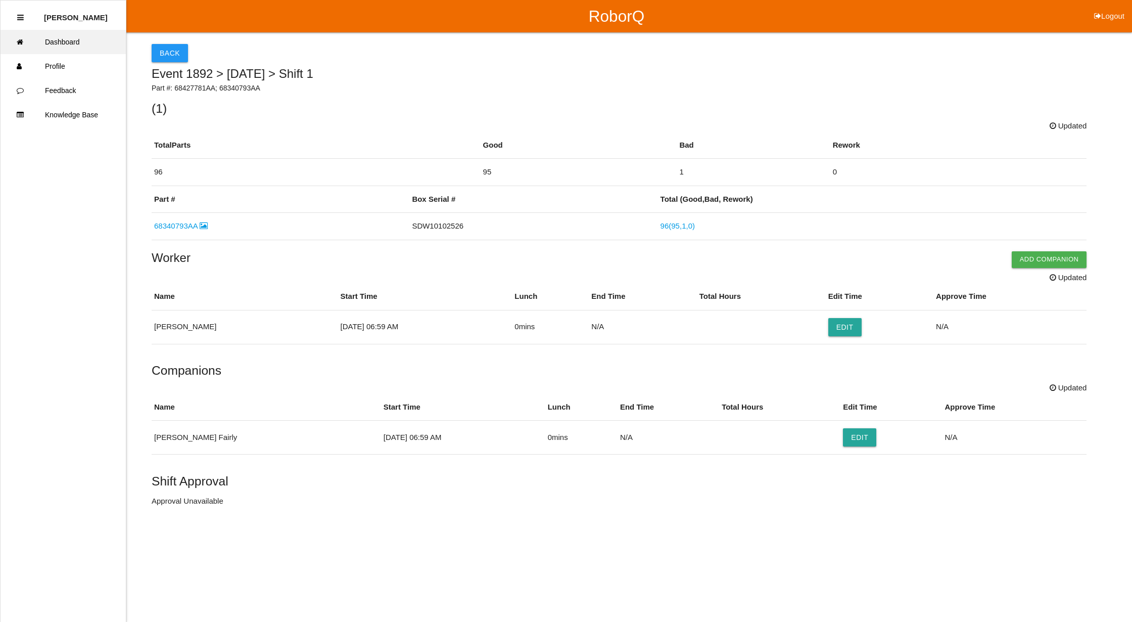
click at [51, 39] on link "Dashboard" at bounding box center [63, 42] width 125 height 24
